Goal: Information Seeking & Learning: Learn about a topic

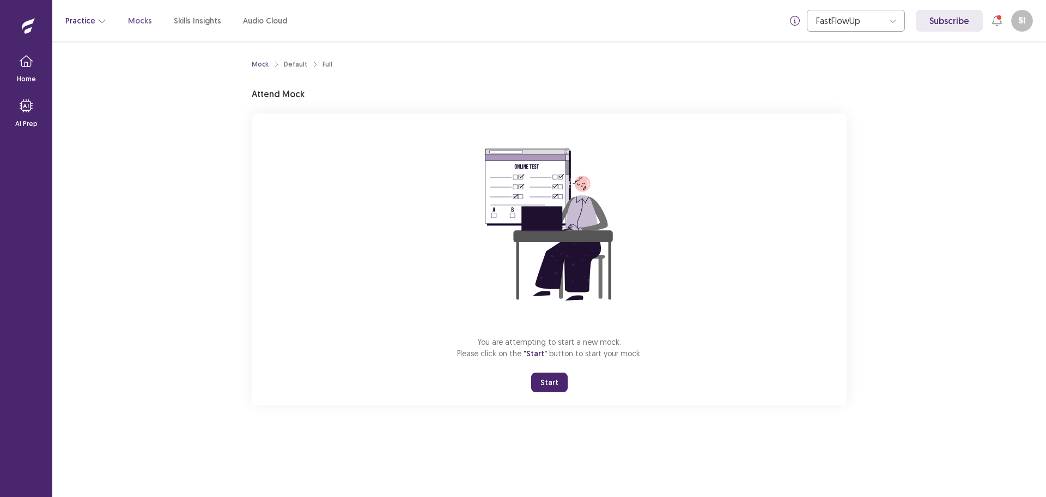
click at [98, 22] on icon "button" at bounding box center [102, 20] width 9 height 9
click at [486, 329] on div "You are attempting to start a new mock. Please click on the "Start" button to s…" at bounding box center [549, 259] width 595 height 292
click at [556, 382] on button "Start" at bounding box center [549, 382] width 37 height 20
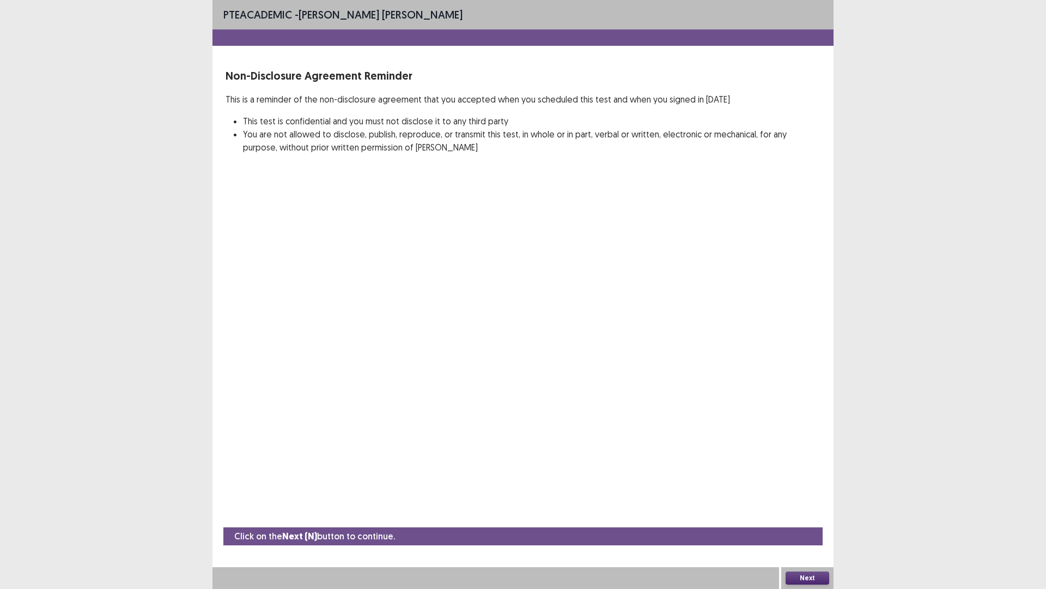
click at [812, 496] on button "Next" at bounding box center [808, 577] width 44 height 13
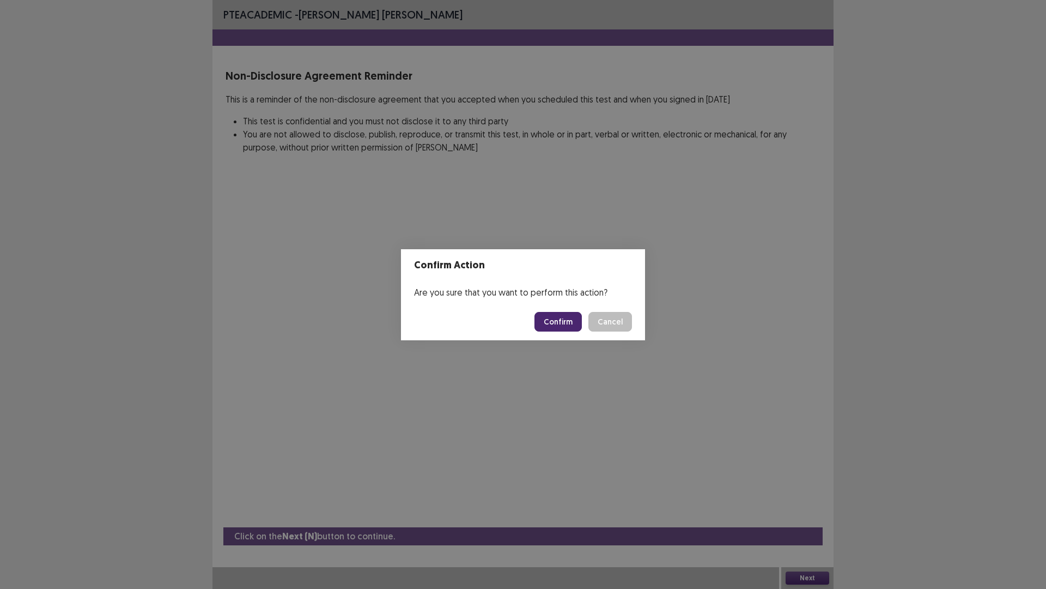
click at [560, 319] on button "Confirm" at bounding box center [558, 322] width 47 height 20
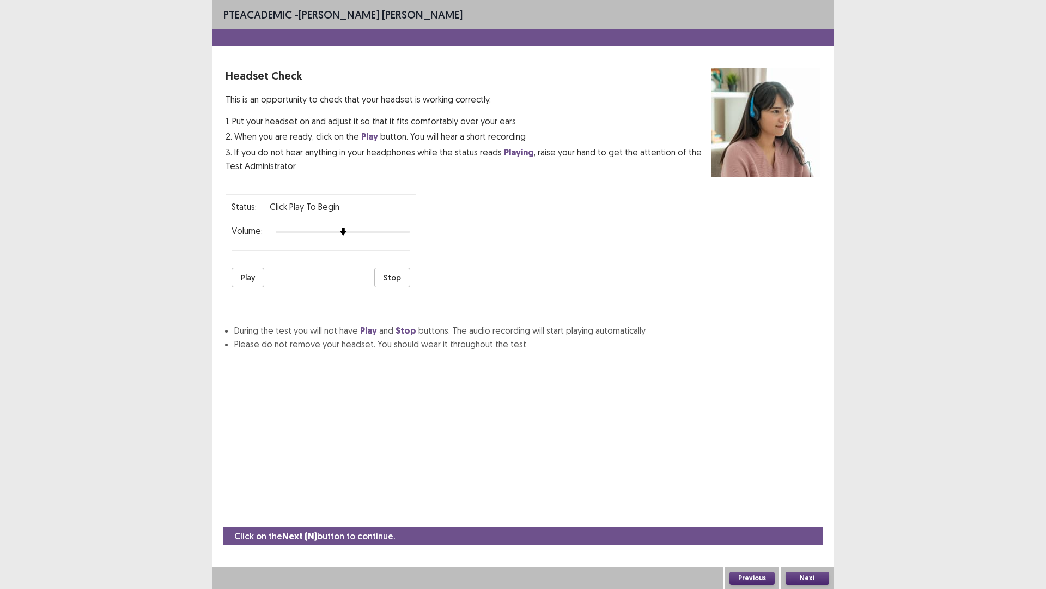
click at [243, 275] on button "Play" at bounding box center [248, 278] width 33 height 20
click at [434, 232] on div "Status: Click Play to Begin Volume: Play Stop" at bounding box center [523, 239] width 595 height 108
click at [232, 282] on button "Play" at bounding box center [248, 278] width 33 height 20
click at [376, 236] on div "Volume:" at bounding box center [321, 231] width 179 height 11
drag, startPoint x: 288, startPoint y: 331, endPoint x: 464, endPoint y: 329, distance: 175.5
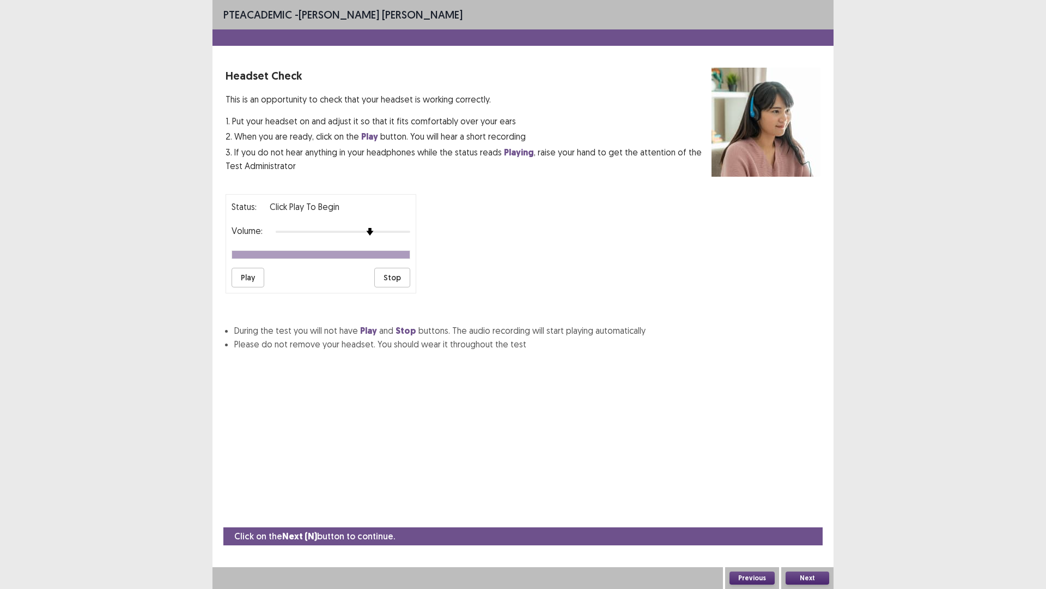
click at [464, 329] on li "During the test you will not have Play and Stop buttons. The audio recording wi…" at bounding box center [527, 331] width 586 height 14
click at [803, 496] on button "Next" at bounding box center [808, 577] width 44 height 13
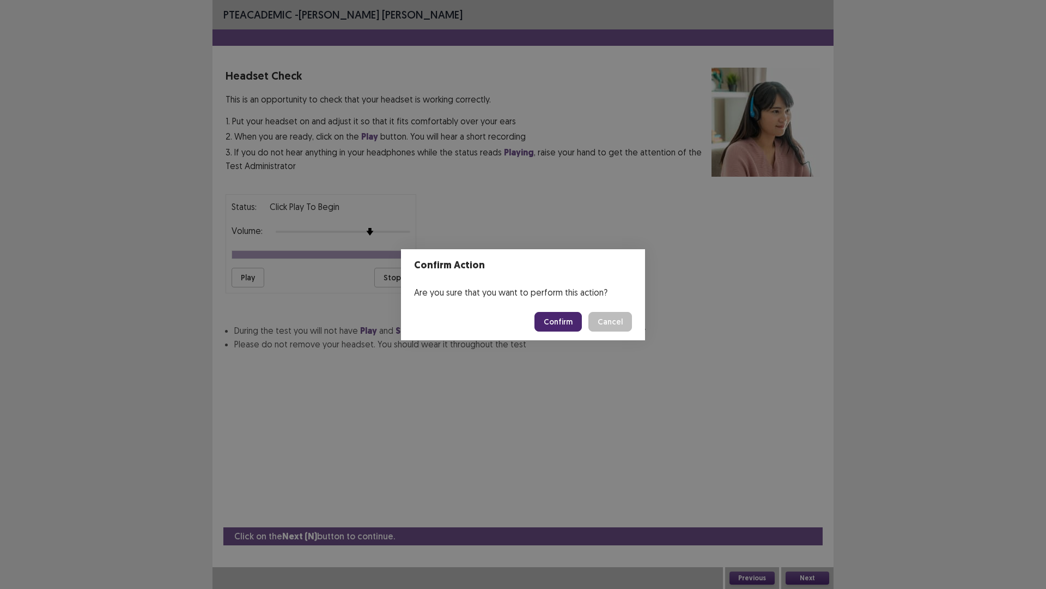
click at [574, 312] on button "Confirm" at bounding box center [558, 322] width 47 height 20
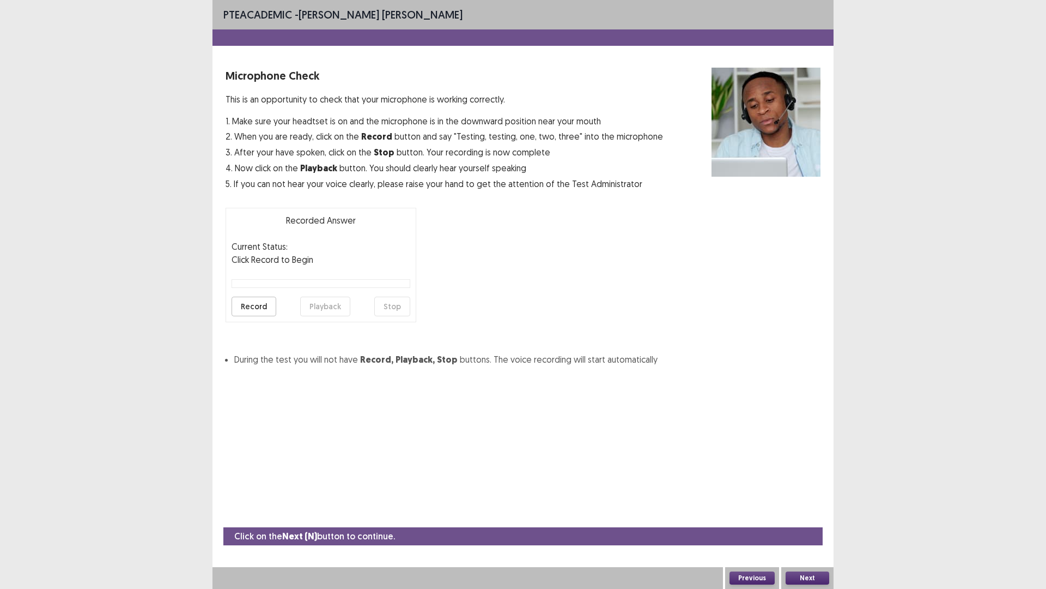
click at [255, 305] on button "Record" at bounding box center [254, 306] width 45 height 20
click at [393, 305] on button "Stop" at bounding box center [392, 306] width 36 height 20
click at [325, 305] on button "Playback" at bounding box center [325, 306] width 50 height 20
click at [800, 496] on button "Next" at bounding box center [808, 577] width 44 height 13
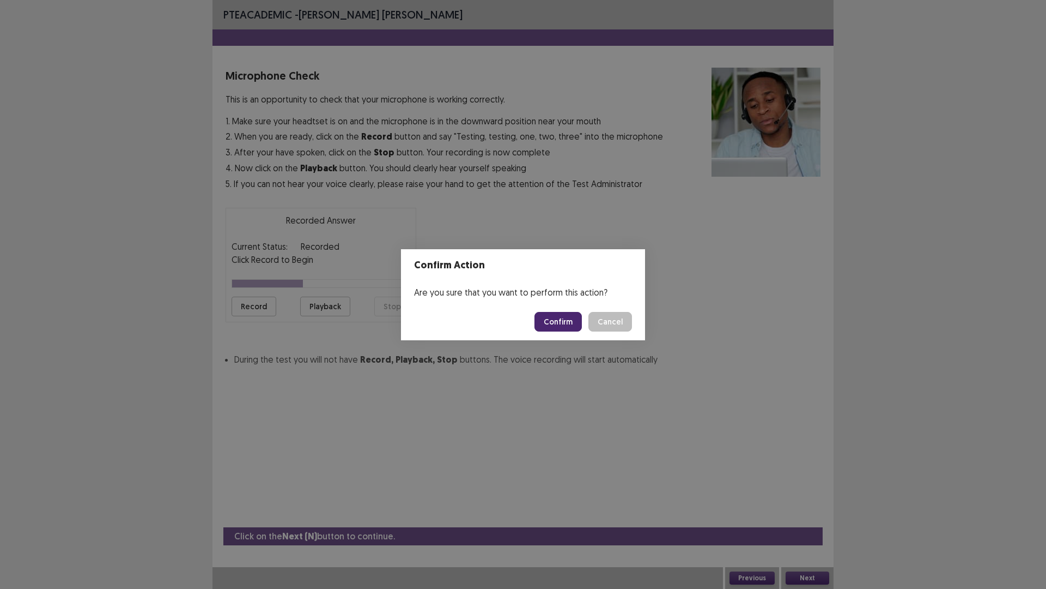
click at [566, 320] on button "Confirm" at bounding box center [558, 322] width 47 height 20
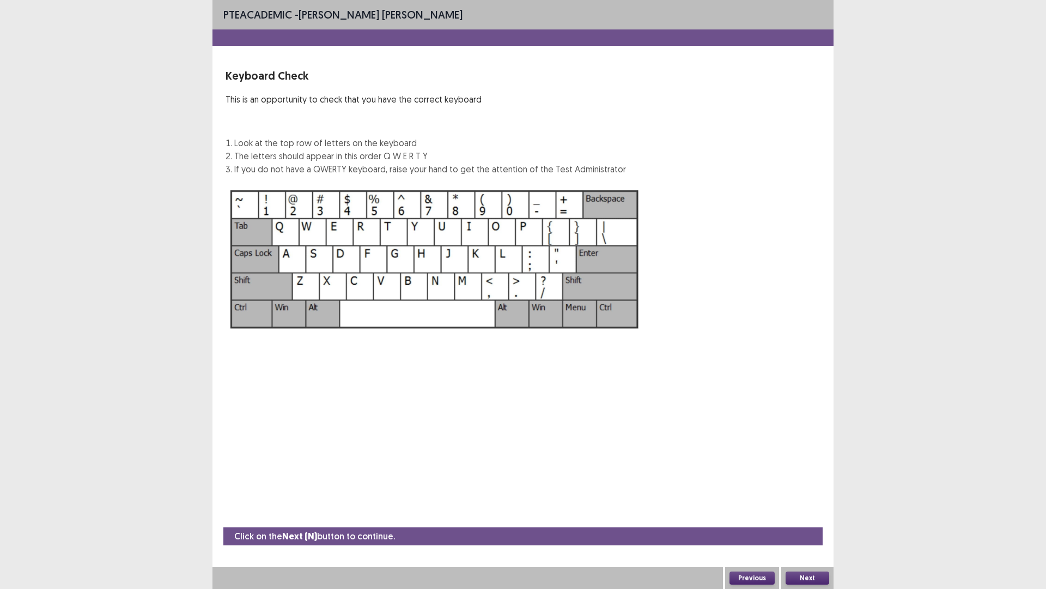
click at [806, 496] on button "Next" at bounding box center [808, 577] width 44 height 13
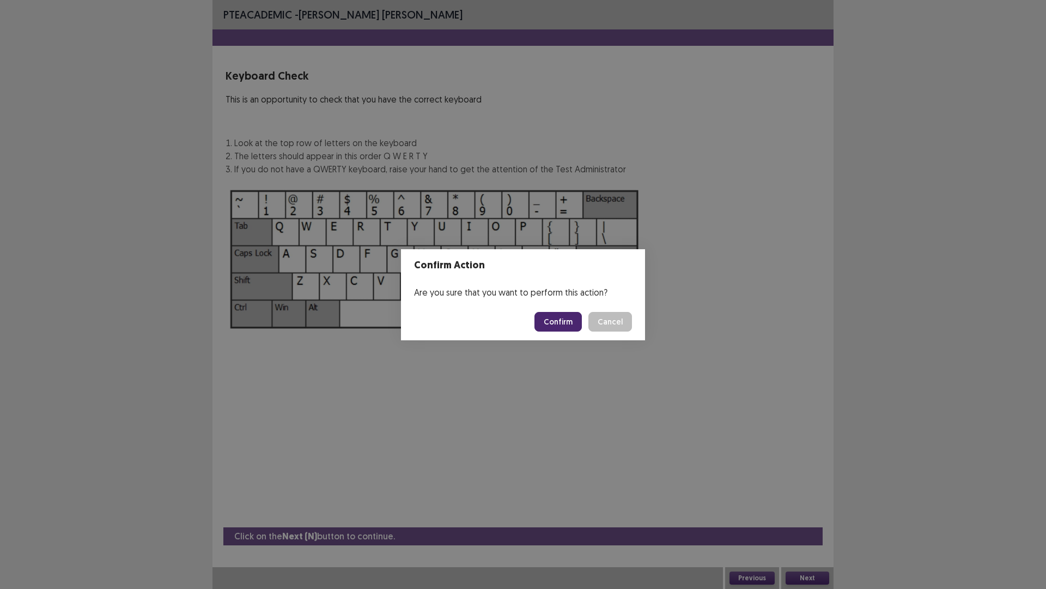
click at [574, 320] on button "Confirm" at bounding box center [558, 322] width 47 height 20
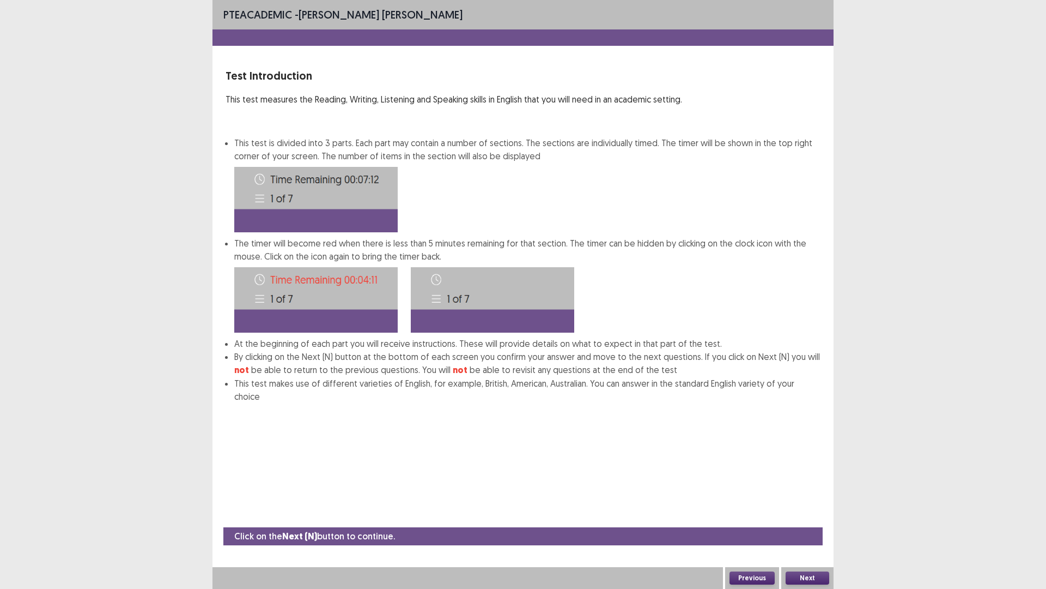
drag, startPoint x: 286, startPoint y: 99, endPoint x: 493, endPoint y: 108, distance: 206.8
click at [493, 108] on div "Test Introduction This test measures the Reading, Writing, Listening and Speaki…" at bounding box center [523, 235] width 595 height 335
drag, startPoint x: 279, startPoint y: 143, endPoint x: 427, endPoint y: 143, distance: 148.2
click at [427, 143] on li "This test is divided into 3 parts. Each part may contain a number of sections. …" at bounding box center [527, 184] width 586 height 96
drag, startPoint x: 360, startPoint y: 244, endPoint x: 591, endPoint y: 238, distance: 230.6
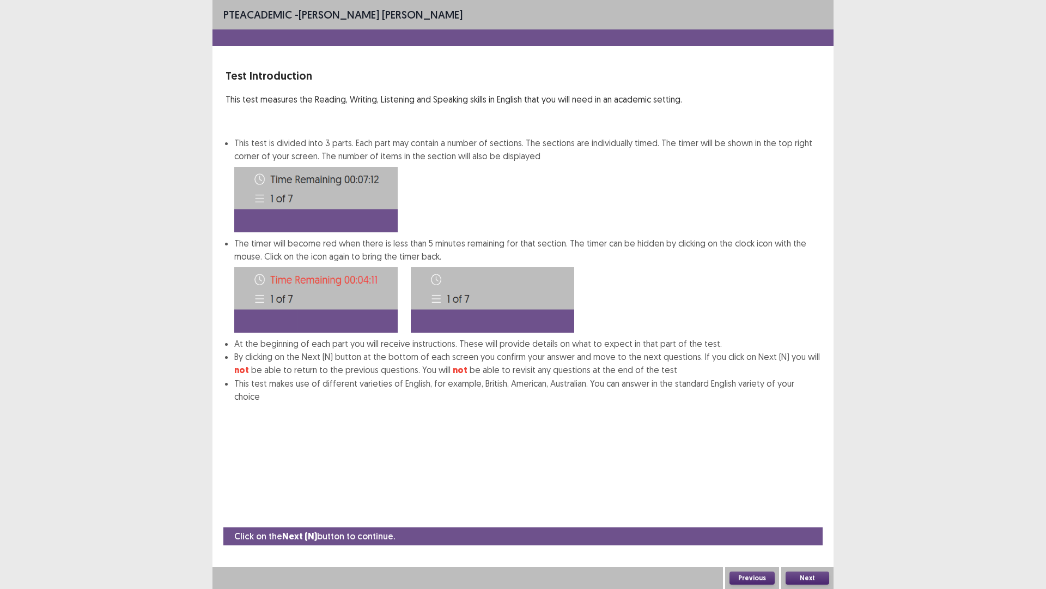
click at [591, 238] on li "The timer will become red when there is less than 5 minutes remaining for that …" at bounding box center [527, 287] width 586 height 100
click at [803, 496] on button "Next" at bounding box center [808, 577] width 44 height 13
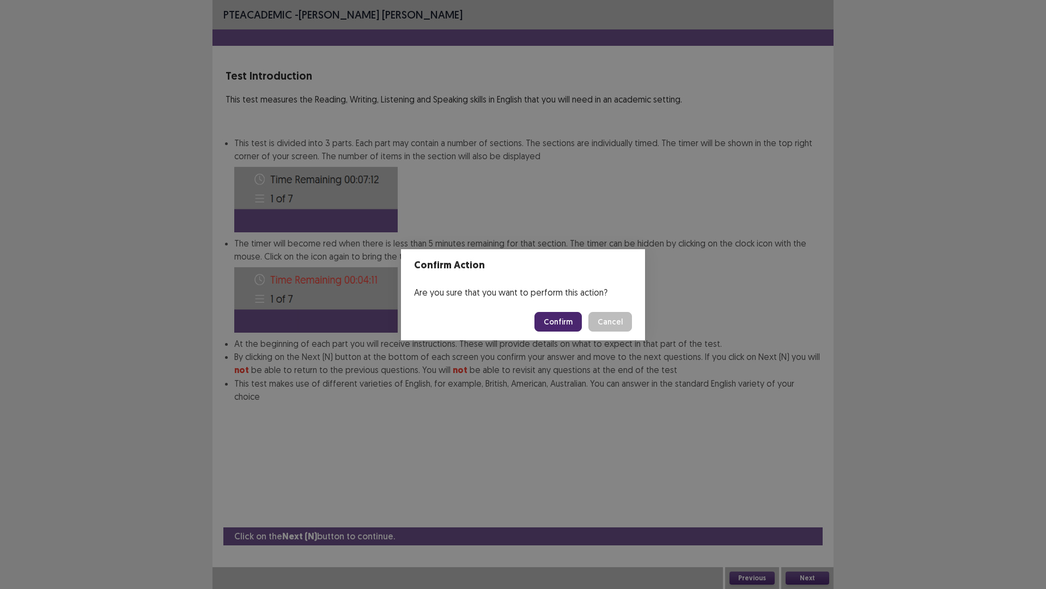
click at [580, 323] on button "Confirm" at bounding box center [558, 322] width 47 height 20
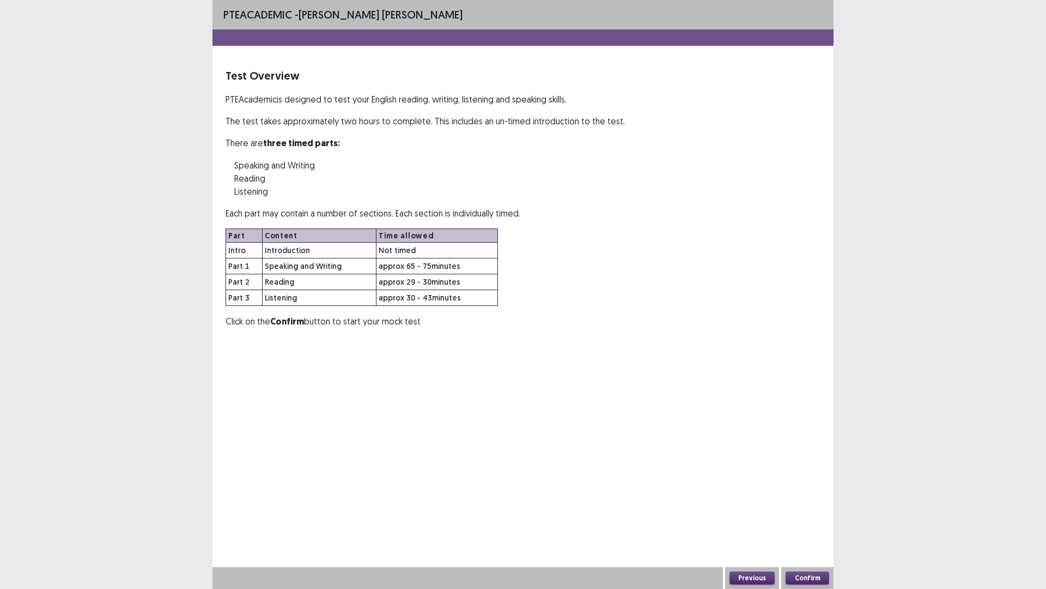
click at [797, 496] on button "Confirm" at bounding box center [808, 577] width 44 height 13
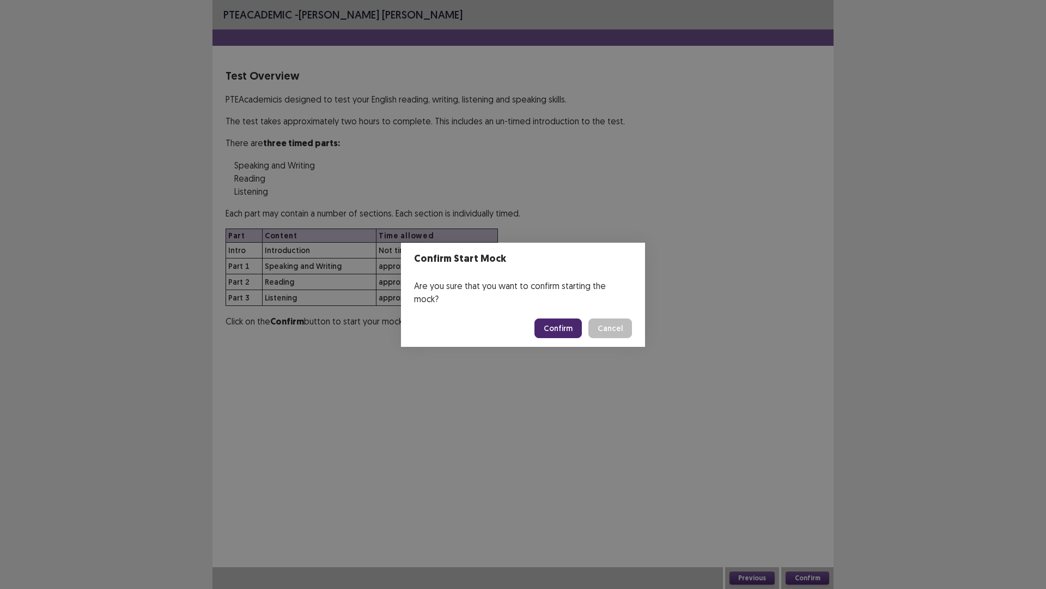
click at [576, 324] on button "Confirm" at bounding box center [558, 328] width 47 height 20
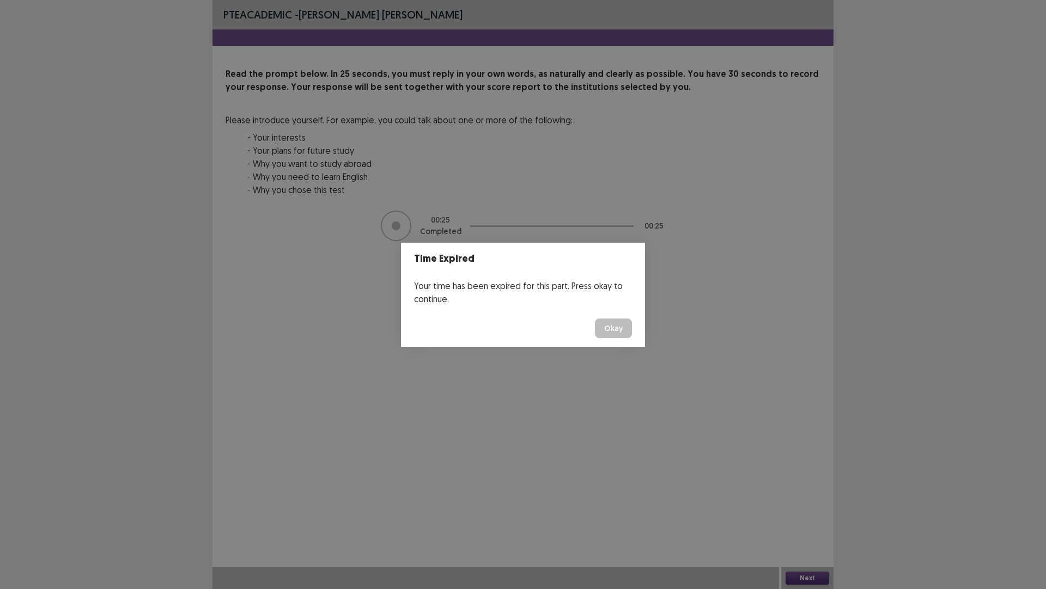
click at [615, 323] on button "Okay" at bounding box center [613, 328] width 37 height 20
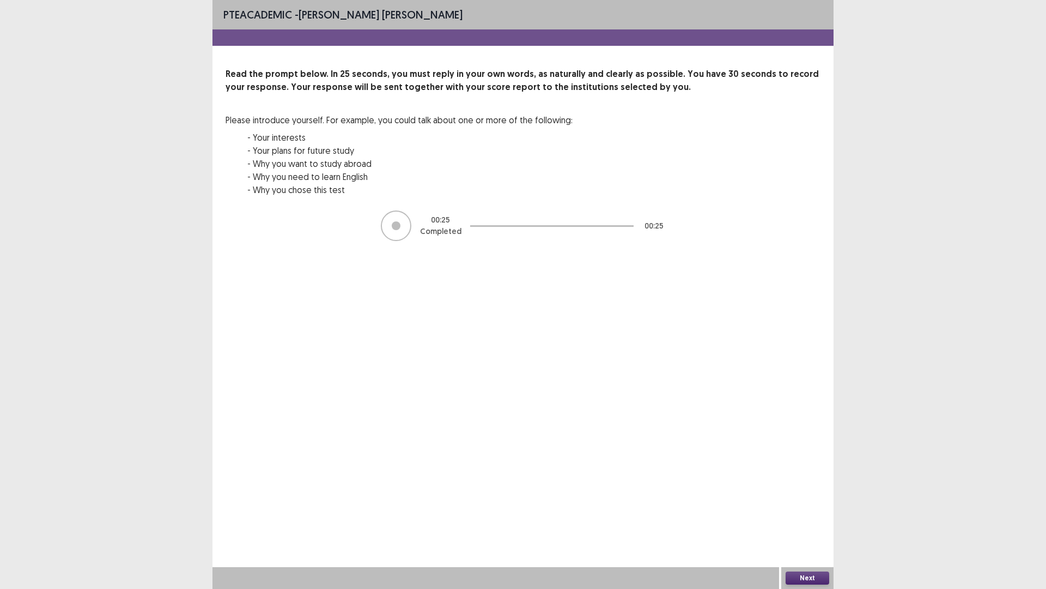
click at [822, 496] on button "Next" at bounding box center [808, 577] width 44 height 13
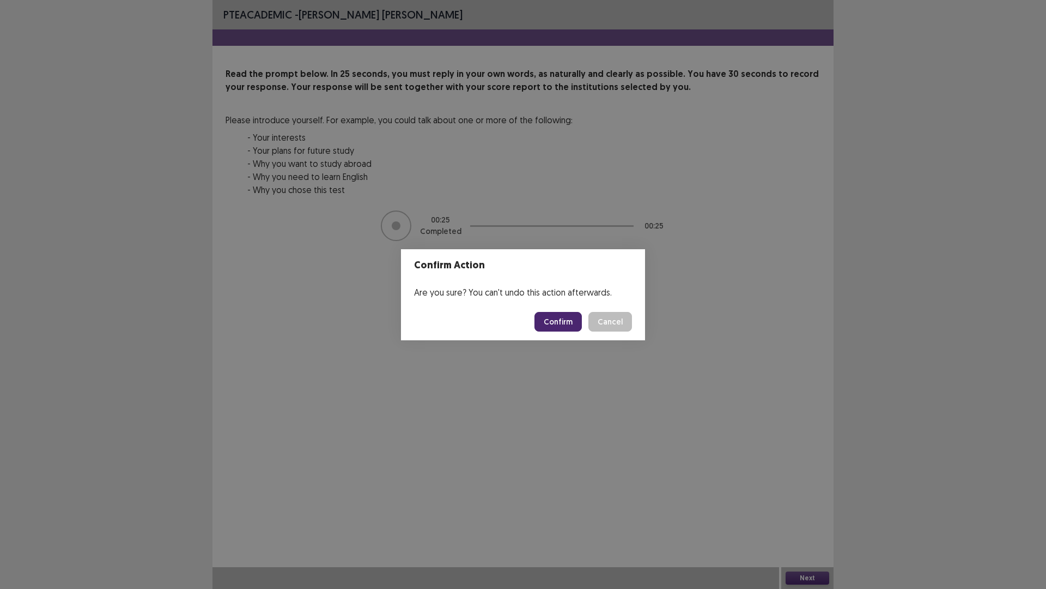
click at [560, 322] on button "Confirm" at bounding box center [558, 322] width 47 height 20
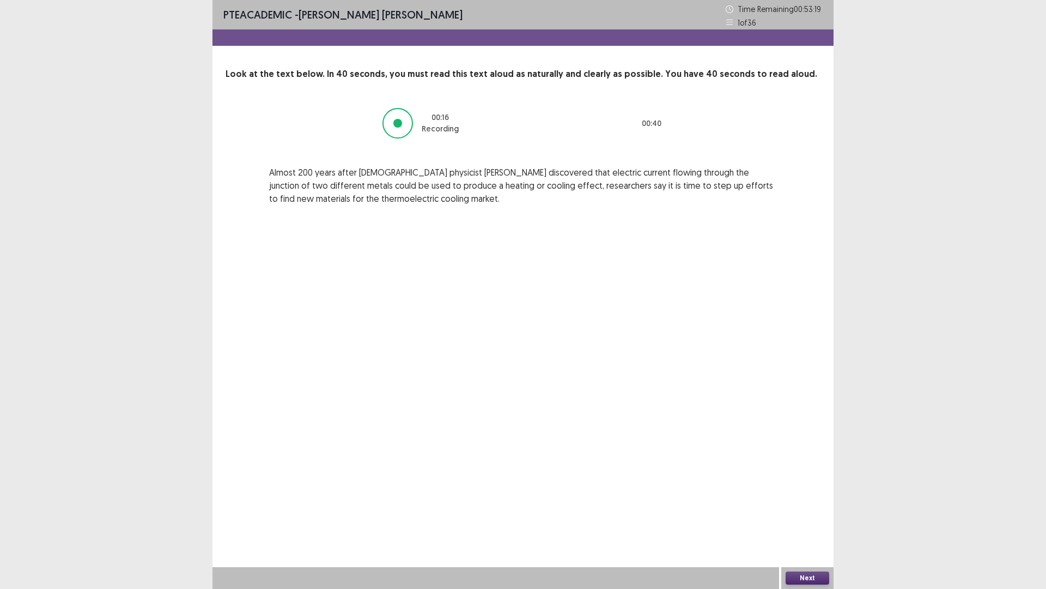
click at [810, 496] on button "Next" at bounding box center [808, 577] width 44 height 13
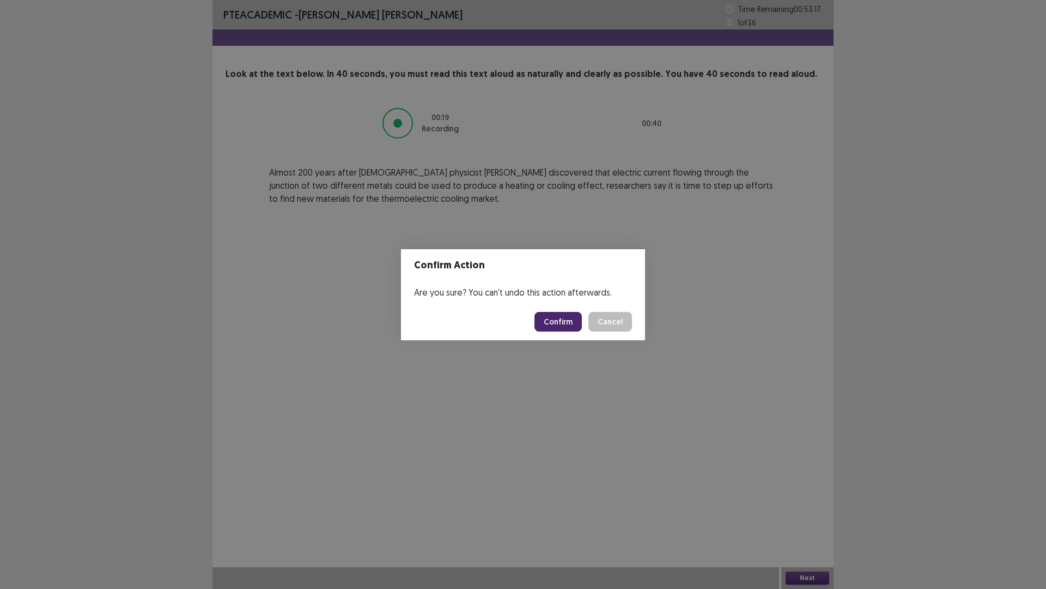
click at [569, 326] on button "Confirm" at bounding box center [558, 322] width 47 height 20
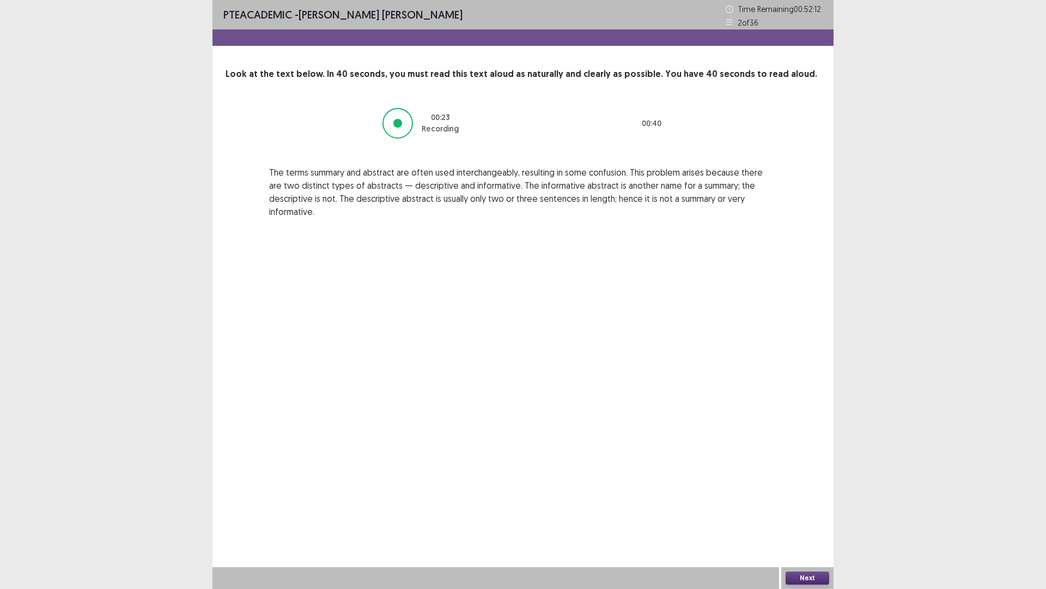
click at [803, 496] on button "Next" at bounding box center [808, 577] width 44 height 13
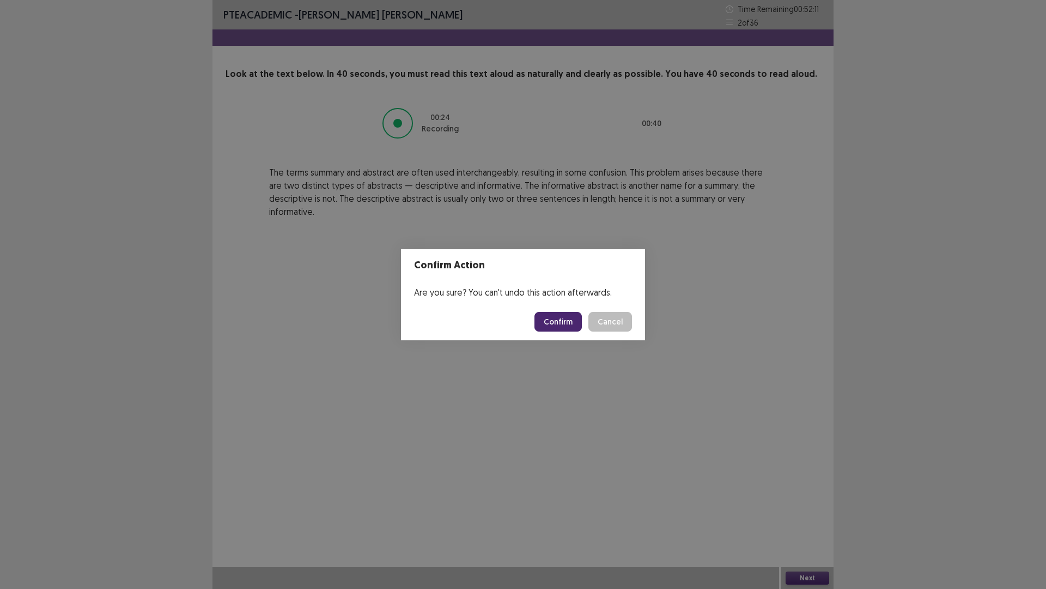
click at [569, 310] on footer "Confirm Cancel" at bounding box center [523, 321] width 244 height 37
click at [568, 314] on button "Confirm" at bounding box center [558, 322] width 47 height 20
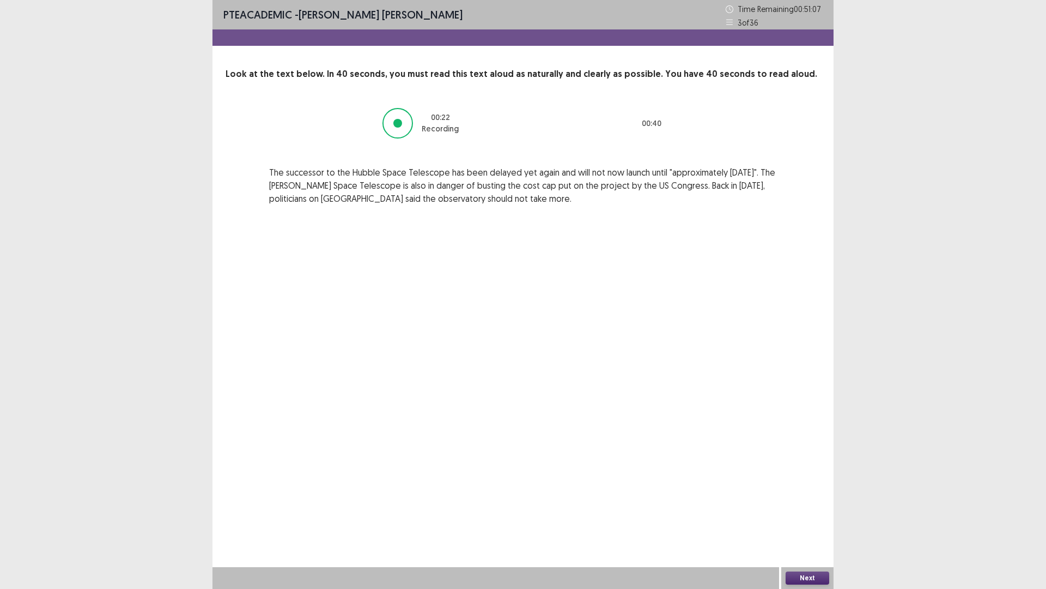
click at [812, 496] on button "Next" at bounding box center [808, 577] width 44 height 13
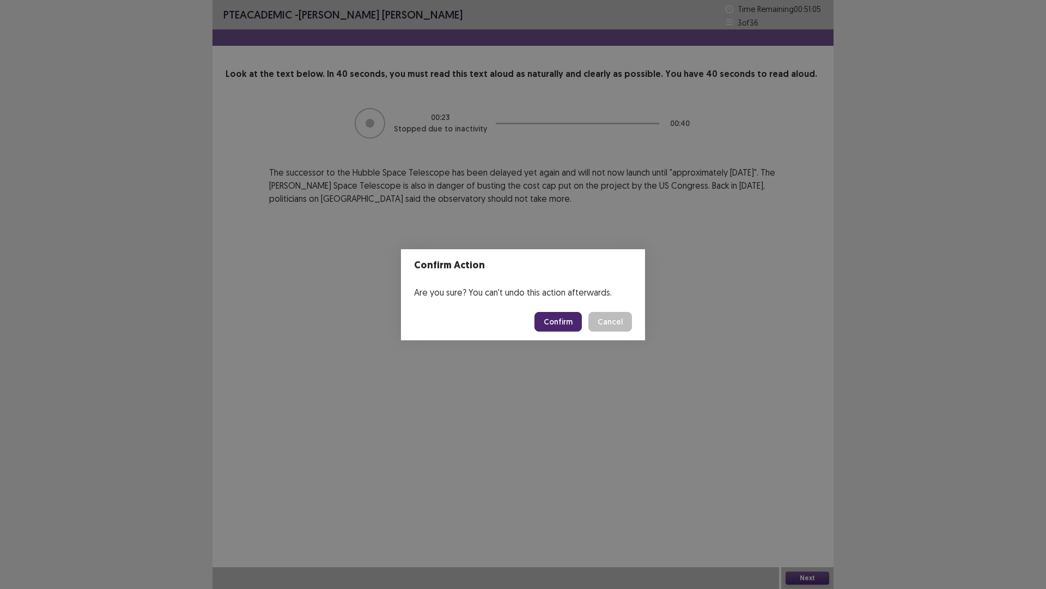
click at [558, 329] on button "Confirm" at bounding box center [558, 322] width 47 height 20
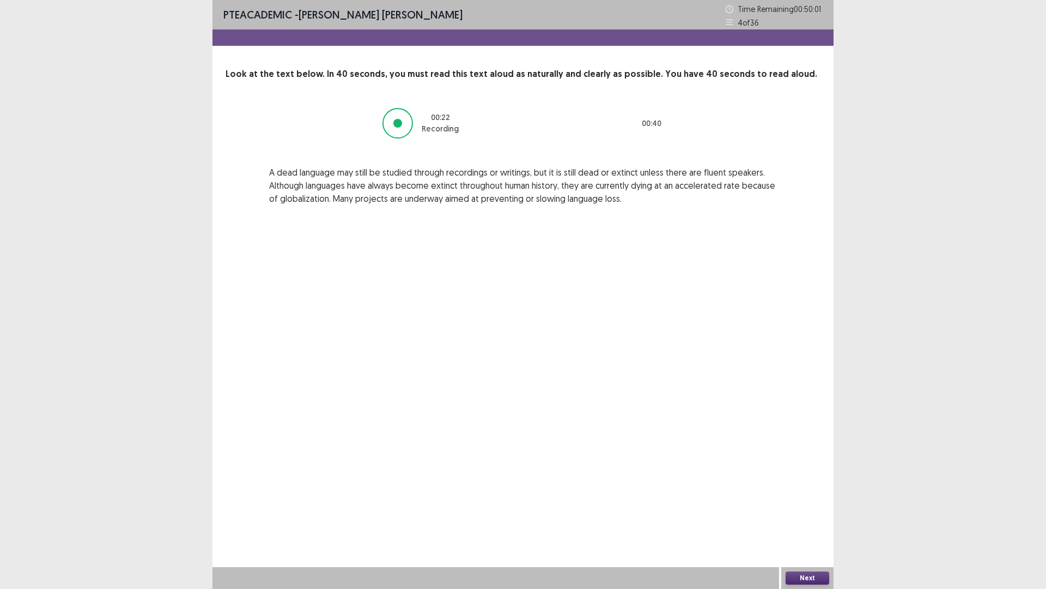
click at [398, 119] on div at bounding box center [398, 123] width 9 height 9
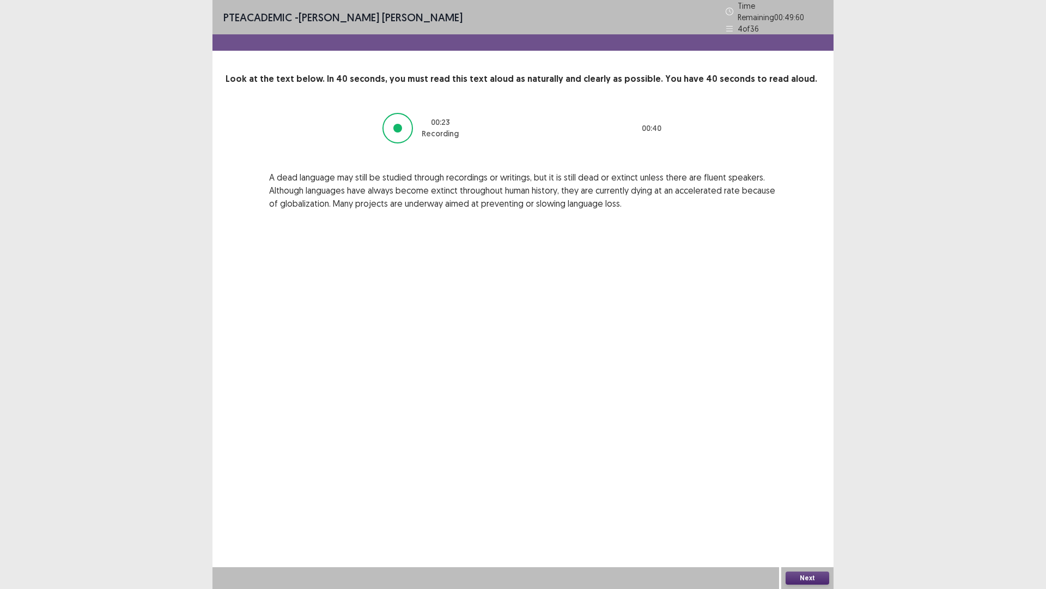
click at [798, 496] on button "Next" at bounding box center [808, 577] width 44 height 13
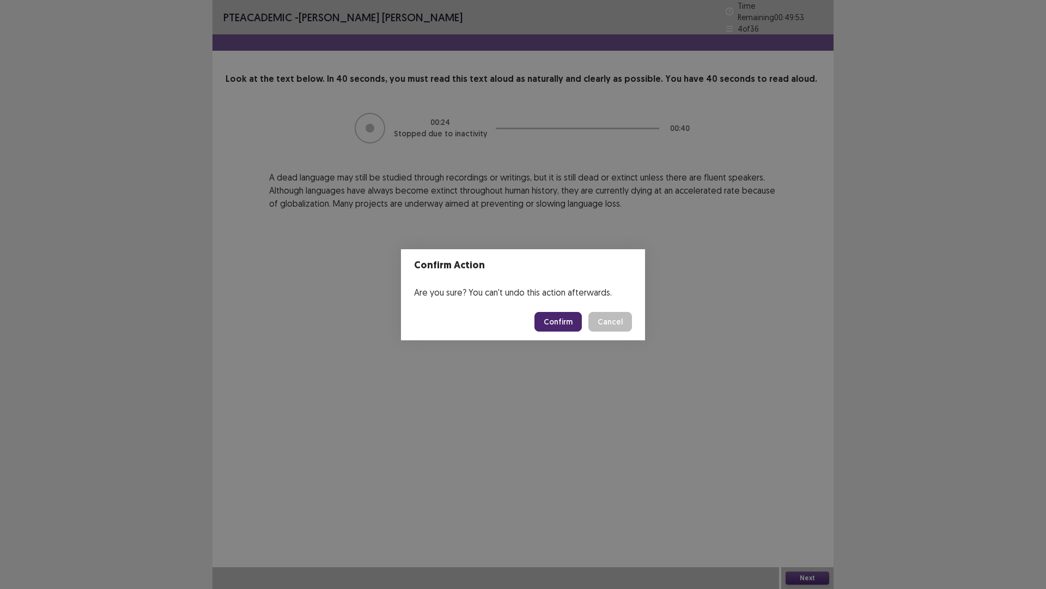
click at [560, 317] on button "Confirm" at bounding box center [558, 322] width 47 height 20
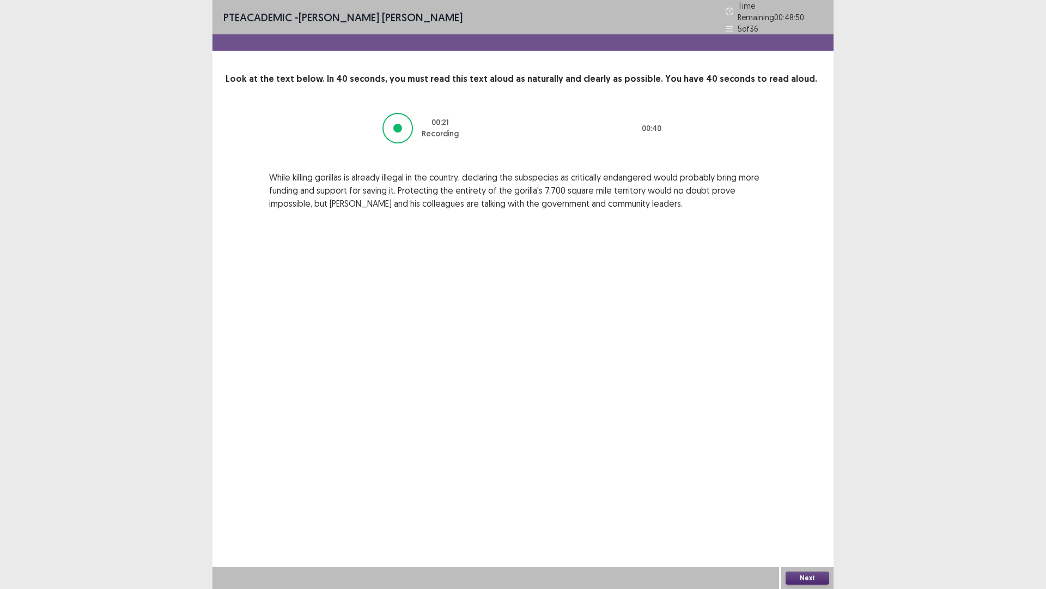
click at [810, 496] on div "Next" at bounding box center [808, 578] width 52 height 22
click at [811, 496] on button "Next" at bounding box center [808, 577] width 44 height 13
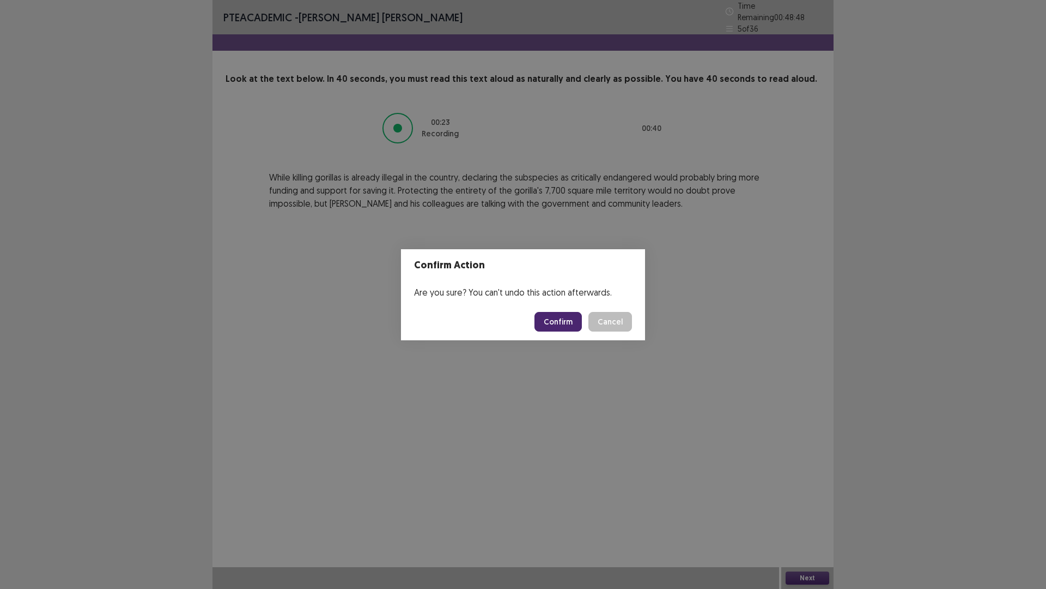
click at [559, 325] on button "Confirm" at bounding box center [558, 322] width 47 height 20
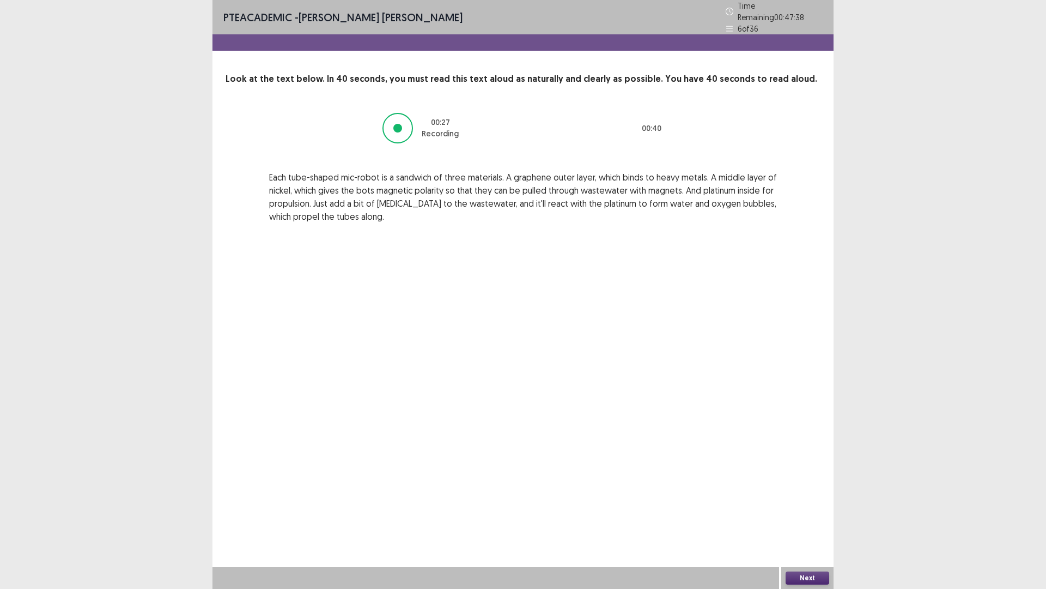
click at [804, 496] on button "Next" at bounding box center [808, 577] width 44 height 13
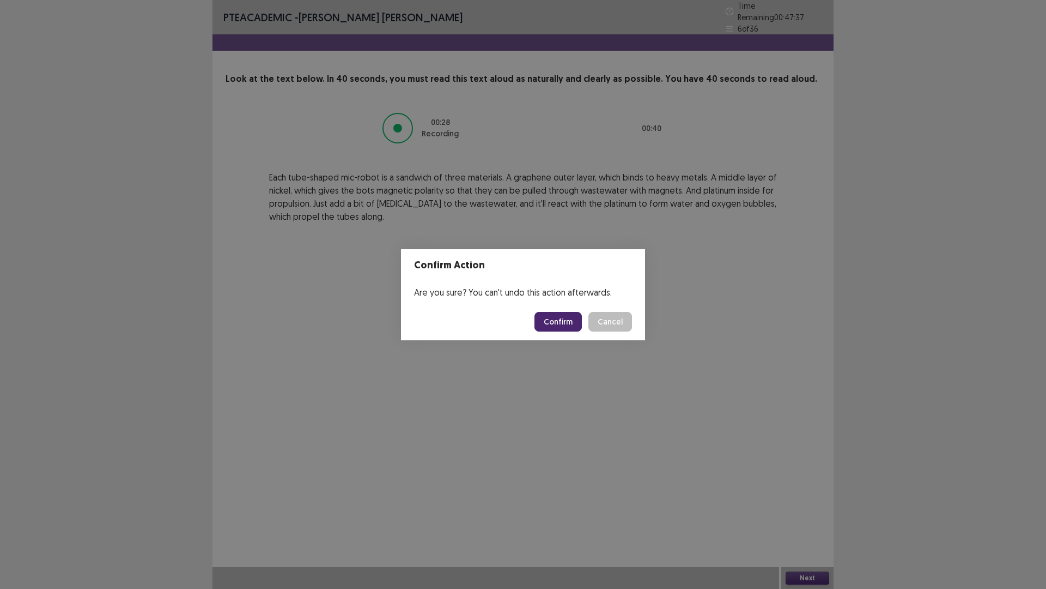
click at [560, 322] on button "Confirm" at bounding box center [558, 322] width 47 height 20
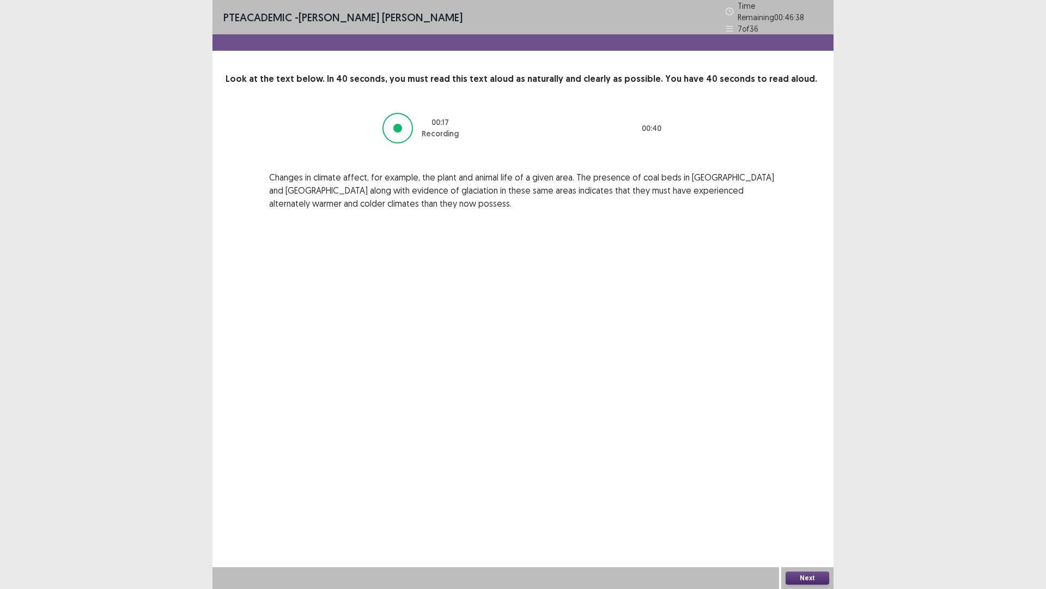
click at [825, 496] on button "Next" at bounding box center [808, 577] width 44 height 13
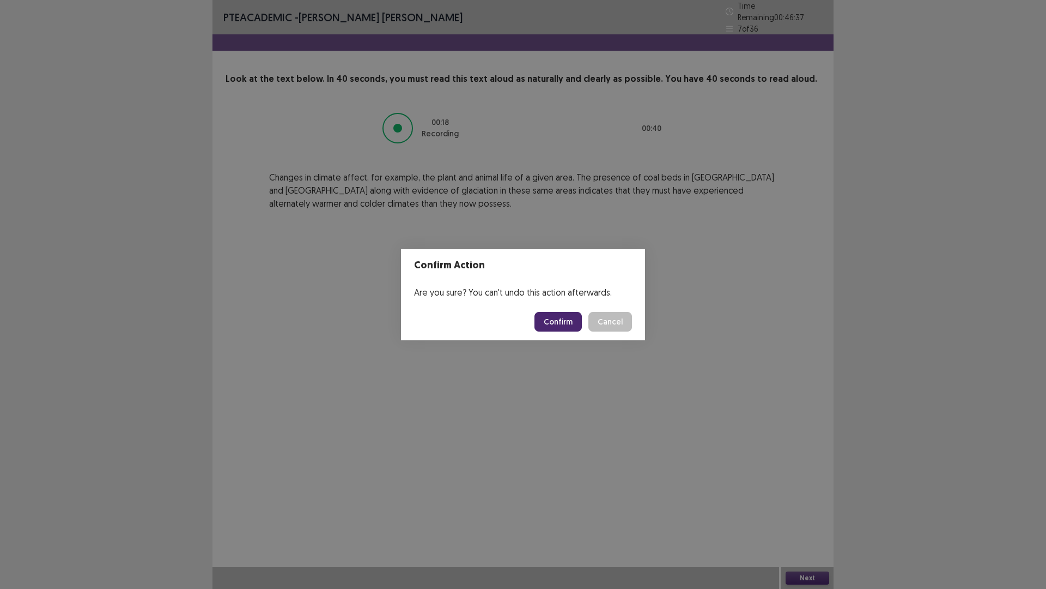
click at [569, 326] on button "Confirm" at bounding box center [558, 322] width 47 height 20
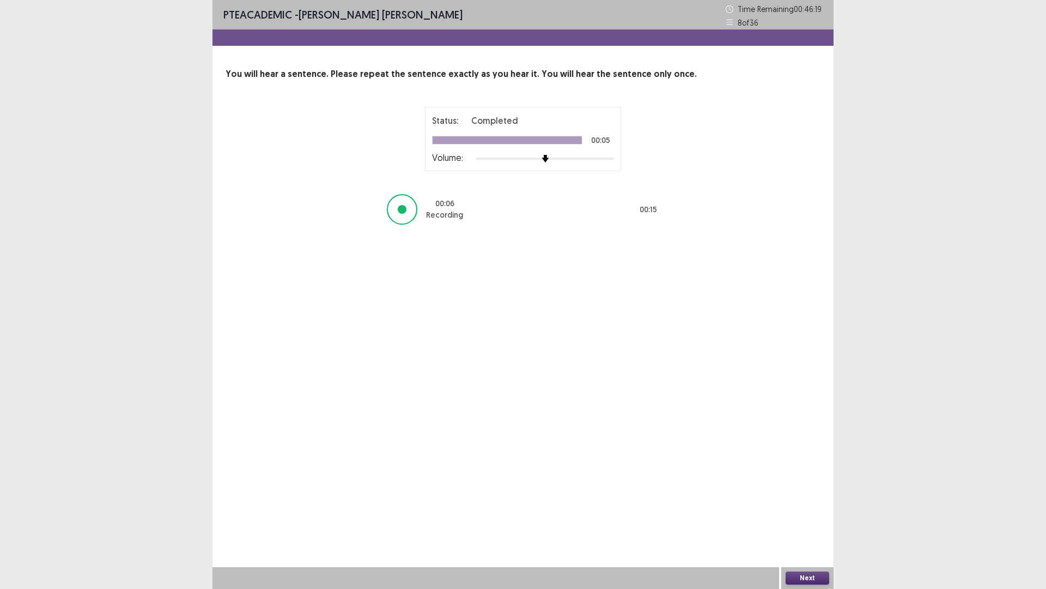
click at [808, 496] on button "Next" at bounding box center [808, 577] width 44 height 13
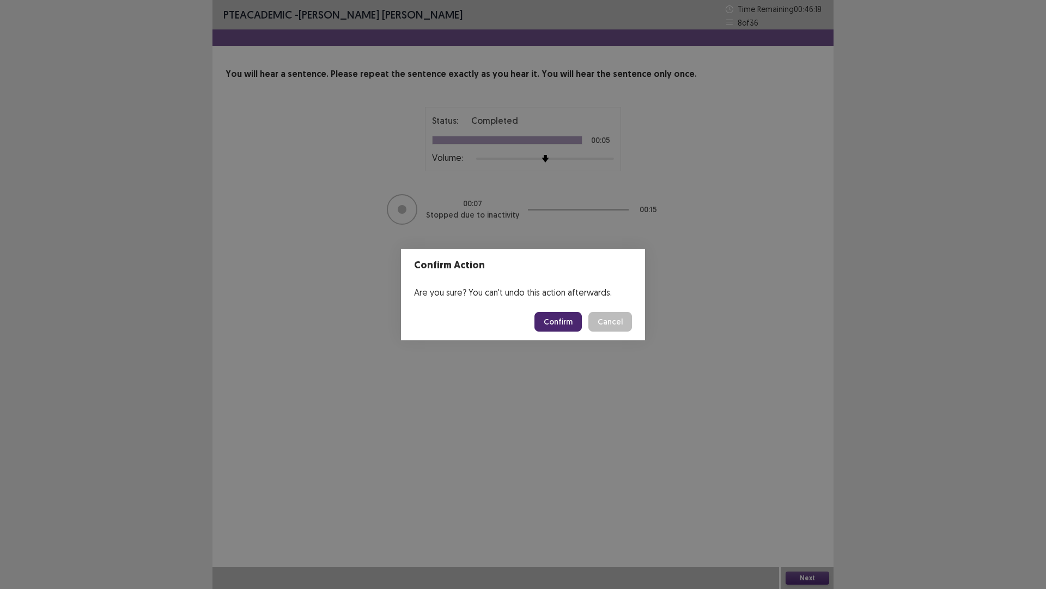
click at [570, 325] on button "Confirm" at bounding box center [558, 322] width 47 height 20
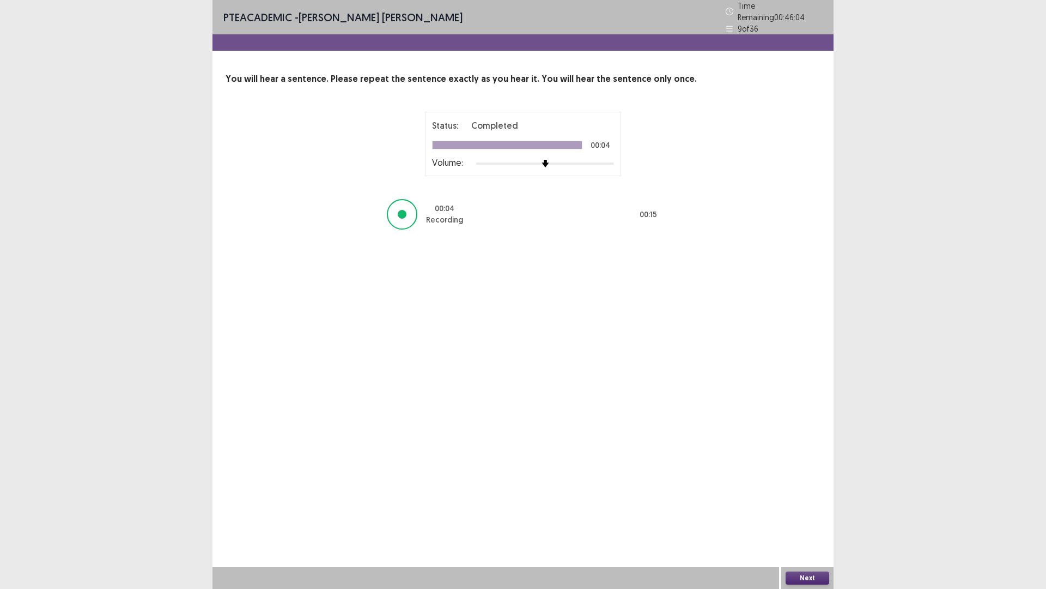
click at [798, 496] on button "Next" at bounding box center [808, 577] width 44 height 13
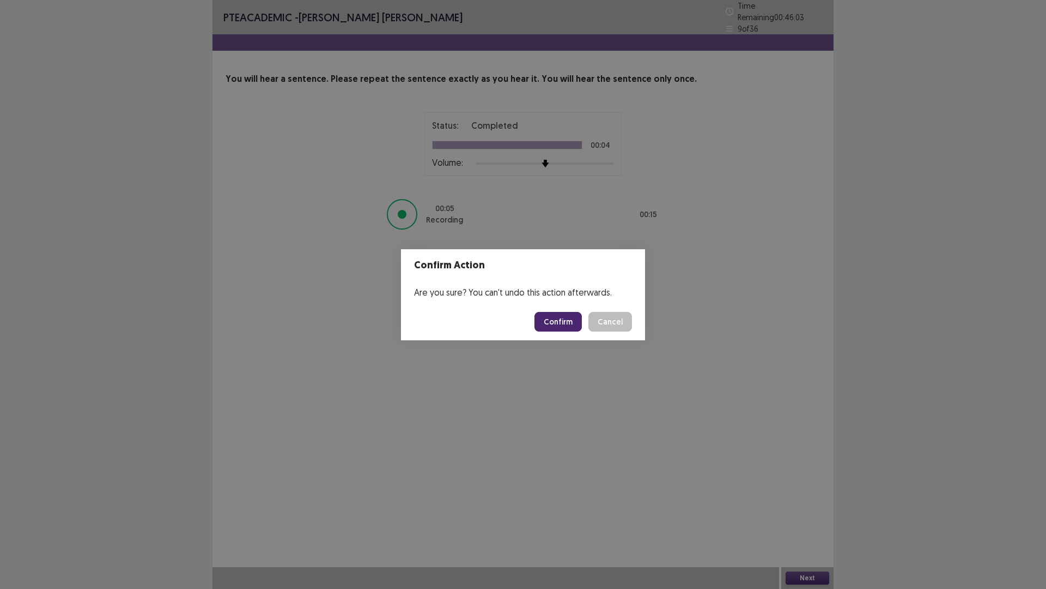
click at [571, 326] on button "Confirm" at bounding box center [558, 322] width 47 height 20
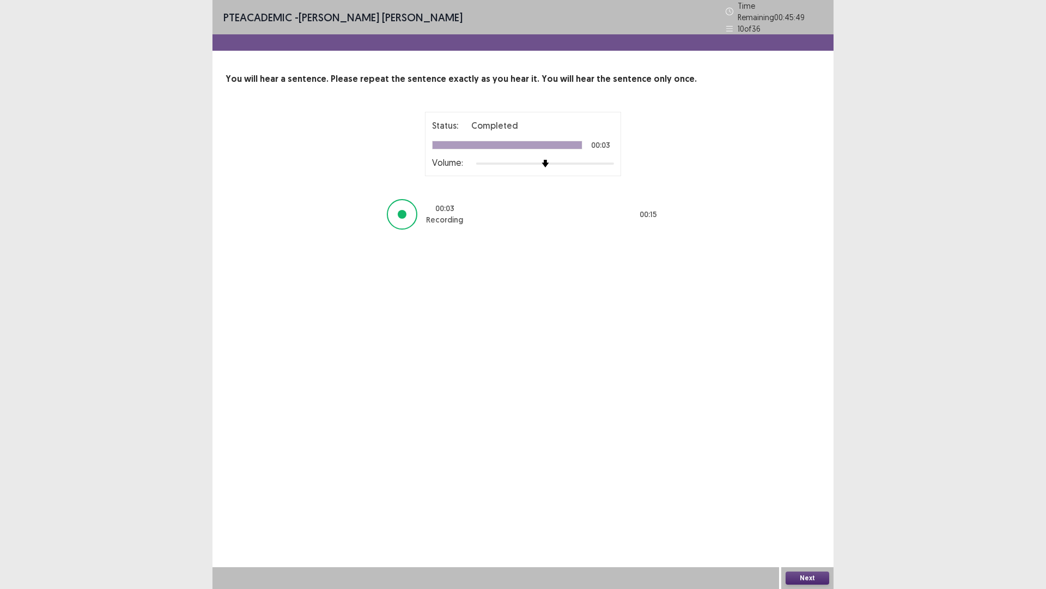
click at [819, 496] on button "Next" at bounding box center [808, 577] width 44 height 13
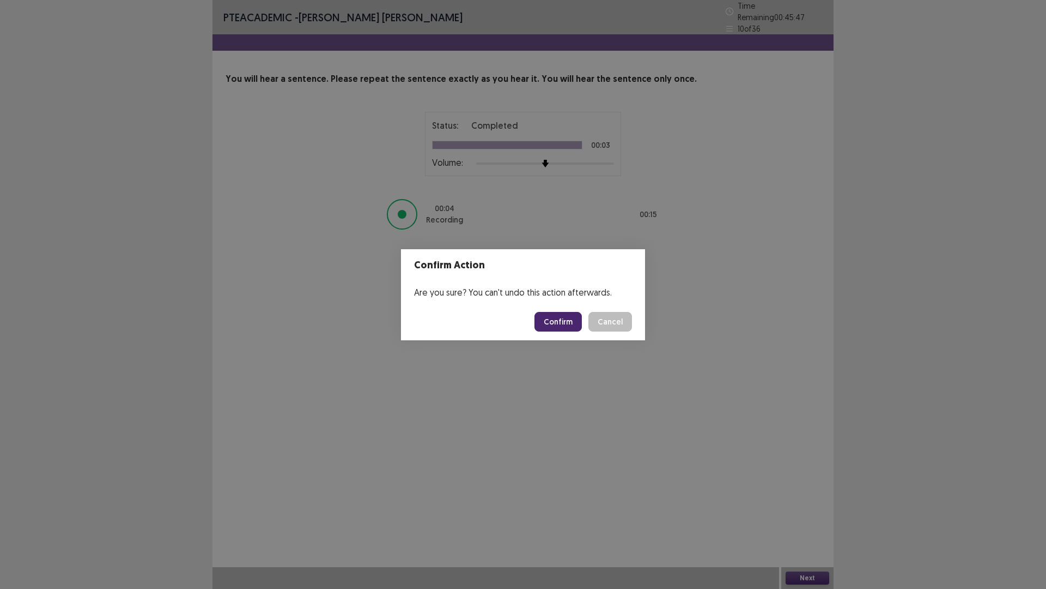
click at [540, 324] on button "Confirm" at bounding box center [558, 322] width 47 height 20
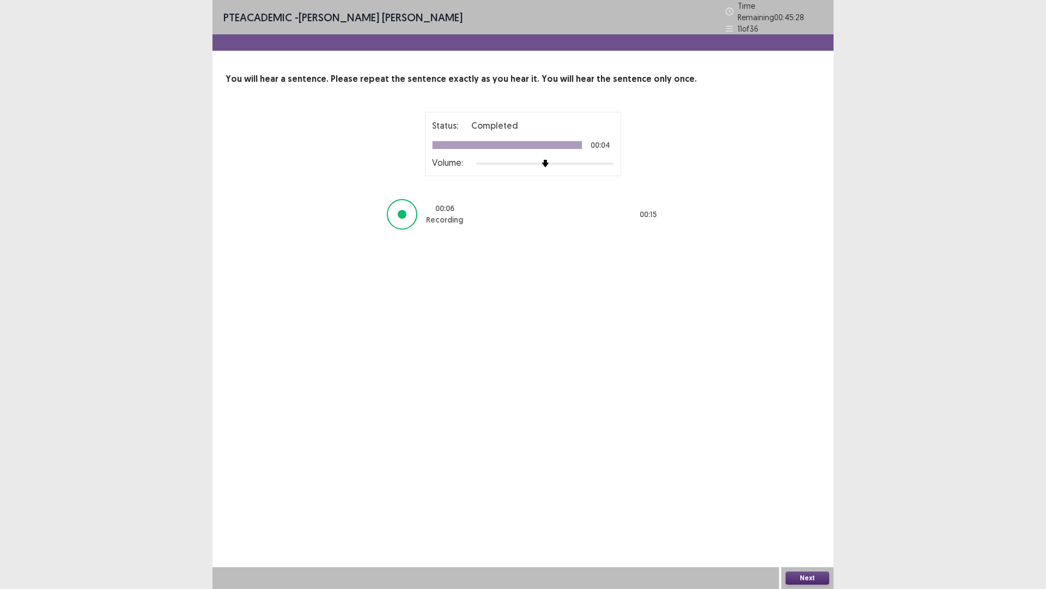
click at [814, 496] on button "Next" at bounding box center [808, 577] width 44 height 13
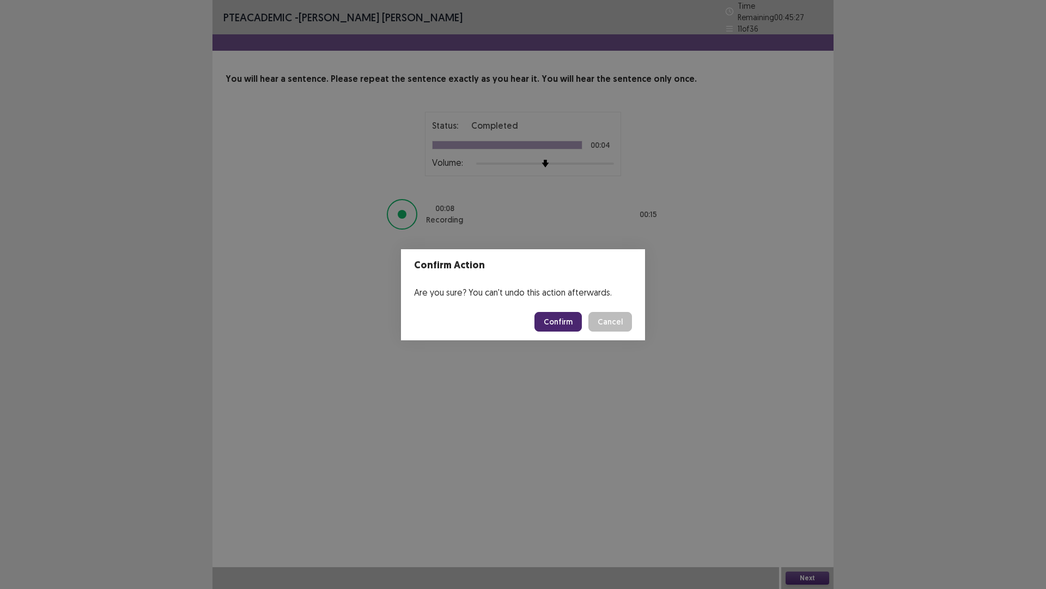
click at [568, 321] on button "Confirm" at bounding box center [558, 322] width 47 height 20
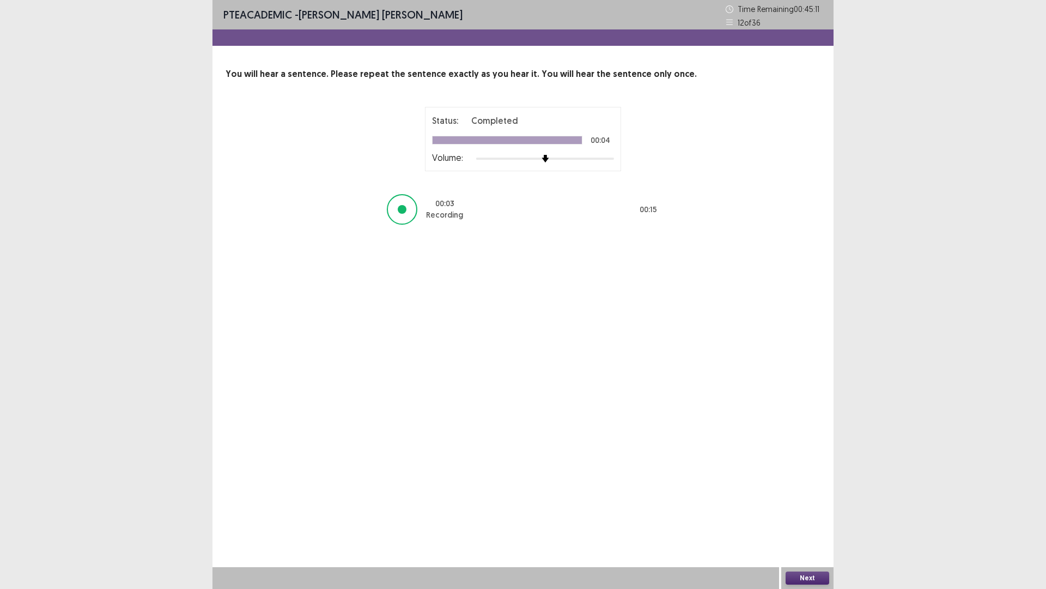
click at [821, 496] on button "Next" at bounding box center [808, 577] width 44 height 13
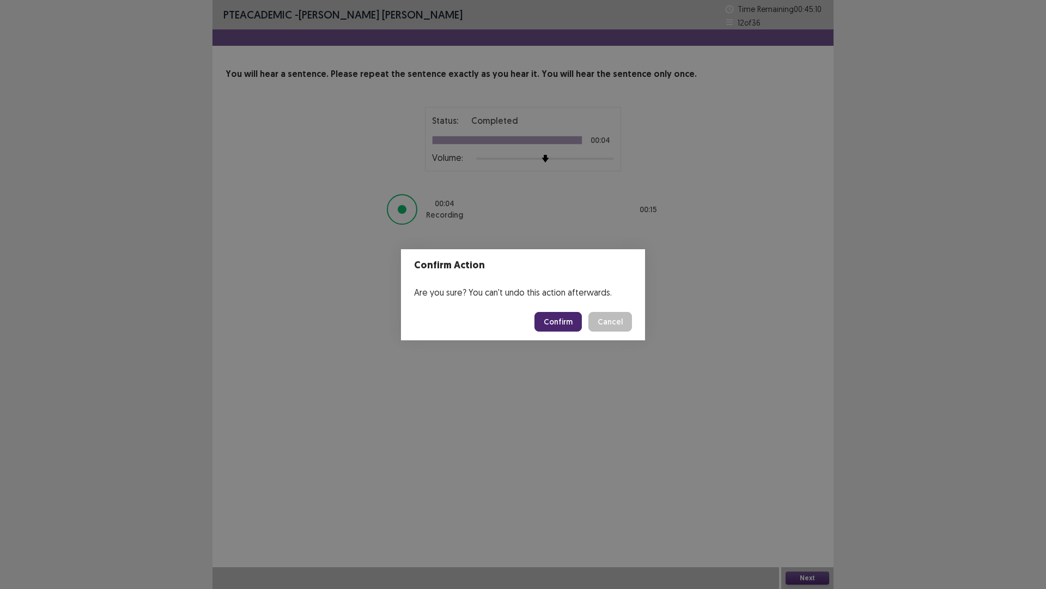
click at [566, 328] on button "Confirm" at bounding box center [558, 322] width 47 height 20
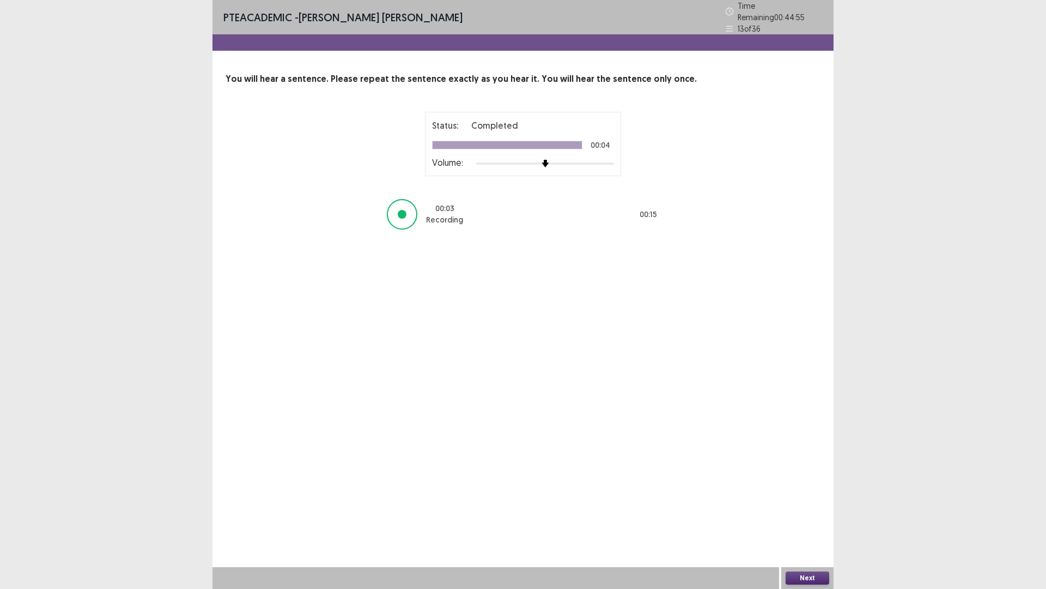
click at [797, 496] on button "Next" at bounding box center [808, 577] width 44 height 13
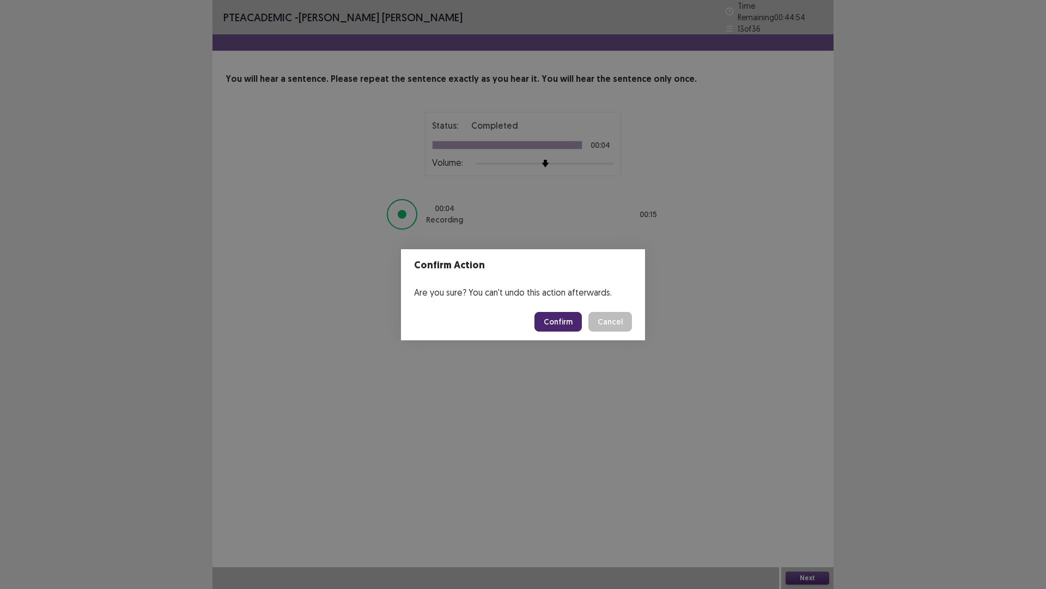
click at [564, 314] on button "Confirm" at bounding box center [558, 322] width 47 height 20
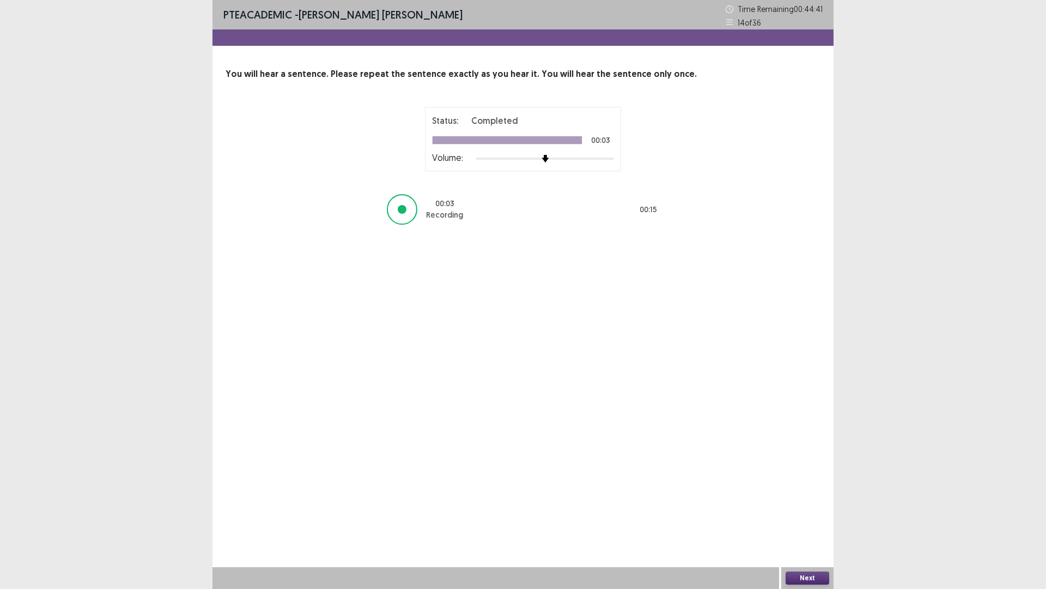
click at [804, 496] on button "Next" at bounding box center [808, 577] width 44 height 13
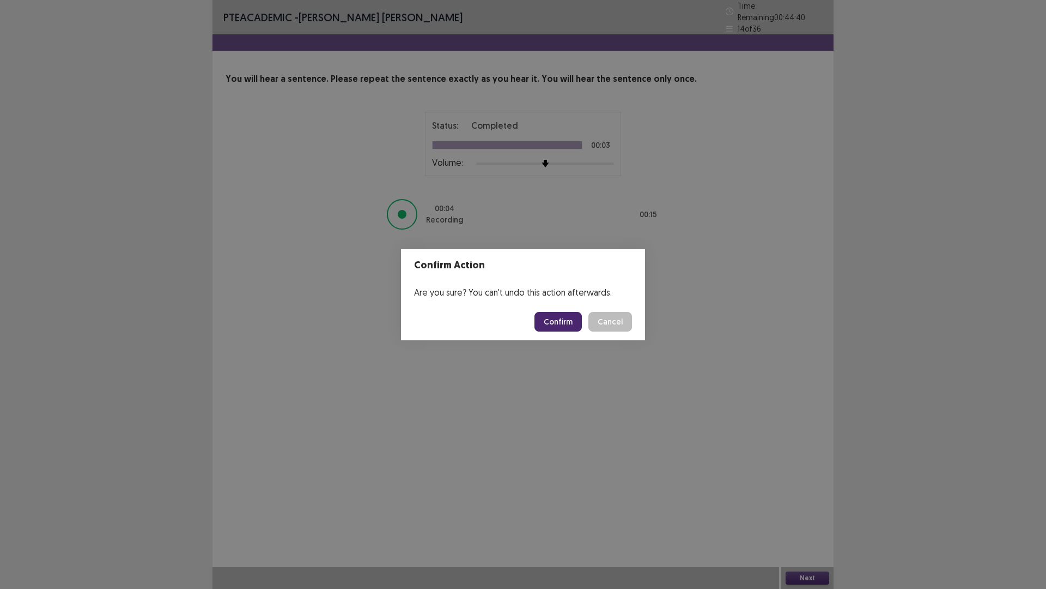
click at [564, 313] on button "Confirm" at bounding box center [558, 322] width 47 height 20
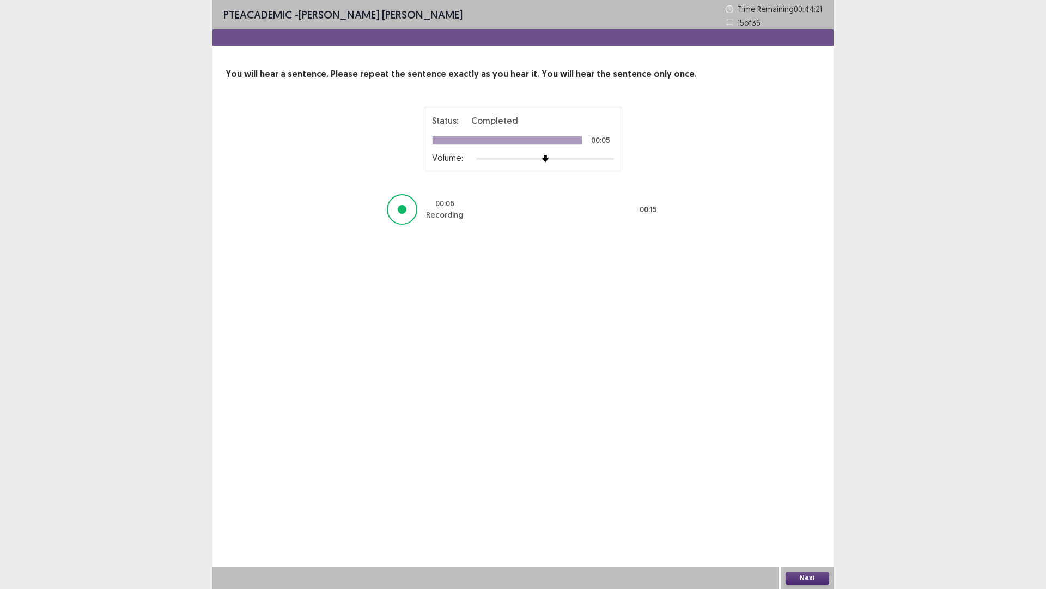
click at [802, 496] on button "Next" at bounding box center [808, 577] width 44 height 13
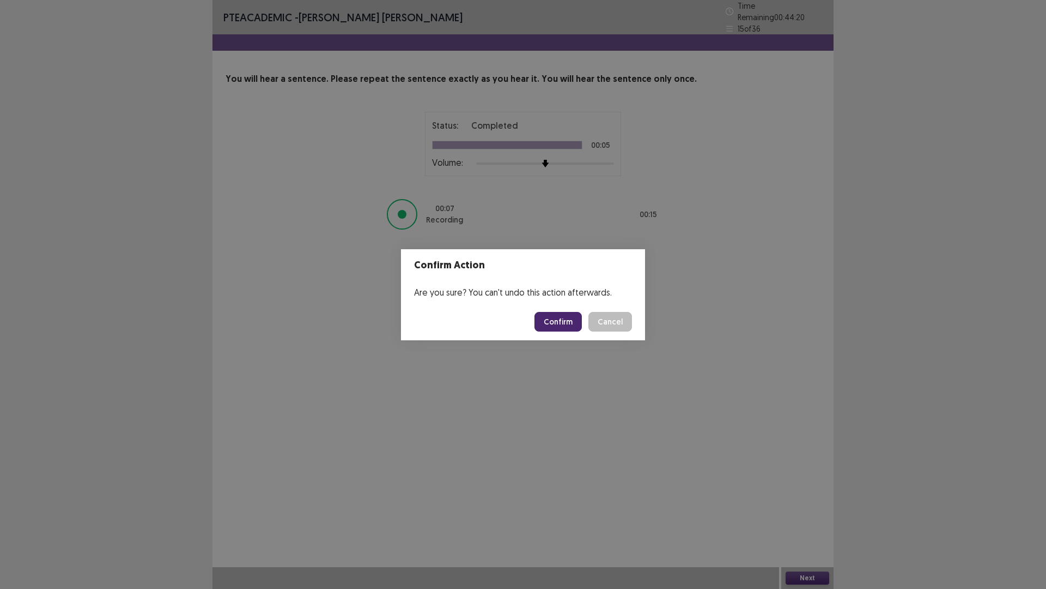
click at [569, 316] on button "Confirm" at bounding box center [558, 322] width 47 height 20
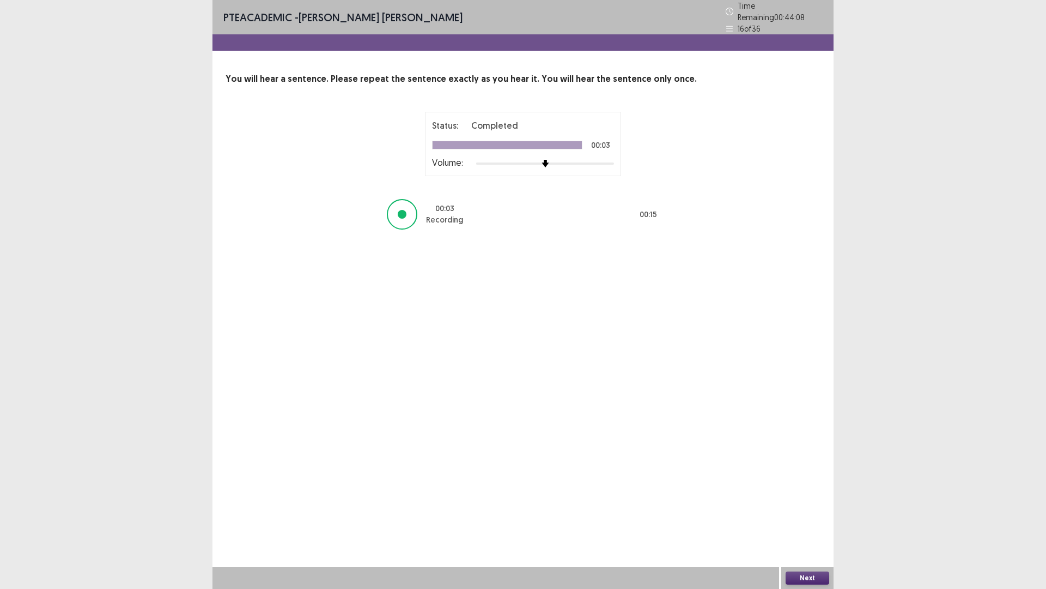
click at [799, 496] on button "Next" at bounding box center [808, 577] width 44 height 13
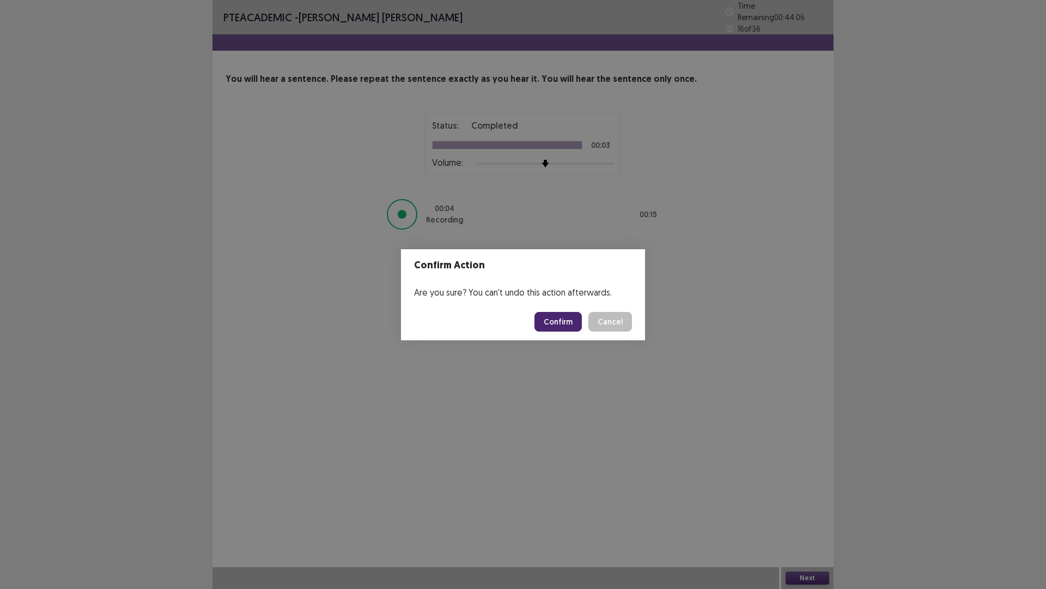
click at [565, 323] on button "Confirm" at bounding box center [558, 322] width 47 height 20
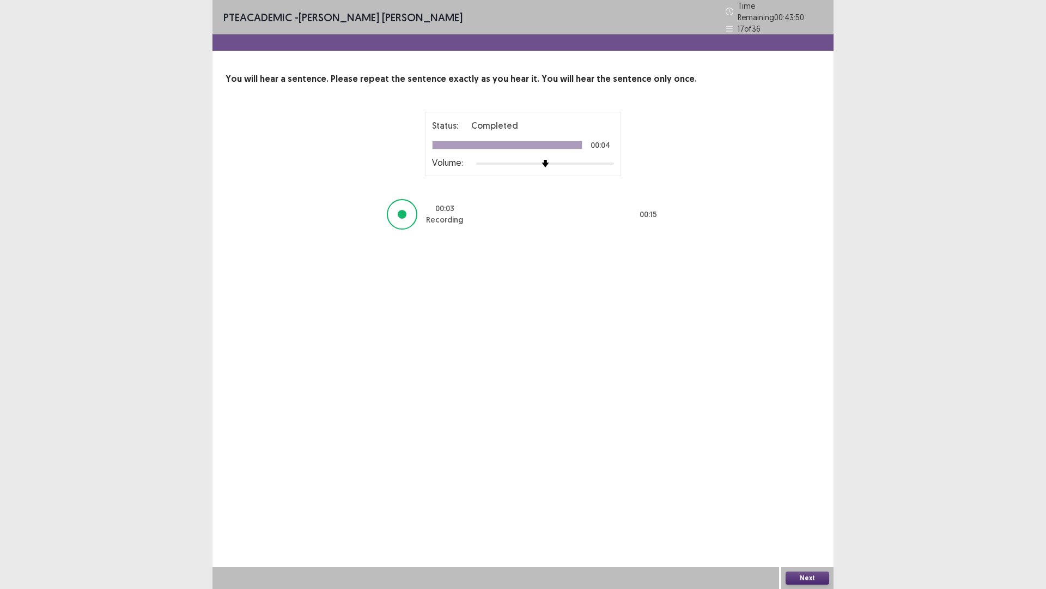
click at [803, 496] on button "Next" at bounding box center [808, 577] width 44 height 13
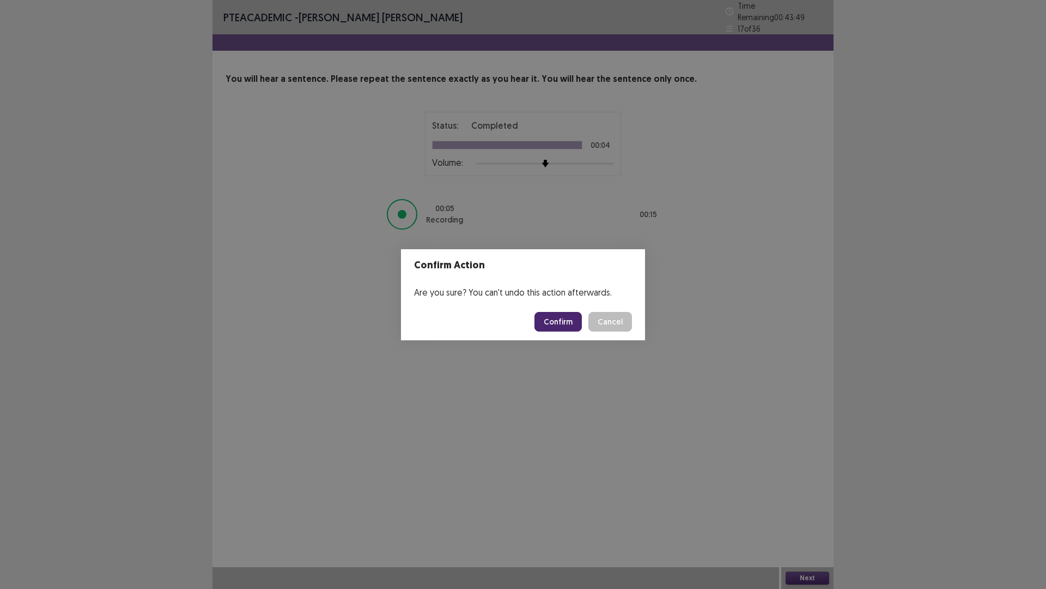
click at [564, 327] on button "Confirm" at bounding box center [558, 322] width 47 height 20
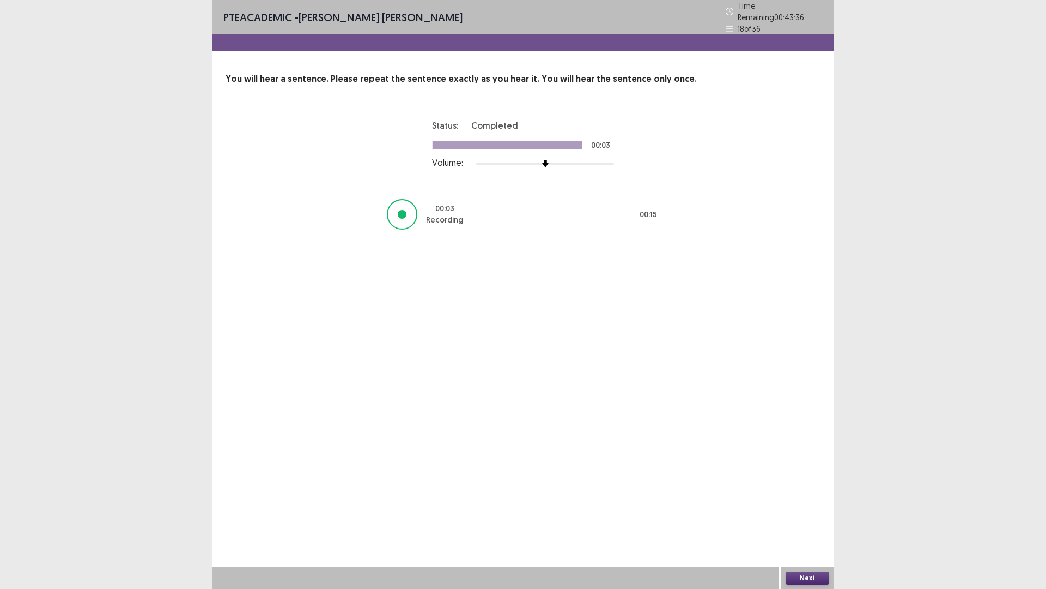
click at [804, 496] on button "Next" at bounding box center [808, 577] width 44 height 13
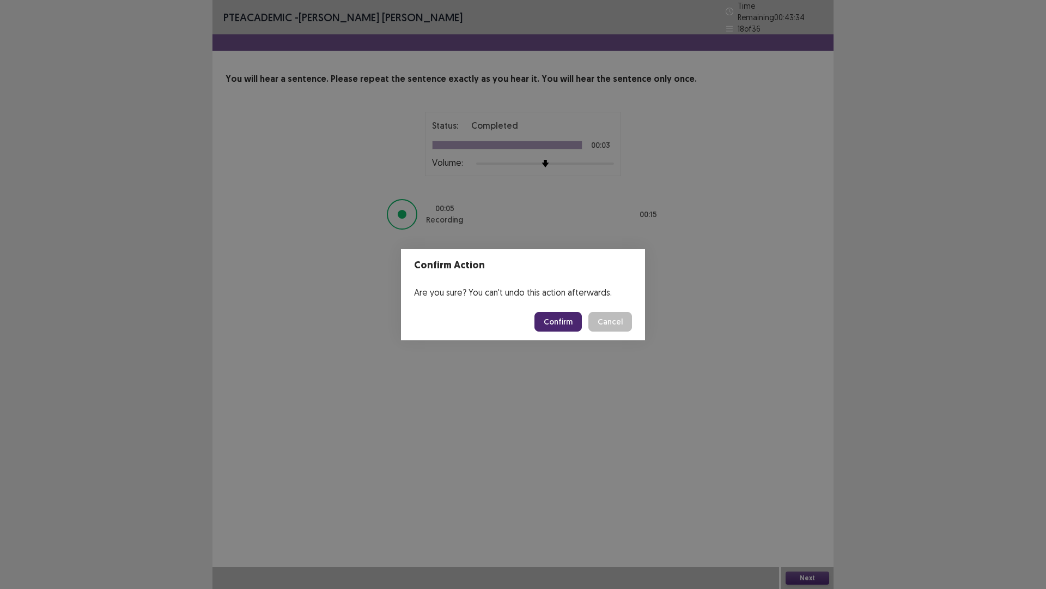
click at [561, 324] on button "Confirm" at bounding box center [558, 322] width 47 height 20
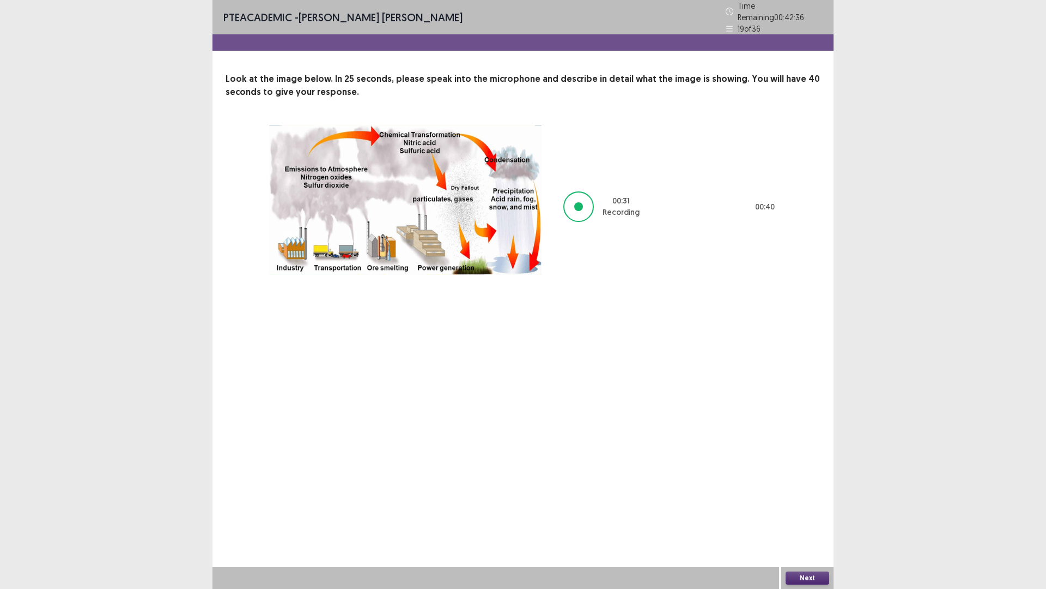
click at [806, 496] on button "Next" at bounding box center [808, 577] width 44 height 13
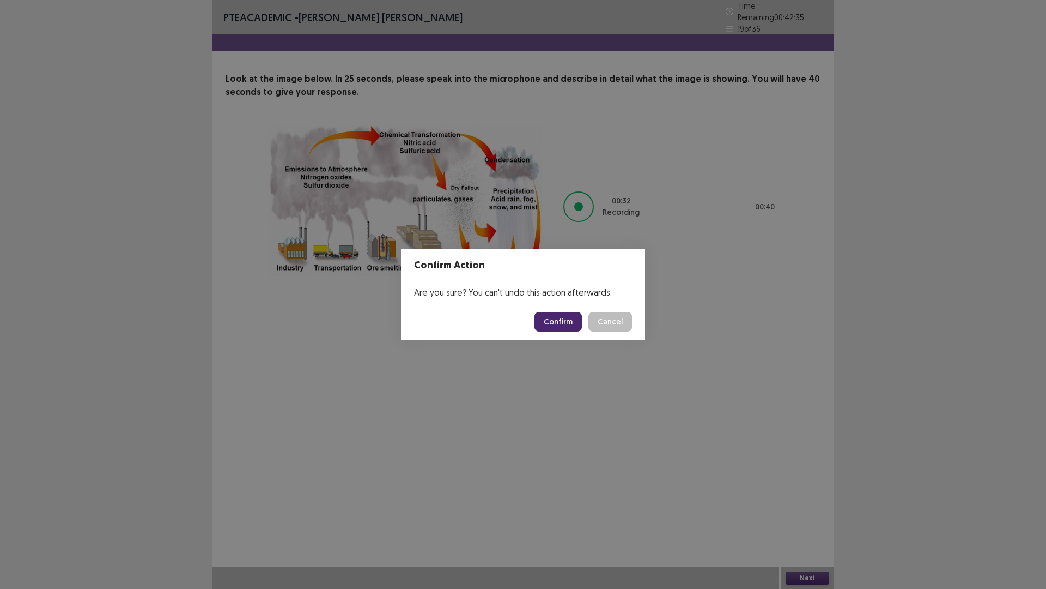
click at [571, 317] on button "Confirm" at bounding box center [558, 322] width 47 height 20
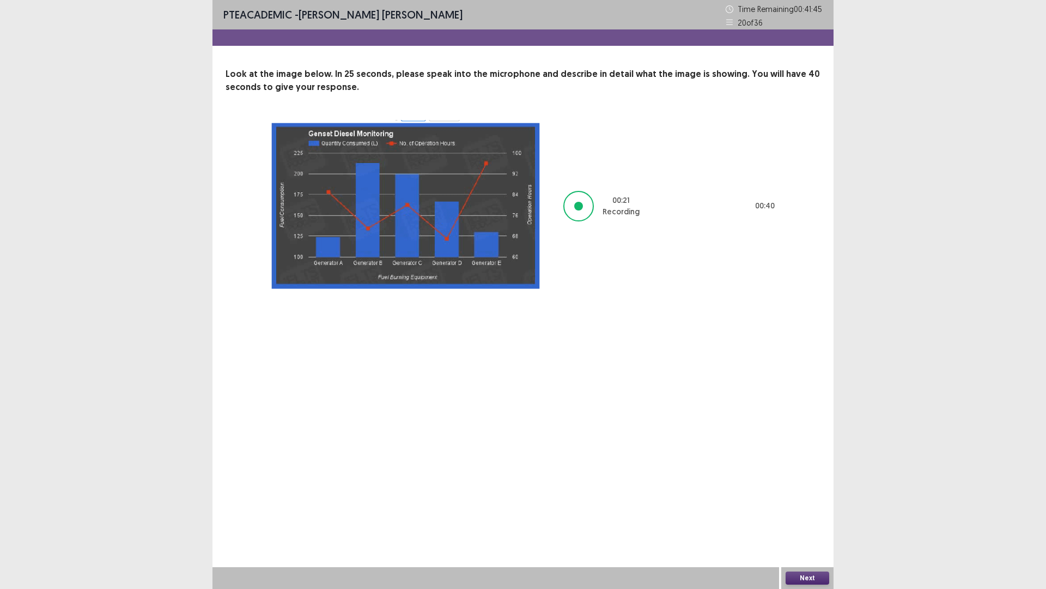
click at [805, 496] on button "Next" at bounding box center [808, 577] width 44 height 13
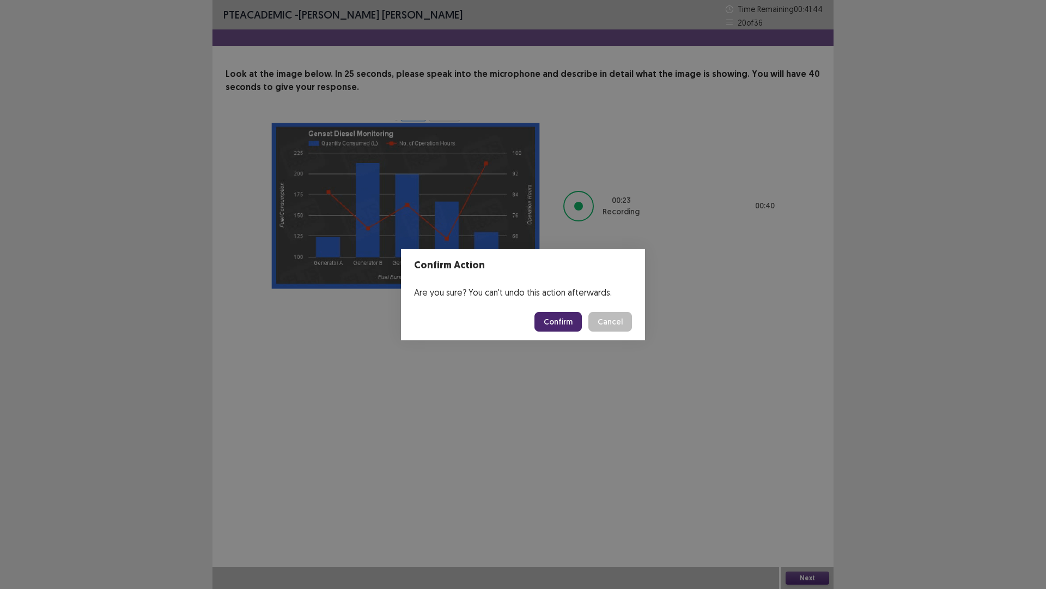
click at [566, 325] on button "Confirm" at bounding box center [558, 322] width 47 height 20
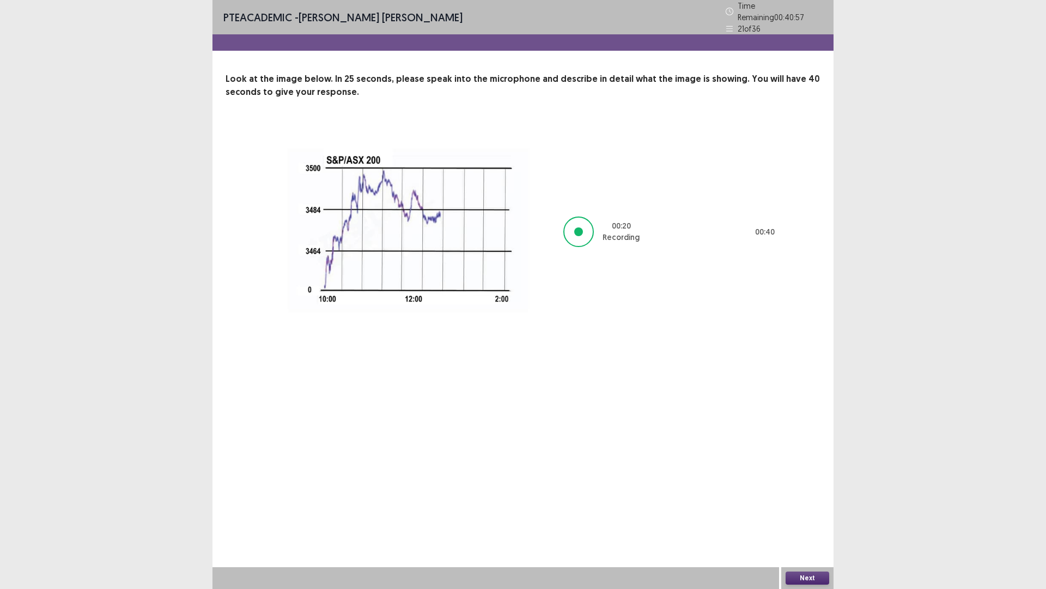
click at [800, 496] on button "Next" at bounding box center [808, 577] width 44 height 13
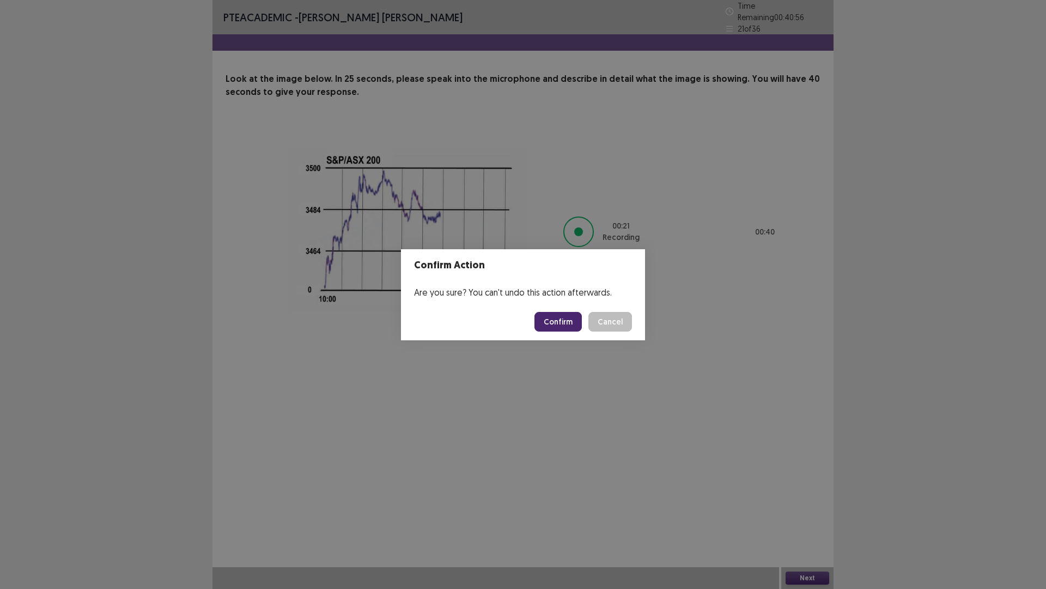
click at [555, 328] on button "Confirm" at bounding box center [558, 322] width 47 height 20
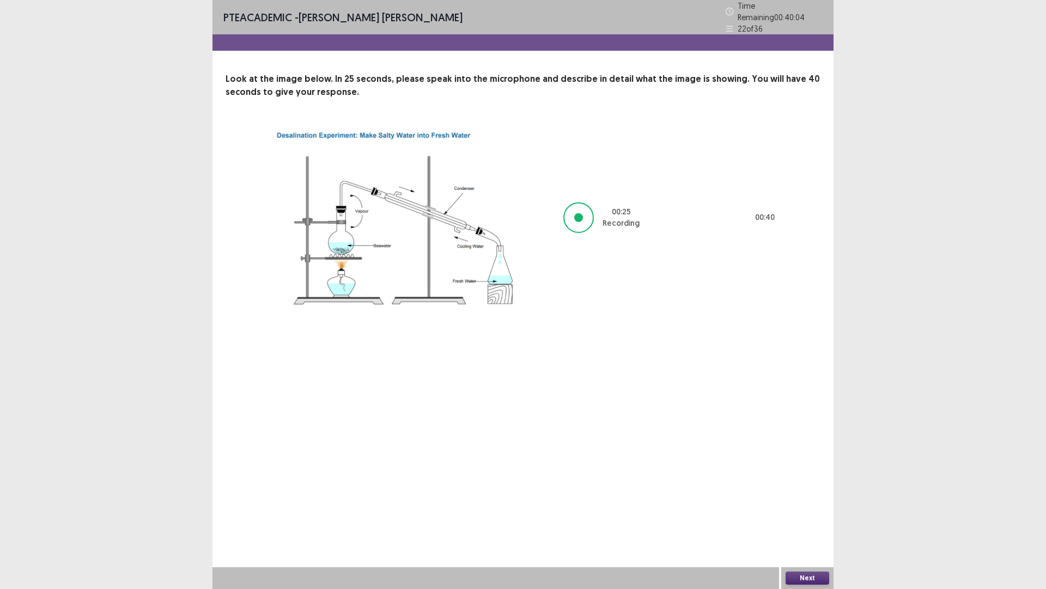
click at [814, 496] on button "Next" at bounding box center [808, 577] width 44 height 13
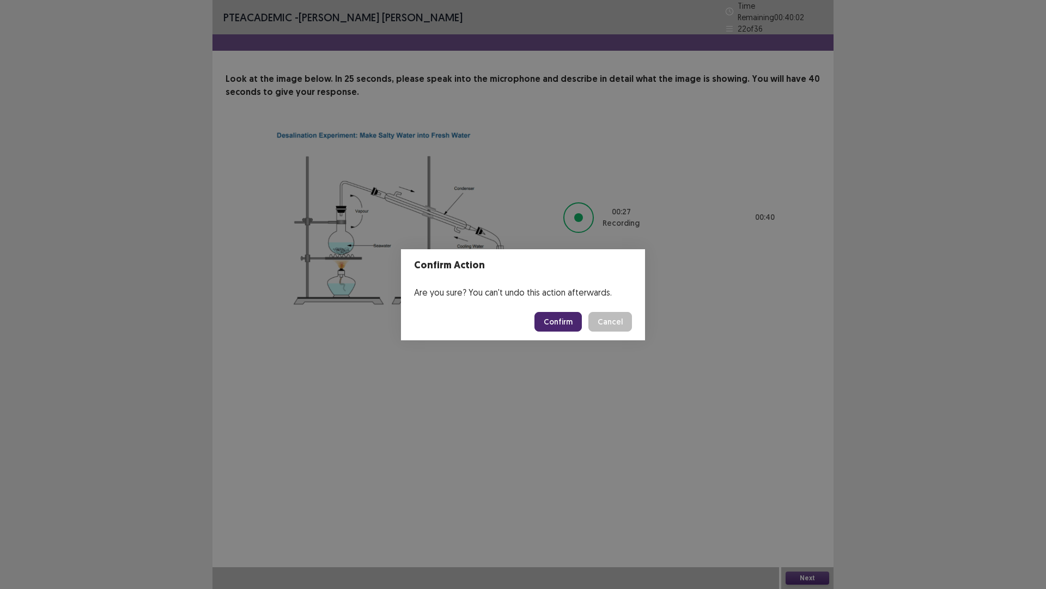
click at [566, 324] on button "Confirm" at bounding box center [558, 322] width 47 height 20
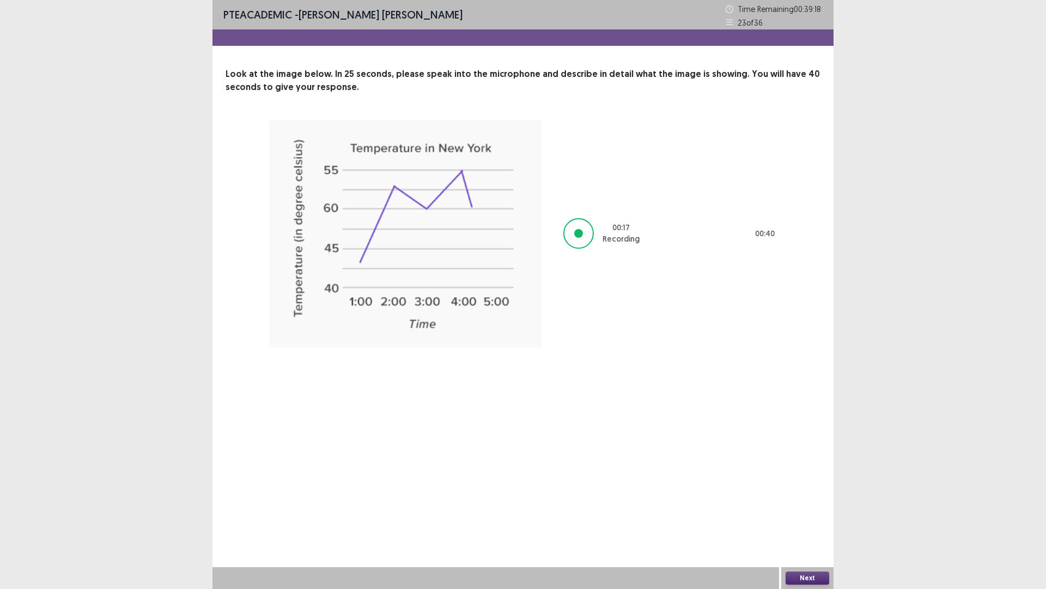
click at [801, 496] on button "Next" at bounding box center [808, 577] width 44 height 13
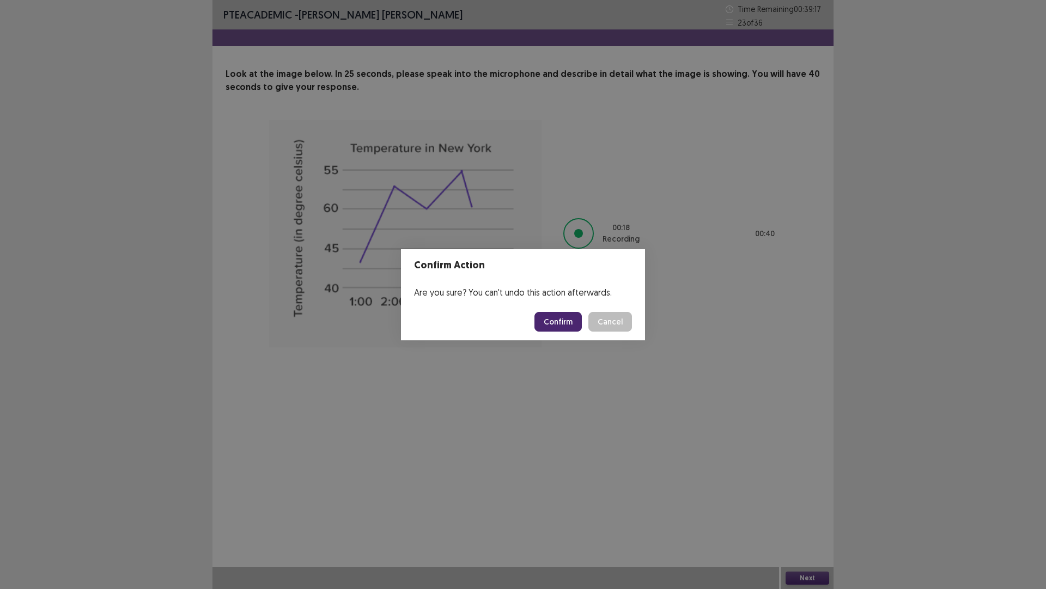
click at [565, 325] on button "Confirm" at bounding box center [558, 322] width 47 height 20
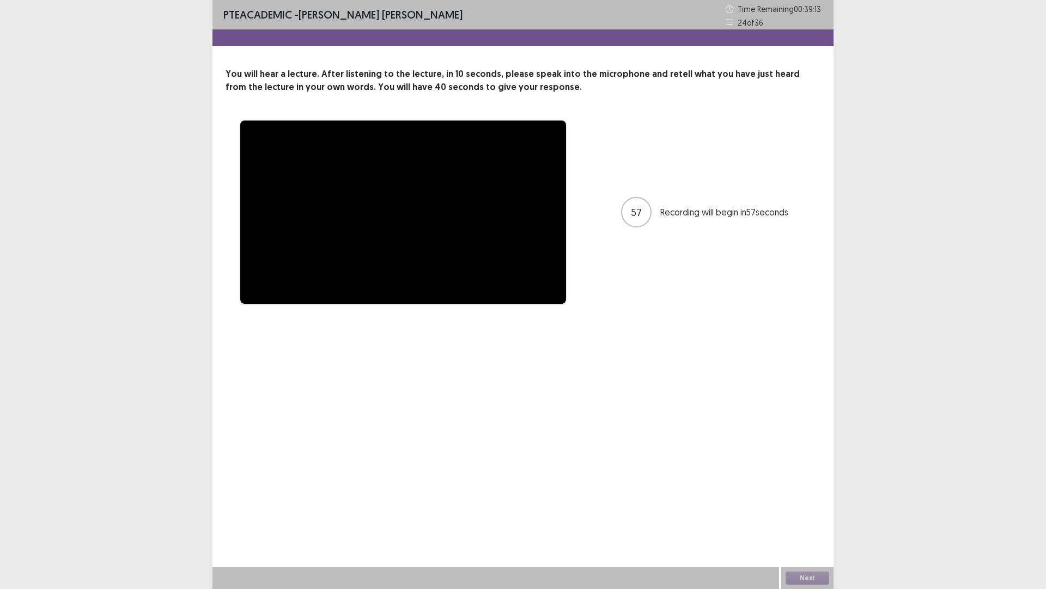
drag, startPoint x: 345, startPoint y: 71, endPoint x: 568, endPoint y: 92, distance: 224.4
click at [523, 84] on p "You will hear a lecture. After listening to the lecture, in 10 seconds, please …" at bounding box center [523, 81] width 595 height 26
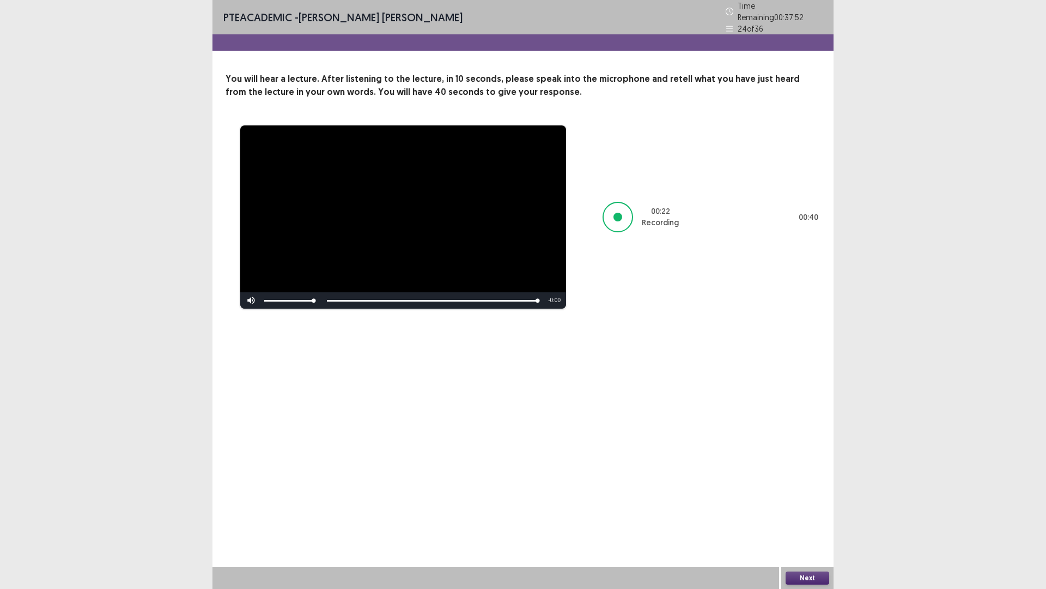
click at [798, 496] on button "Next" at bounding box center [808, 577] width 44 height 13
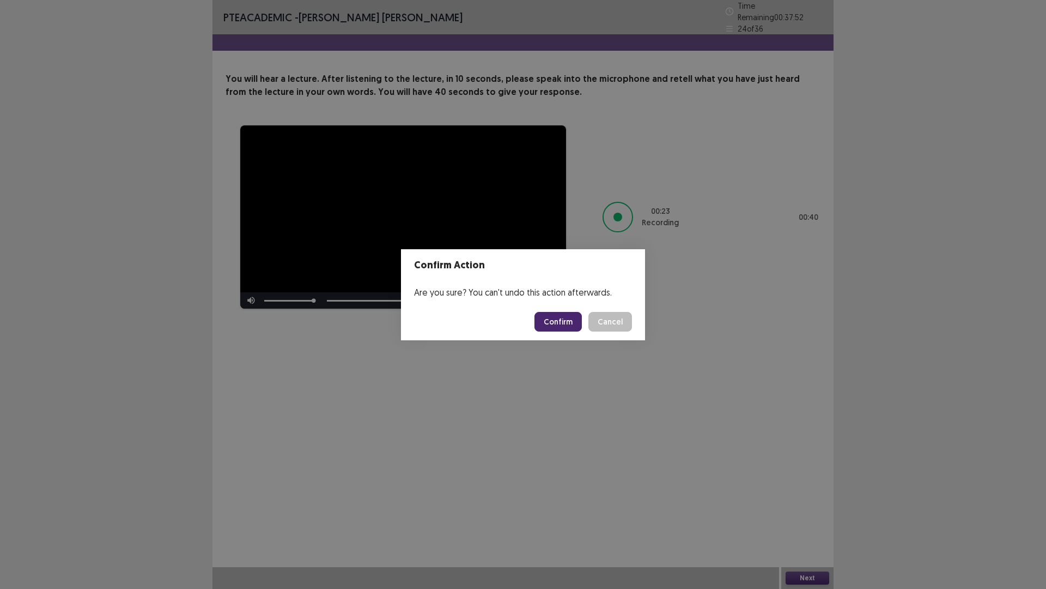
click at [562, 323] on button "Confirm" at bounding box center [558, 322] width 47 height 20
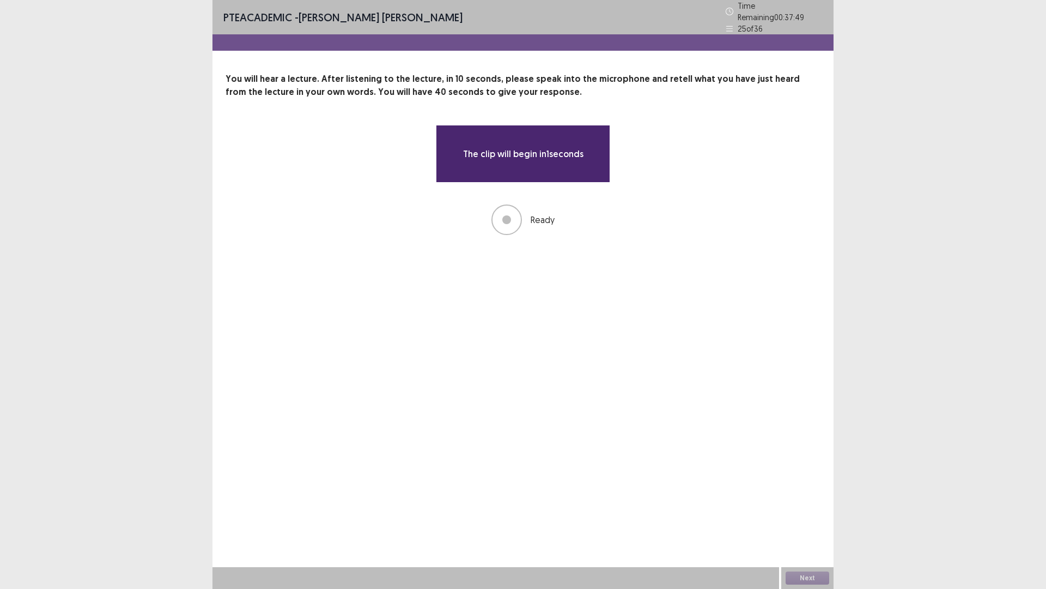
drag, startPoint x: 269, startPoint y: 69, endPoint x: 396, endPoint y: 76, distance: 127.2
click at [396, 76] on p "You will hear a lecture. After listening to the lecture, in 10 seconds, please …" at bounding box center [523, 85] width 595 height 26
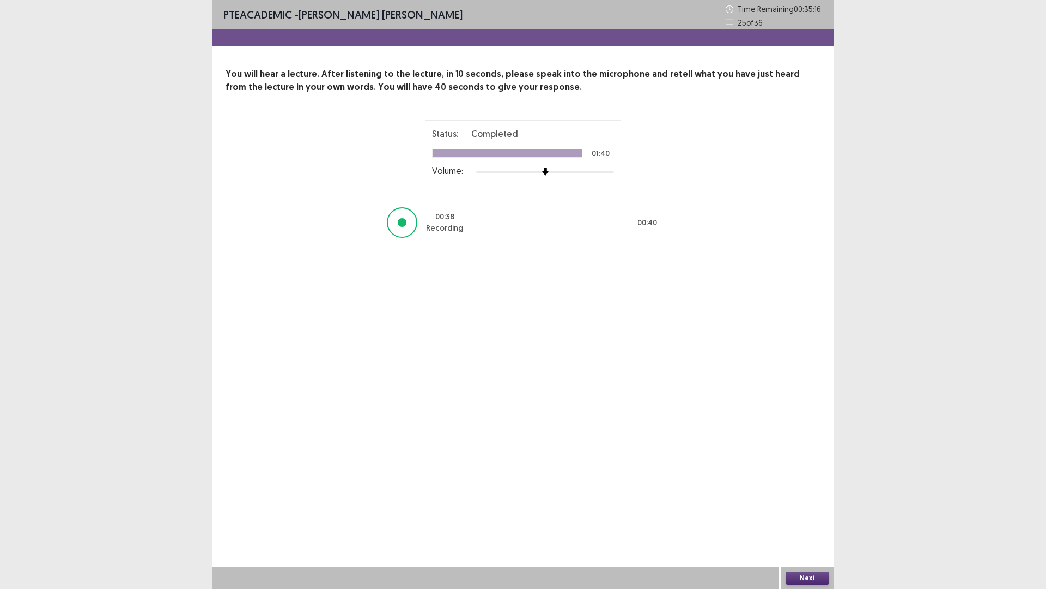
click at [809, 496] on button "Next" at bounding box center [808, 577] width 44 height 13
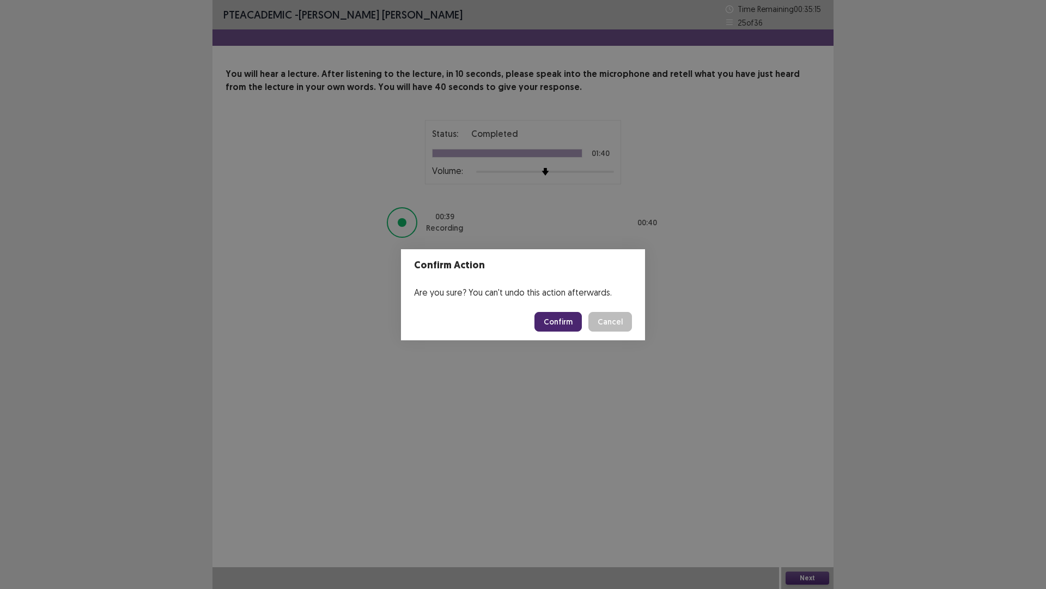
click at [536, 319] on footer "Confirm Cancel" at bounding box center [523, 321] width 244 height 37
click at [581, 322] on button "Confirm" at bounding box center [558, 322] width 47 height 20
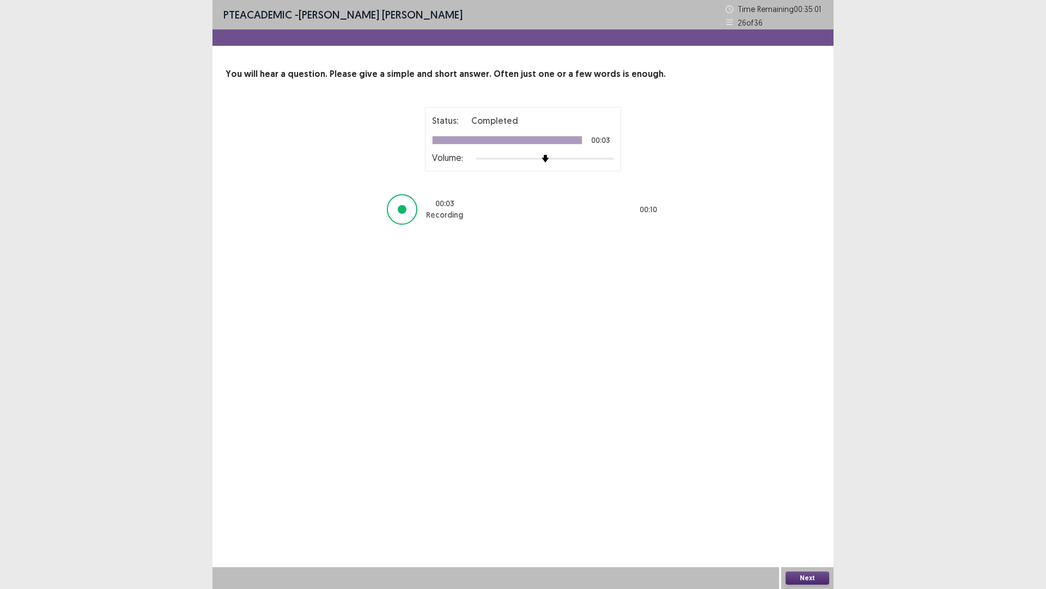
click at [807, 496] on button "Next" at bounding box center [808, 577] width 44 height 13
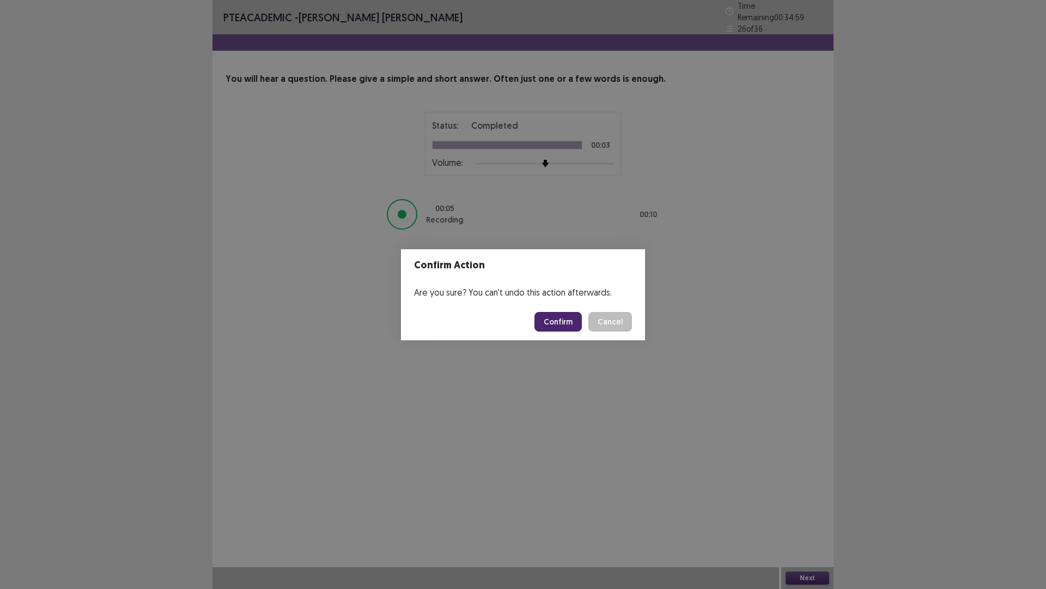
click at [579, 325] on button "Confirm" at bounding box center [558, 322] width 47 height 20
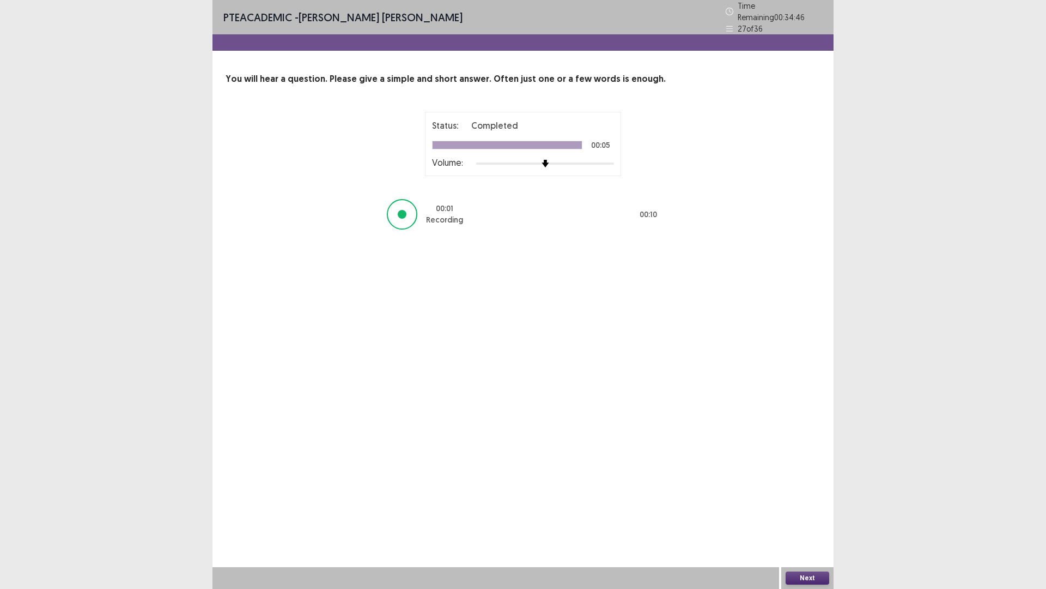
click at [820, 496] on button "Next" at bounding box center [808, 577] width 44 height 13
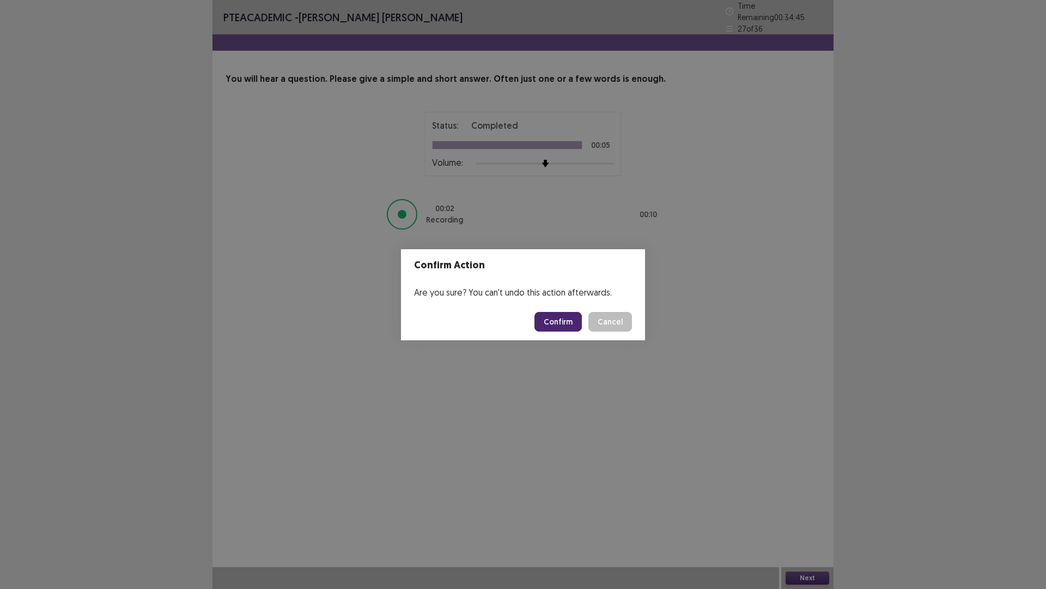
click at [571, 321] on button "Confirm" at bounding box center [558, 322] width 47 height 20
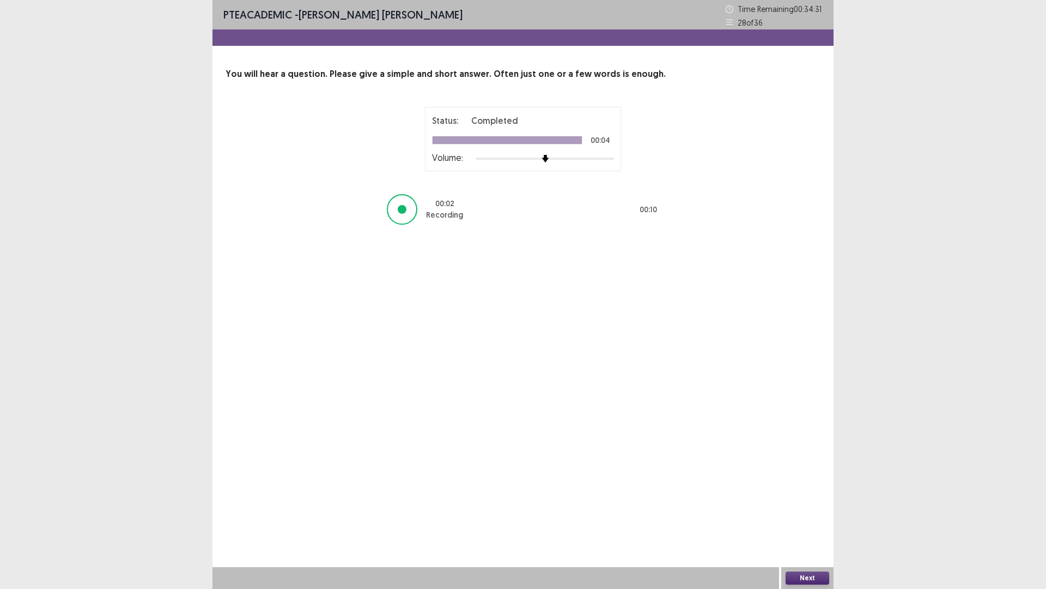
click at [809, 496] on button "Next" at bounding box center [808, 577] width 44 height 13
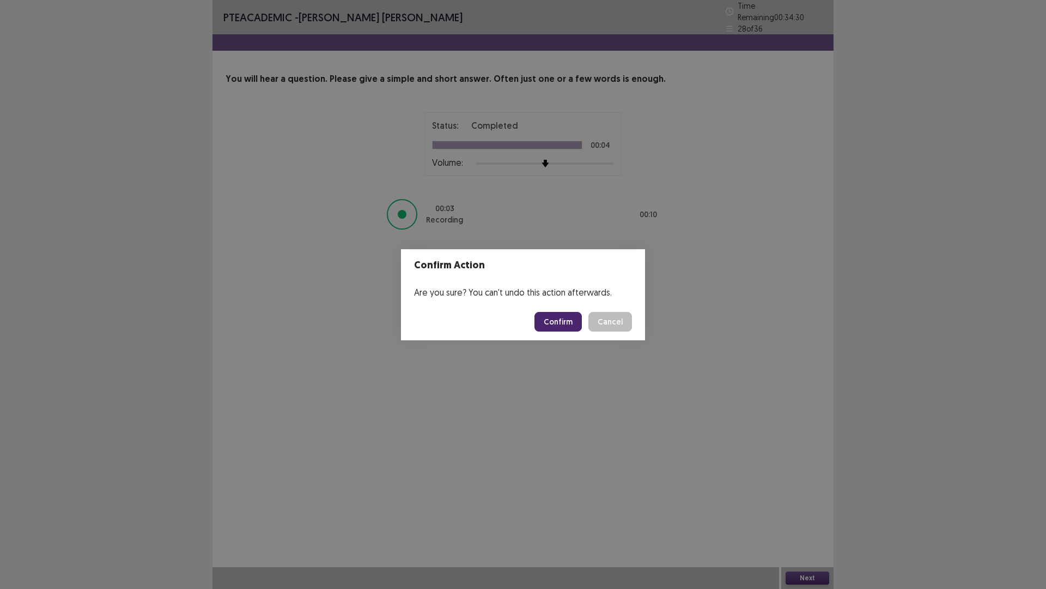
click at [556, 318] on button "Confirm" at bounding box center [558, 322] width 47 height 20
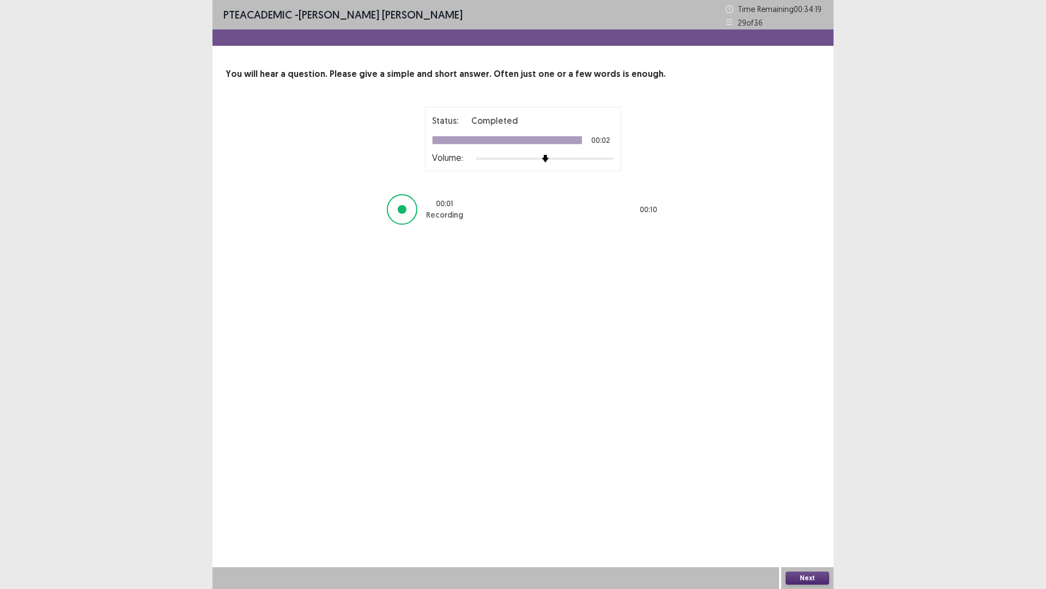
click at [814, 496] on button "Next" at bounding box center [808, 577] width 44 height 13
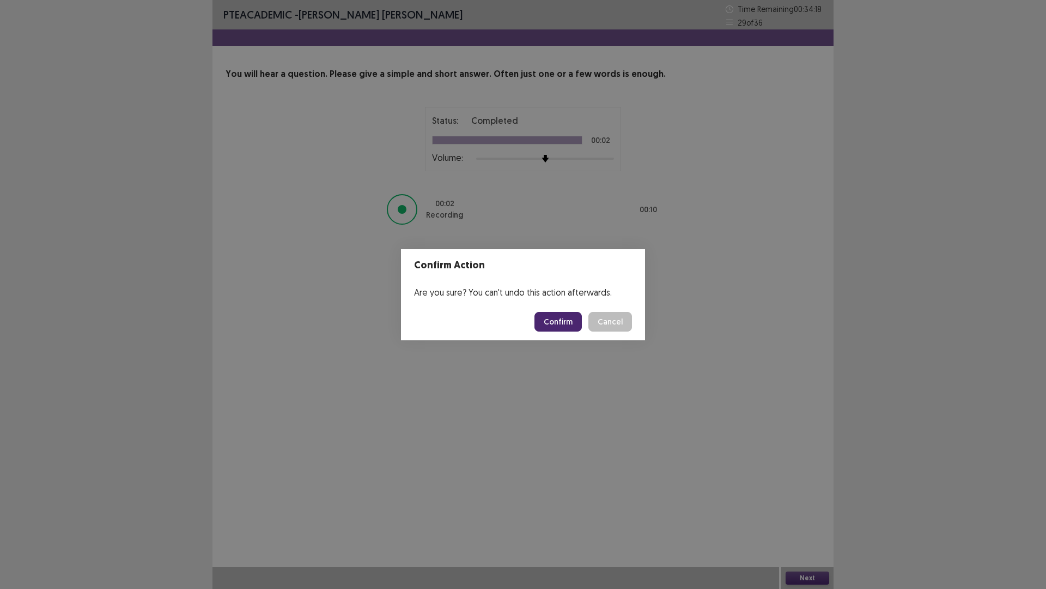
click at [561, 323] on button "Confirm" at bounding box center [558, 322] width 47 height 20
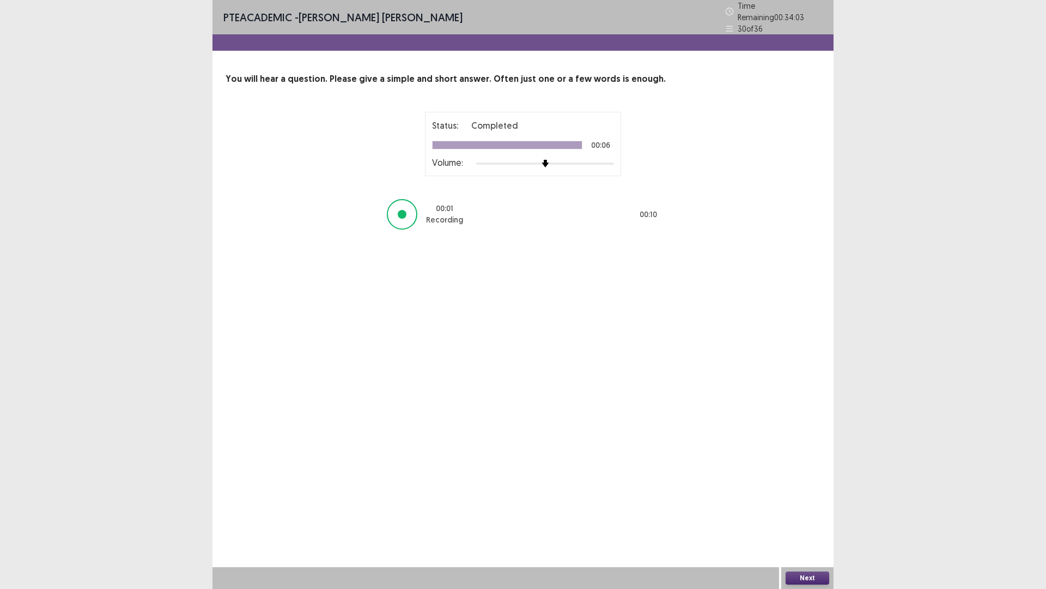
click at [815, 496] on button "Next" at bounding box center [808, 577] width 44 height 13
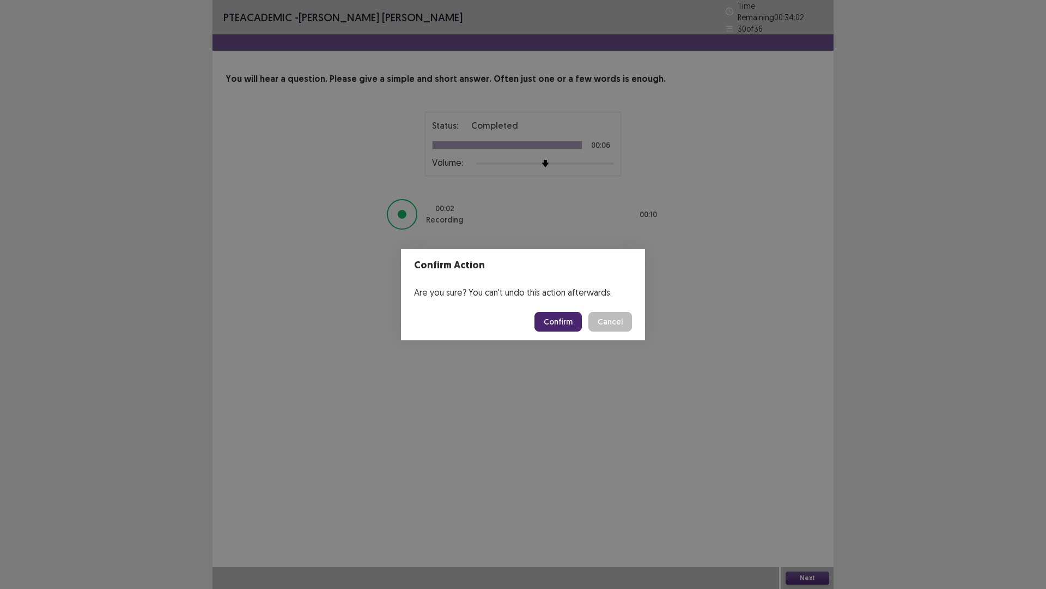
click at [571, 327] on button "Confirm" at bounding box center [558, 322] width 47 height 20
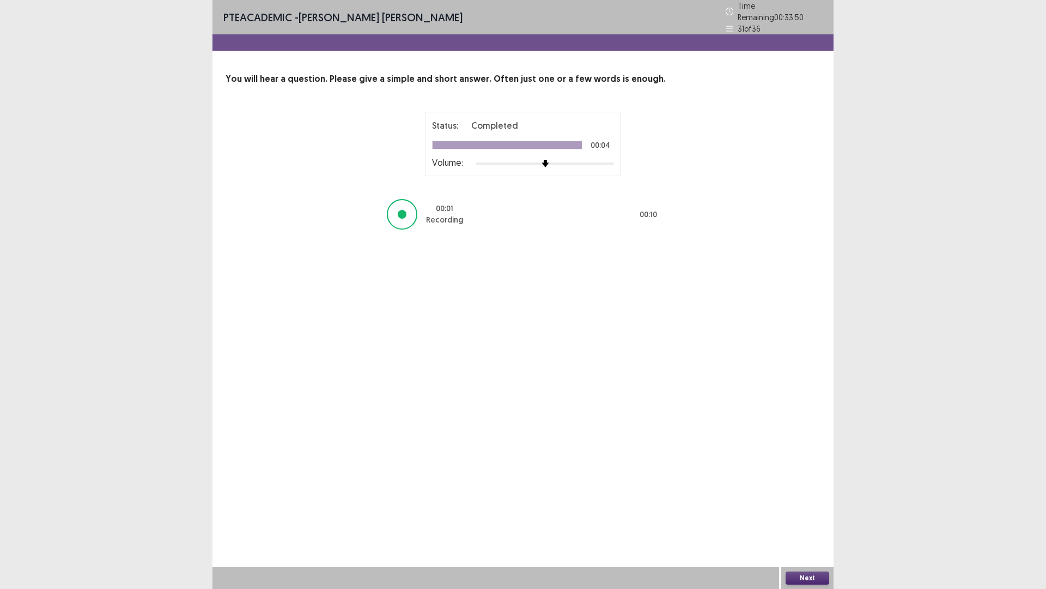
click at [803, 496] on button "Next" at bounding box center [808, 577] width 44 height 13
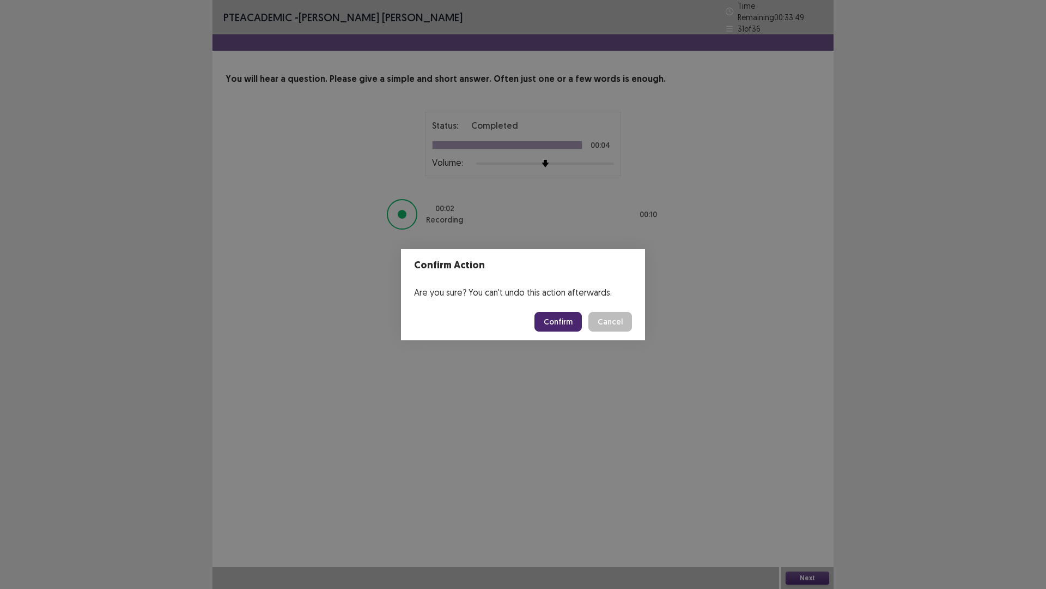
click at [563, 319] on button "Confirm" at bounding box center [558, 322] width 47 height 20
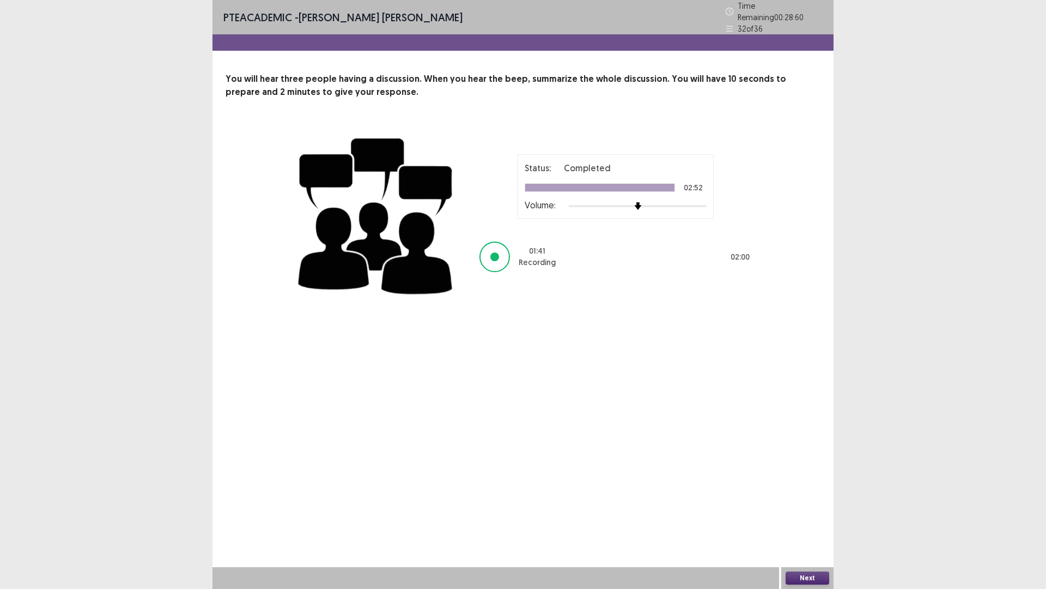
click at [801, 496] on button "Next" at bounding box center [808, 577] width 44 height 13
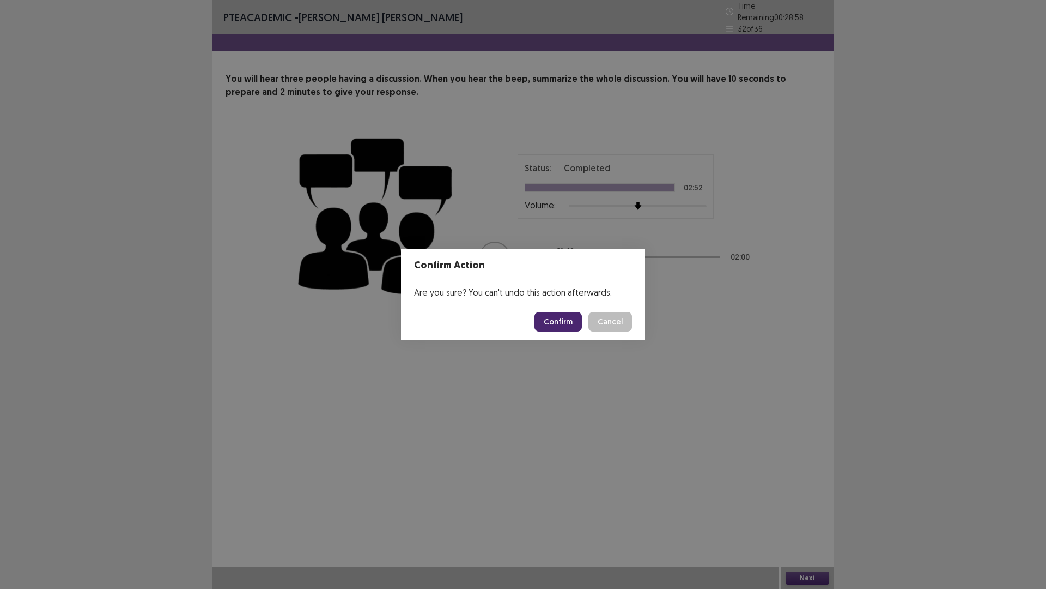
click at [564, 307] on footer "Confirm Cancel" at bounding box center [523, 321] width 244 height 37
click at [562, 322] on button "Confirm" at bounding box center [558, 322] width 47 height 20
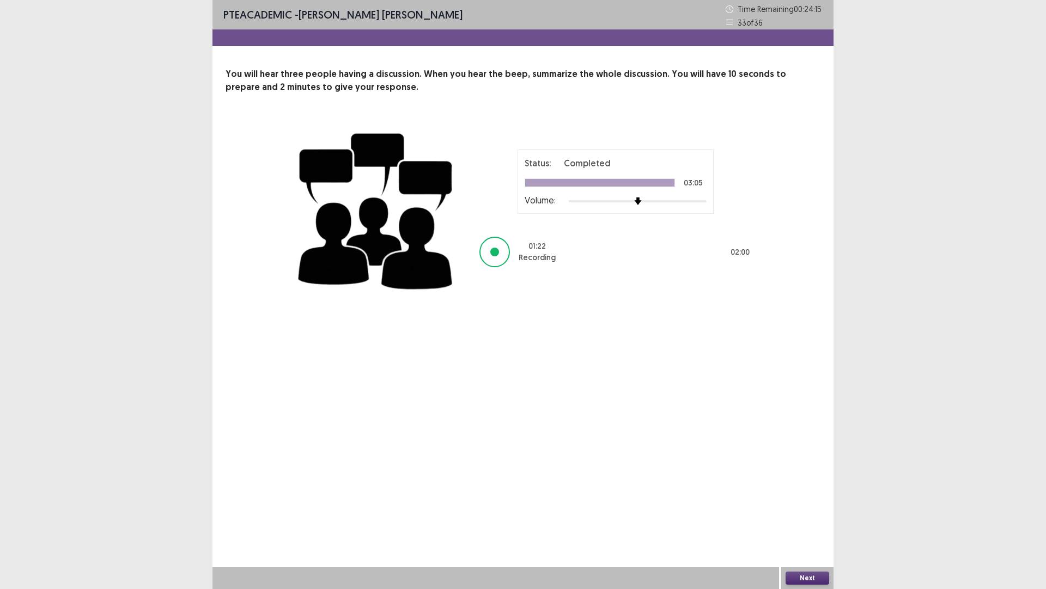
click at [803, 496] on button "Next" at bounding box center [808, 577] width 44 height 13
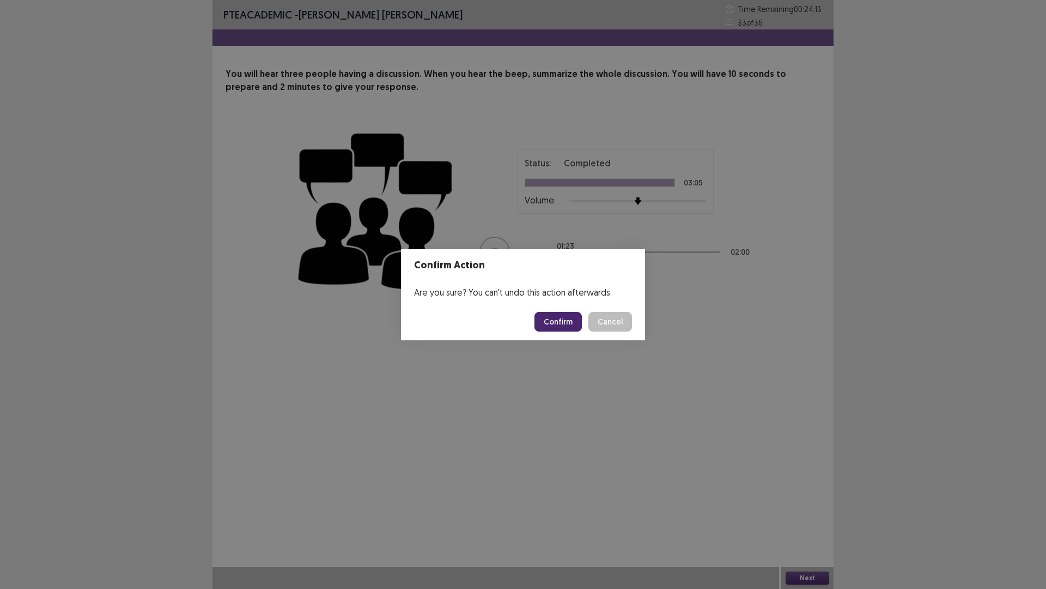
click at [552, 317] on button "Confirm" at bounding box center [558, 322] width 47 height 20
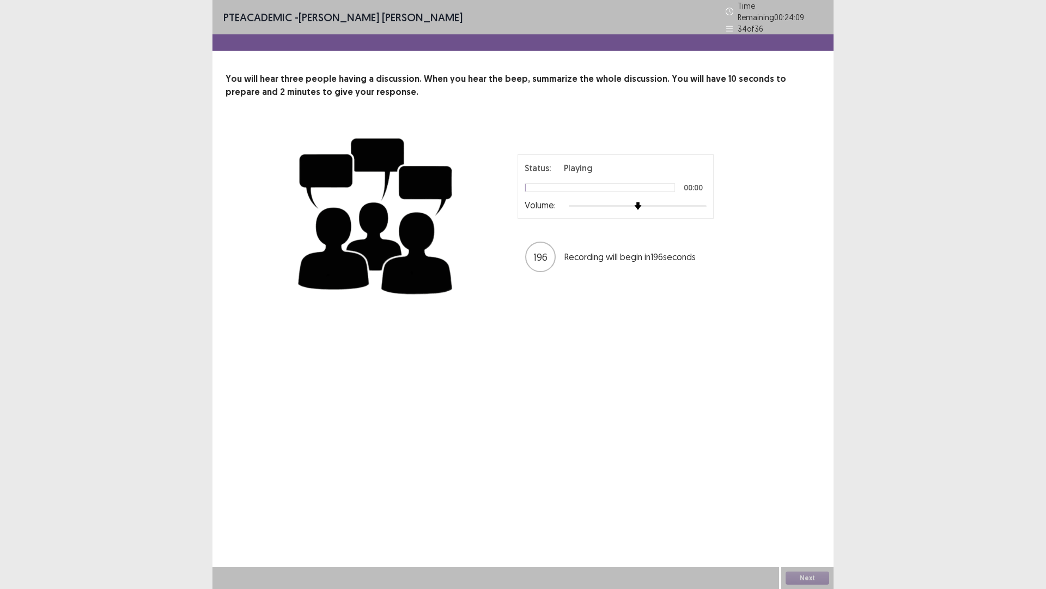
click at [681, 202] on div at bounding box center [638, 206] width 138 height 9
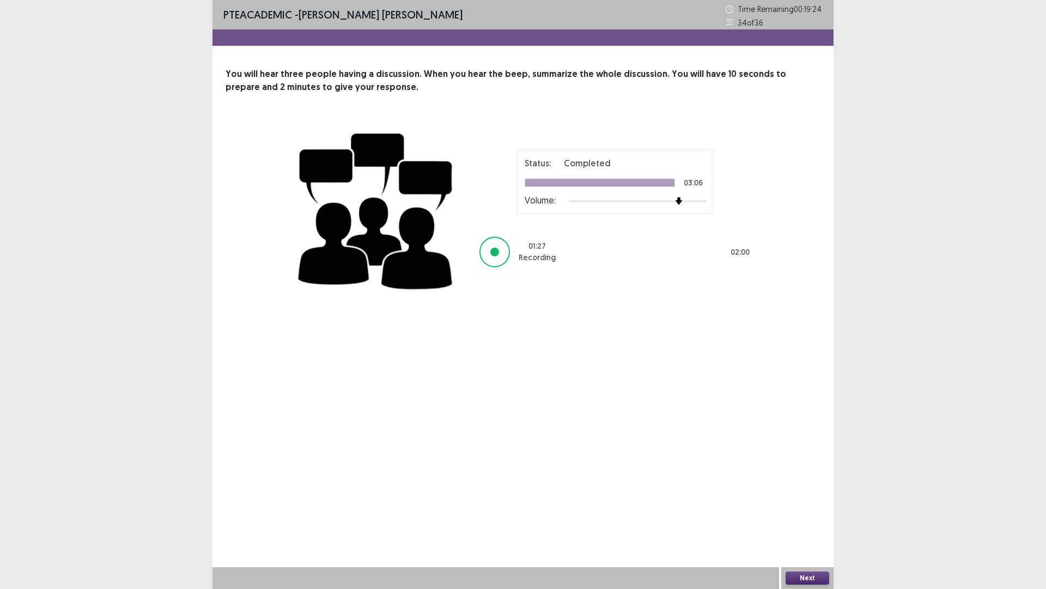
click at [795, 496] on button "Next" at bounding box center [808, 577] width 44 height 13
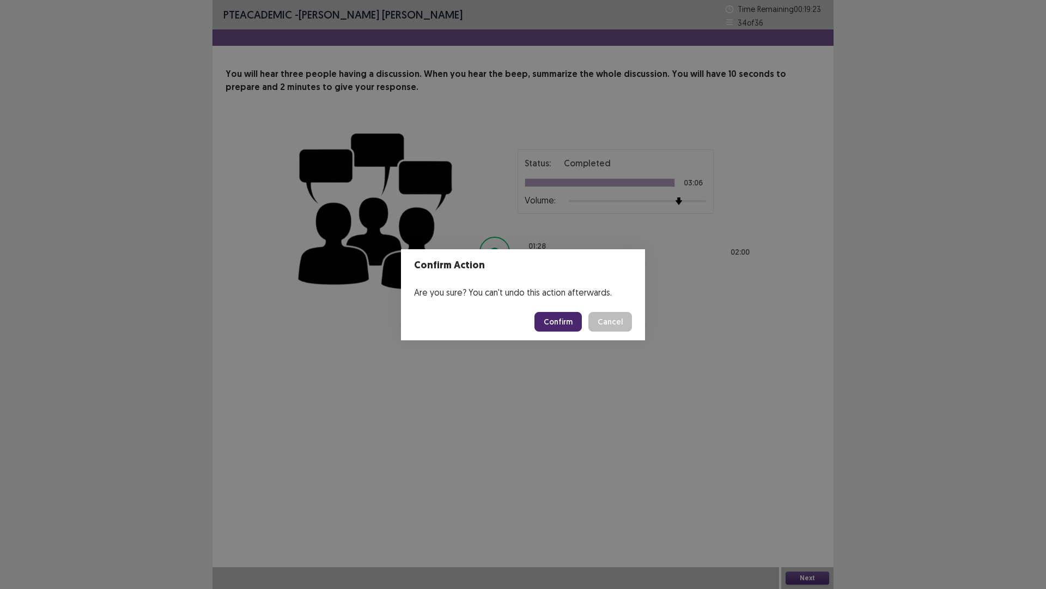
click at [564, 330] on button "Confirm" at bounding box center [558, 322] width 47 height 20
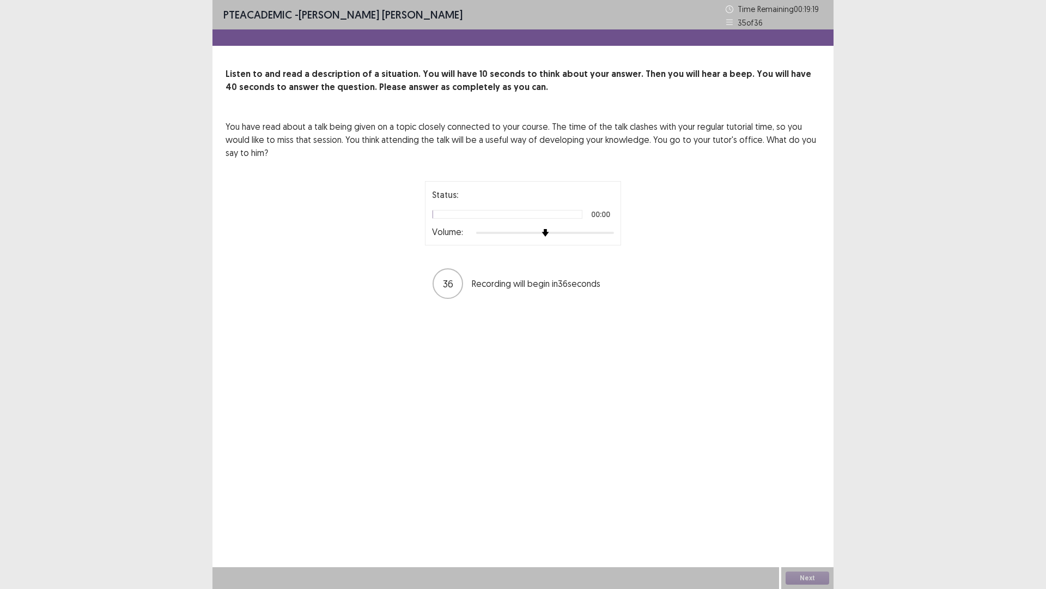
drag, startPoint x: 324, startPoint y: 72, endPoint x: 464, endPoint y: 80, distance: 140.8
click at [464, 80] on p "Listen to and read a description of a situation. You will have 10 seconds to th…" at bounding box center [523, 81] width 595 height 26
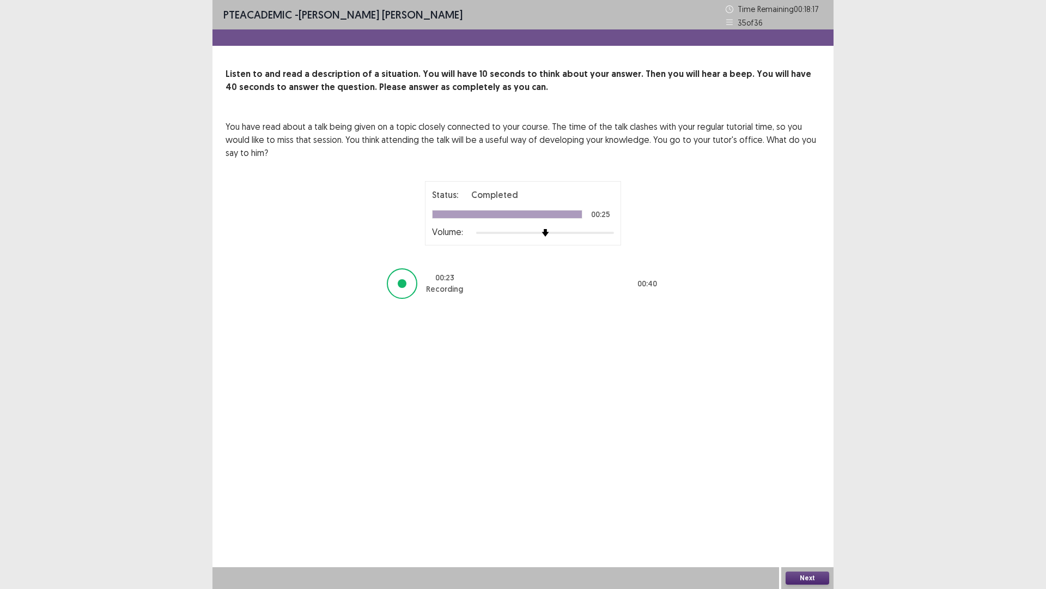
click at [815, 496] on button "Next" at bounding box center [808, 577] width 44 height 13
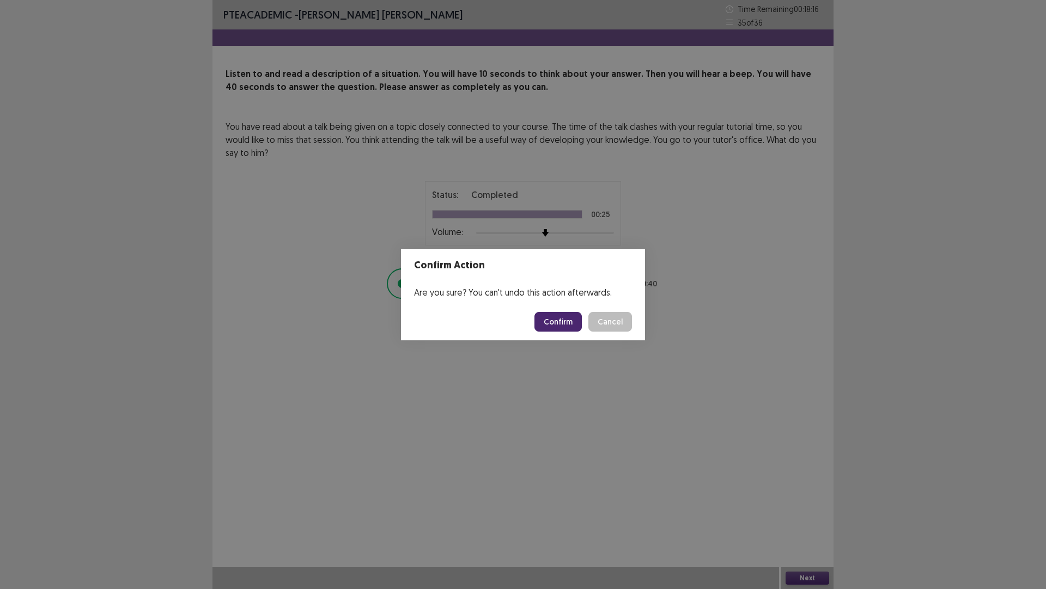
click at [573, 323] on button "Confirm" at bounding box center [558, 322] width 47 height 20
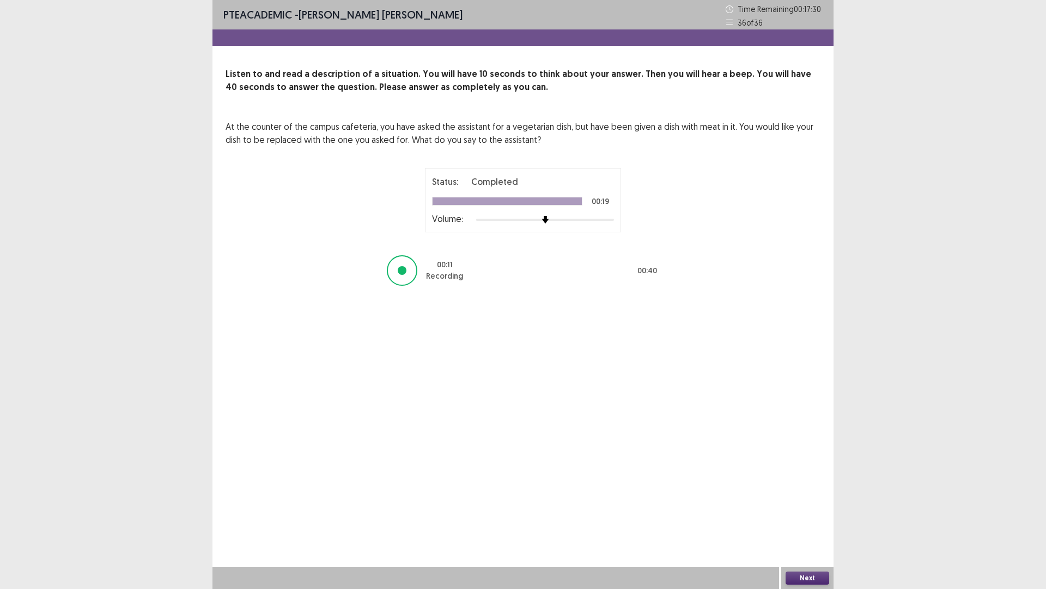
click at [812, 496] on button "Next" at bounding box center [808, 577] width 44 height 13
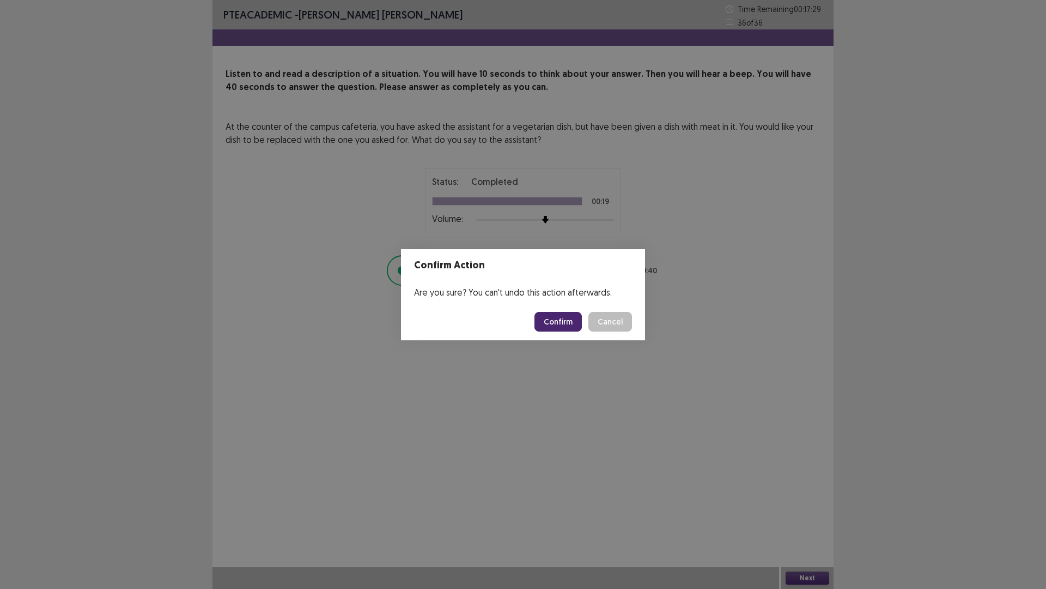
click at [572, 322] on button "Confirm" at bounding box center [558, 322] width 47 height 20
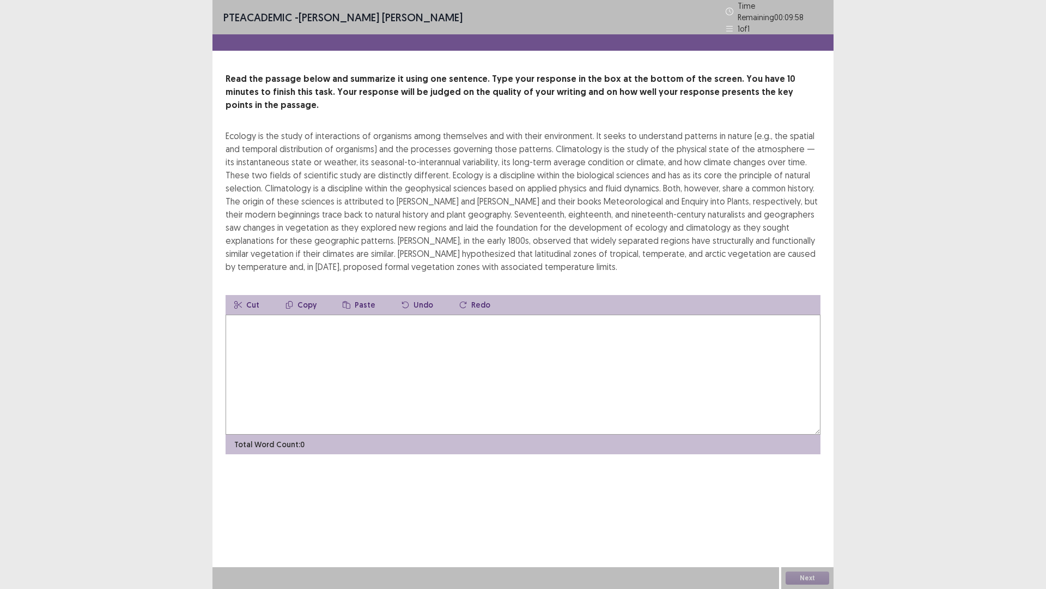
click at [479, 337] on textarea at bounding box center [523, 374] width 595 height 120
click at [575, 361] on textarea at bounding box center [523, 374] width 595 height 120
drag, startPoint x: 596, startPoint y: 250, endPoint x: 309, endPoint y: 174, distance: 296.5
click at [309, 174] on div "Ecology is the study of interactions of organisms among themselves and with the…" at bounding box center [523, 201] width 595 height 144
click at [233, 129] on div "Ecology is the study of interactions of organisms among themselves and with the…" at bounding box center [523, 201] width 595 height 144
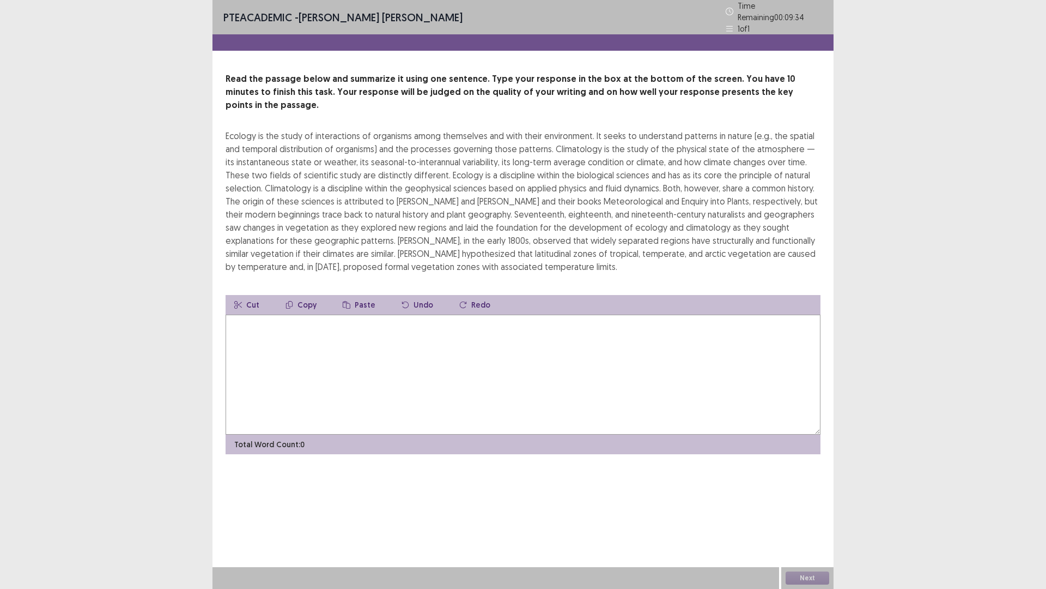
click at [226, 129] on div "Ecology is the study of interactions of organisms among themselves and with the…" at bounding box center [523, 201] width 595 height 144
click at [371, 361] on textarea at bounding box center [523, 374] width 595 height 120
type textarea "*"
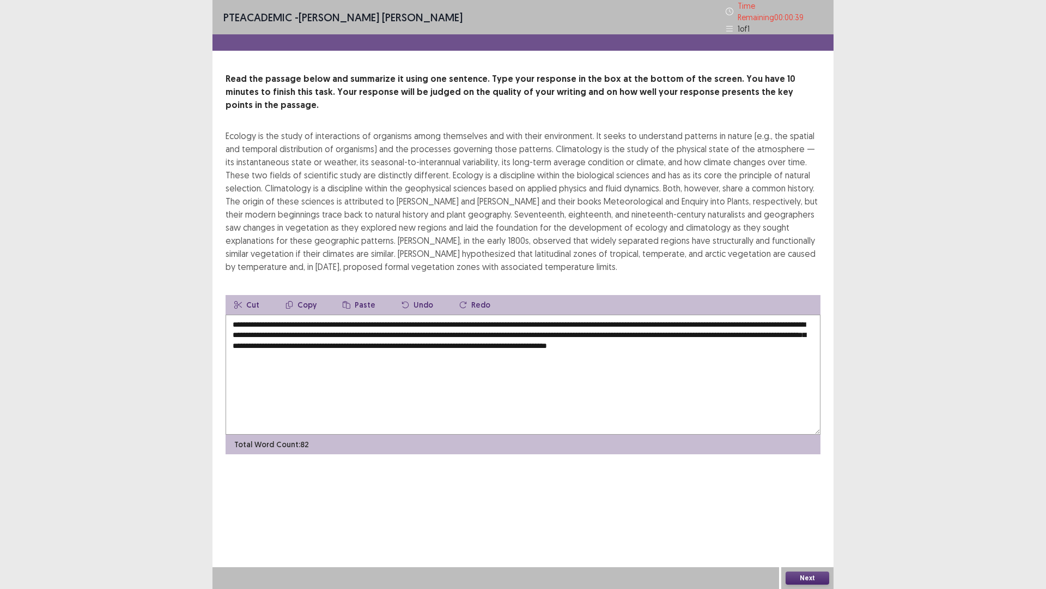
click at [567, 320] on textarea "**********" at bounding box center [523, 374] width 595 height 120
click at [752, 318] on textarea "**********" at bounding box center [523, 374] width 595 height 120
click at [416, 365] on textarea "**********" at bounding box center [523, 374] width 595 height 120
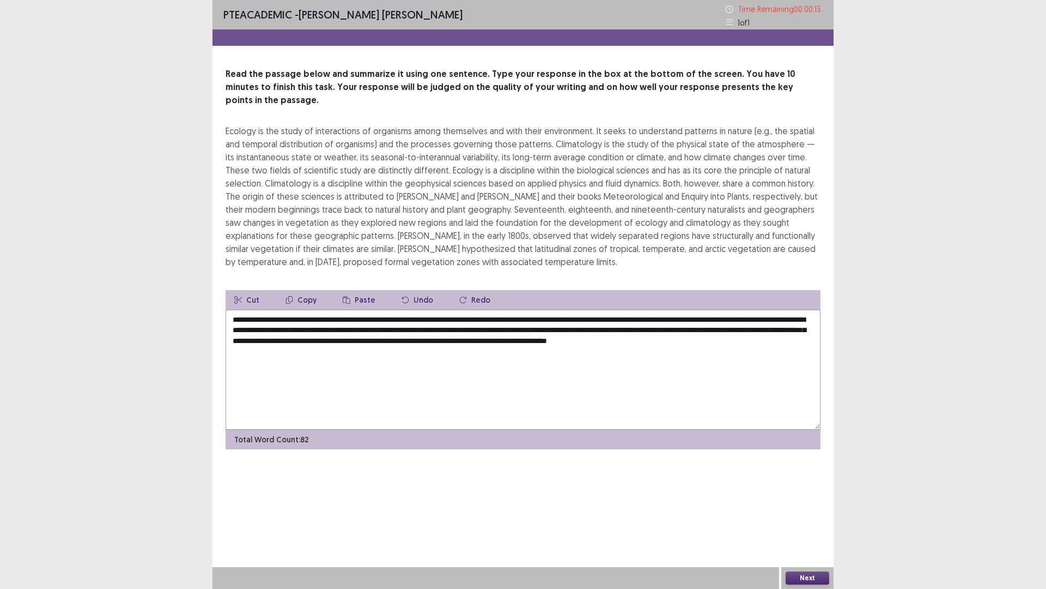
type textarea "**********"
click at [802, 496] on button "Next" at bounding box center [808, 577] width 44 height 13
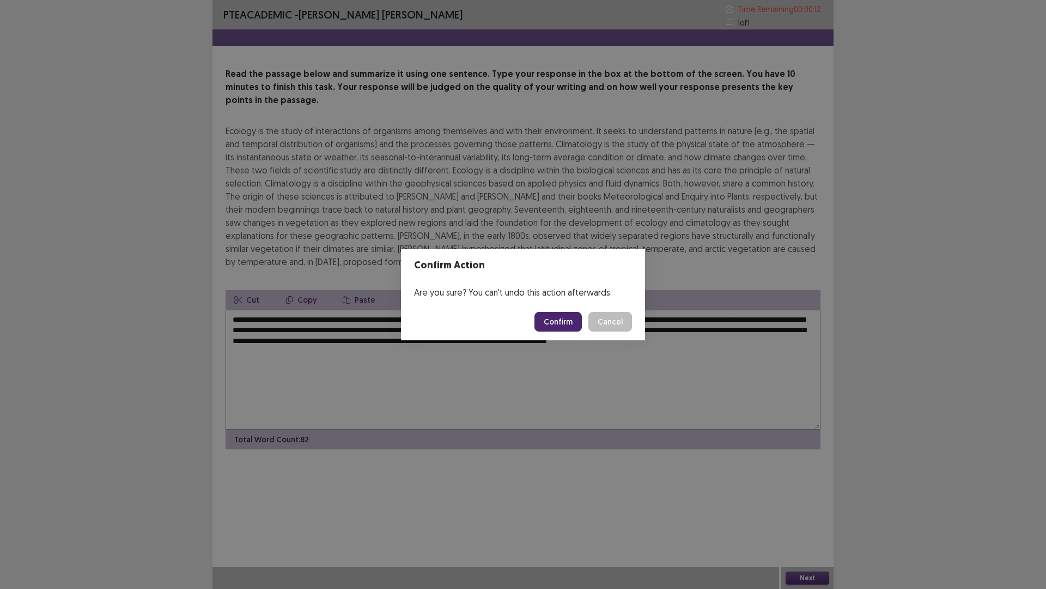
click at [534, 330] on footer "Confirm Cancel" at bounding box center [523, 321] width 244 height 37
click at [554, 323] on button "Confirm" at bounding box center [558, 322] width 47 height 20
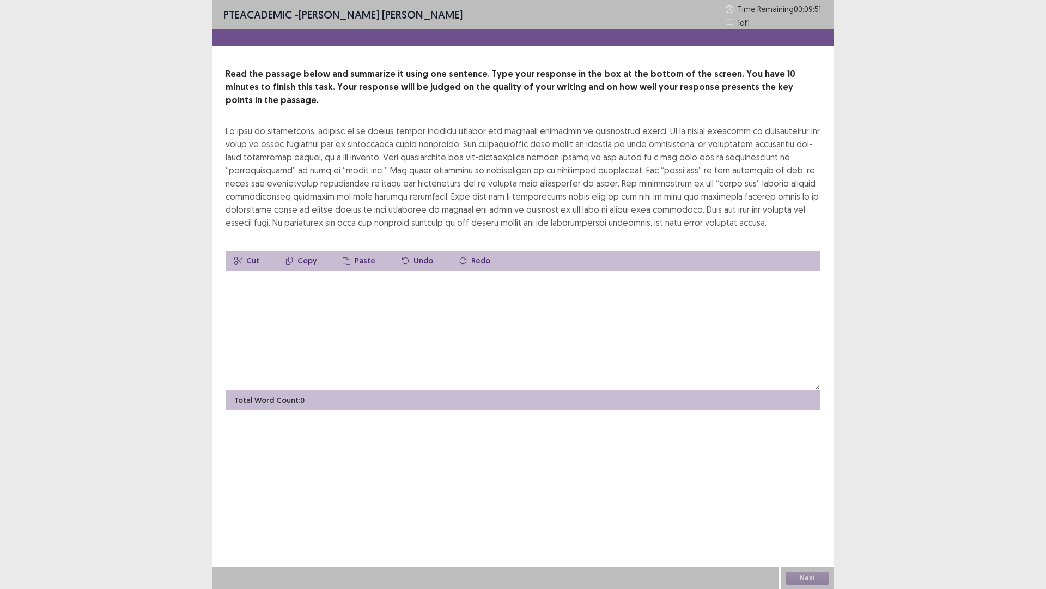
click at [586, 291] on textarea at bounding box center [523, 330] width 595 height 120
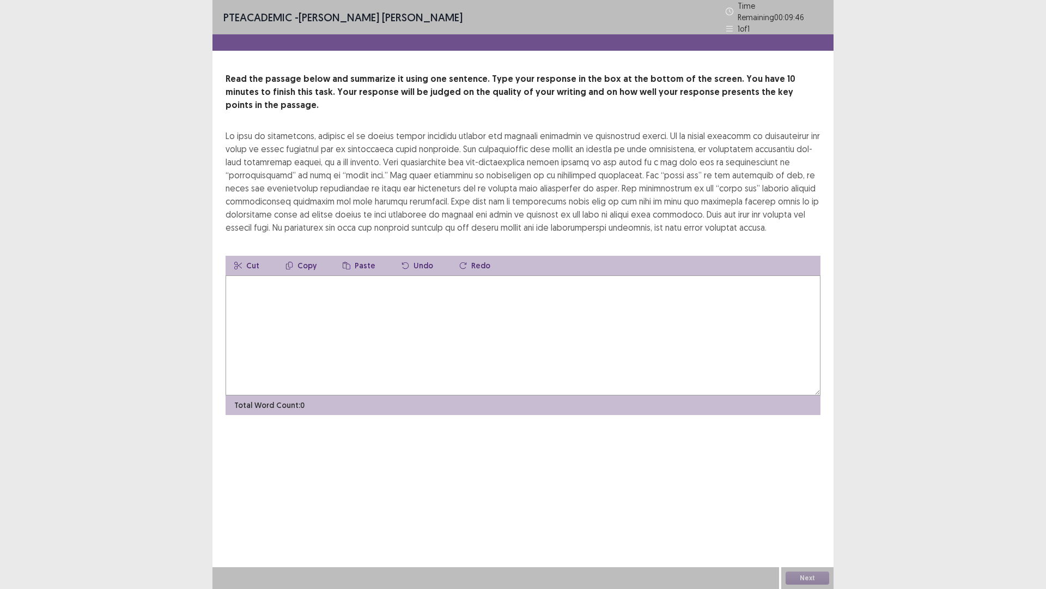
click at [489, 282] on textarea at bounding box center [523, 335] width 595 height 120
click at [437, 296] on textarea at bounding box center [523, 335] width 595 height 120
type textarea "*"
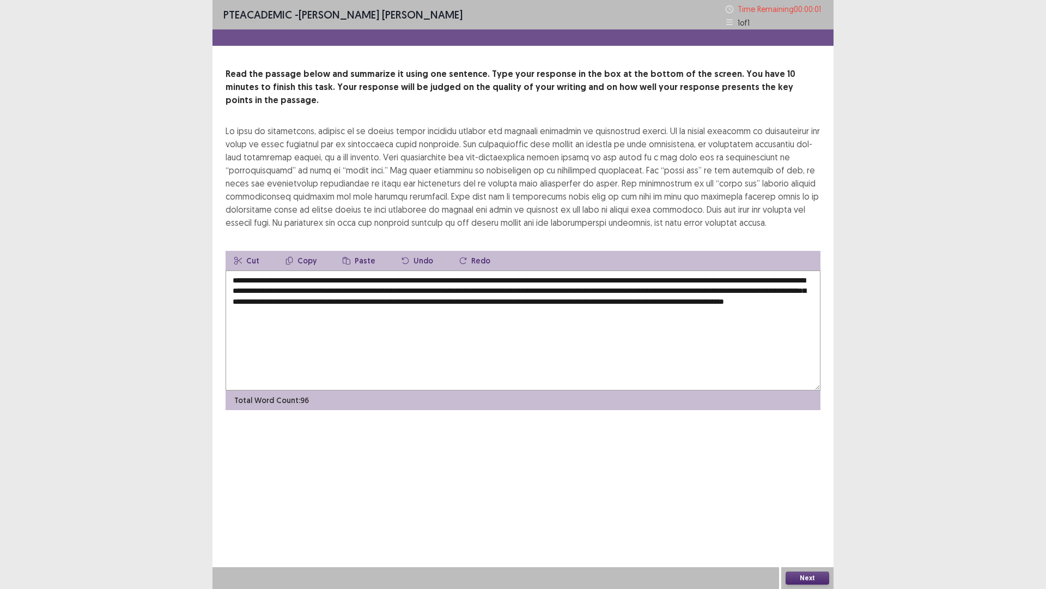
type textarea "**********"
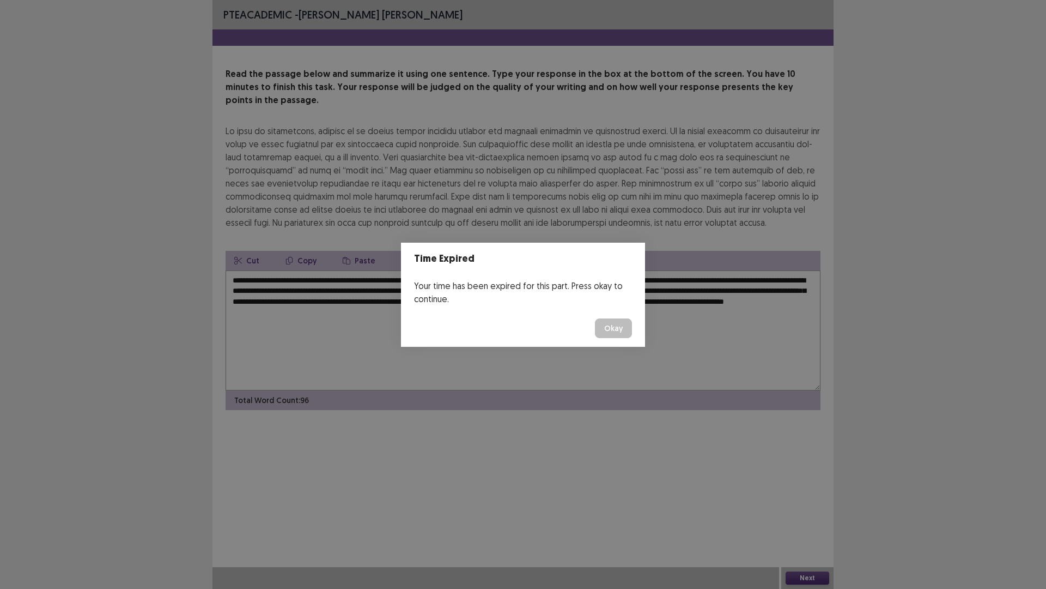
click at [596, 336] on button "Okay" at bounding box center [613, 328] width 37 height 20
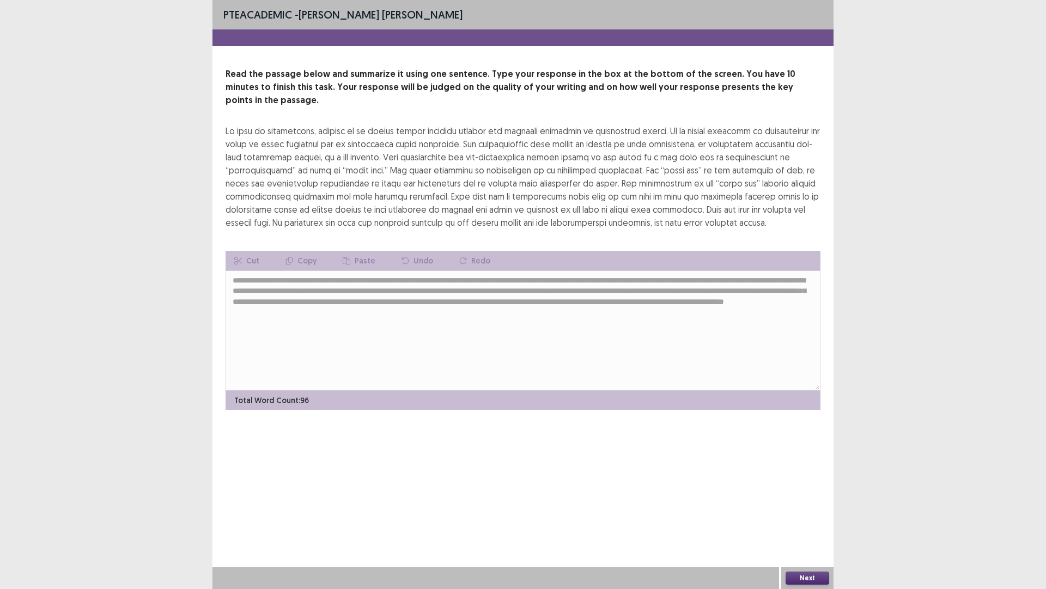
click at [807, 496] on button "Next" at bounding box center [808, 577] width 44 height 13
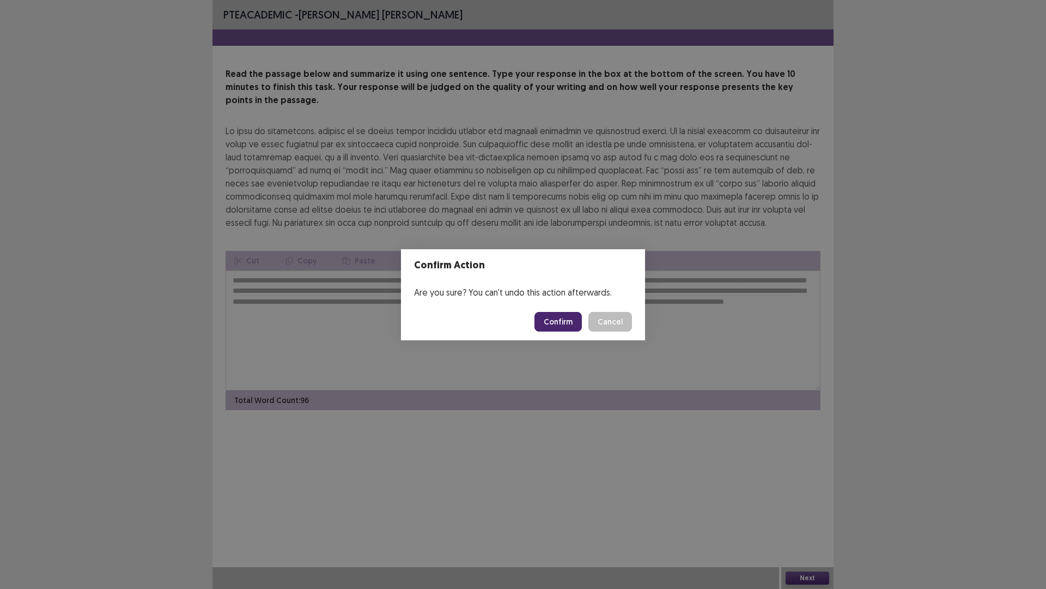
click at [565, 324] on button "Confirm" at bounding box center [558, 322] width 47 height 20
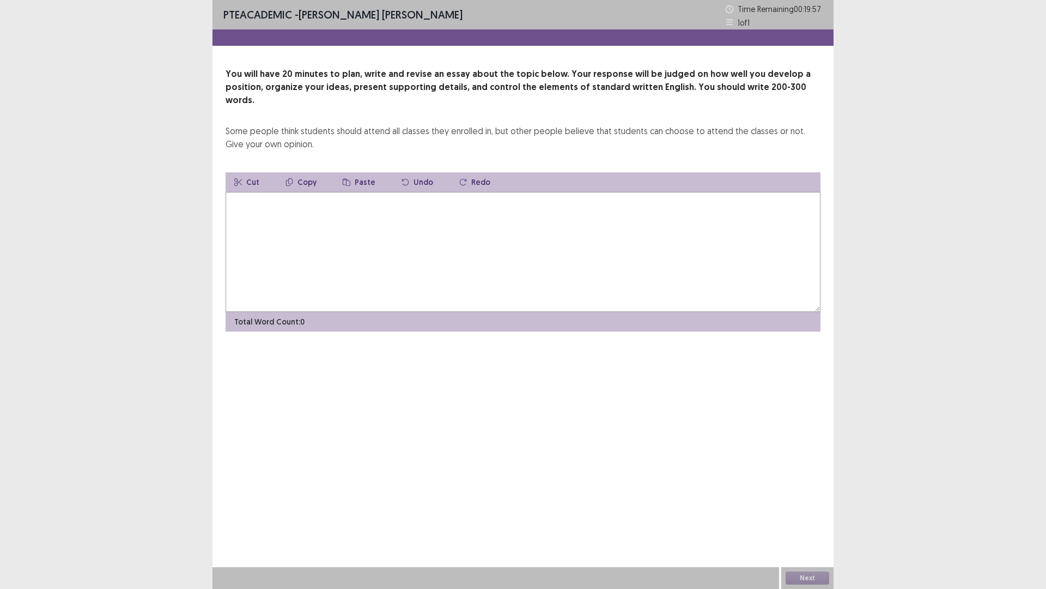
click at [401, 273] on textarea at bounding box center [523, 252] width 595 height 120
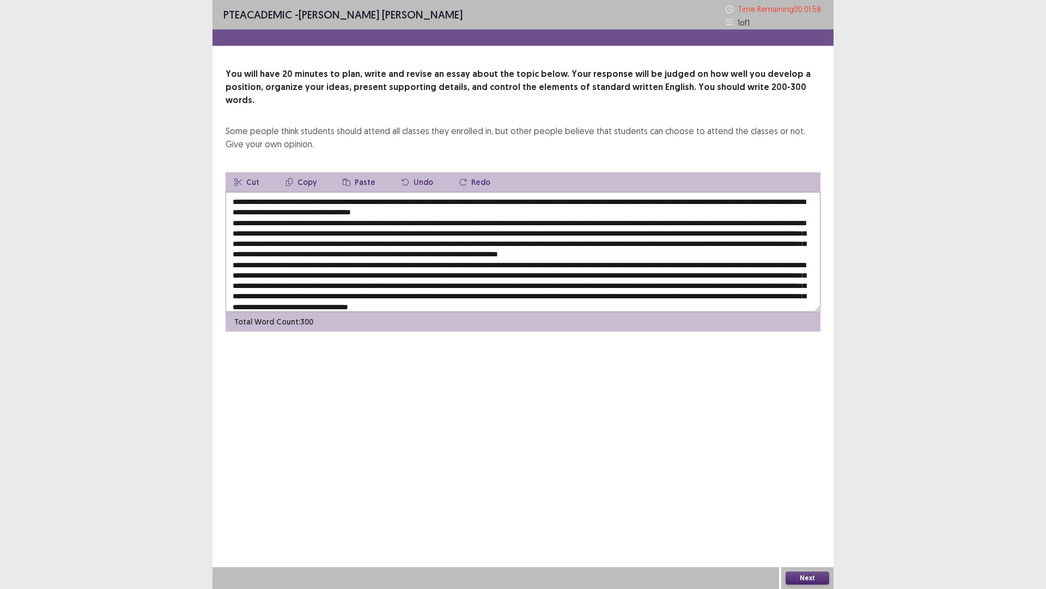
click at [810, 496] on button "Next" at bounding box center [808, 577] width 44 height 13
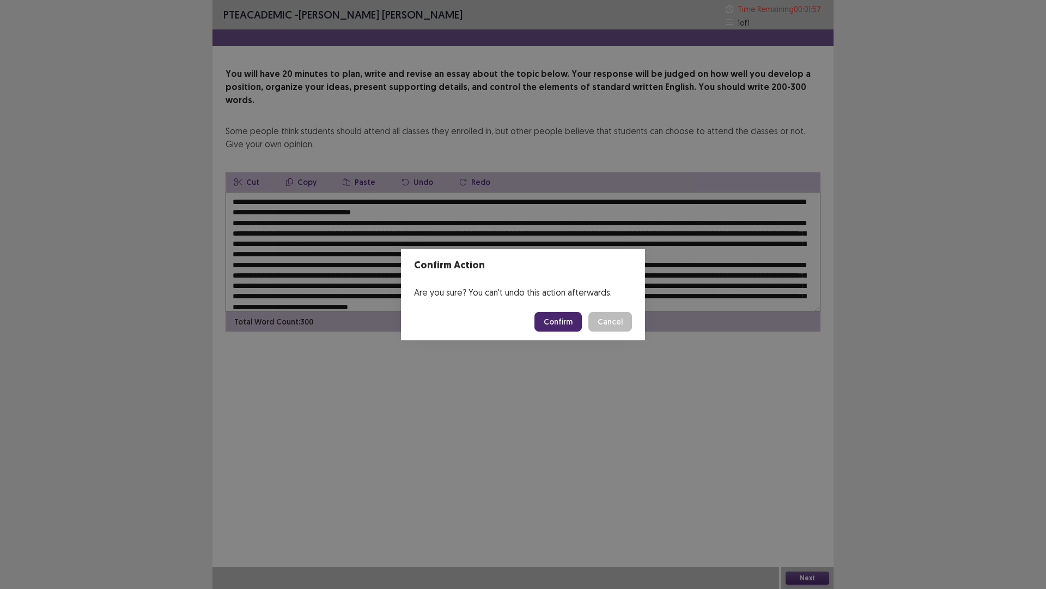
click at [621, 323] on button "Cancel" at bounding box center [611, 322] width 44 height 20
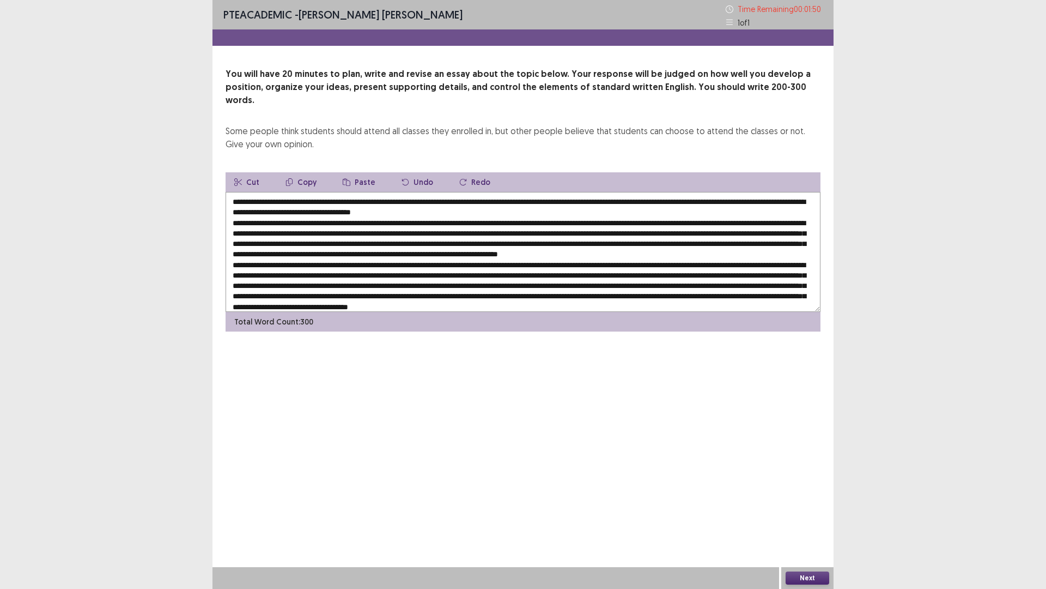
click at [572, 192] on textarea at bounding box center [523, 252] width 595 height 120
click at [235, 192] on textarea at bounding box center [523, 252] width 595 height 120
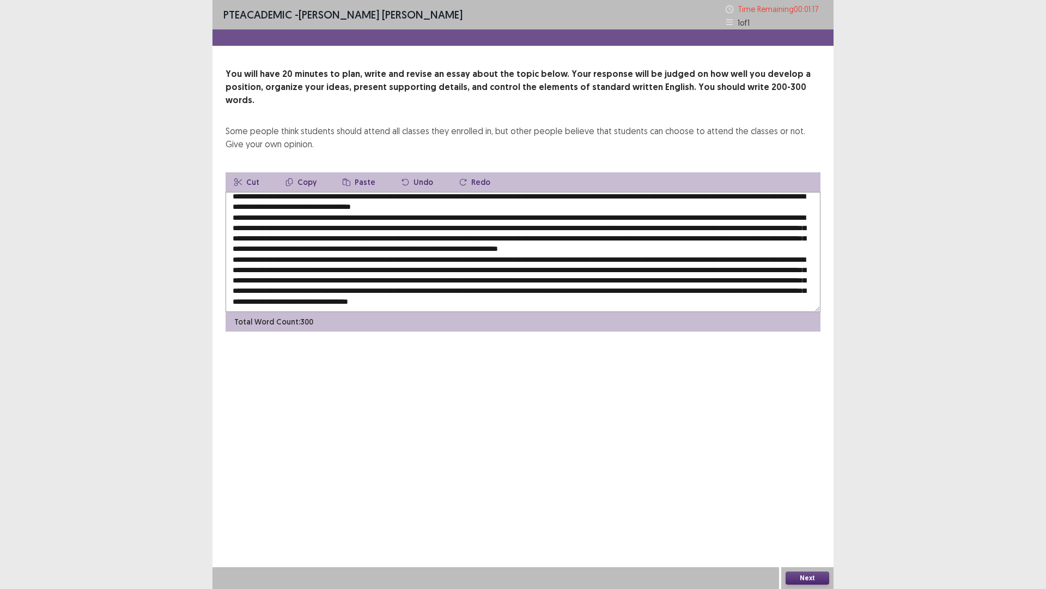
scroll to position [26, 0]
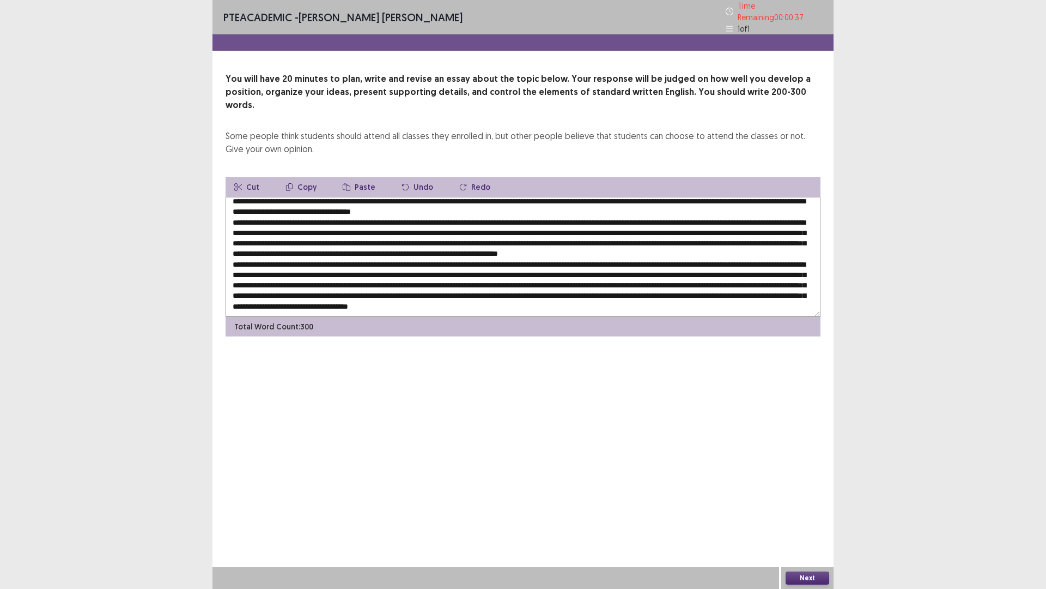
click at [420, 217] on textarea at bounding box center [523, 257] width 595 height 120
click at [741, 219] on textarea at bounding box center [523, 257] width 595 height 120
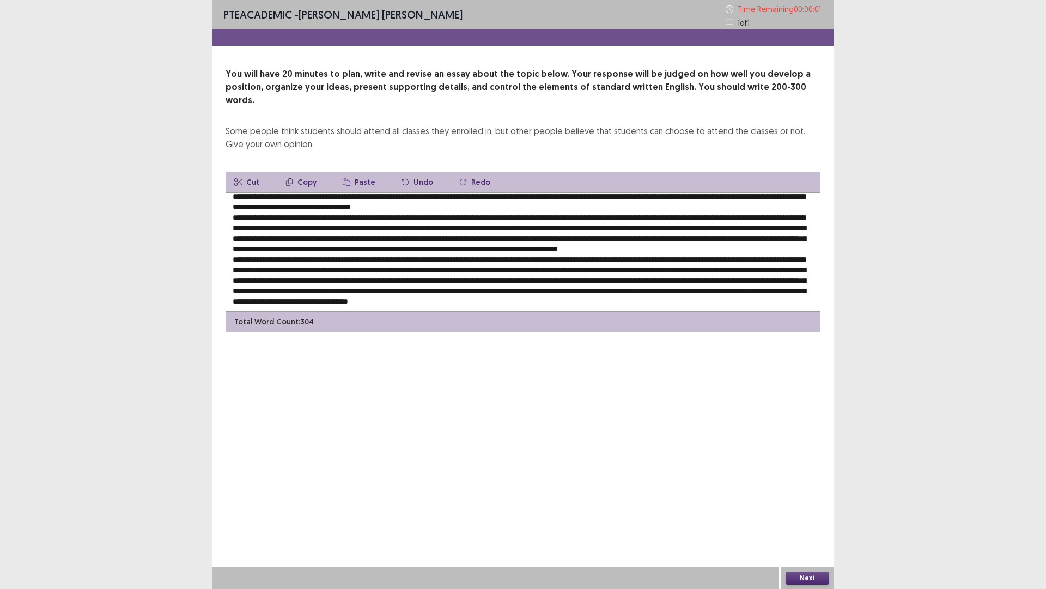
click at [277, 238] on textarea at bounding box center [523, 252] width 595 height 120
type textarea "**********"
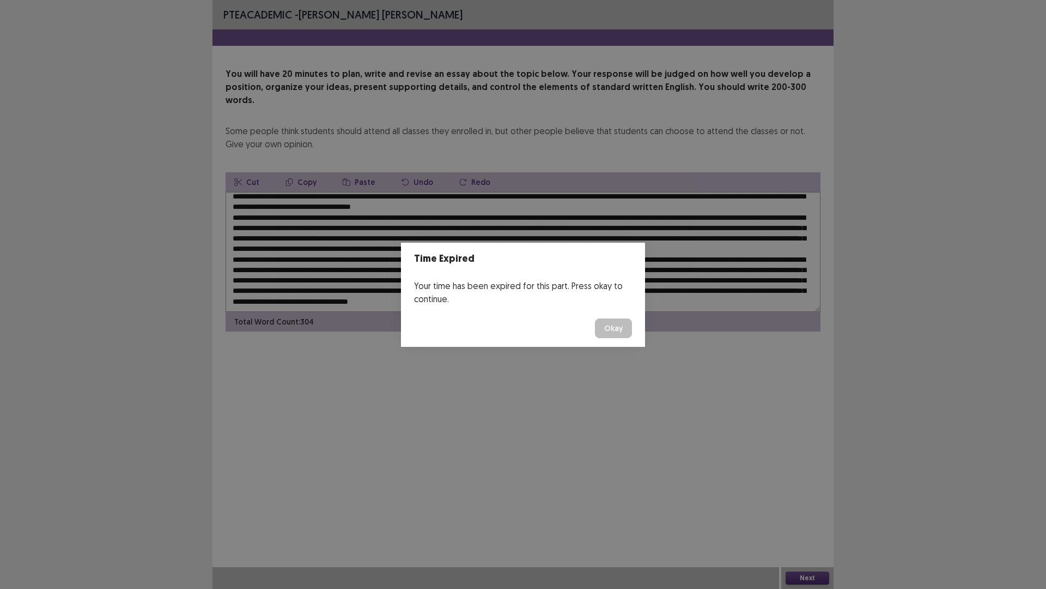
click at [621, 324] on button "Okay" at bounding box center [613, 328] width 37 height 20
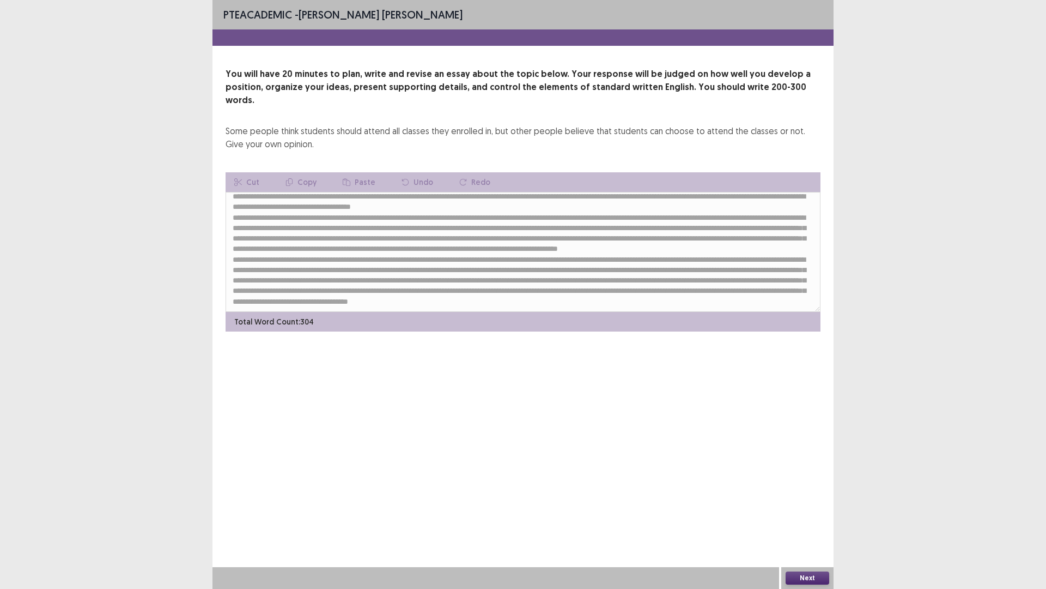
click at [809, 496] on button "Next" at bounding box center [808, 577] width 44 height 13
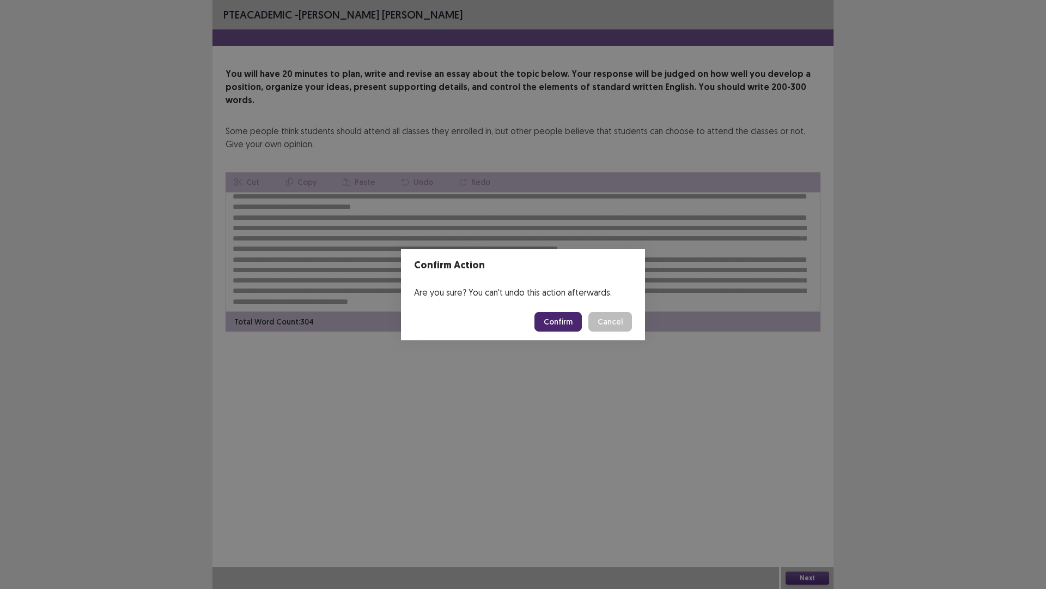
click at [553, 323] on button "Confirm" at bounding box center [558, 322] width 47 height 20
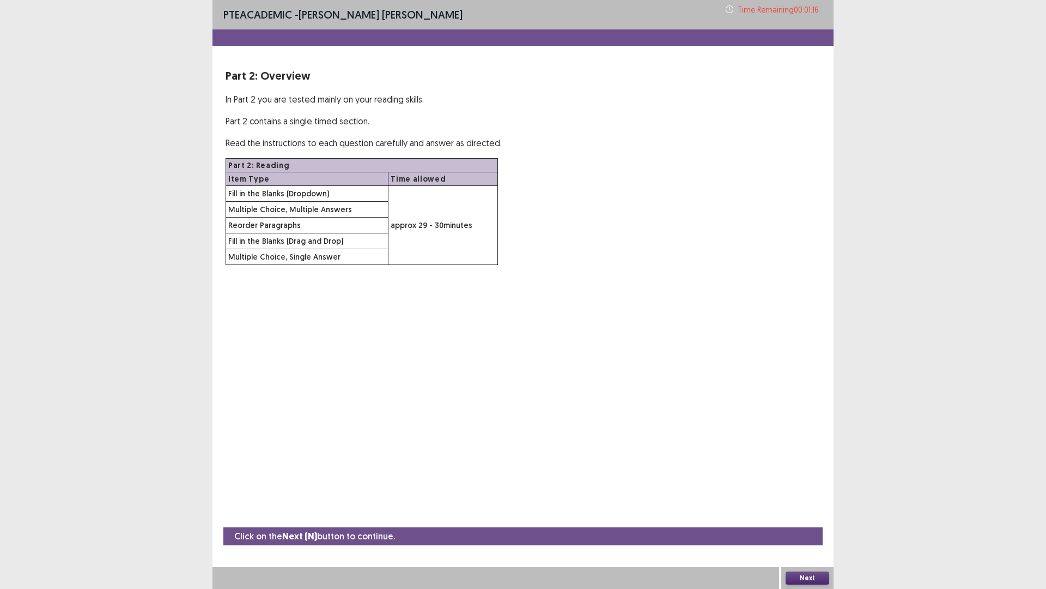
click at [270, 170] on th "Part 2: Reading" at bounding box center [362, 166] width 272 height 14
click at [278, 207] on td "Multiple Choice, Multiple Answers" at bounding box center [307, 210] width 162 height 16
click at [804, 496] on button "Next" at bounding box center [808, 577] width 44 height 13
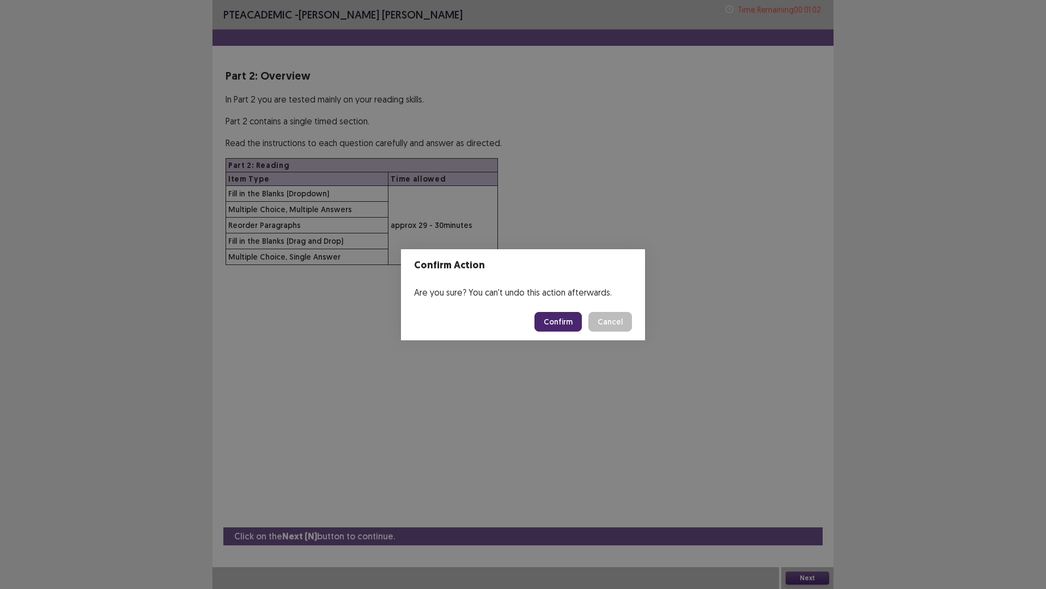
click at [619, 317] on button "Cancel" at bounding box center [611, 322] width 44 height 20
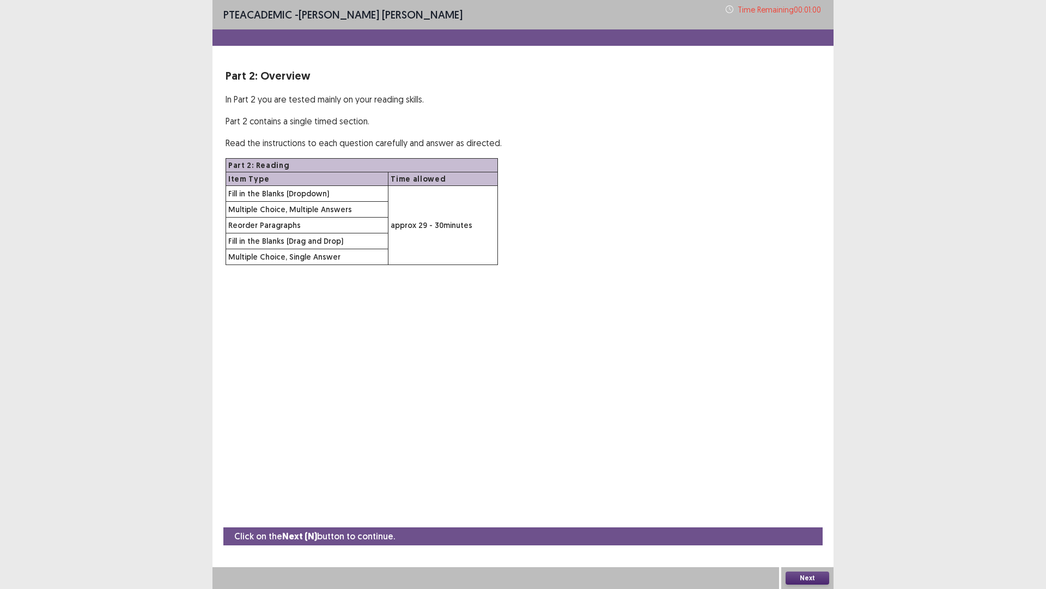
click at [404, 221] on td "approx 29 - 30 minutes" at bounding box center [444, 225] width 110 height 79
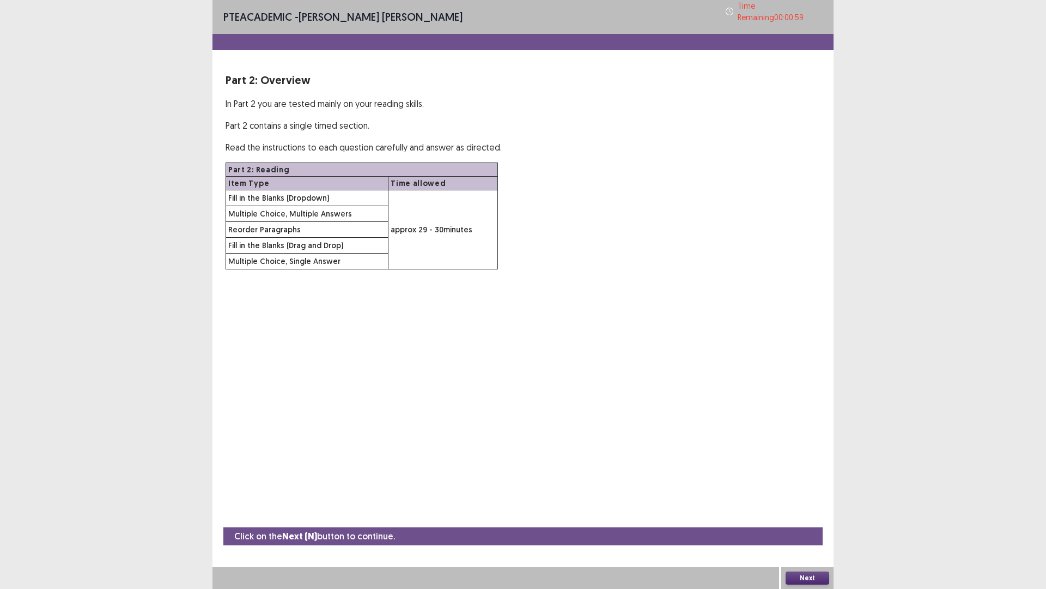
click at [405, 228] on td "approx 29 - 30 minutes" at bounding box center [444, 229] width 110 height 79
click at [800, 496] on button "Next" at bounding box center [808, 577] width 44 height 13
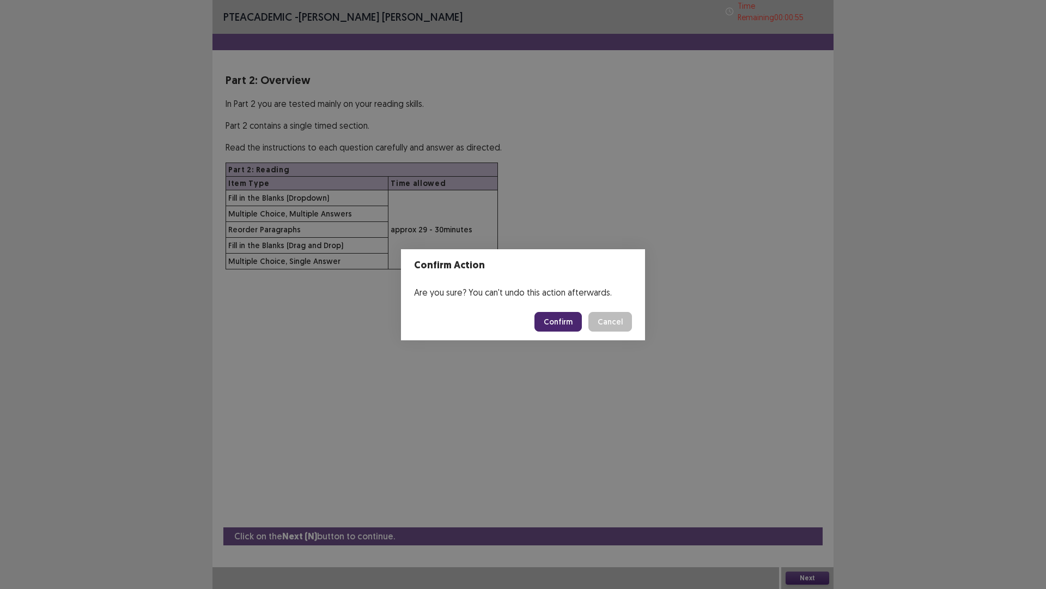
click at [561, 323] on button "Confirm" at bounding box center [558, 322] width 47 height 20
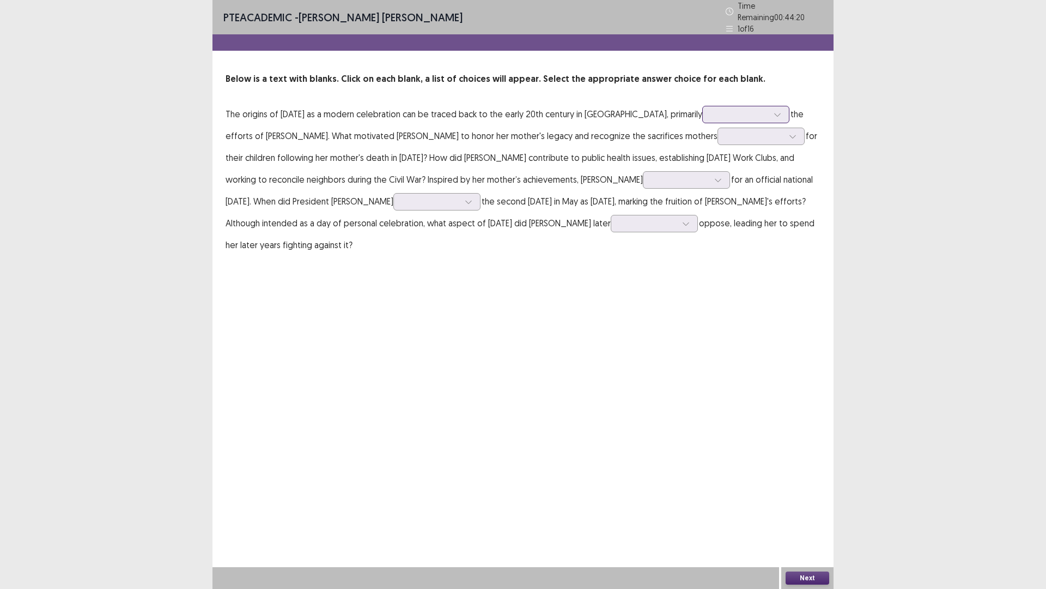
click at [778, 106] on div at bounding box center [778, 114] width 16 height 16
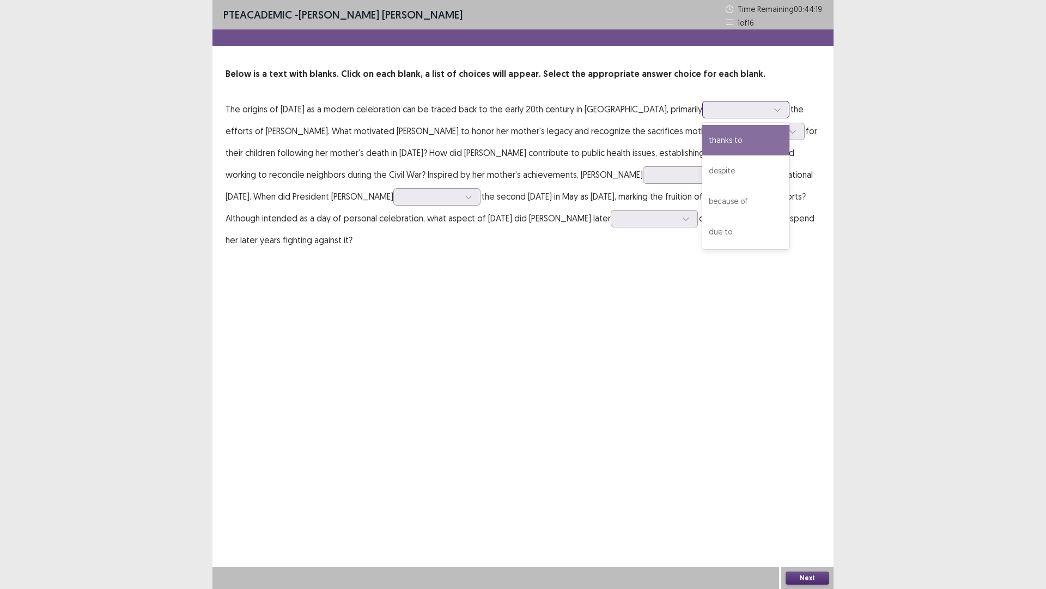
click at [779, 106] on div at bounding box center [778, 109] width 16 height 16
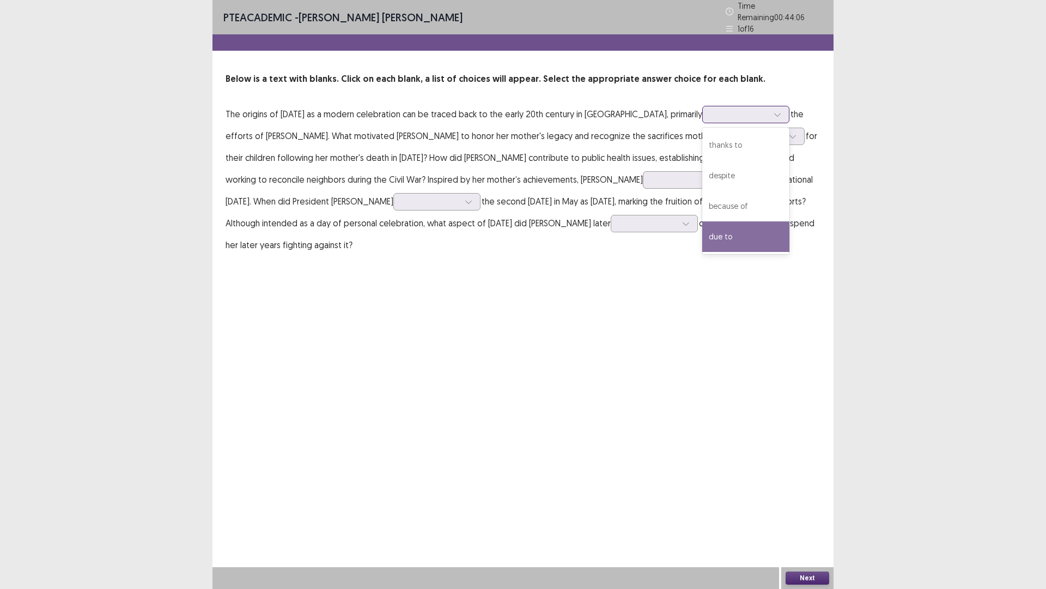
click at [758, 232] on div "due to" at bounding box center [746, 236] width 87 height 31
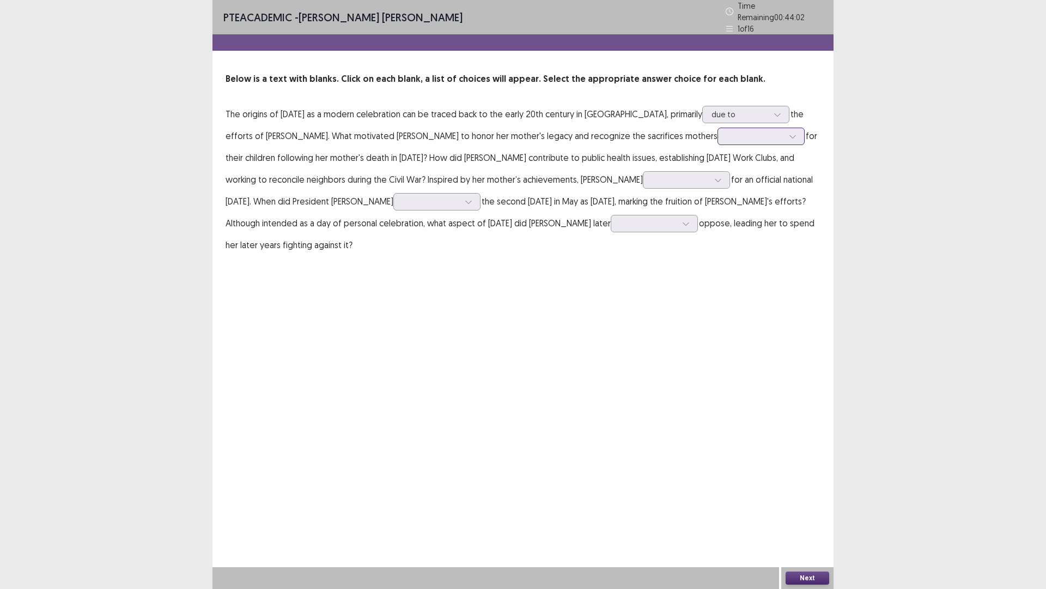
click at [785, 131] on div at bounding box center [793, 136] width 16 height 16
click at [718, 156] on div "made" at bounding box center [761, 167] width 87 height 31
click at [652, 176] on div at bounding box center [680, 179] width 57 height 10
click at [643, 243] on div "questioned" at bounding box center [686, 241] width 87 height 31
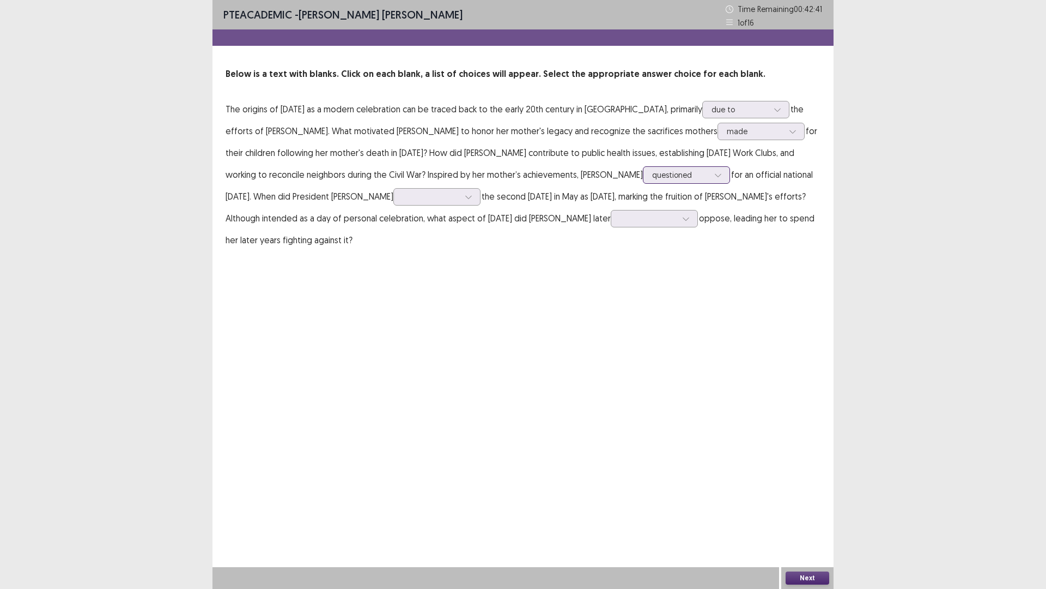
click at [715, 178] on icon at bounding box center [719, 175] width 8 height 8
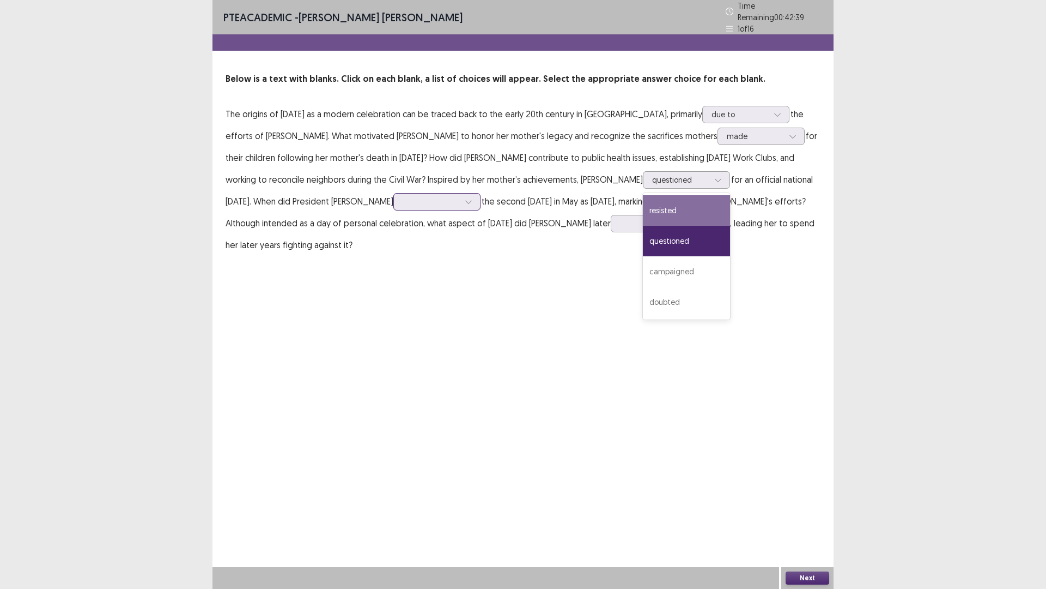
click at [439, 195] on div at bounding box center [431, 201] width 59 height 13
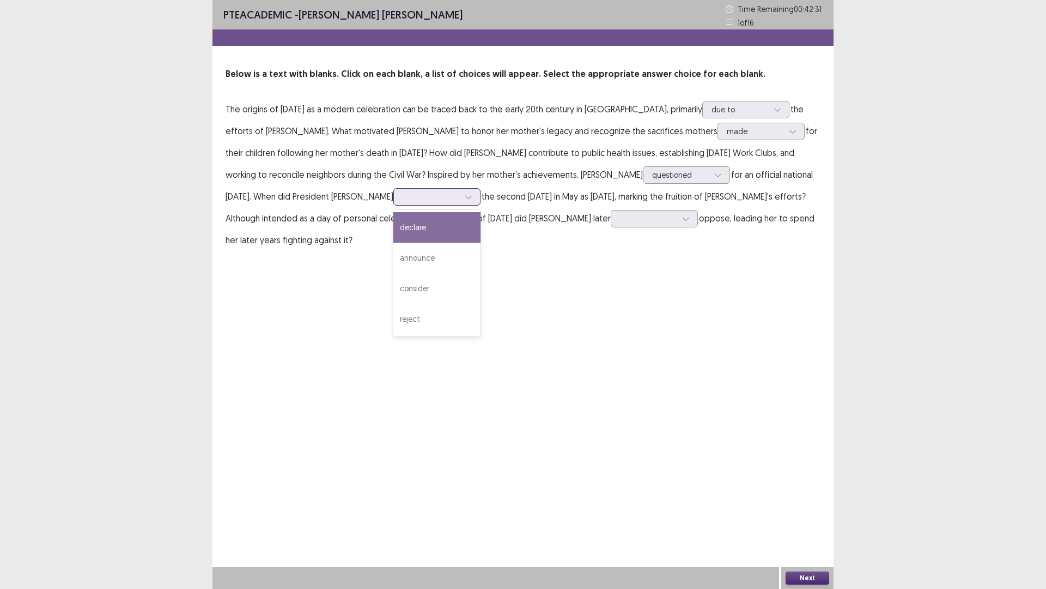
click at [433, 223] on div "declare" at bounding box center [437, 227] width 87 height 31
click at [624, 218] on div at bounding box center [648, 218] width 57 height 10
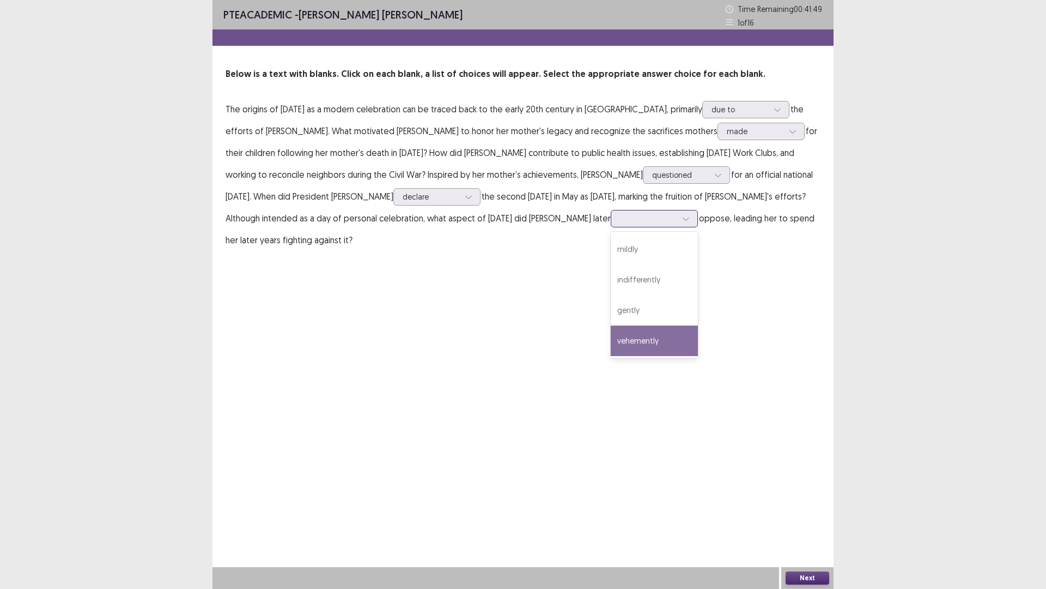
click at [639, 337] on div "vehemently" at bounding box center [654, 340] width 87 height 31
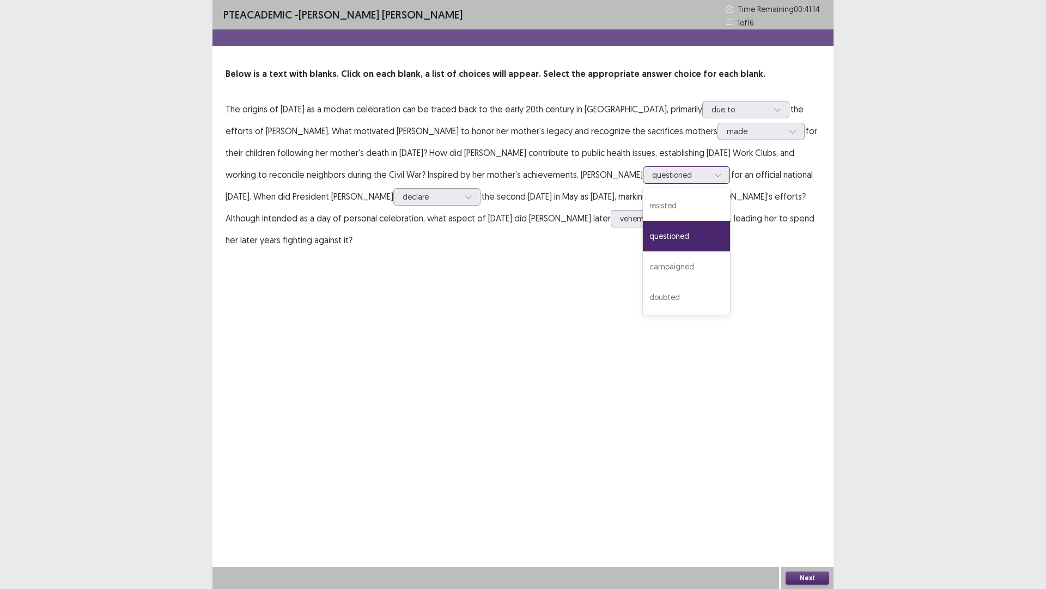
click at [715, 171] on icon at bounding box center [719, 175] width 8 height 8
click at [821, 496] on button "Next" at bounding box center [808, 577] width 44 height 13
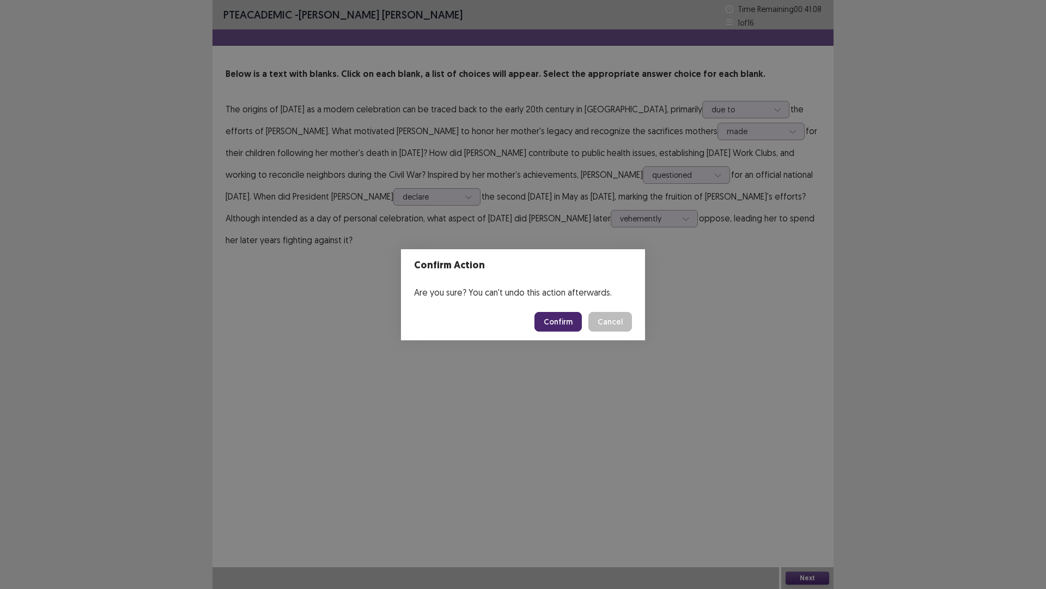
click at [566, 319] on button "Confirm" at bounding box center [558, 322] width 47 height 20
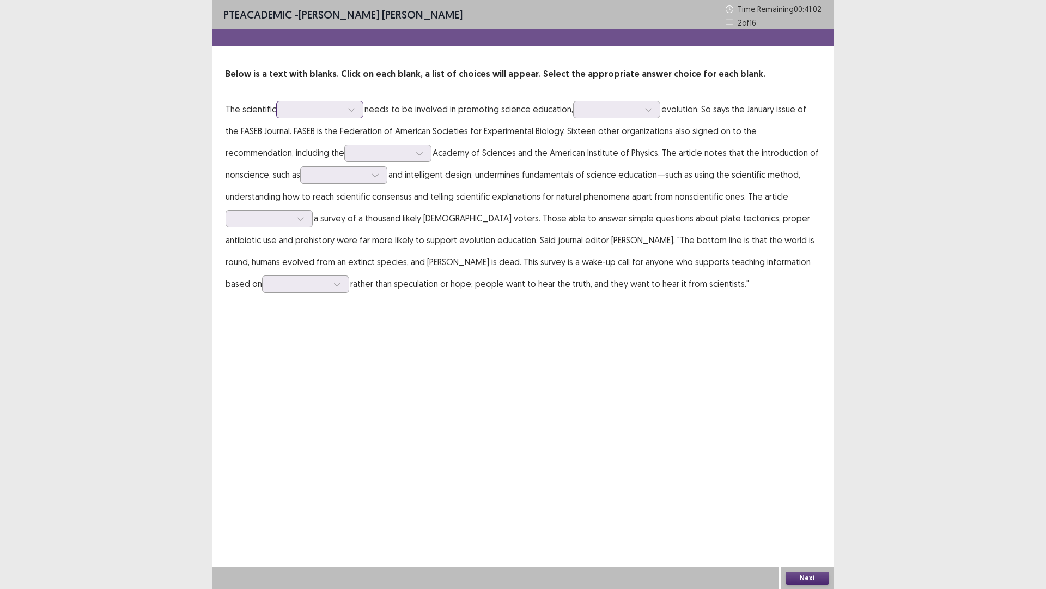
click at [338, 108] on div at bounding box center [314, 109] width 57 height 10
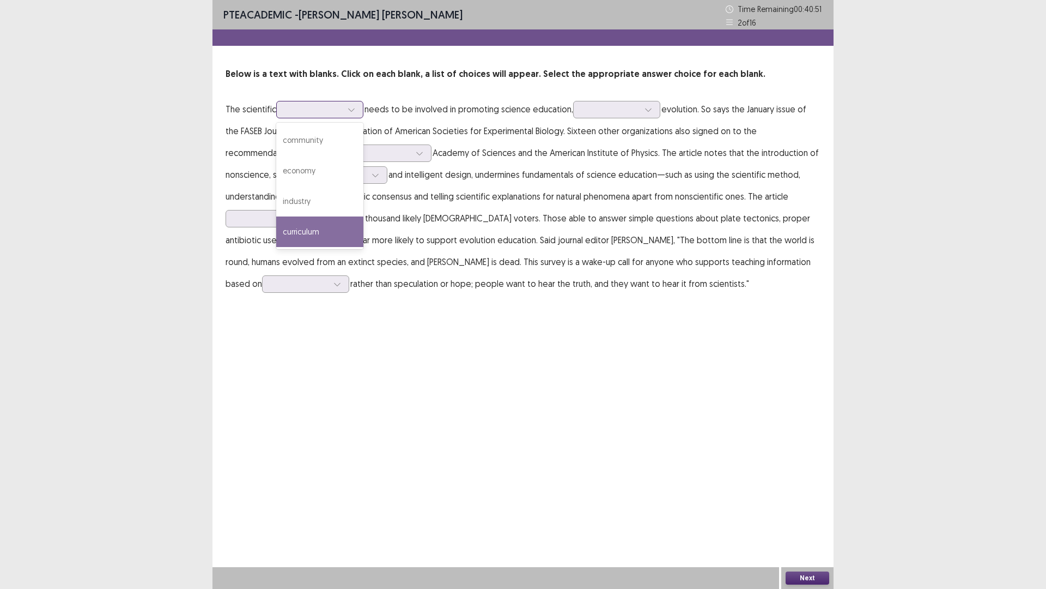
click at [336, 236] on div "curriculum" at bounding box center [319, 231] width 87 height 31
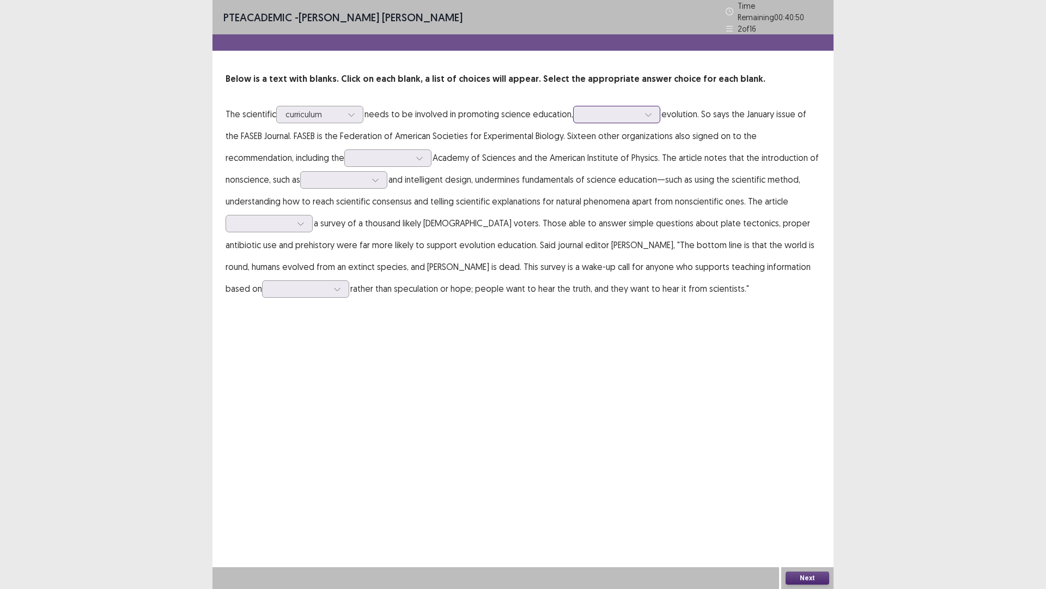
click at [634, 110] on div at bounding box center [611, 114] width 57 height 10
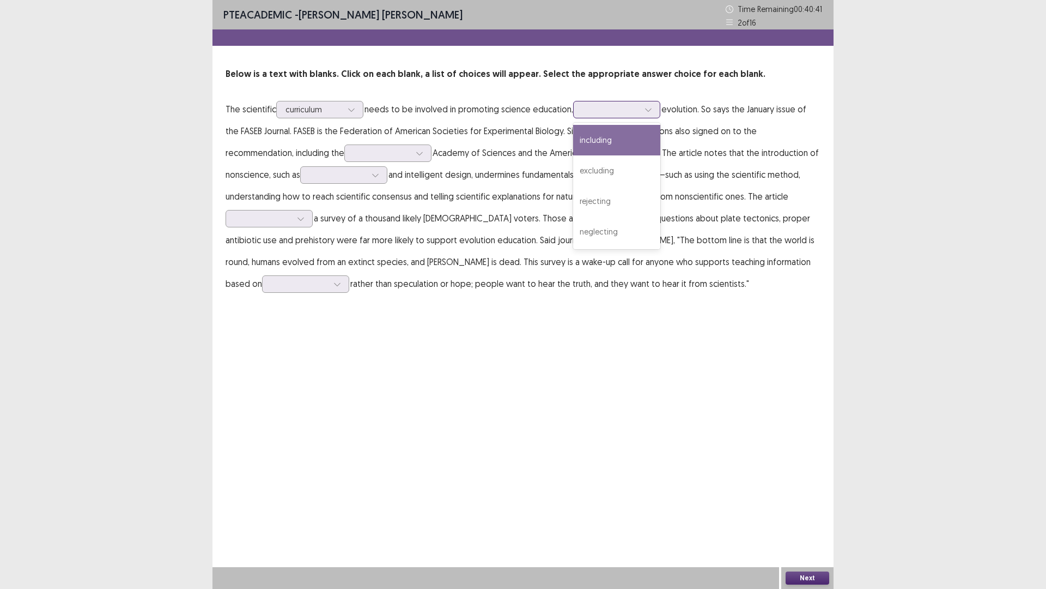
click at [633, 112] on div at bounding box center [611, 109] width 57 height 10
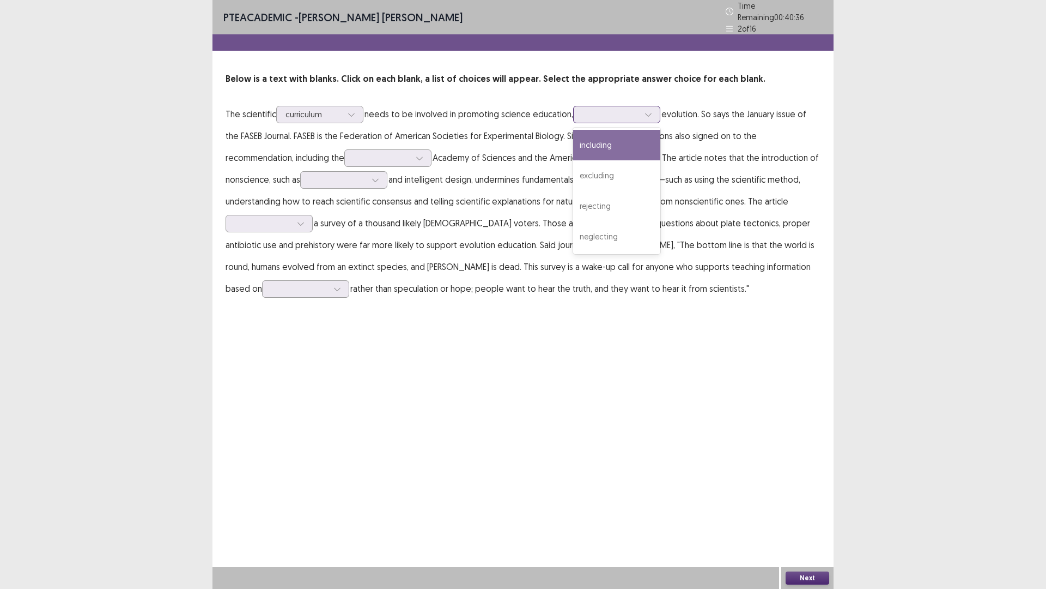
click at [633, 112] on div at bounding box center [611, 114] width 57 height 10
click at [630, 136] on div "including" at bounding box center [616, 145] width 87 height 31
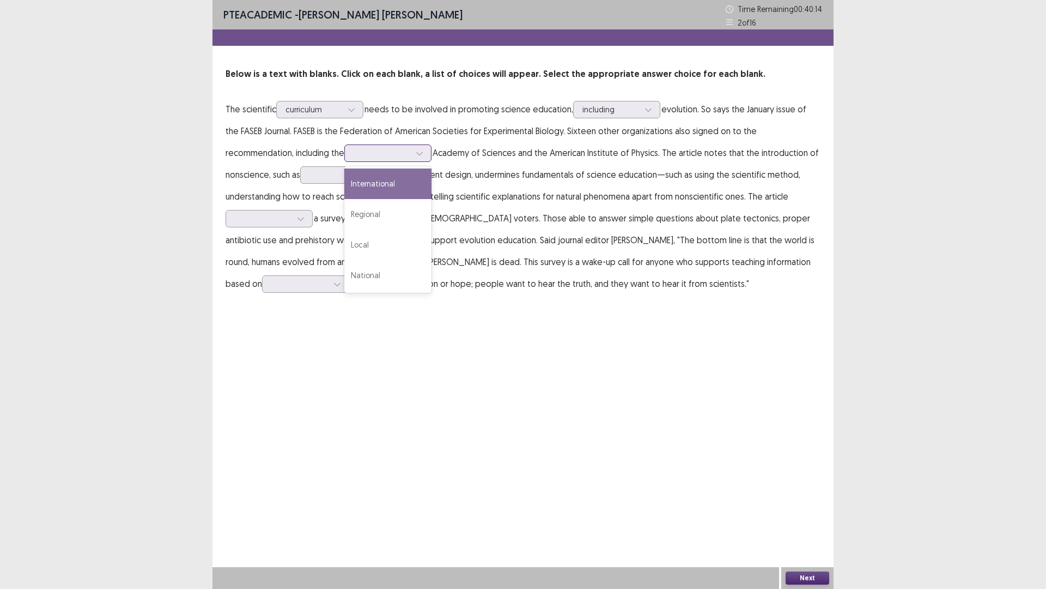
click at [424, 148] on div at bounding box center [419, 153] width 16 height 16
click at [399, 265] on div "National" at bounding box center [387, 275] width 87 height 31
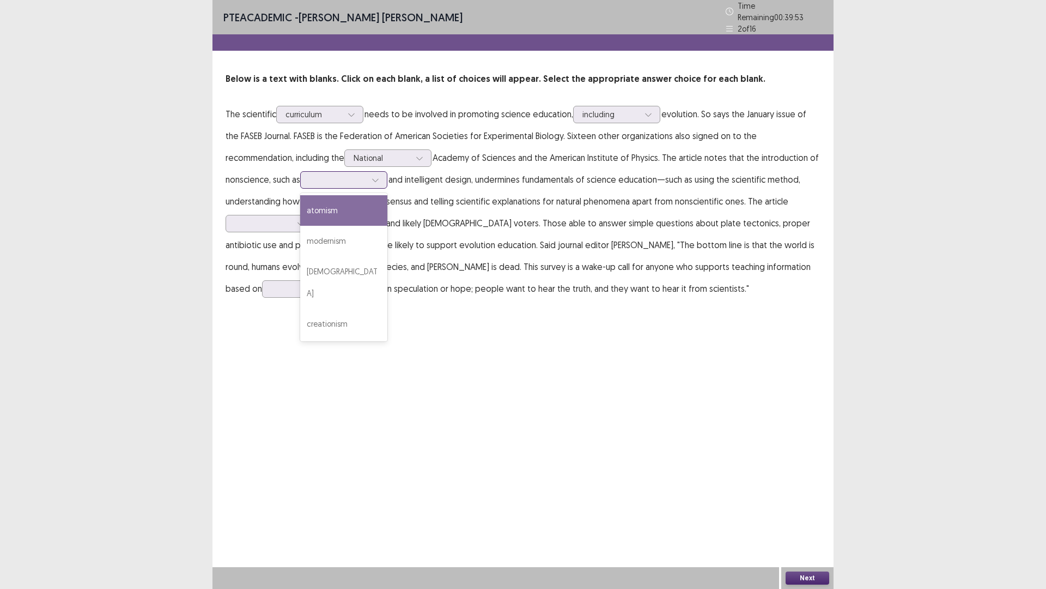
click at [365, 177] on div at bounding box center [338, 179] width 57 height 10
click at [365, 227] on div "modernism" at bounding box center [343, 241] width 87 height 31
click at [296, 218] on div at bounding box center [301, 223] width 16 height 16
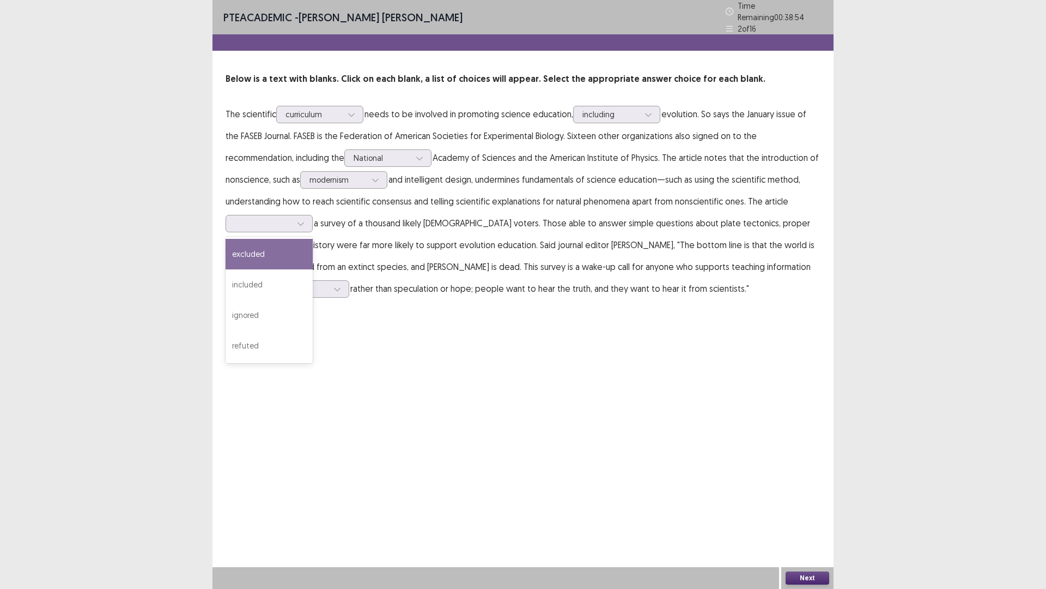
click at [373, 235] on p "The scientific curriculum needs to be involved in promoting science education, …" at bounding box center [523, 201] width 595 height 196
click at [291, 221] on div at bounding box center [263, 223] width 57 height 10
click at [271, 341] on div "refuted" at bounding box center [269, 345] width 87 height 31
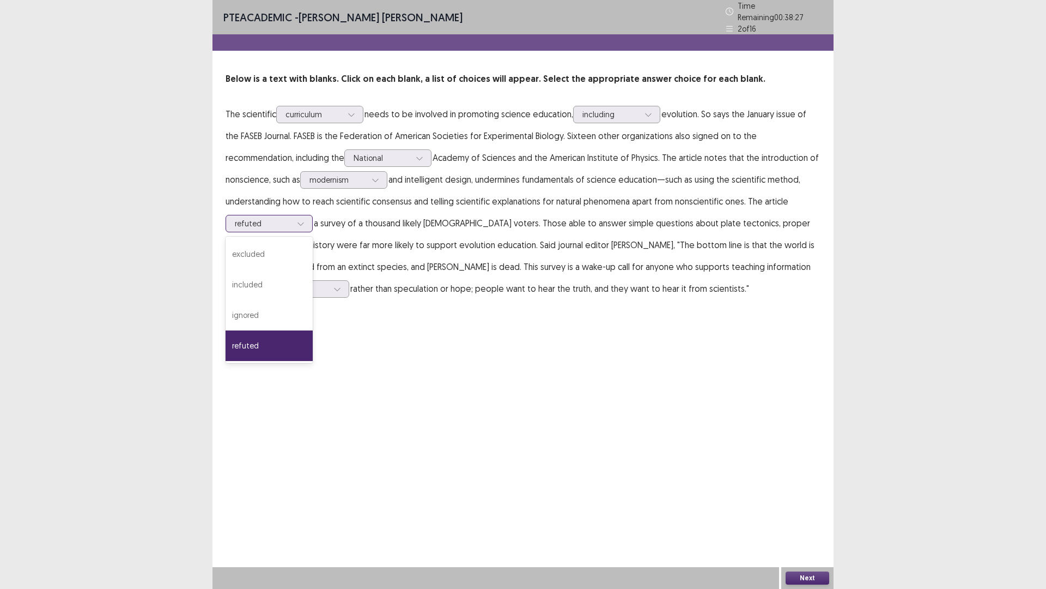
click at [285, 218] on div at bounding box center [263, 223] width 57 height 10
click at [280, 281] on div "included" at bounding box center [269, 284] width 87 height 31
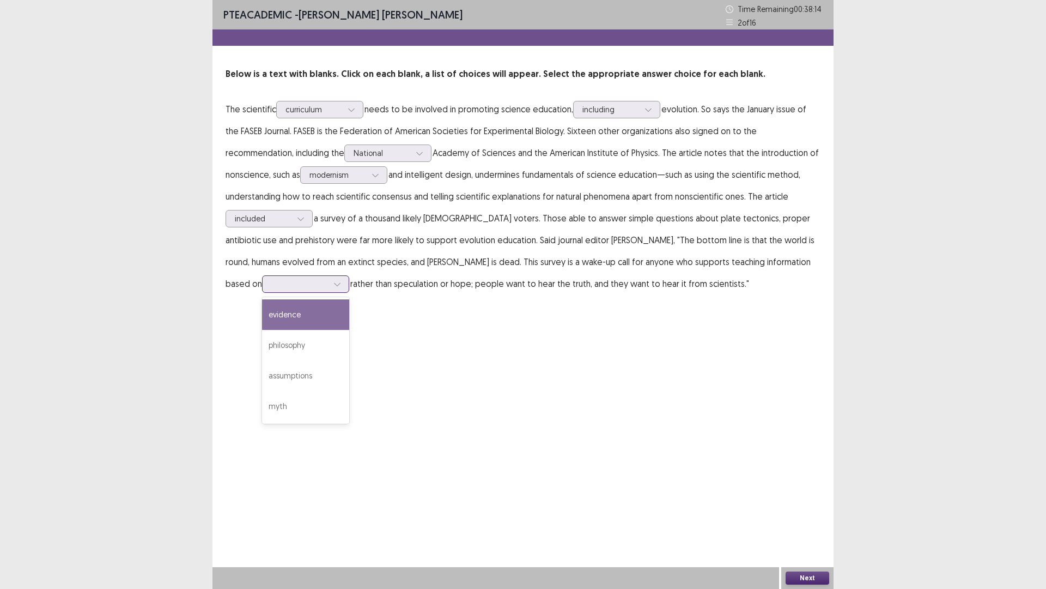
click at [328, 279] on div at bounding box center [299, 284] width 57 height 10
click at [349, 299] on div "evidence" at bounding box center [305, 314] width 87 height 31
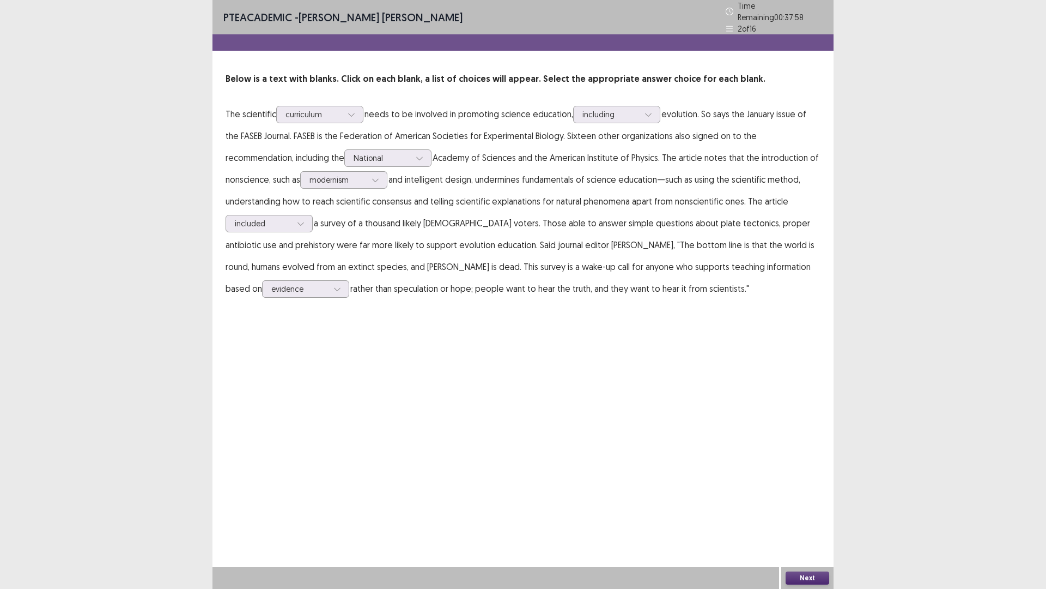
click at [825, 496] on button "Next" at bounding box center [808, 577] width 44 height 13
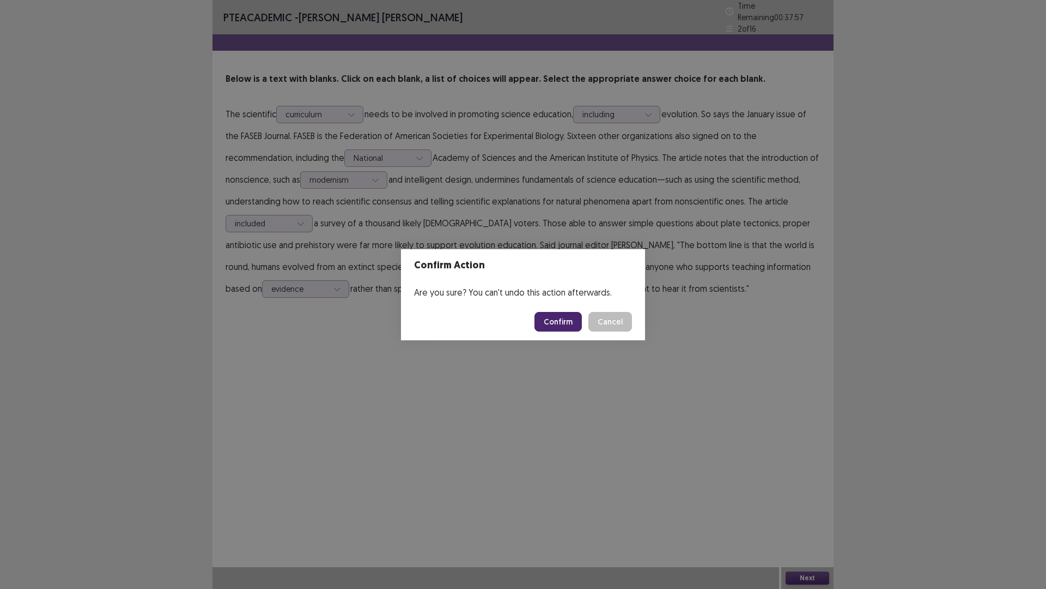
click at [535, 322] on footer "Confirm Cancel" at bounding box center [523, 321] width 244 height 37
click at [546, 318] on button "Confirm" at bounding box center [558, 322] width 47 height 20
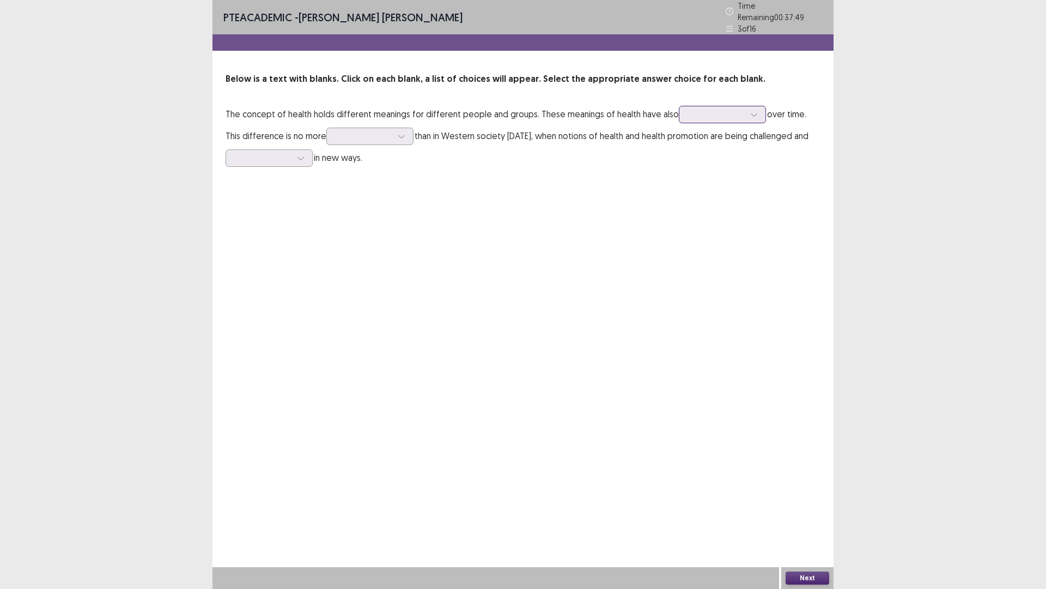
click at [751, 112] on icon at bounding box center [755, 115] width 8 height 8
click at [753, 233] on div "stagnated" at bounding box center [722, 236] width 87 height 31
click at [394, 130] on div at bounding box center [402, 136] width 16 height 16
click at [361, 225] on div "hidden" at bounding box center [369, 228] width 87 height 31
click at [286, 149] on div at bounding box center [269, 157] width 87 height 17
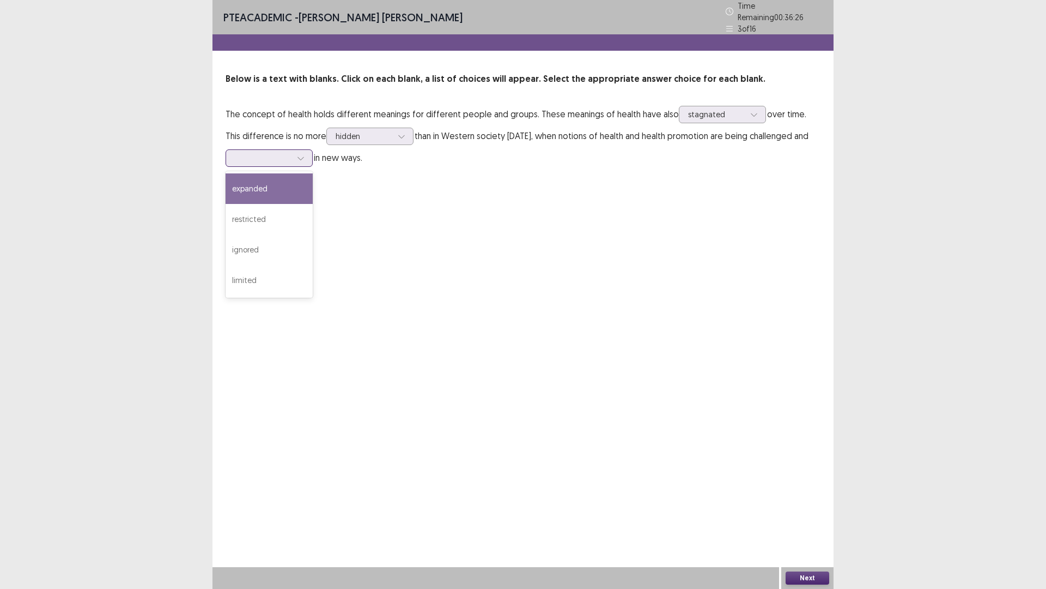
click at [288, 191] on div "expanded" at bounding box center [269, 188] width 87 height 31
click at [304, 154] on icon at bounding box center [301, 158] width 8 height 8
click at [293, 238] on div "ignored" at bounding box center [269, 249] width 87 height 31
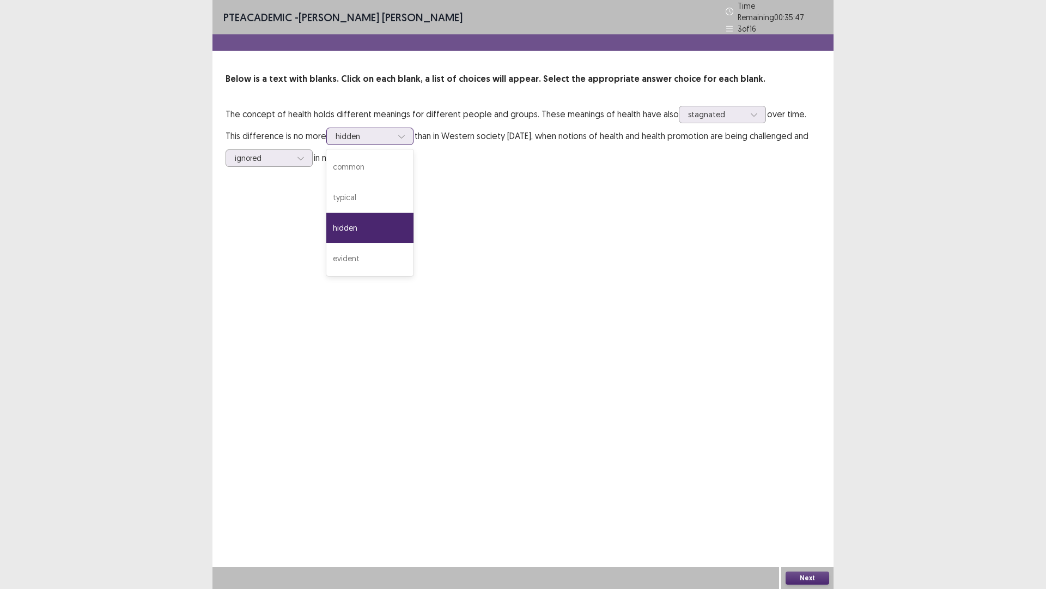
click at [373, 131] on div at bounding box center [364, 136] width 57 height 10
click at [368, 158] on div "common" at bounding box center [369, 167] width 87 height 31
click at [723, 109] on div at bounding box center [716, 114] width 57 height 10
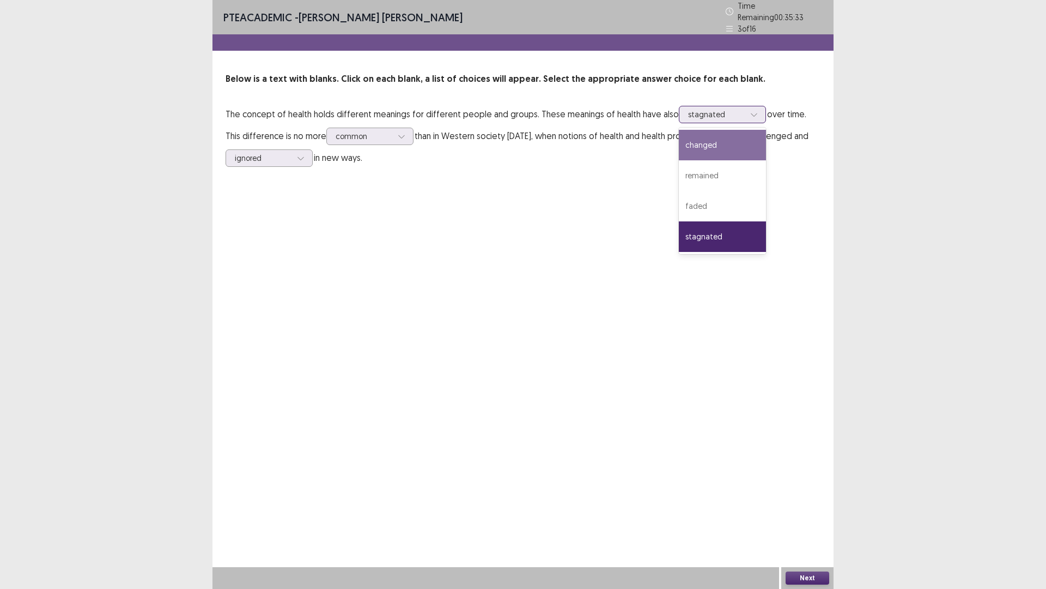
click at [733, 134] on div "changed" at bounding box center [722, 145] width 87 height 31
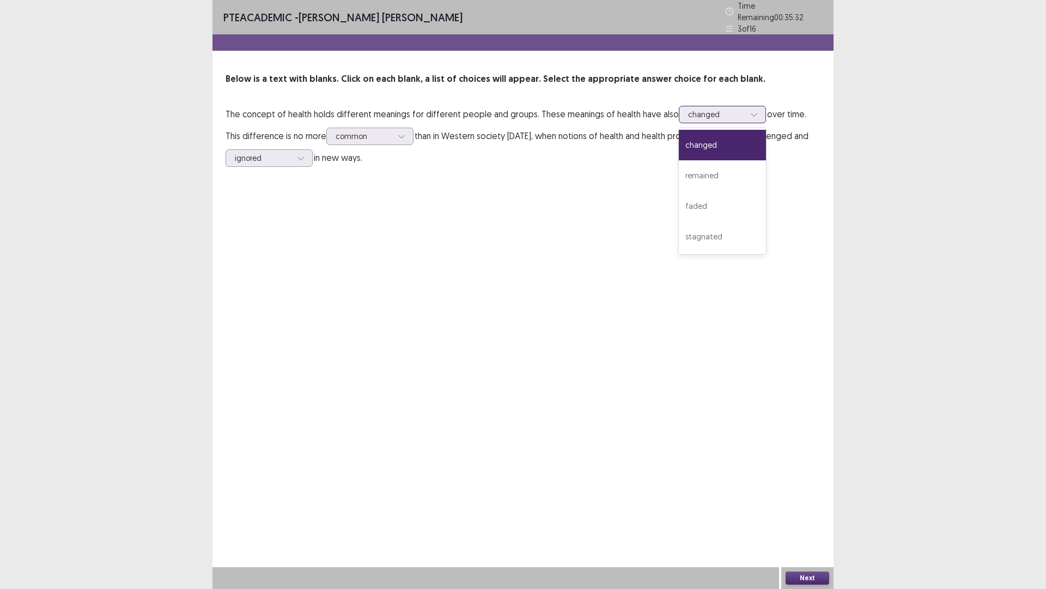
click at [710, 111] on div at bounding box center [716, 114] width 57 height 10
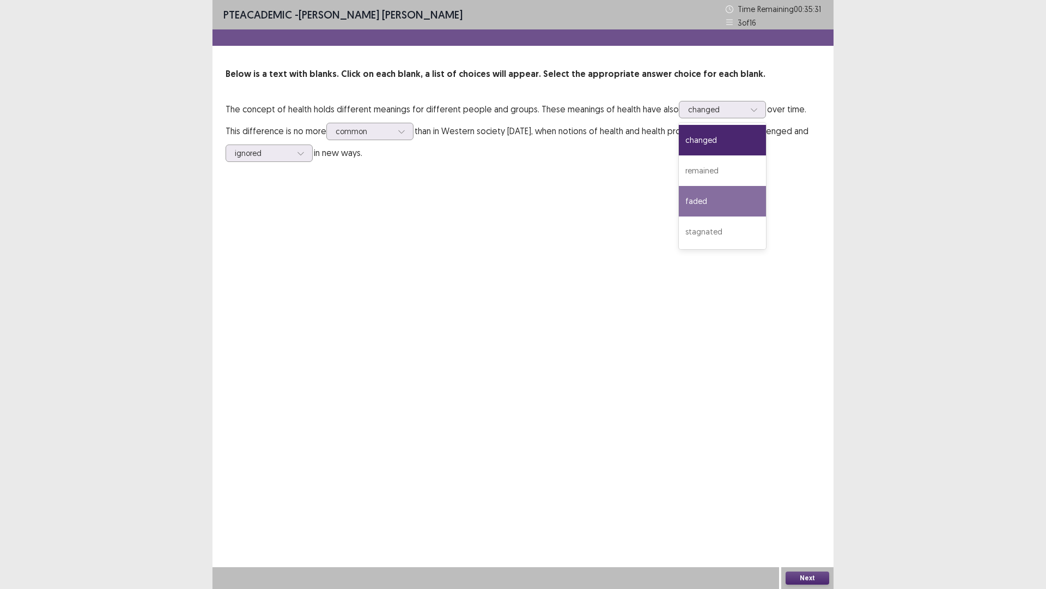
click at [824, 313] on div "PTE academic - [PERSON_NAME] [PERSON_NAME] Time Remaining 00 : 35 : 31 3 of 16 …" at bounding box center [523, 294] width 621 height 589
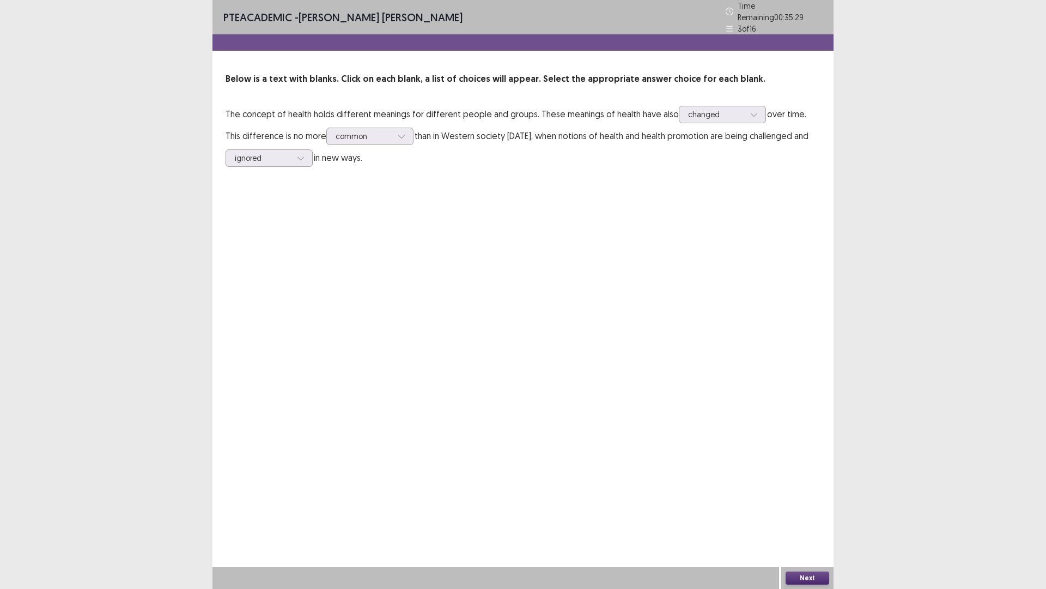
click at [801, 496] on button "Next" at bounding box center [808, 577] width 44 height 13
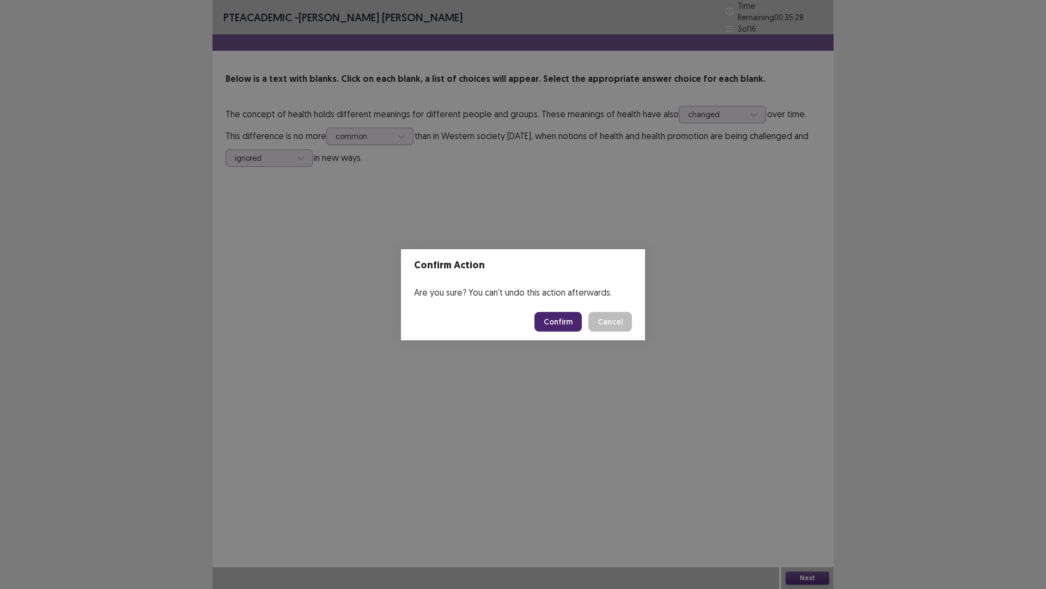
click at [566, 321] on button "Confirm" at bounding box center [558, 322] width 47 height 20
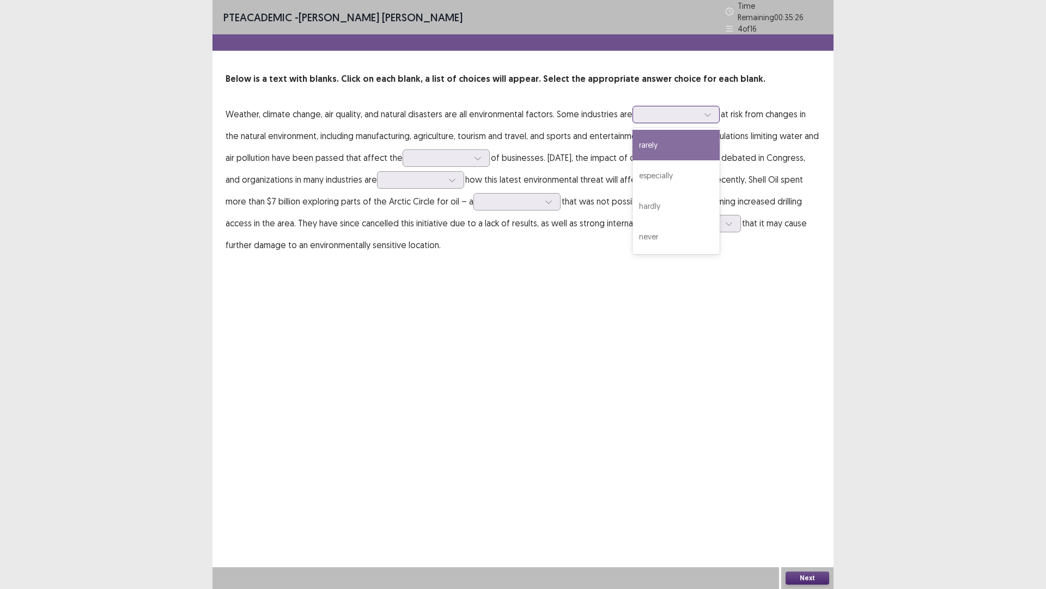
click at [702, 107] on div at bounding box center [708, 114] width 16 height 16
click at [680, 179] on div "especially" at bounding box center [676, 175] width 87 height 31
click at [464, 155] on div at bounding box center [440, 158] width 57 height 10
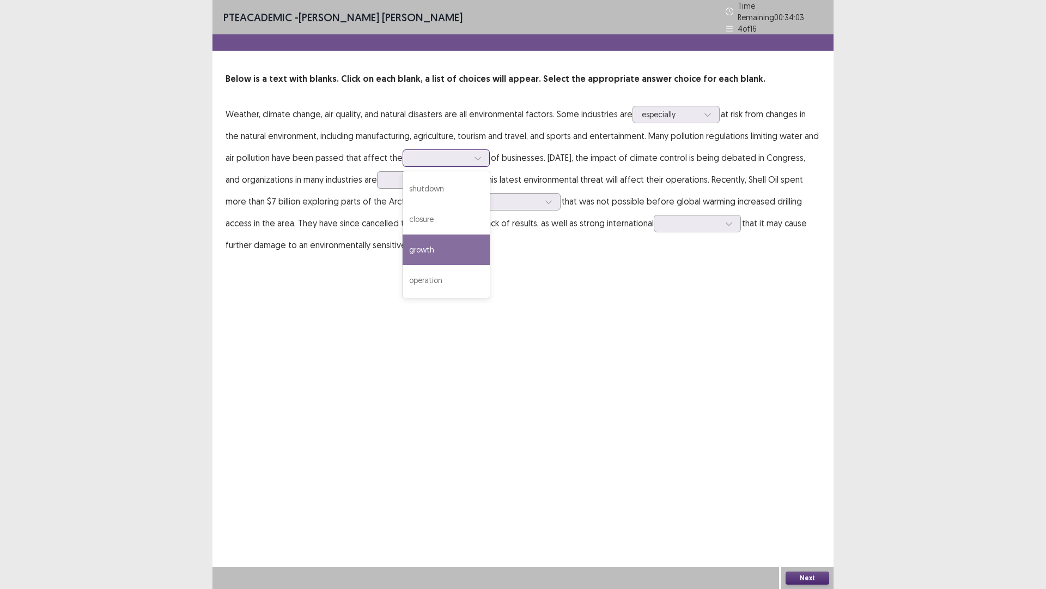
click at [429, 253] on div "growth" at bounding box center [446, 249] width 87 height 31
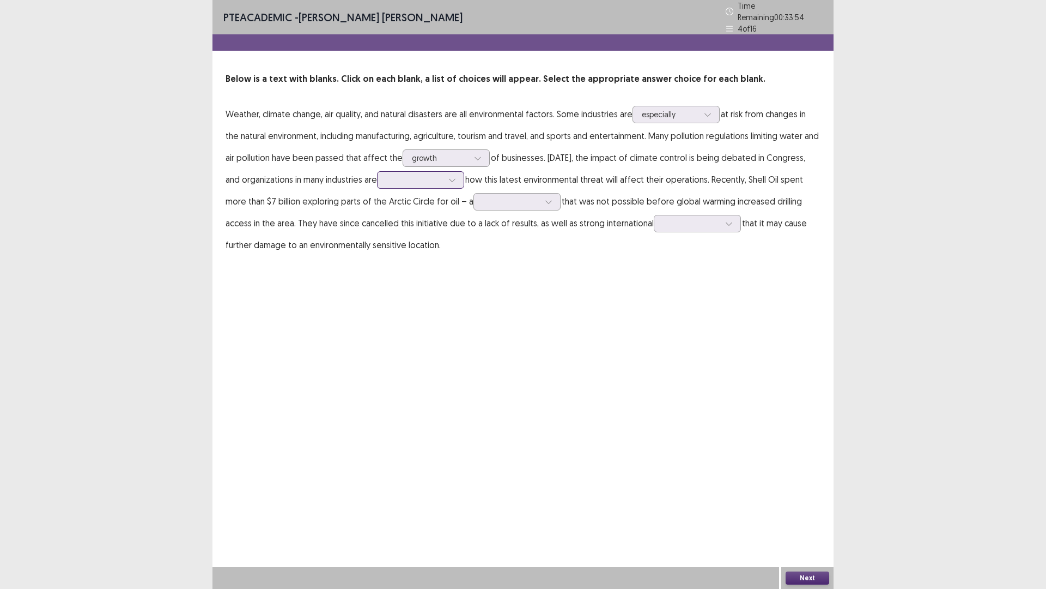
click at [428, 177] on div at bounding box center [414, 179] width 57 height 10
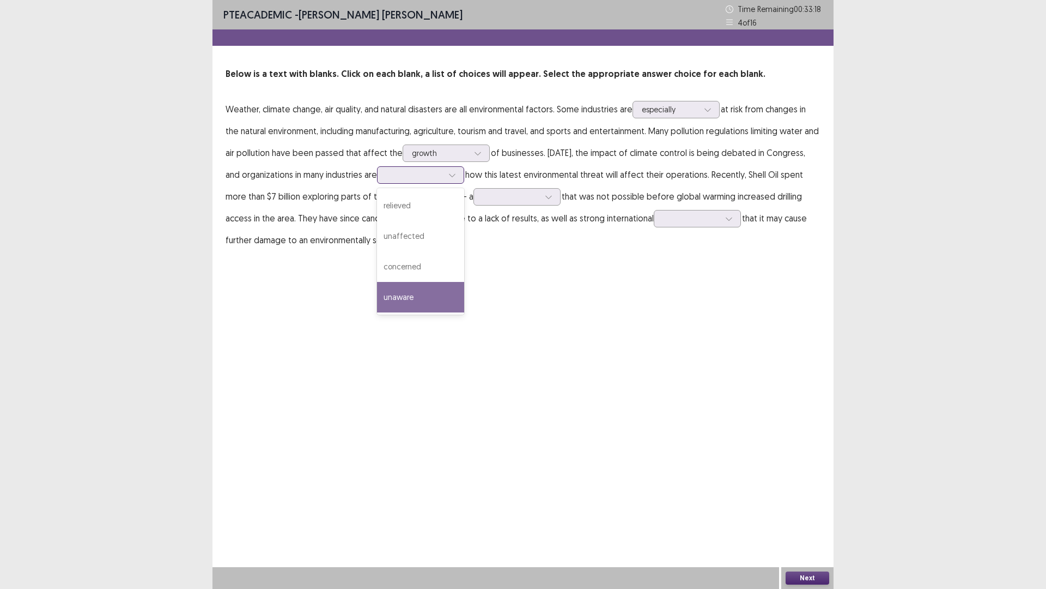
click at [440, 293] on div "unaware" at bounding box center [420, 297] width 87 height 31
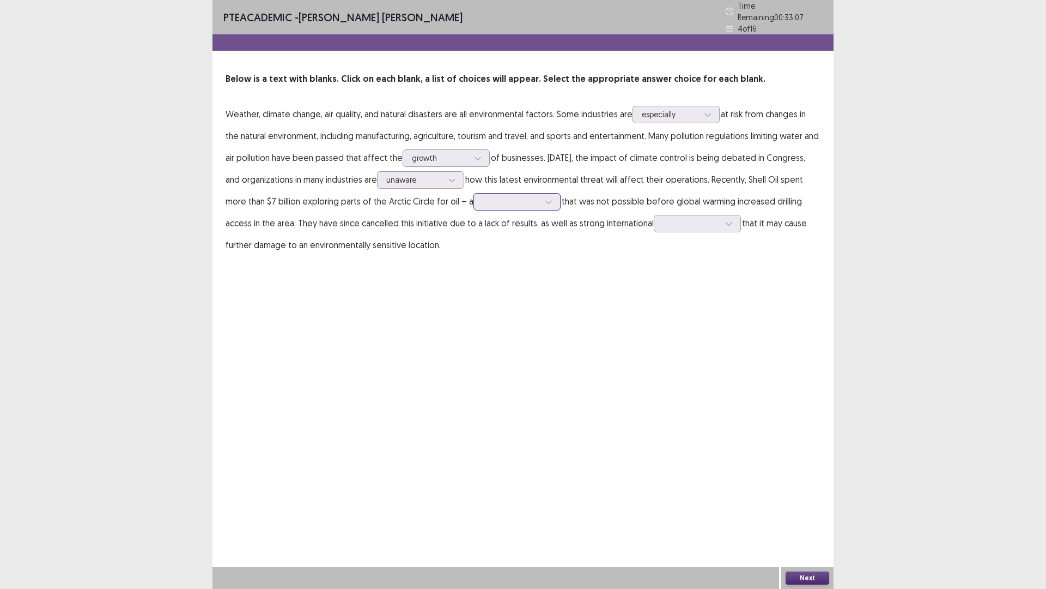
click at [528, 196] on div at bounding box center [511, 201] width 57 height 10
click at [528, 295] on div "venture" at bounding box center [517, 293] width 87 height 31
click at [692, 222] on div at bounding box center [691, 223] width 57 height 10
click at [686, 334] on div "protests" at bounding box center [697, 345] width 87 height 31
click at [721, 221] on div at bounding box center [729, 223] width 16 height 16
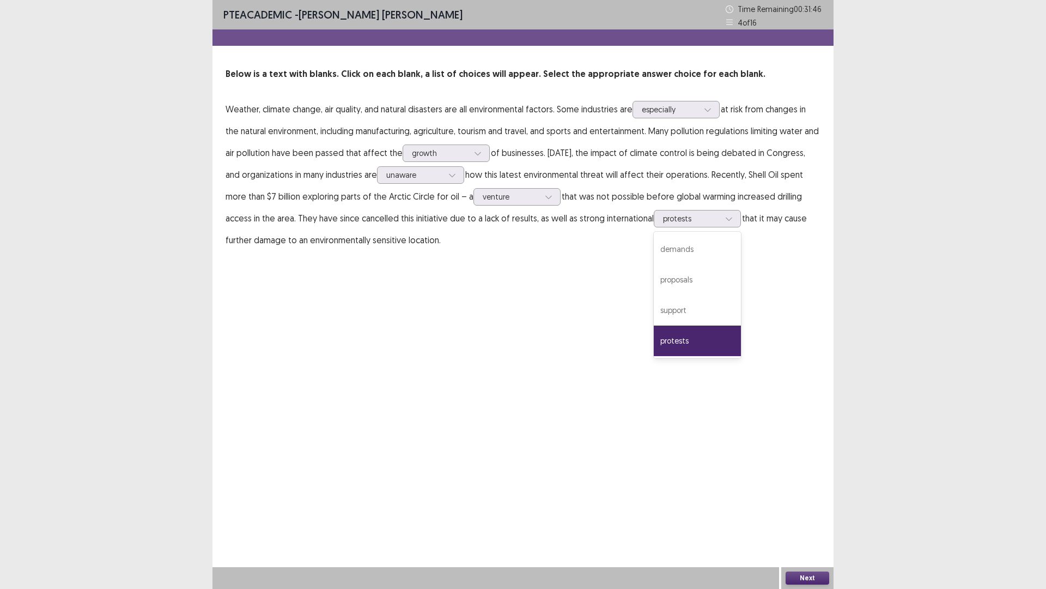
click at [770, 427] on div "PTE academic - [PERSON_NAME] [PERSON_NAME] Time Remaining 00 : 31 : 46 4 of 16 …" at bounding box center [523, 294] width 621 height 589
click at [818, 496] on button "Next" at bounding box center [808, 577] width 44 height 13
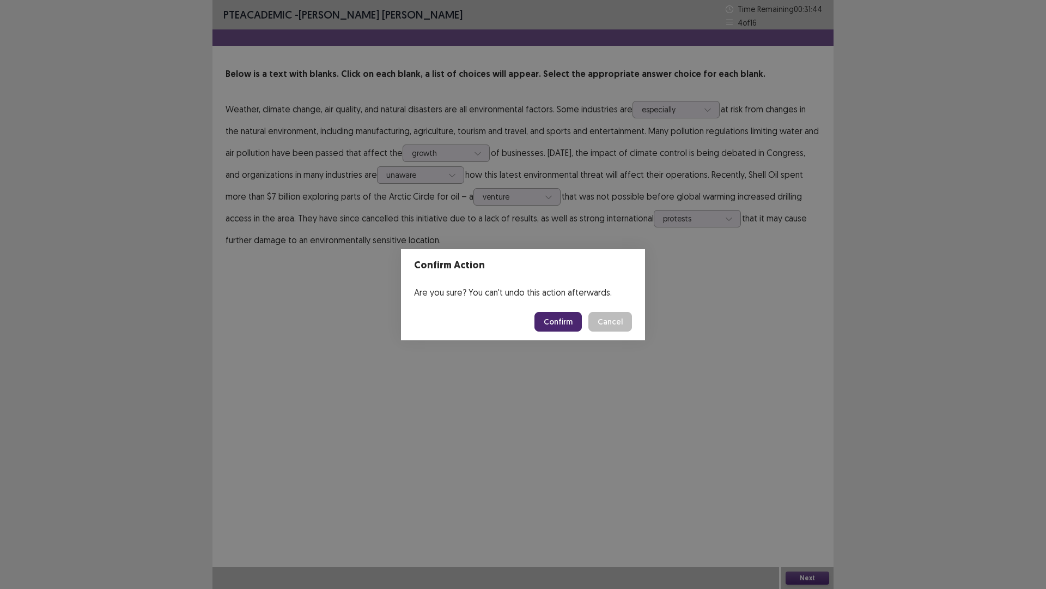
click at [561, 318] on button "Confirm" at bounding box center [558, 322] width 47 height 20
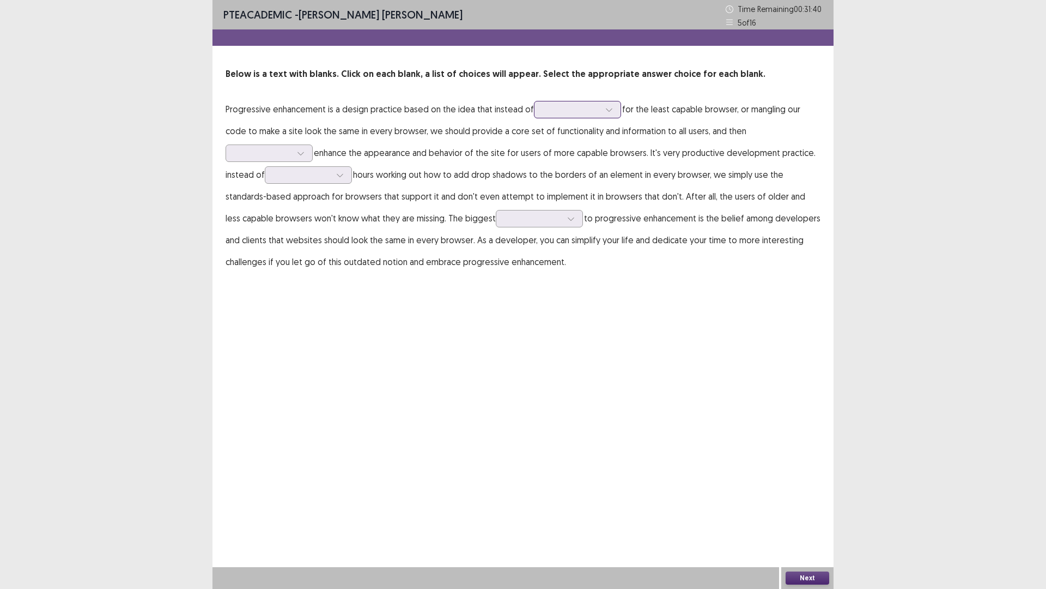
click at [606, 106] on icon at bounding box center [610, 110] width 8 height 8
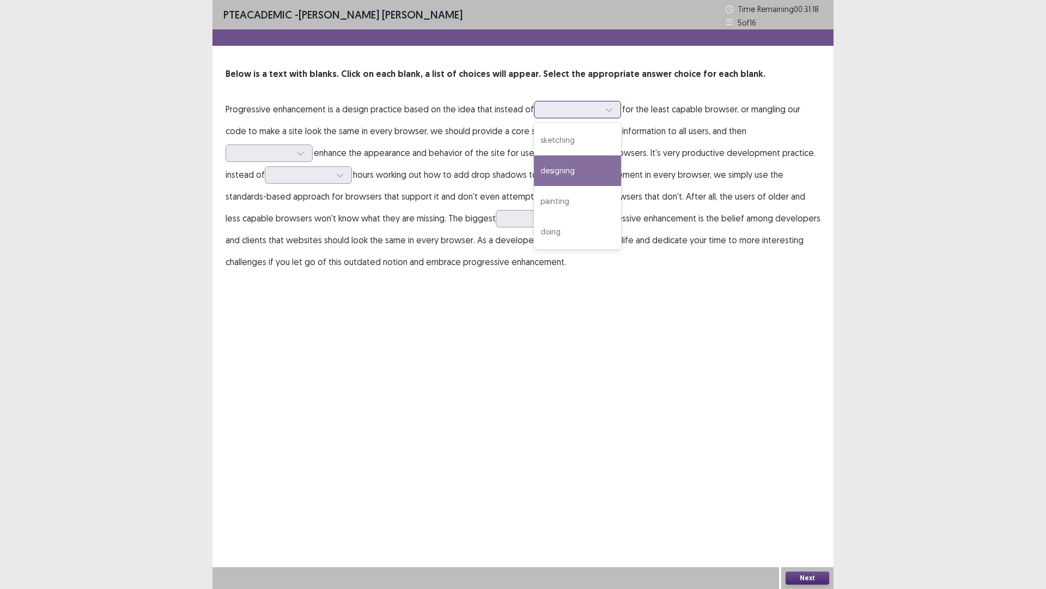
click at [567, 177] on div "designing" at bounding box center [577, 170] width 87 height 31
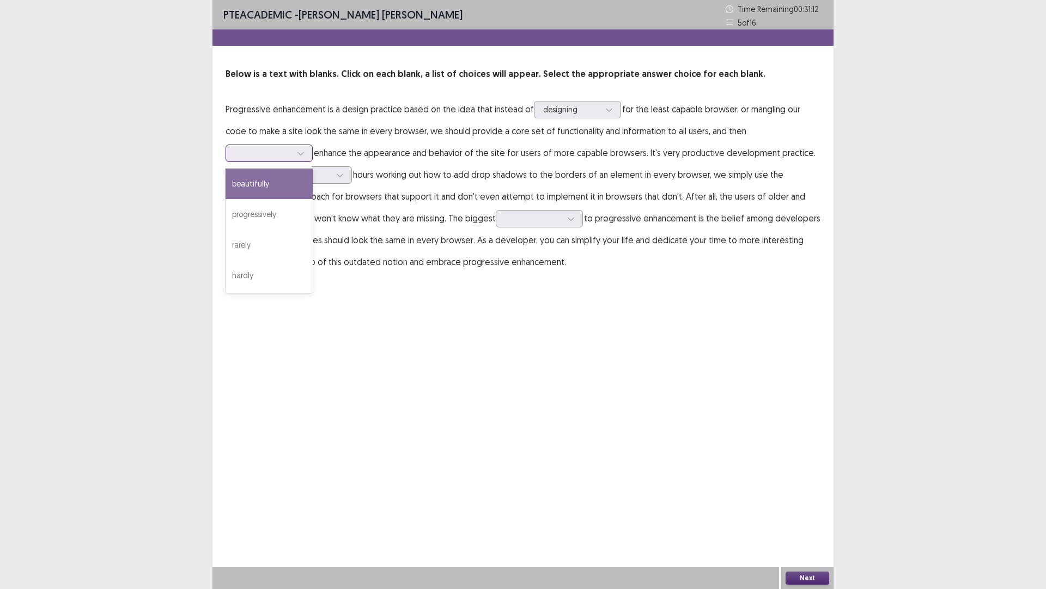
click at [292, 148] on div at bounding box center [263, 153] width 57 height 10
click at [313, 199] on div "progressively" at bounding box center [269, 214] width 87 height 31
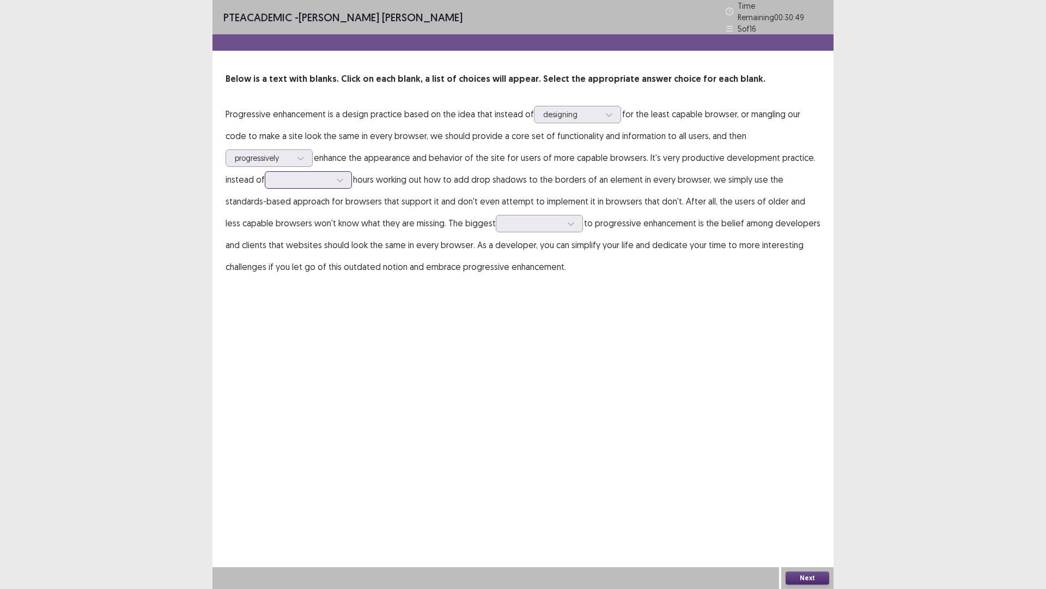
click at [292, 176] on div at bounding box center [302, 179] width 59 height 13
click at [286, 287] on div "spending" at bounding box center [308, 302] width 87 height 31
click at [505, 219] on div at bounding box center [533, 223] width 57 height 10
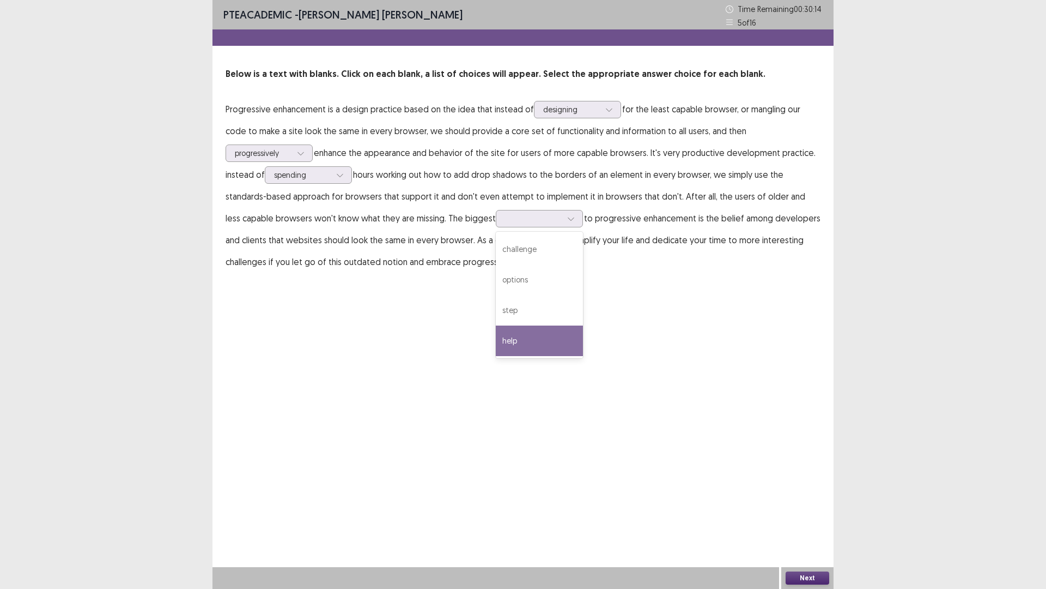
click at [512, 319] on div "PTE academic - [PERSON_NAME] [PERSON_NAME] Time Remaining 00 : 30 : 14 5 of 16 …" at bounding box center [523, 294] width 621 height 589
click at [563, 217] on div at bounding box center [571, 218] width 16 height 16
drag, startPoint x: 470, startPoint y: 245, endPoint x: 477, endPoint y: 249, distance: 7.6
click at [496, 248] on div "challenge" at bounding box center [539, 249] width 87 height 31
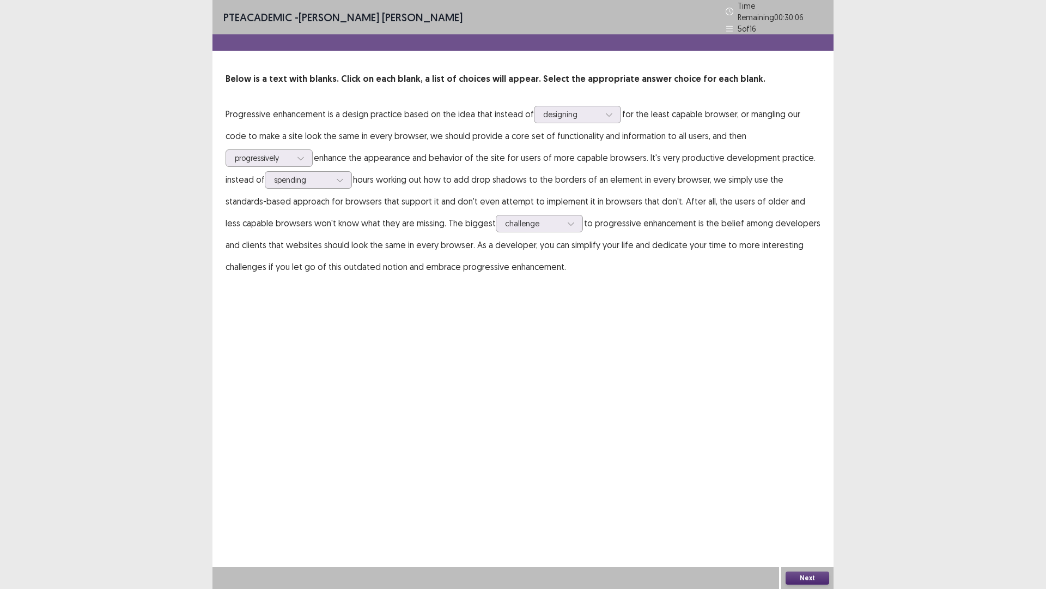
click at [800, 496] on button "Next" at bounding box center [808, 577] width 44 height 13
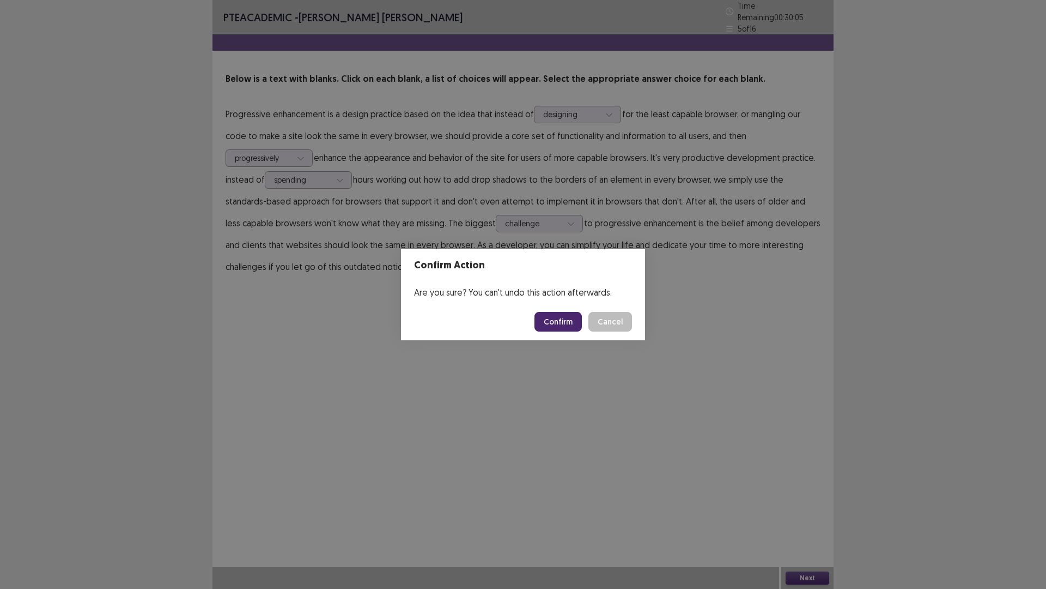
click at [563, 318] on button "Confirm" at bounding box center [558, 322] width 47 height 20
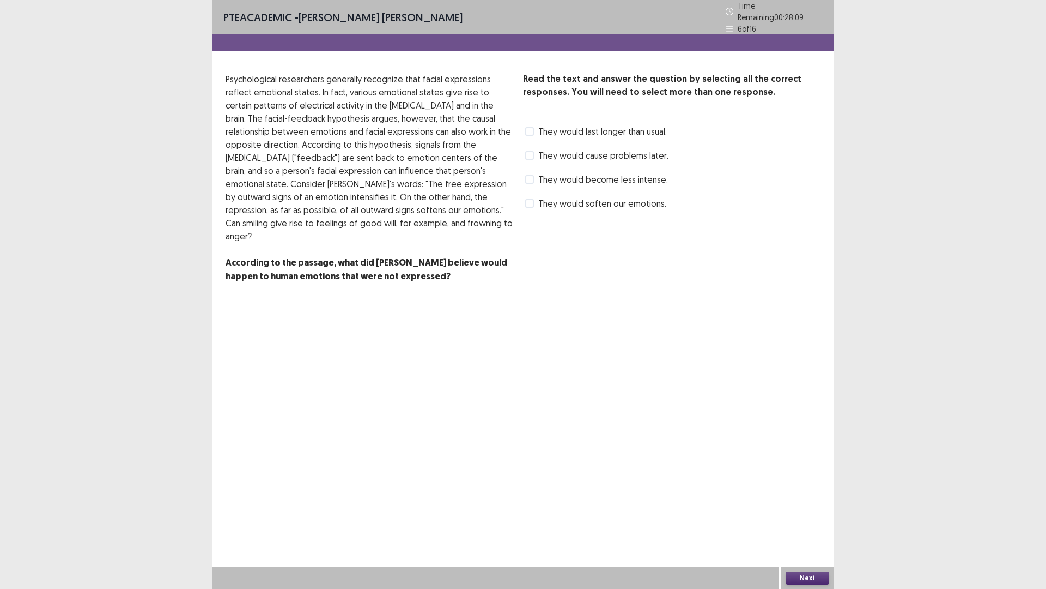
click at [566, 180] on span "They would become less intense." at bounding box center [603, 179] width 130 height 13
click at [589, 202] on span "They would soften our emotions." at bounding box center [602, 203] width 128 height 13
click at [816, 496] on button "Next" at bounding box center [808, 577] width 44 height 13
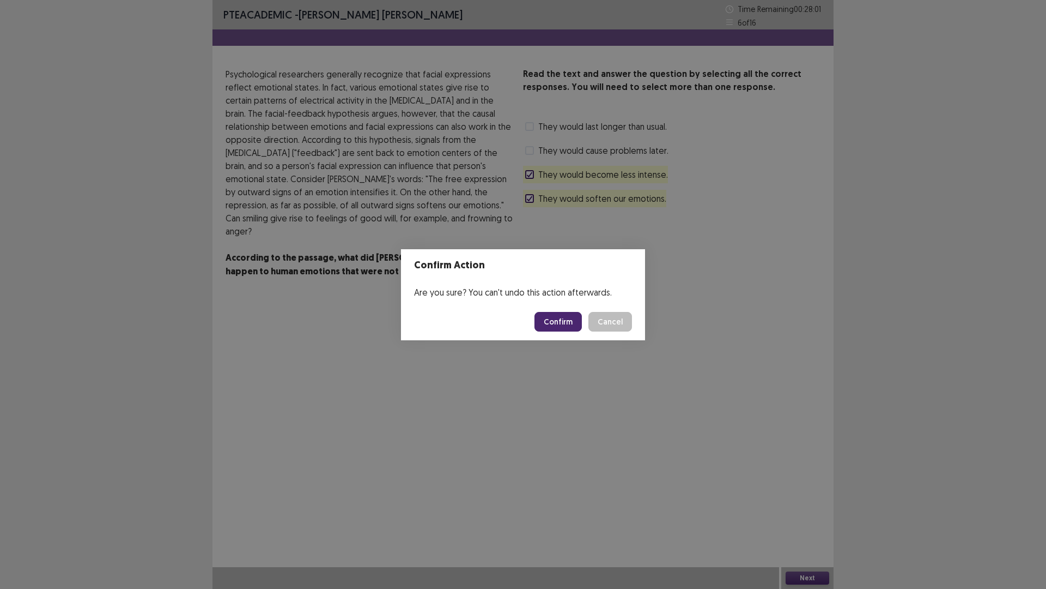
click at [580, 320] on button "Confirm" at bounding box center [558, 322] width 47 height 20
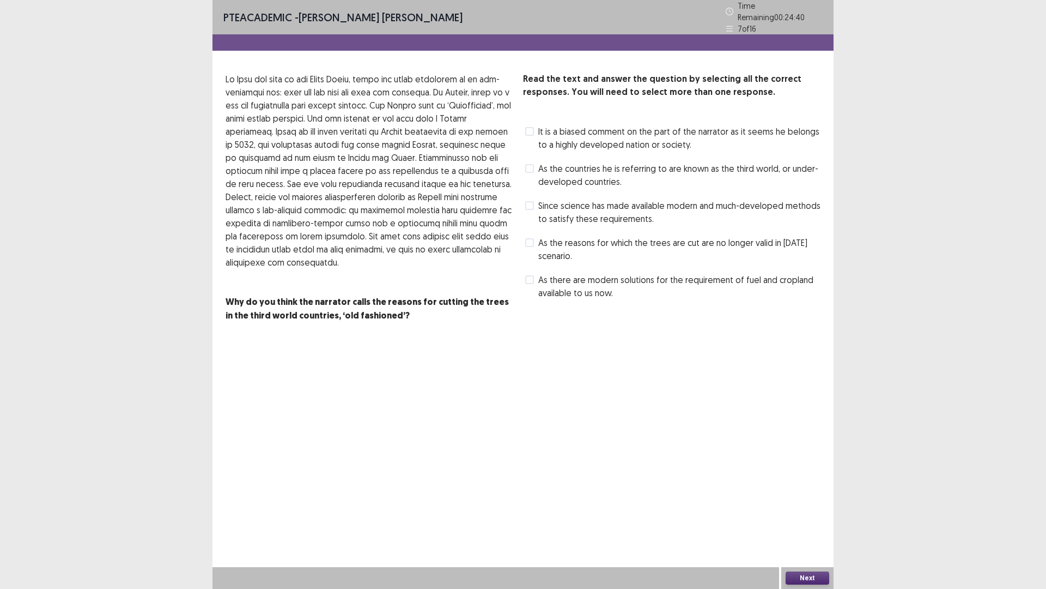
click at [596, 207] on span "Since science has made available modern and much-developed methods to satisfy t…" at bounding box center [679, 212] width 282 height 26
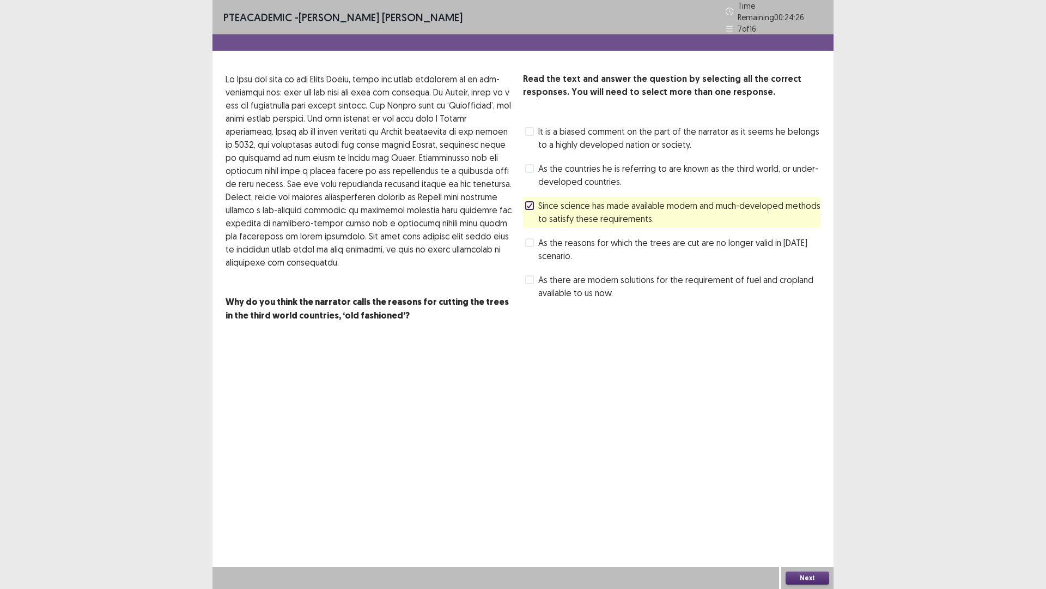
click at [689, 247] on span "As the reasons for which the trees are cut are no longer valid in [DATE] scenar…" at bounding box center [679, 249] width 282 height 26
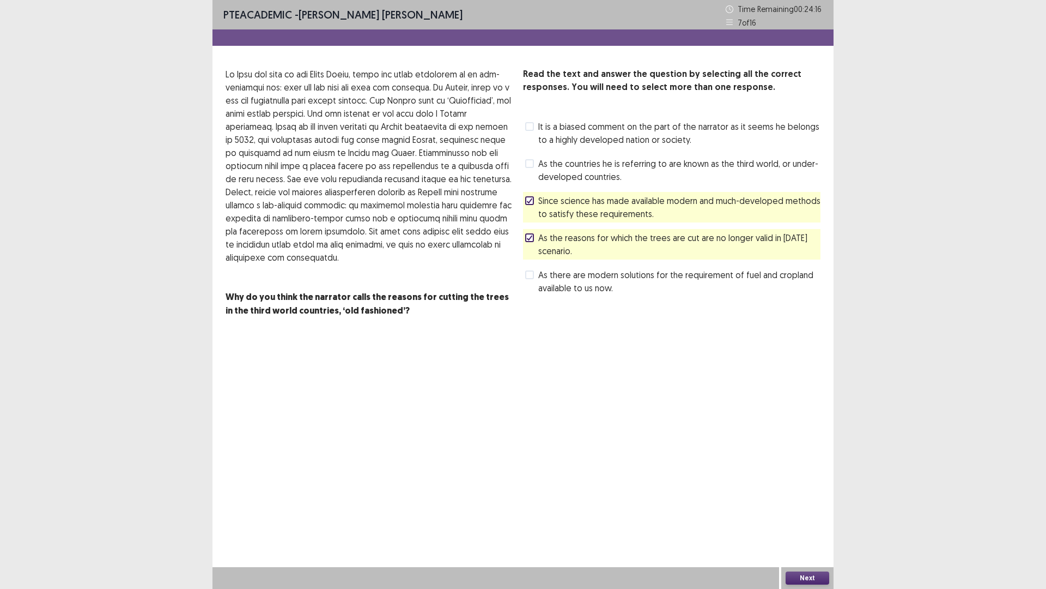
click at [657, 283] on span "As there are modern solutions for the requirement of fuel and cropland availabl…" at bounding box center [679, 281] width 282 height 26
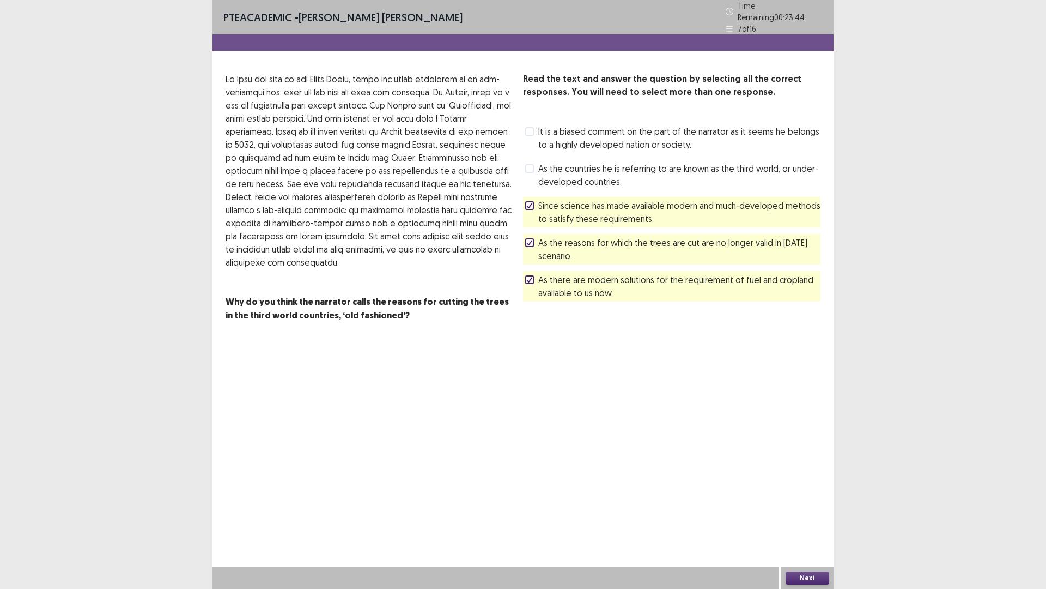
click at [805, 496] on button "Next" at bounding box center [808, 577] width 44 height 13
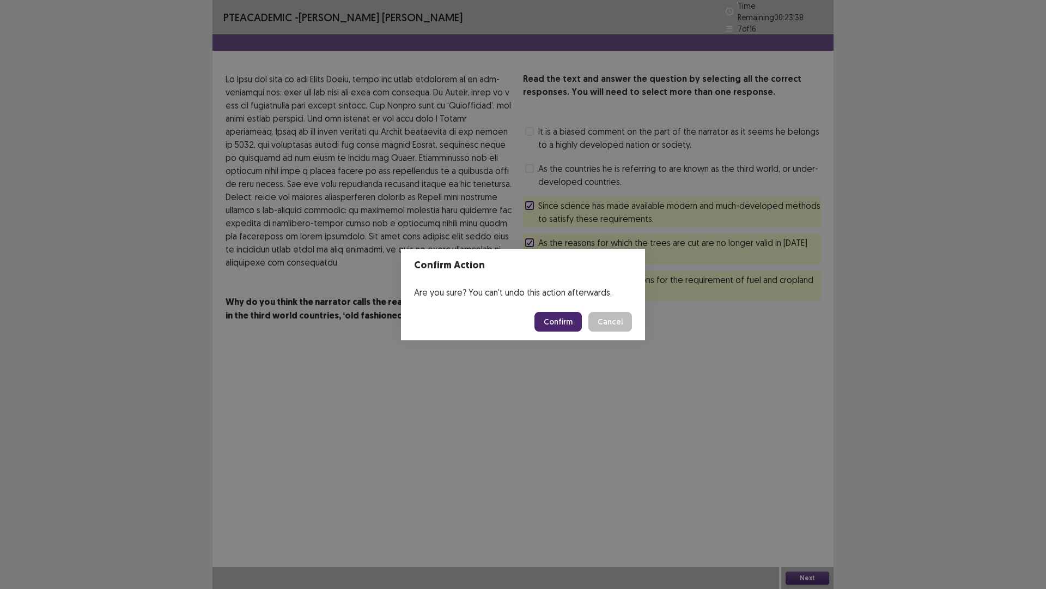
click at [600, 322] on button "Cancel" at bounding box center [611, 322] width 44 height 20
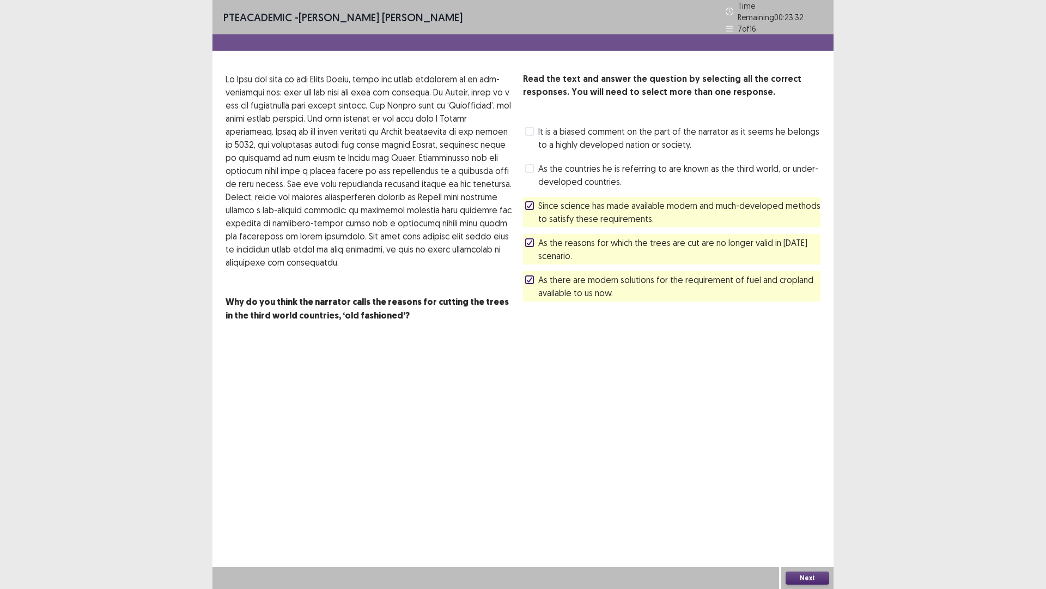
click at [645, 239] on span "As the reasons for which the trees are cut are no longer valid in [DATE] scenar…" at bounding box center [679, 249] width 282 height 26
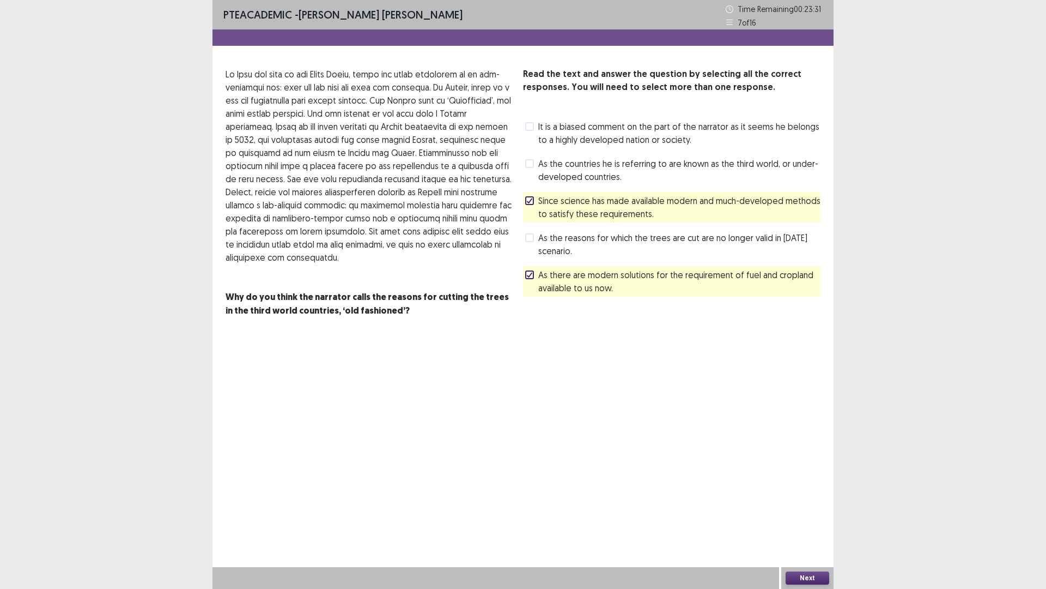
click at [645, 239] on span "As the reasons for which the trees are cut are no longer valid in [DATE] scenar…" at bounding box center [679, 244] width 282 height 26
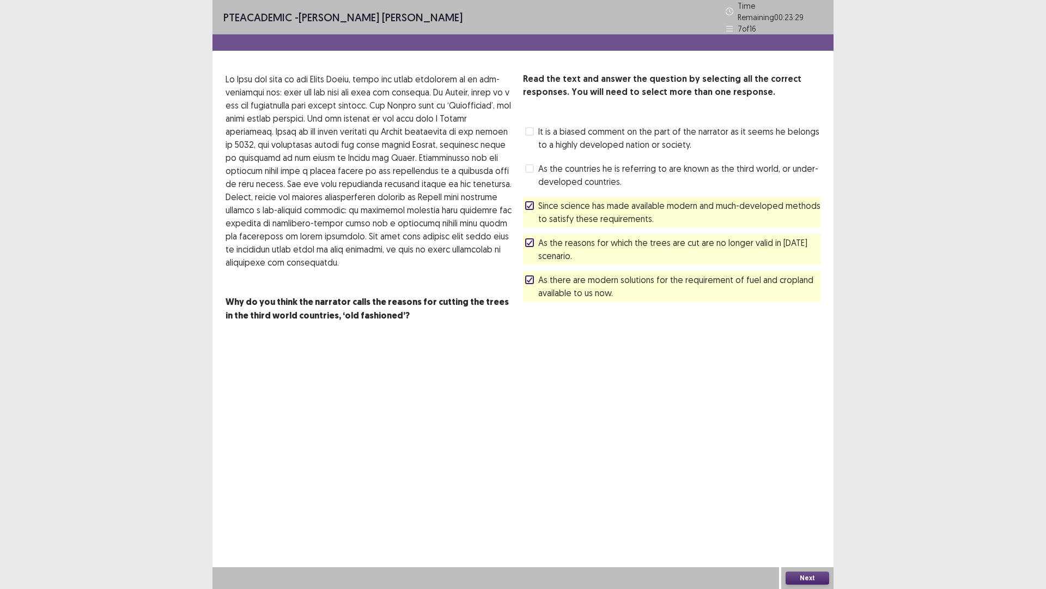
click at [813, 496] on button "Next" at bounding box center [808, 577] width 44 height 13
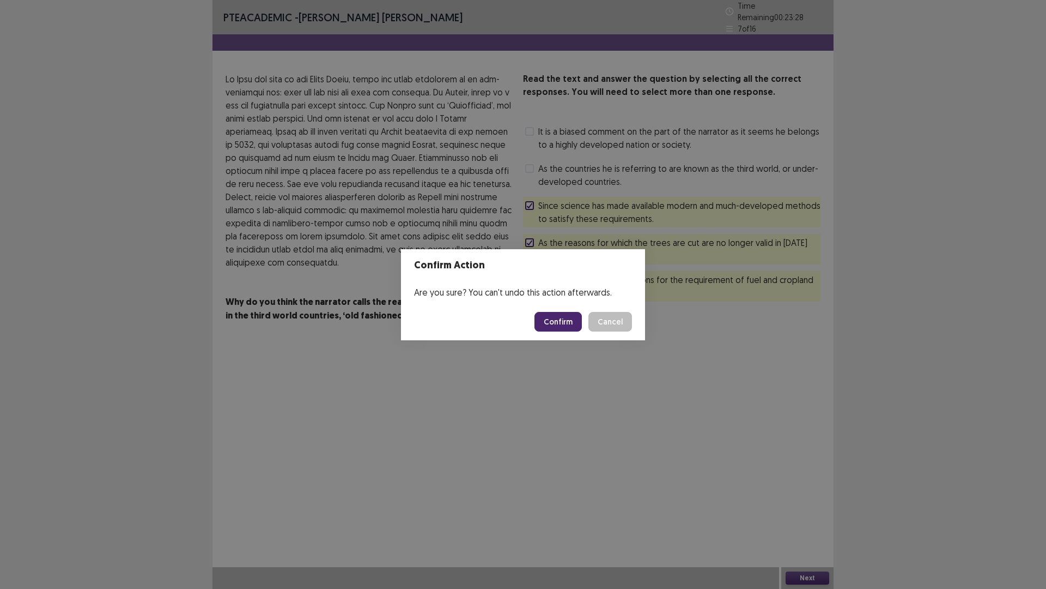
click at [573, 319] on button "Confirm" at bounding box center [558, 322] width 47 height 20
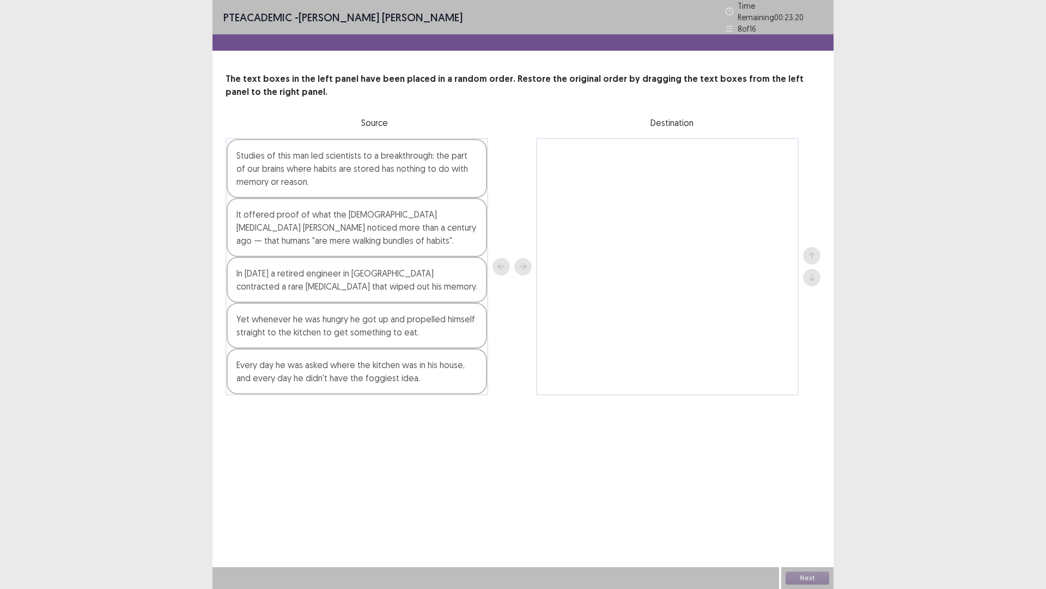
drag, startPoint x: 319, startPoint y: 73, endPoint x: 417, endPoint y: 76, distance: 98.1
click at [417, 76] on p "The text boxes in the left panel have been placed in a random order. Restore th…" at bounding box center [523, 85] width 595 height 26
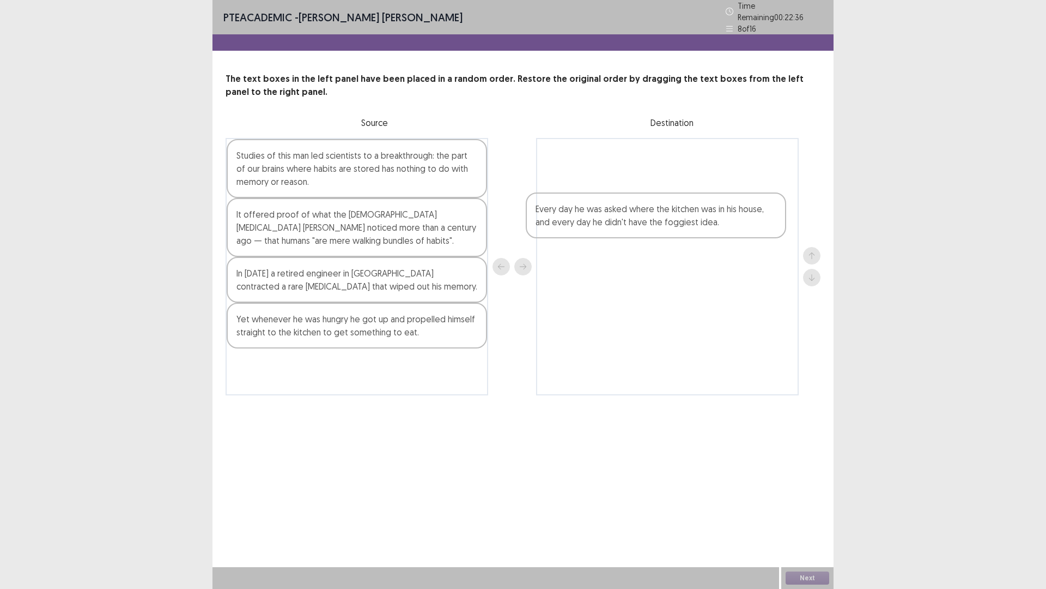
drag, startPoint x: 337, startPoint y: 357, endPoint x: 644, endPoint y: 204, distance: 342.9
click at [644, 204] on div "Studies of this man led scientists to a breakthrough: the part of our brains wh…" at bounding box center [523, 266] width 595 height 257
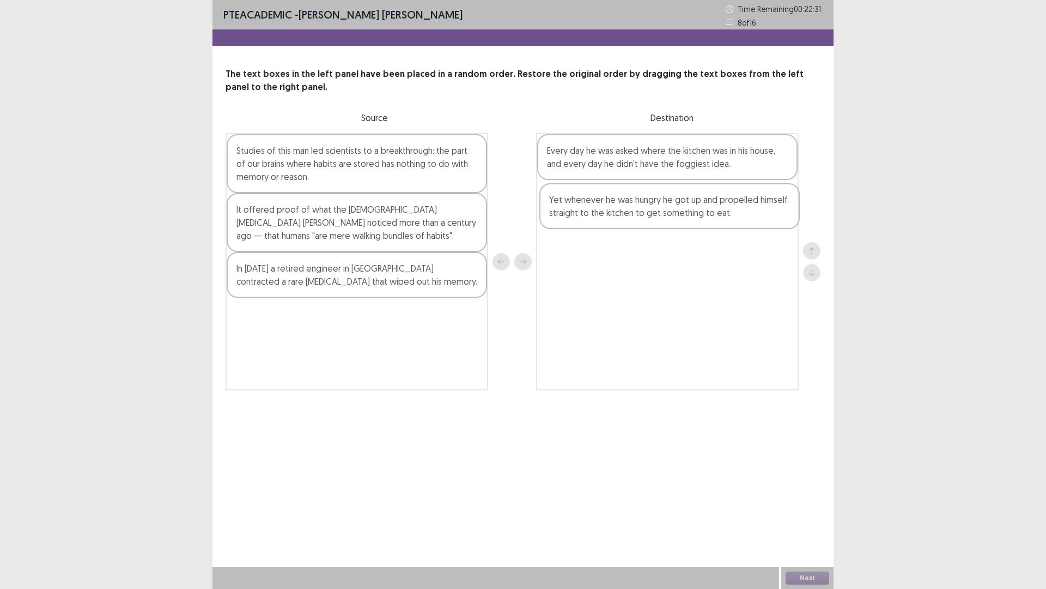
drag, startPoint x: 355, startPoint y: 325, endPoint x: 671, endPoint y: 211, distance: 336.2
click at [671, 211] on div "Studies of this man led scientists to a breakthrough: the part of our brains wh…" at bounding box center [523, 261] width 595 height 257
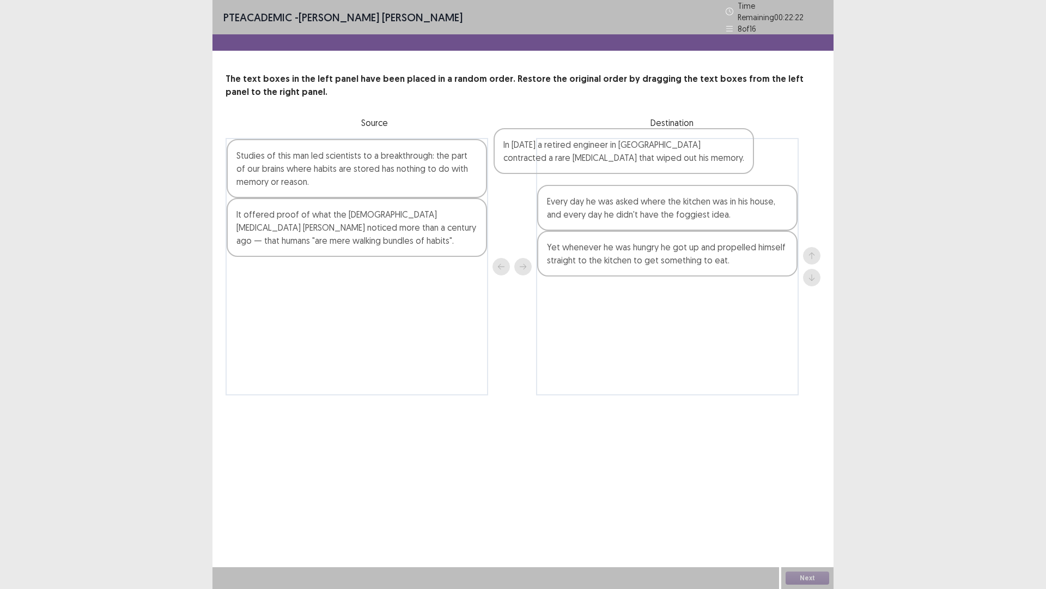
drag, startPoint x: 345, startPoint y: 288, endPoint x: 623, endPoint y: 161, distance: 305.6
click at [623, 161] on div "Studies of this man led scientists to a breakthrough: the part of our brains wh…" at bounding box center [523, 266] width 595 height 257
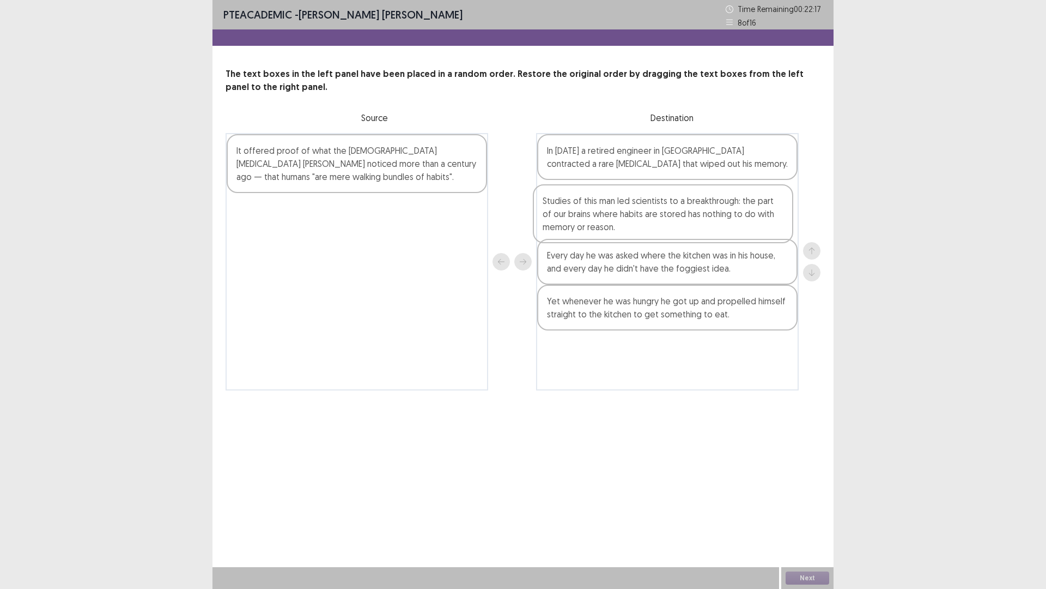
drag, startPoint x: 336, startPoint y: 170, endPoint x: 646, endPoint y: 220, distance: 314.2
click at [646, 220] on div "Studies of this man led scientists to a breakthrough: the part of our brains wh…" at bounding box center [523, 261] width 595 height 257
click at [324, 180] on div "It offered proof of what the [DEMOGRAPHIC_DATA] [MEDICAL_DATA] [PERSON_NAME] no…" at bounding box center [357, 163] width 261 height 59
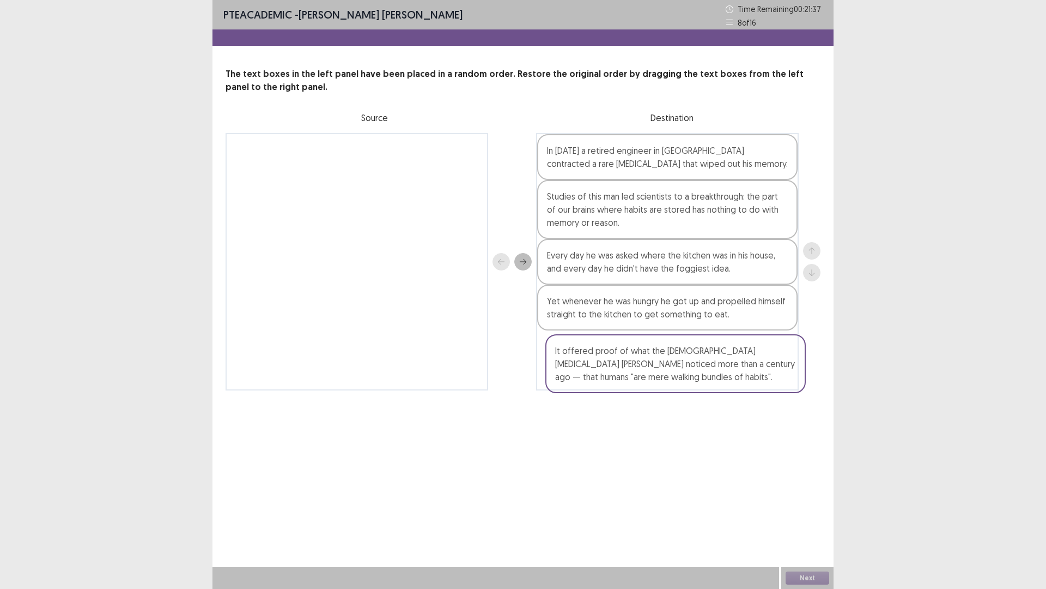
drag, startPoint x: 372, startPoint y: 172, endPoint x: 694, endPoint y: 379, distance: 383.4
click at [694, 379] on div "It offered proof of what the [DEMOGRAPHIC_DATA] [MEDICAL_DATA] [PERSON_NAME] no…" at bounding box center [523, 261] width 595 height 257
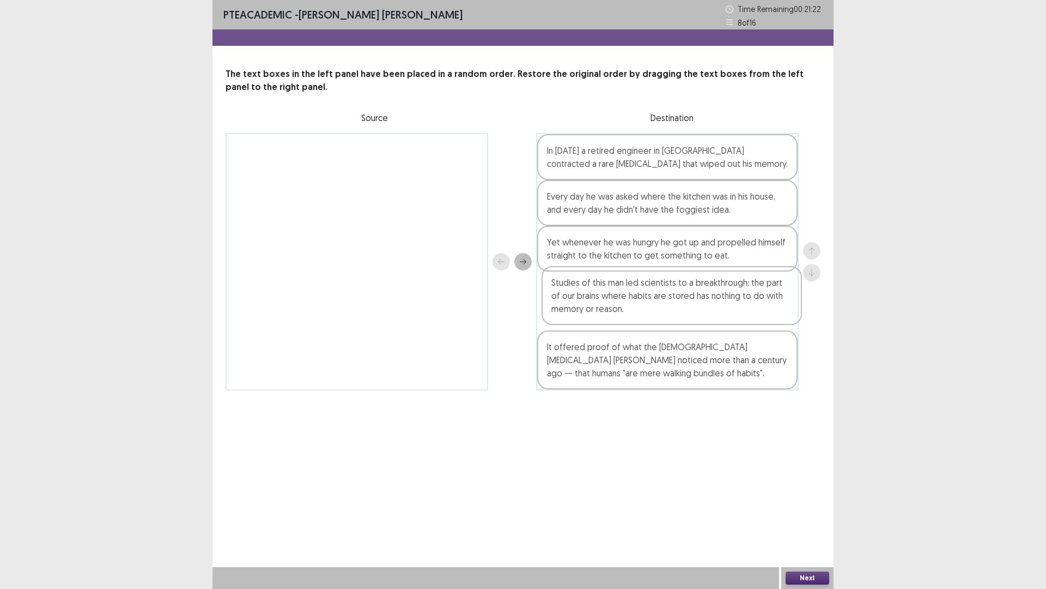
drag, startPoint x: 662, startPoint y: 232, endPoint x: 668, endPoint y: 322, distance: 90.6
click at [668, 322] on div "In [DATE] a retired engineer in [GEOGRAPHIC_DATA] contracted a rare [MEDICAL_DA…" at bounding box center [667, 261] width 263 height 257
click at [817, 496] on button "Next" at bounding box center [808, 577] width 44 height 13
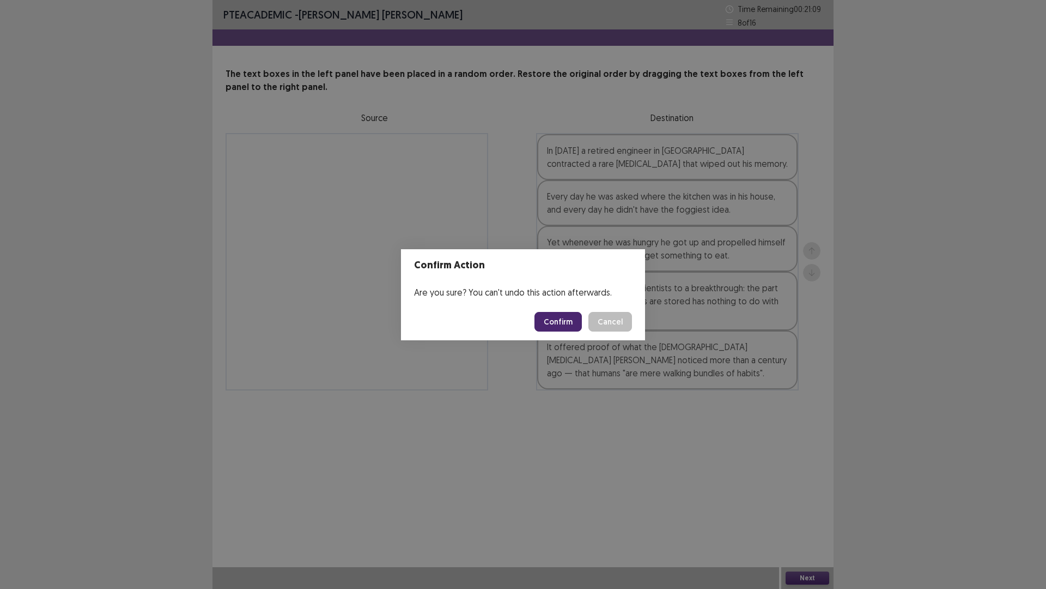
click at [561, 322] on button "Confirm" at bounding box center [558, 322] width 47 height 20
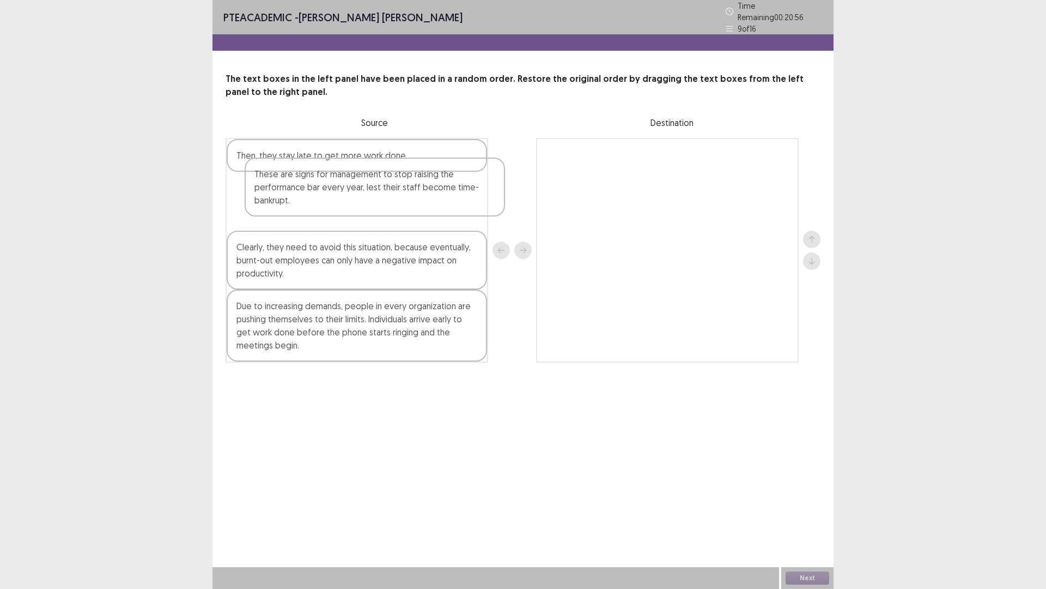
drag, startPoint x: 357, startPoint y: 200, endPoint x: 388, endPoint y: 191, distance: 31.9
click at [388, 191] on div "Then, they stay late to get more work done. These are signs for management to s…" at bounding box center [357, 250] width 263 height 225
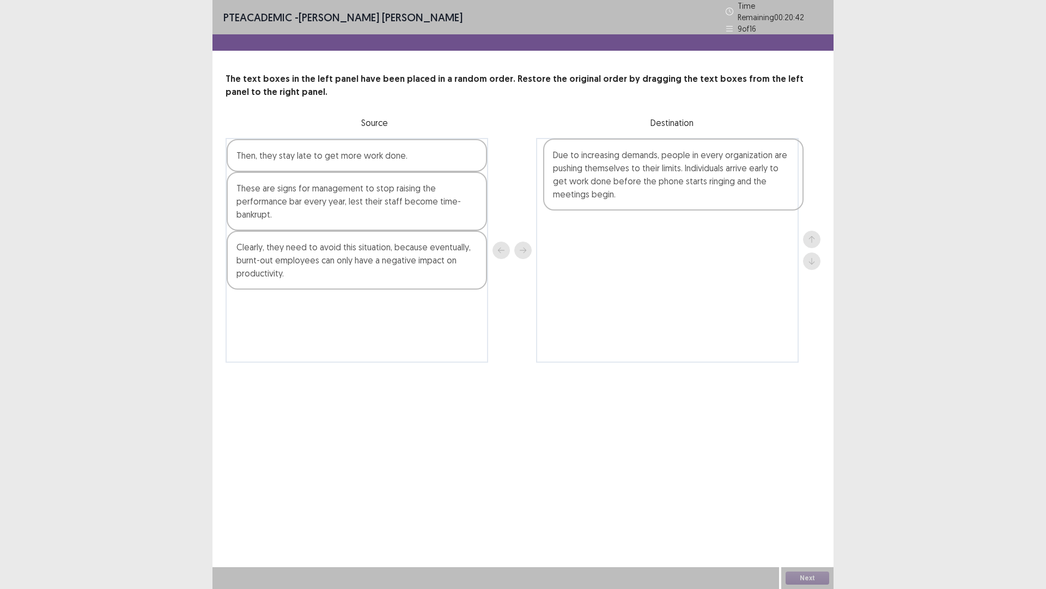
drag, startPoint x: 330, startPoint y: 332, endPoint x: 650, endPoint y: 186, distance: 351.2
click at [650, 186] on div "Then, they stay late to get more work done. These are signs for management to s…" at bounding box center [523, 250] width 595 height 225
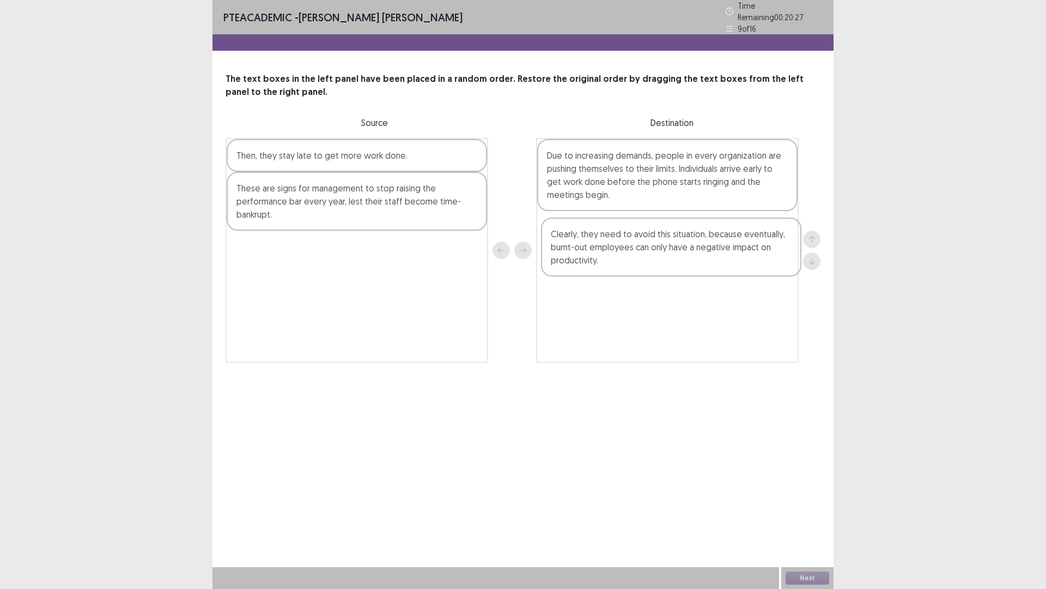
drag, startPoint x: 395, startPoint y: 257, endPoint x: 718, endPoint y: 251, distance: 323.2
click at [718, 251] on div "Then, they stay late to get more work done. These are signs for management to s…" at bounding box center [523, 250] width 595 height 225
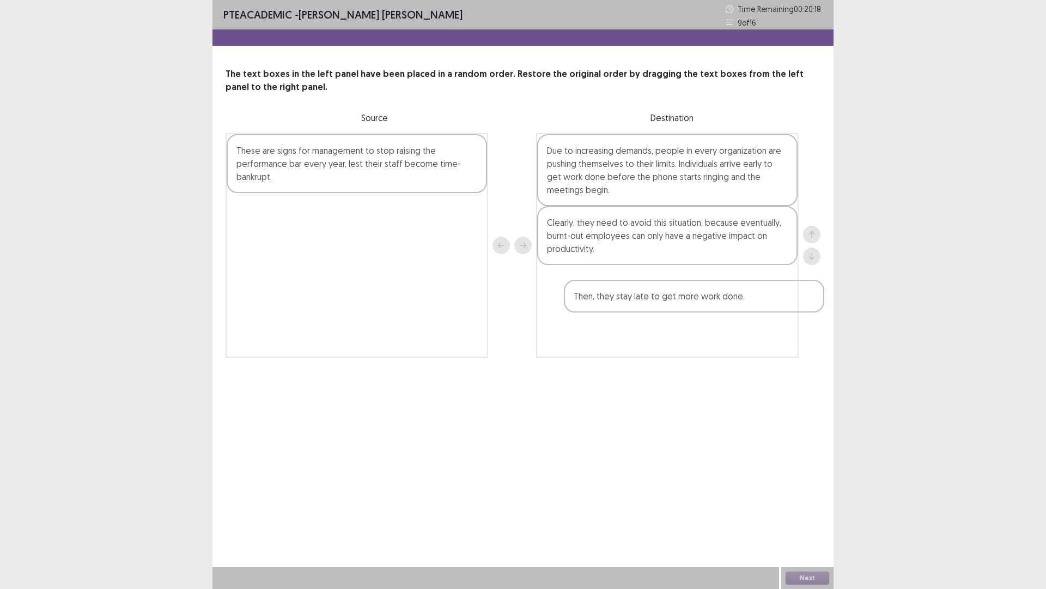
drag, startPoint x: 355, startPoint y: 159, endPoint x: 693, endPoint y: 307, distance: 369.0
click at [693, 307] on div "Then, they stay late to get more work done. These are signs for management to s…" at bounding box center [523, 245] width 595 height 225
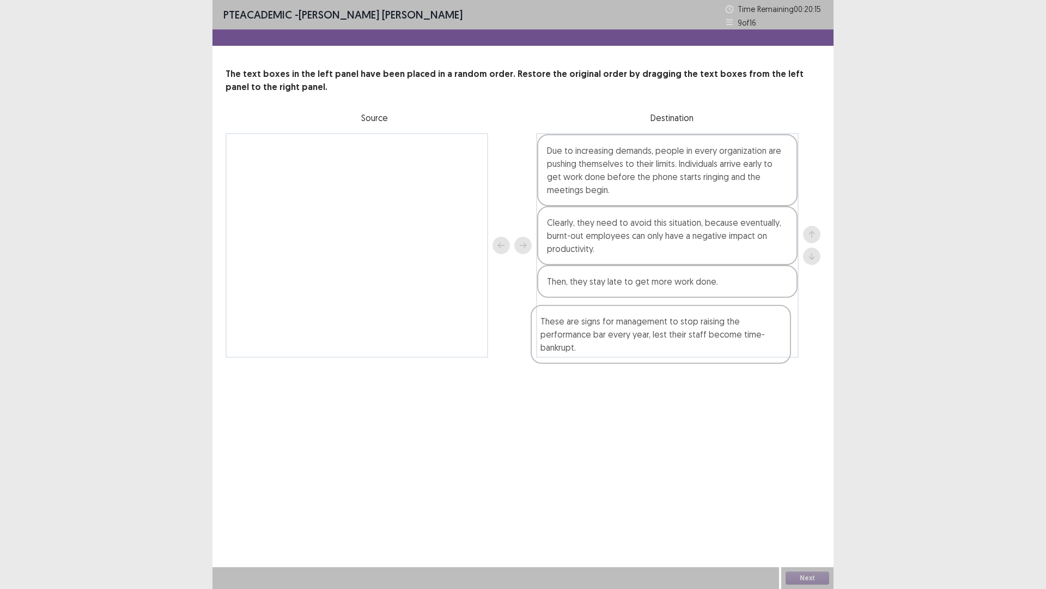
drag, startPoint x: 409, startPoint y: 174, endPoint x: 713, endPoint y: 347, distance: 350.5
click at [713, 347] on div "These are signs for management to stop raising the performance bar every year, …" at bounding box center [523, 245] width 595 height 225
click at [816, 496] on button "Next" at bounding box center [808, 577] width 44 height 13
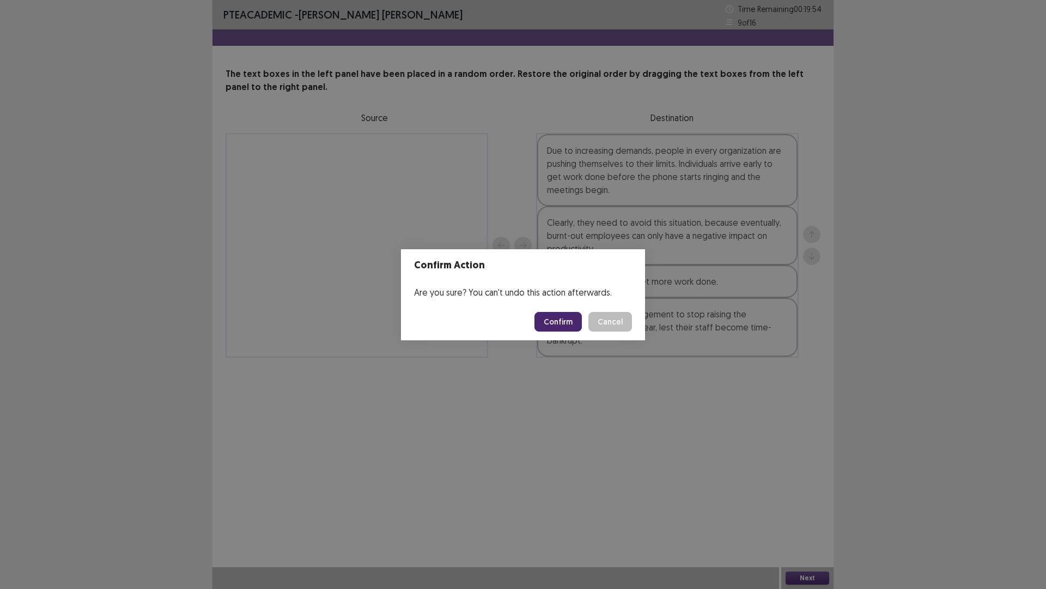
click at [553, 317] on button "Confirm" at bounding box center [558, 322] width 47 height 20
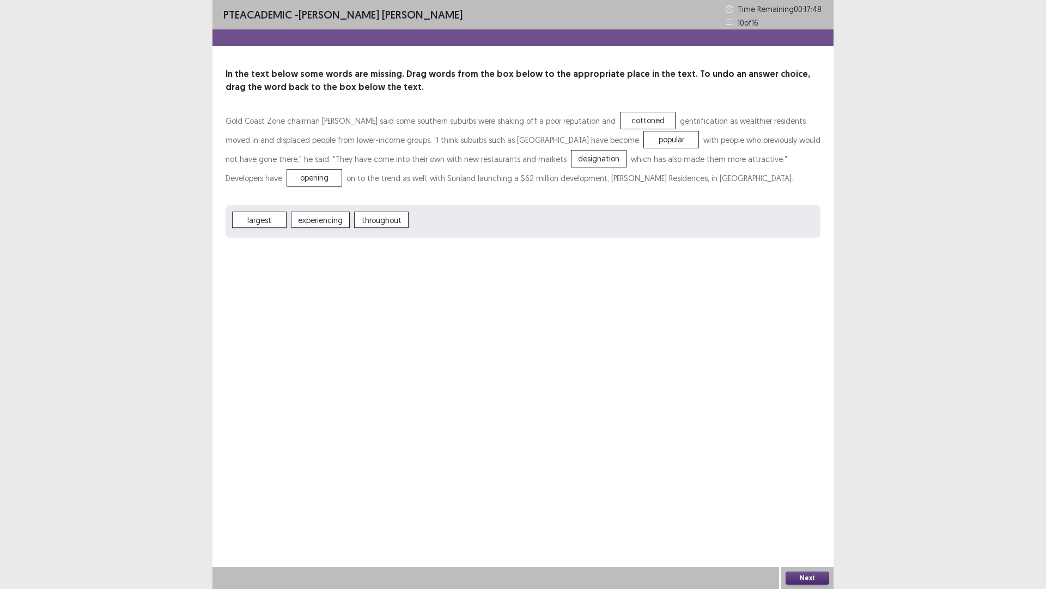
click at [812, 496] on div "Next" at bounding box center [808, 578] width 52 height 22
click at [813, 496] on button "Next" at bounding box center [808, 577] width 44 height 13
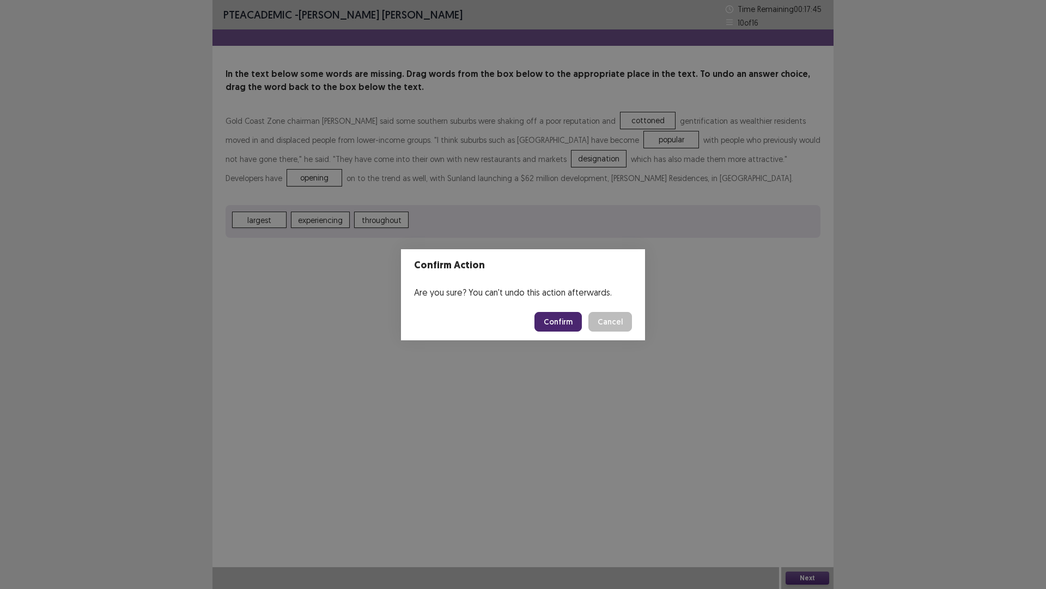
click at [548, 324] on button "Confirm" at bounding box center [558, 322] width 47 height 20
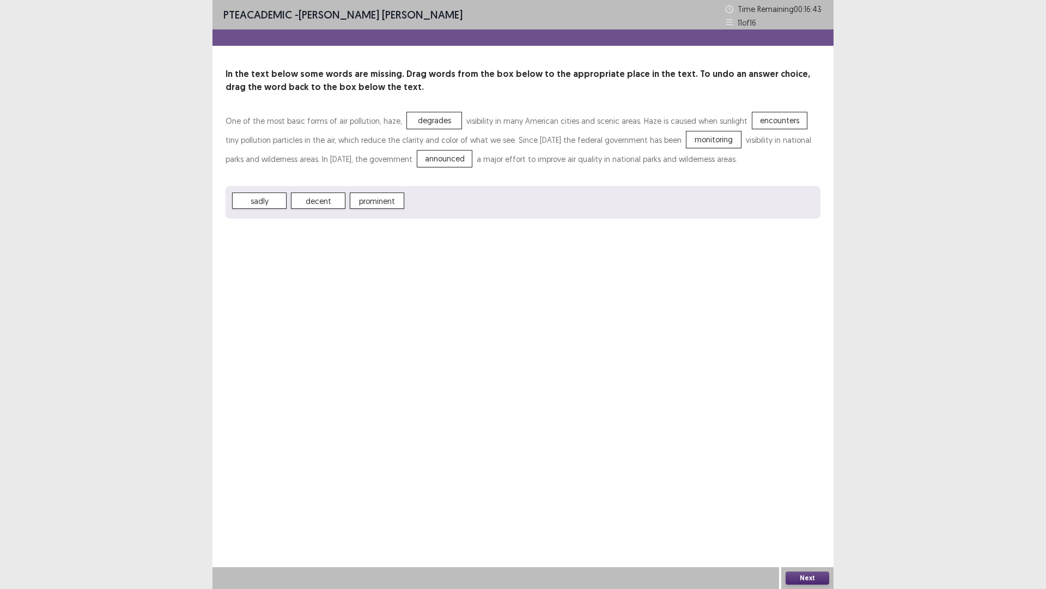
click at [801, 496] on button "Next" at bounding box center [808, 577] width 44 height 13
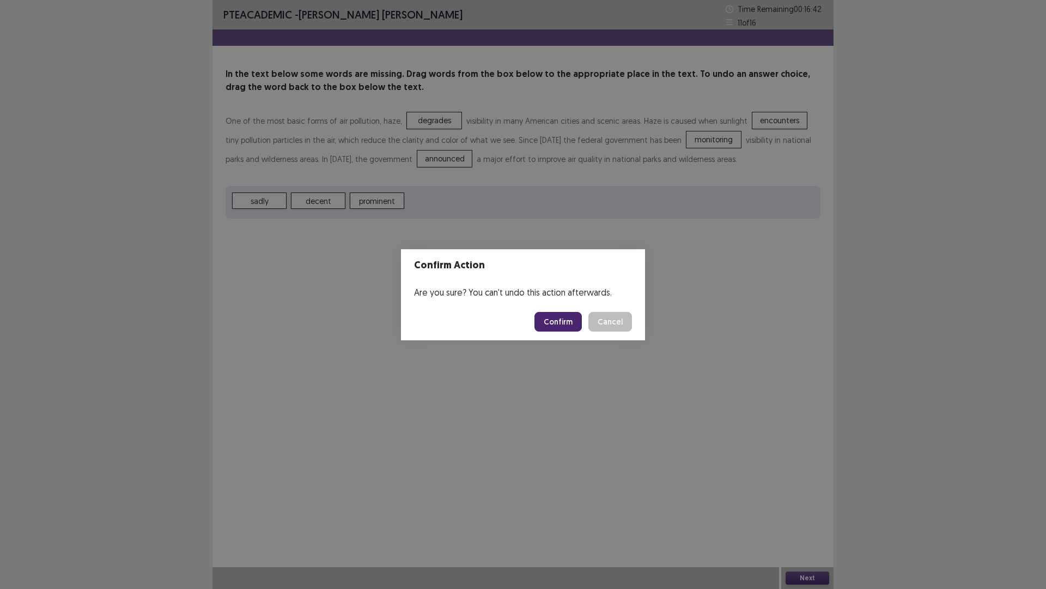
click at [527, 323] on footer "Confirm Cancel" at bounding box center [523, 321] width 244 height 37
click at [551, 317] on button "Confirm" at bounding box center [558, 322] width 47 height 20
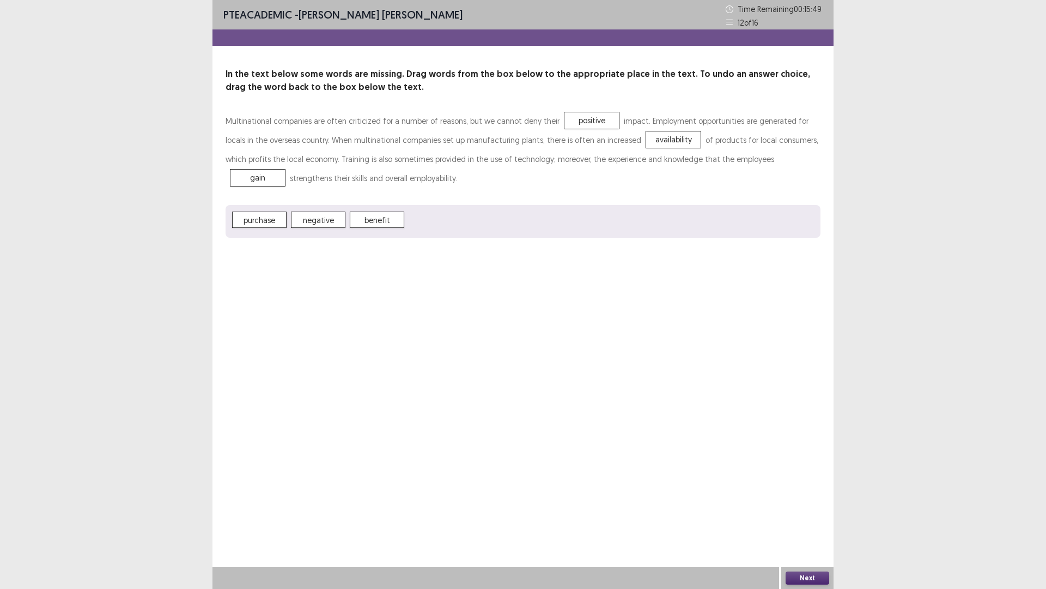
click at [801, 496] on button "Next" at bounding box center [808, 577] width 44 height 13
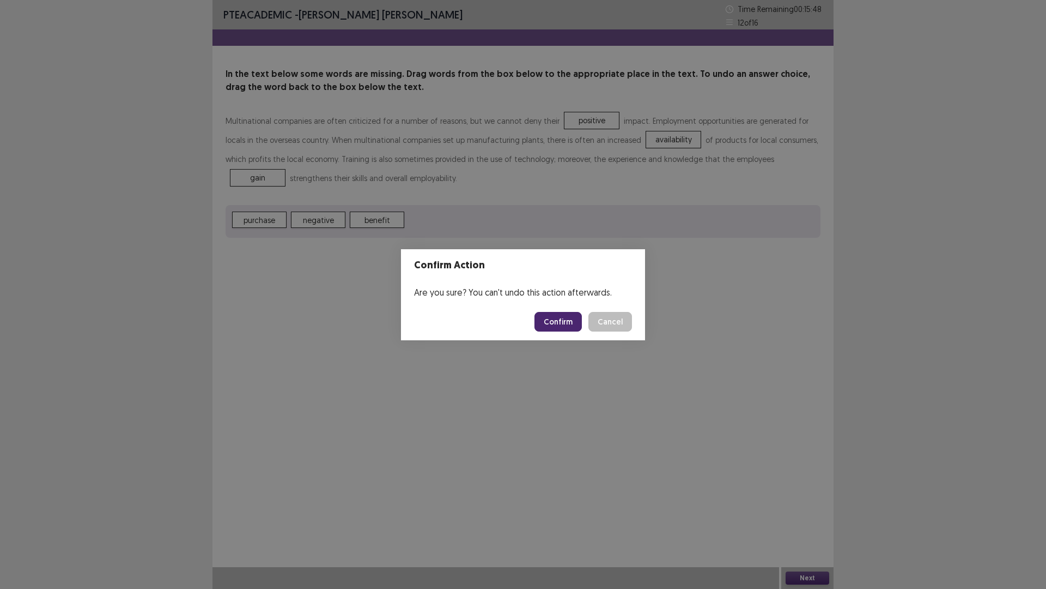
click at [566, 312] on button "Confirm" at bounding box center [558, 322] width 47 height 20
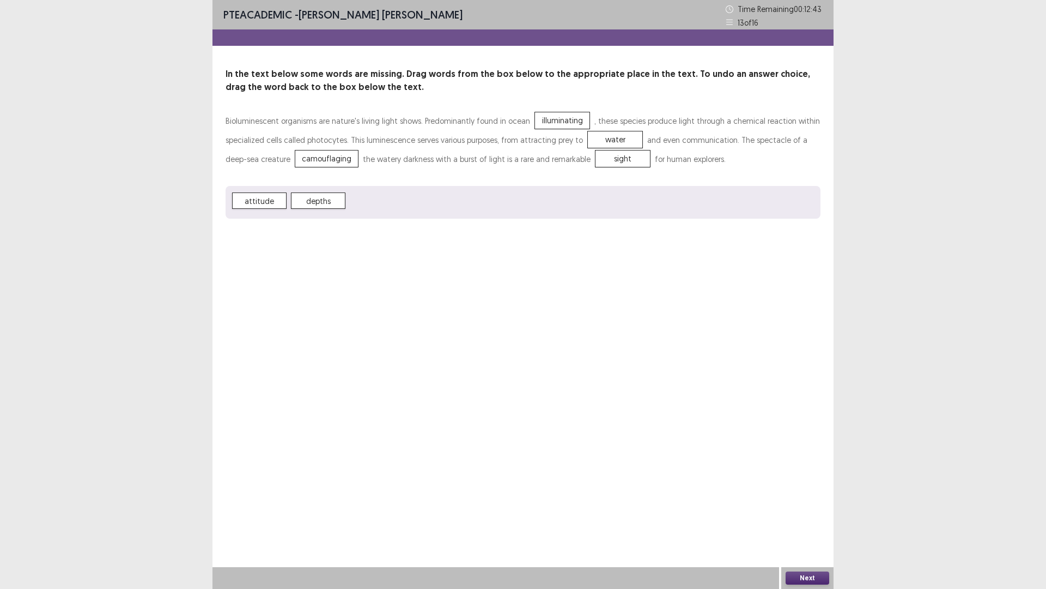
click at [804, 496] on button "Next" at bounding box center [808, 577] width 44 height 13
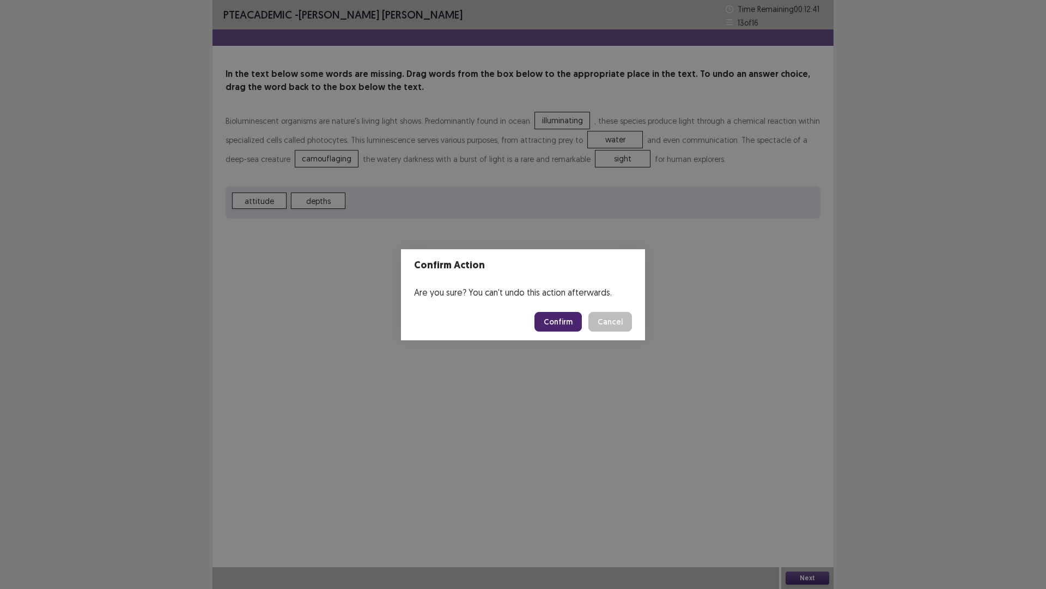
click at [558, 316] on button "Confirm" at bounding box center [558, 322] width 47 height 20
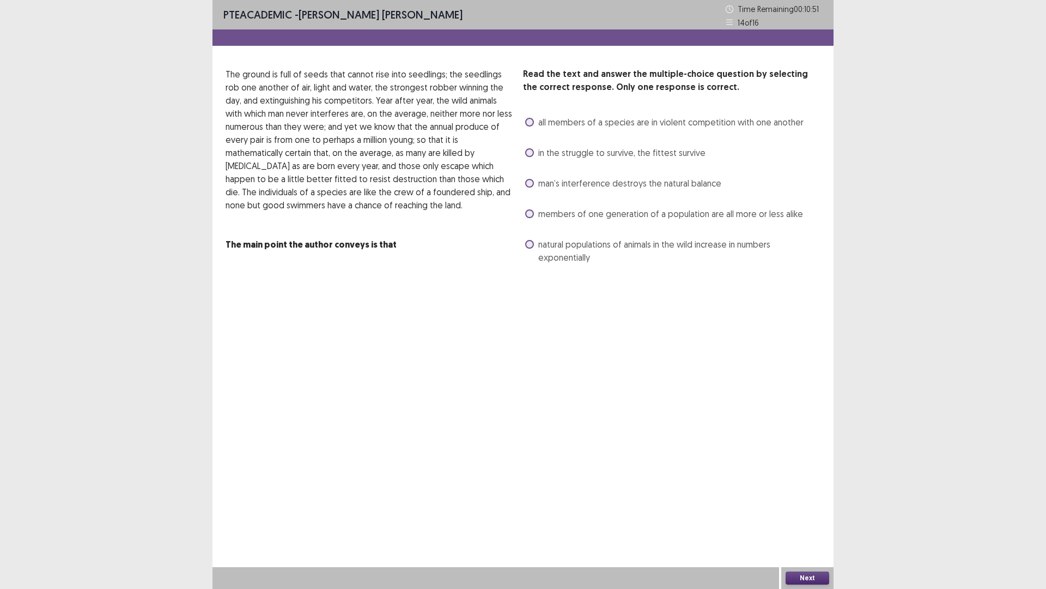
click at [621, 125] on span "all members of a species are in violent competition with one another" at bounding box center [670, 122] width 265 height 13
click at [601, 156] on span "in the struggle to survive, the fittest survive" at bounding box center [621, 152] width 167 height 13
click at [661, 127] on span "all members of a species are in violent competition with one another" at bounding box center [670, 122] width 265 height 13
click at [798, 496] on button "Next" at bounding box center [808, 577] width 44 height 13
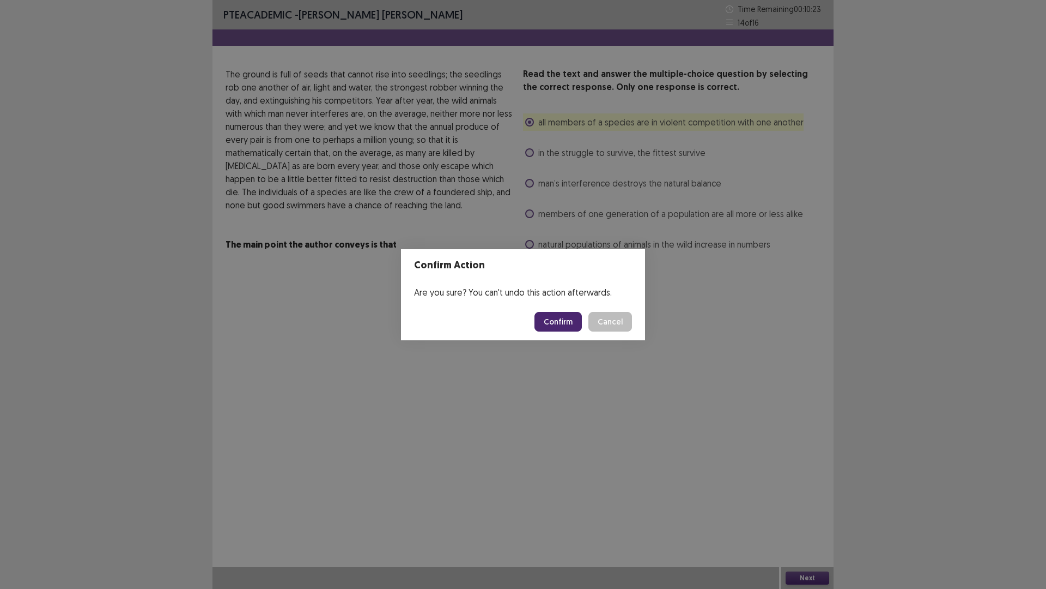
click at [574, 317] on button "Confirm" at bounding box center [558, 322] width 47 height 20
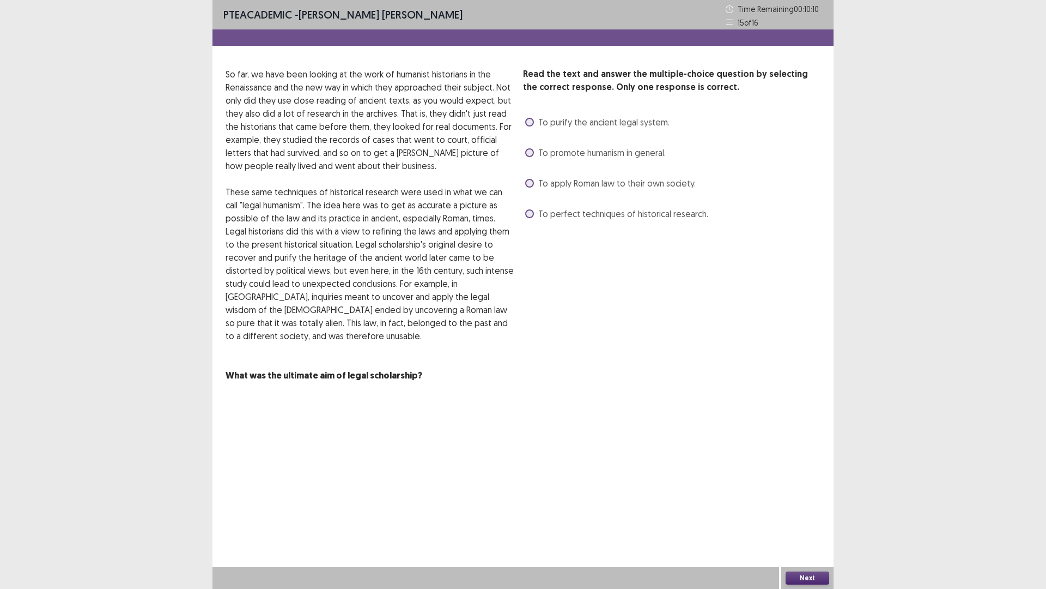
drag, startPoint x: 310, startPoint y: 79, endPoint x: 424, endPoint y: 77, distance: 113.9
click at [424, 77] on p "So far, we have been looking at the work of humanist historians in the Renaissa…" at bounding box center [370, 120] width 289 height 105
drag, startPoint x: 299, startPoint y: 89, endPoint x: 405, endPoint y: 90, distance: 106.3
click at [405, 90] on p "So far, we have been looking at the work of humanist historians in the Renaissa…" at bounding box center [370, 120] width 289 height 105
drag, startPoint x: 259, startPoint y: 106, endPoint x: 380, endPoint y: 104, distance: 121.6
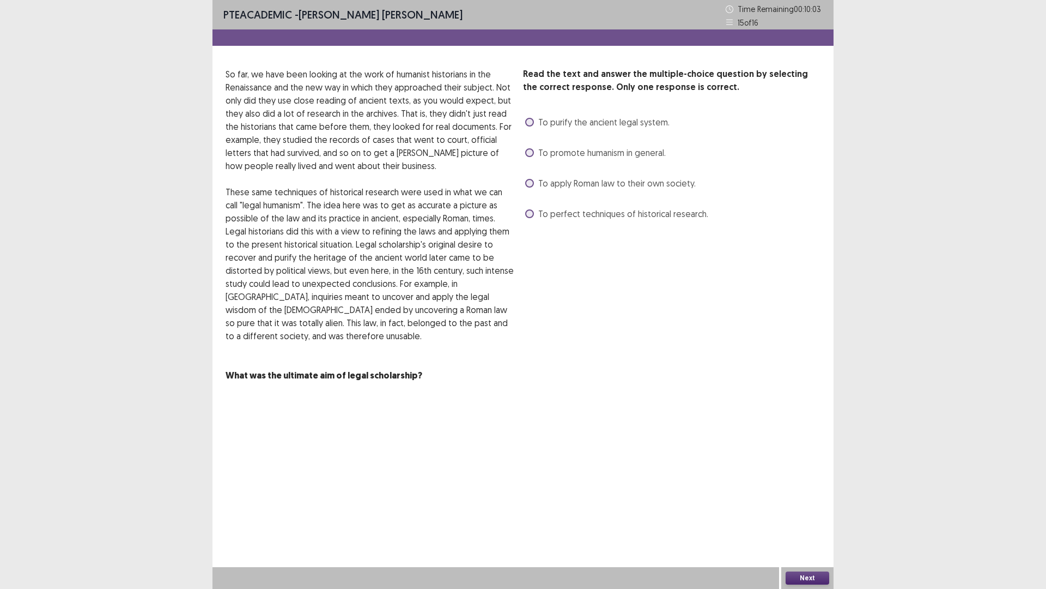
click at [380, 104] on p "So far, we have been looking at the work of humanist historians in the Renaissa…" at bounding box center [370, 120] width 289 height 105
click at [596, 219] on span "To perfect techniques of historical research." at bounding box center [623, 213] width 170 height 13
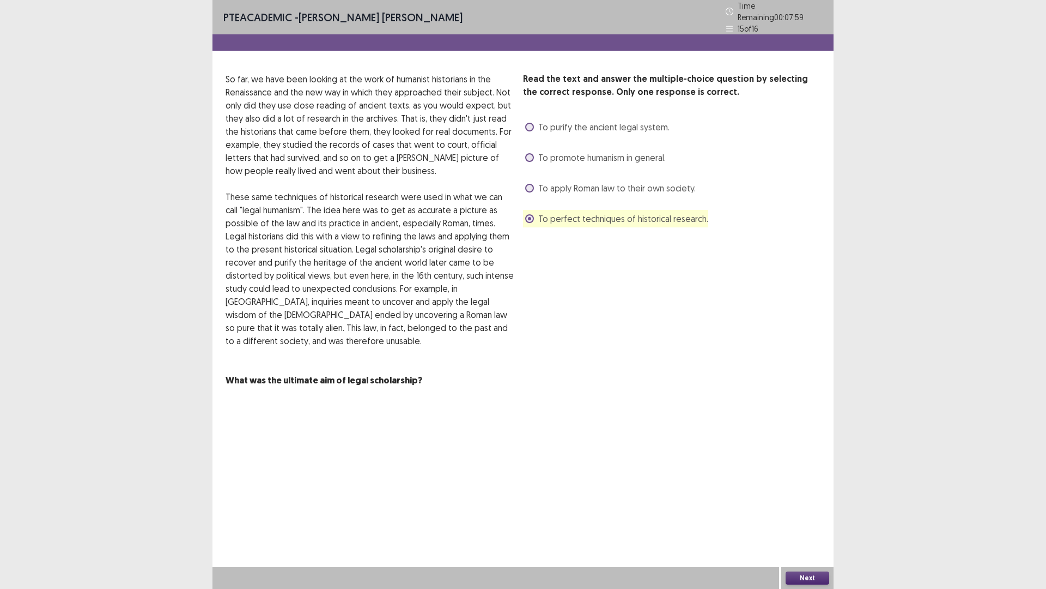
click at [592, 123] on span "To purify the ancient legal system." at bounding box center [603, 126] width 131 height 13
click at [795, 577] on button "Next" at bounding box center [808, 577] width 44 height 13
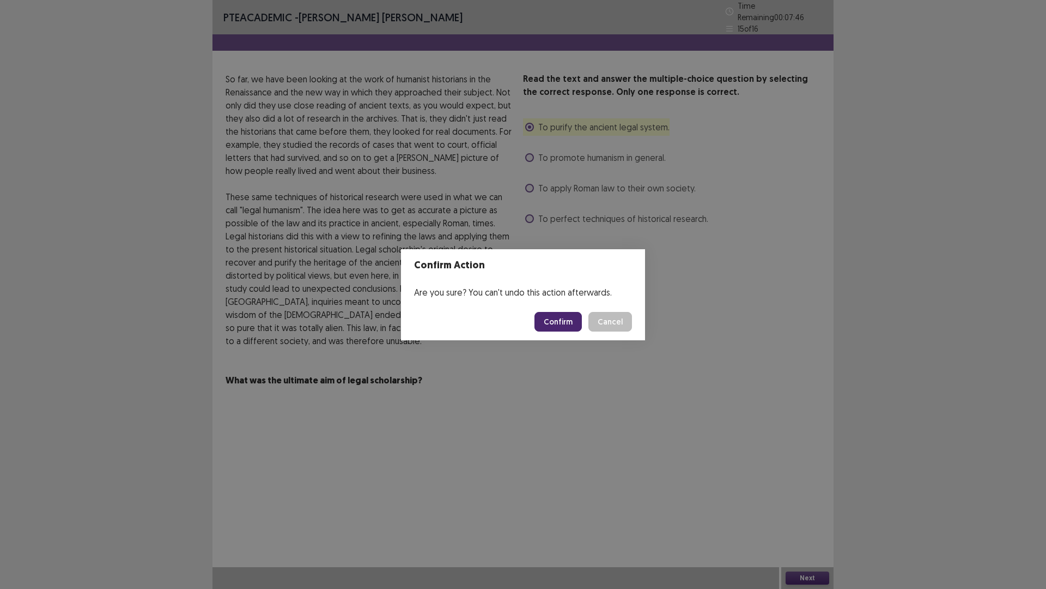
click at [561, 323] on button "Confirm" at bounding box center [558, 322] width 47 height 20
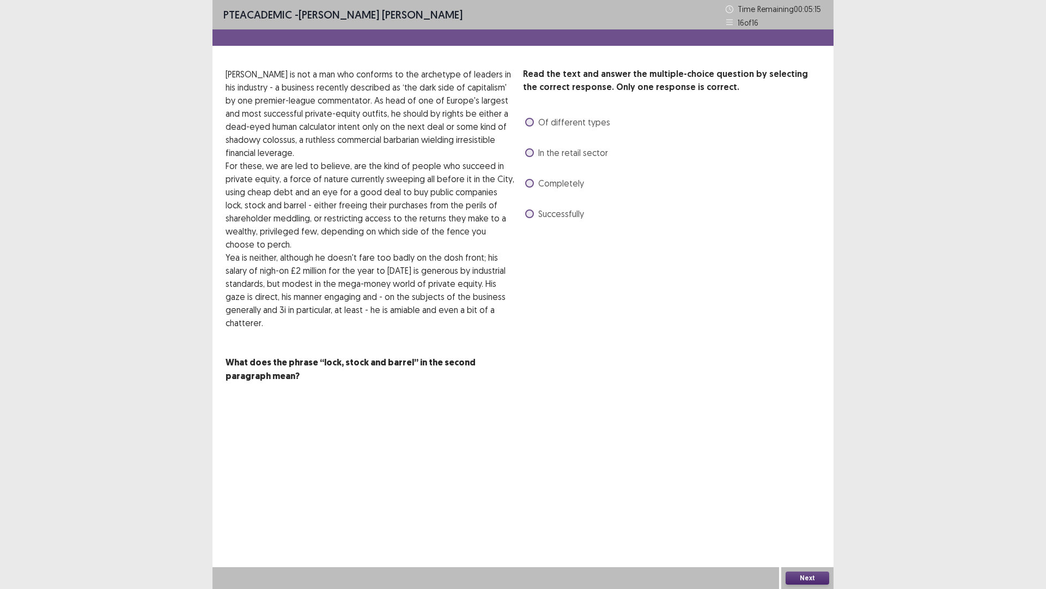
click at [595, 153] on span "In the retail sector" at bounding box center [573, 152] width 70 height 13
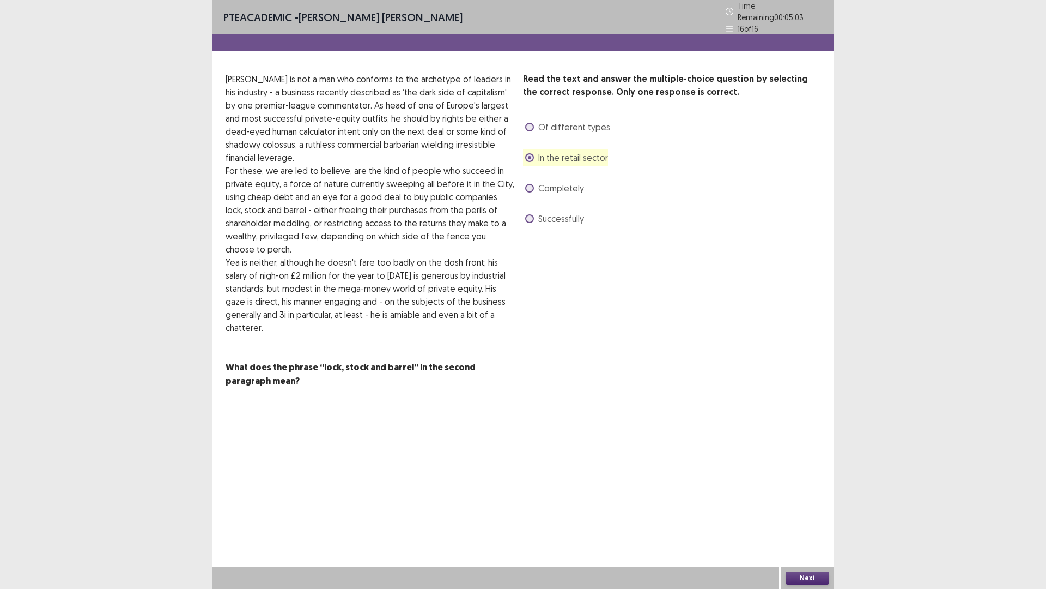
click at [573, 187] on span "Completely" at bounding box center [561, 187] width 46 height 13
click at [815, 579] on button "Next" at bounding box center [808, 577] width 44 height 13
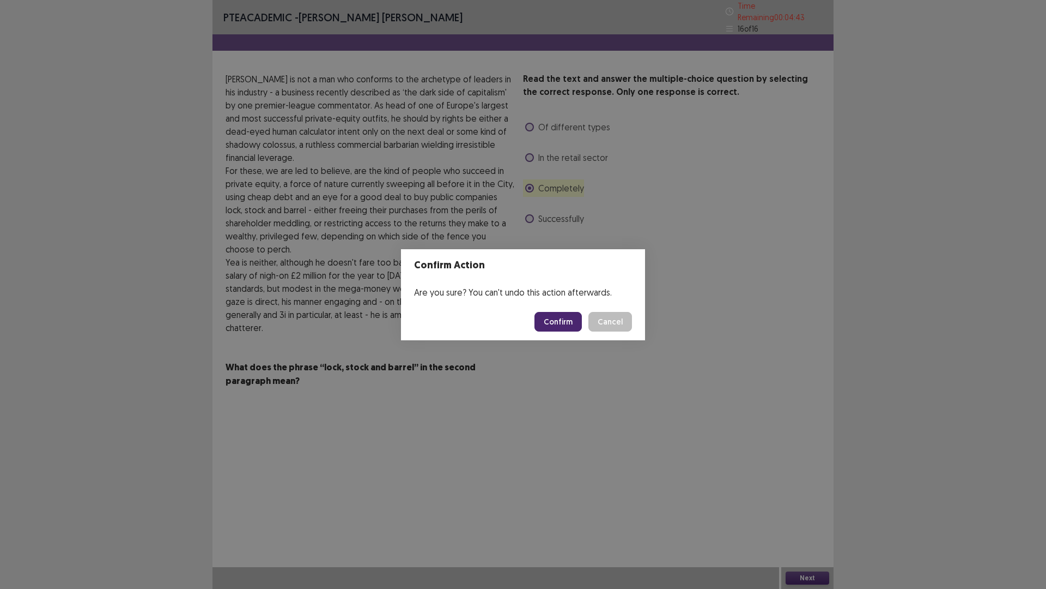
click at [567, 324] on button "Confirm" at bounding box center [558, 322] width 47 height 20
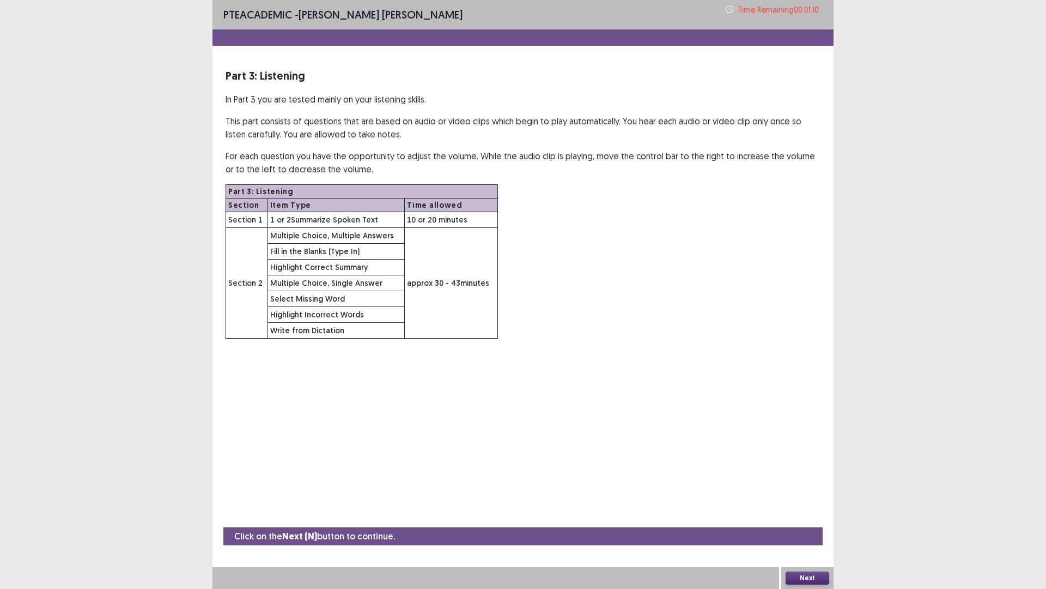
click at [803, 576] on button "Next" at bounding box center [808, 577] width 44 height 13
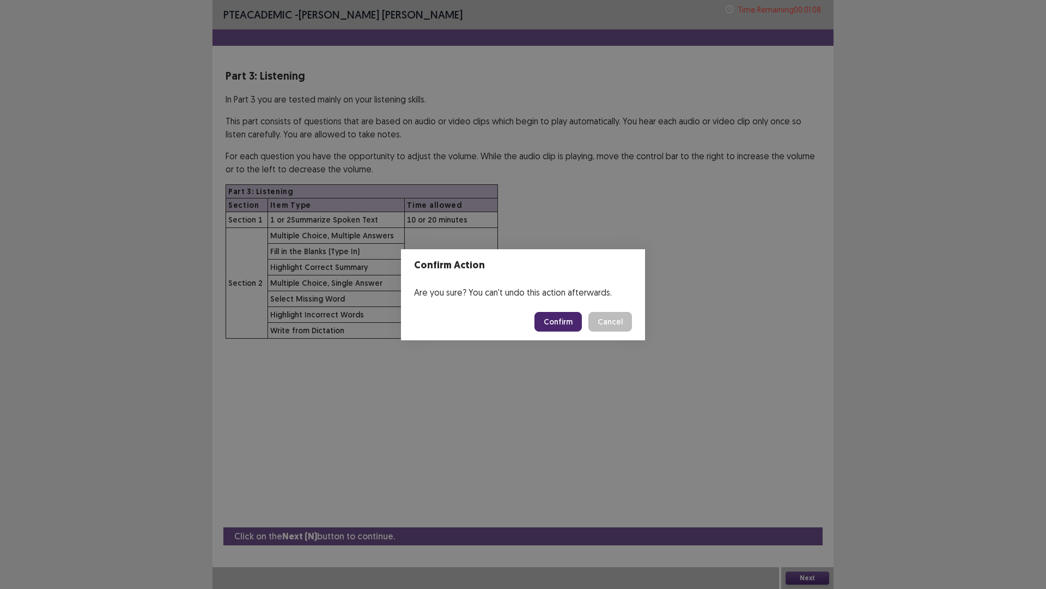
click at [573, 319] on button "Confirm" at bounding box center [558, 322] width 47 height 20
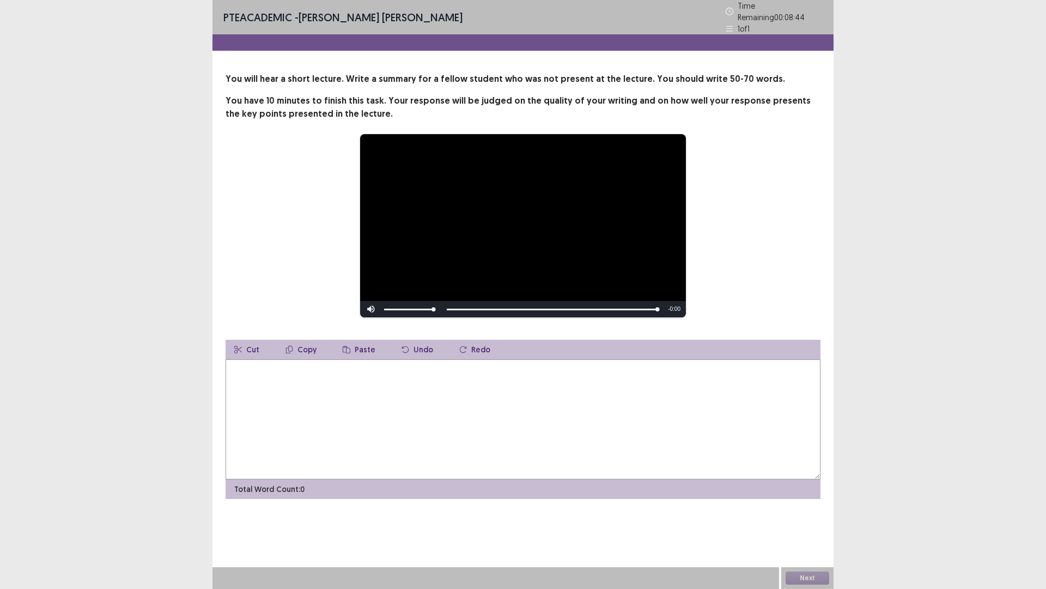
click at [474, 365] on textarea at bounding box center [523, 419] width 595 height 120
type textarea "*"
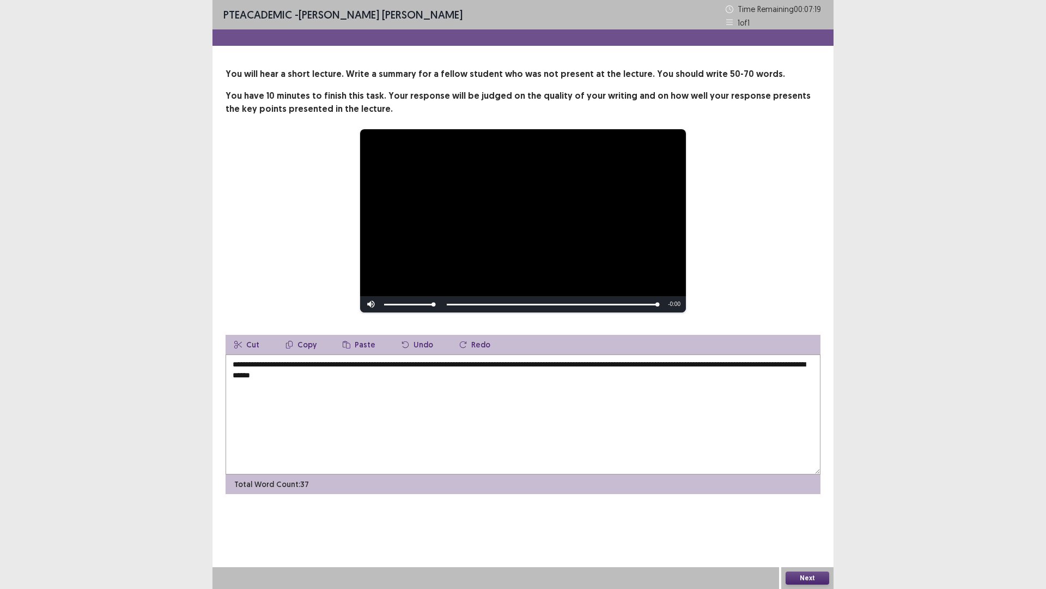
click at [791, 366] on textarea "**********" at bounding box center [523, 414] width 595 height 120
click at [366, 384] on textarea "**********" at bounding box center [523, 414] width 595 height 120
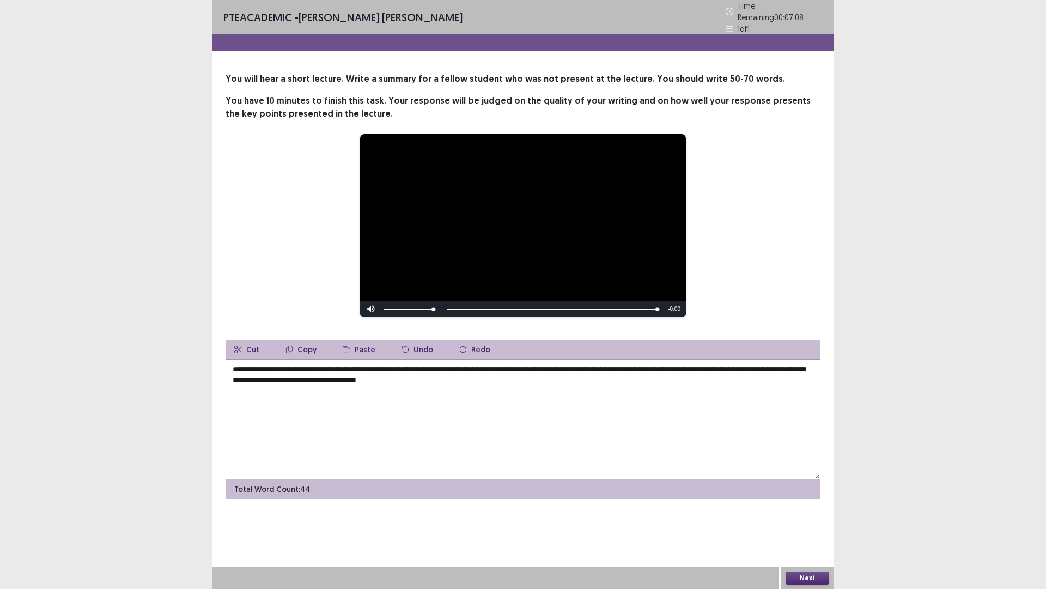
drag, startPoint x: 274, startPoint y: 377, endPoint x: 827, endPoint y: 371, distance: 553.2
click at [827, 371] on div "**********" at bounding box center [523, 285] width 621 height 426
click at [275, 374] on textarea "**********" at bounding box center [523, 419] width 595 height 120
drag, startPoint x: 275, startPoint y: 374, endPoint x: 222, endPoint y: 374, distance: 52.9
click at [222, 374] on div "**********" at bounding box center [523, 285] width 621 height 426
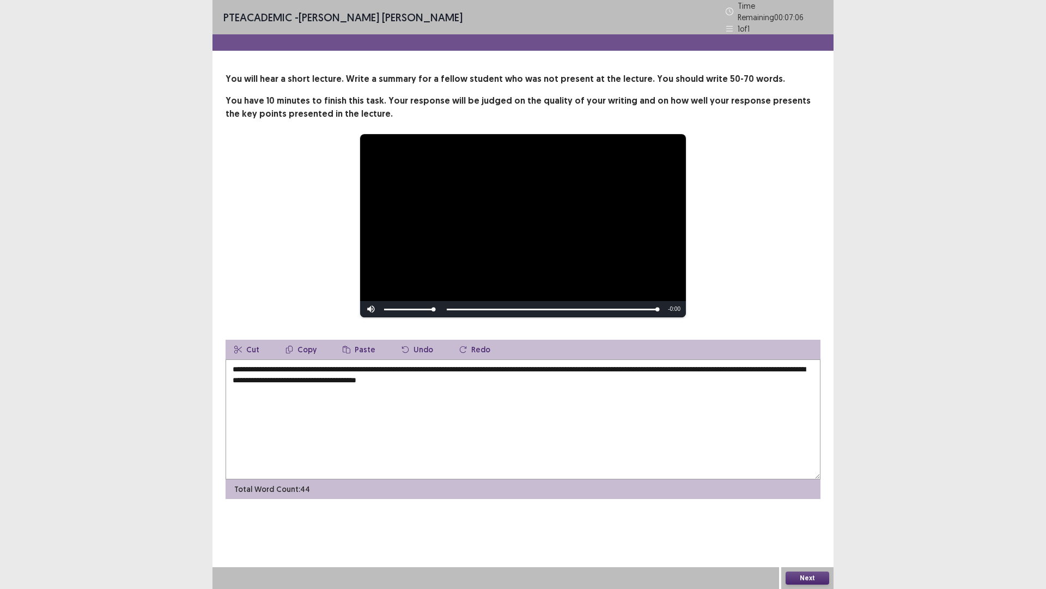
click at [264, 371] on textarea "**********" at bounding box center [523, 419] width 595 height 120
drag, startPoint x: 275, startPoint y: 375, endPoint x: 227, endPoint y: 375, distance: 48.0
click at [227, 375] on textarea "**********" at bounding box center [523, 419] width 595 height 120
click at [482, 382] on textarea "**********" at bounding box center [523, 419] width 595 height 120
click at [372, 368] on textarea "**********" at bounding box center [523, 419] width 595 height 120
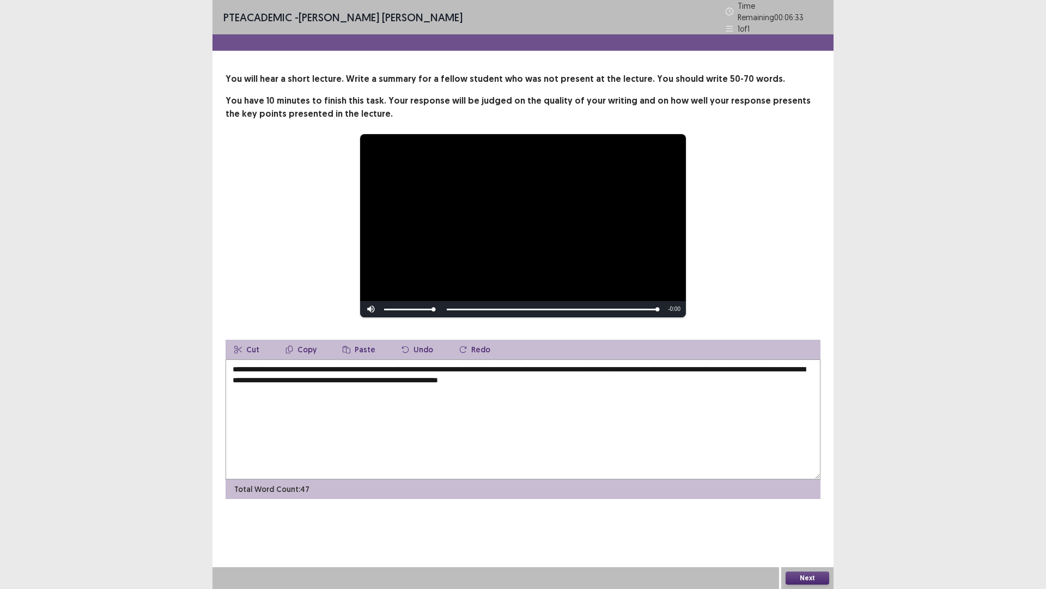
click at [594, 375] on textarea "**********" at bounding box center [523, 419] width 595 height 120
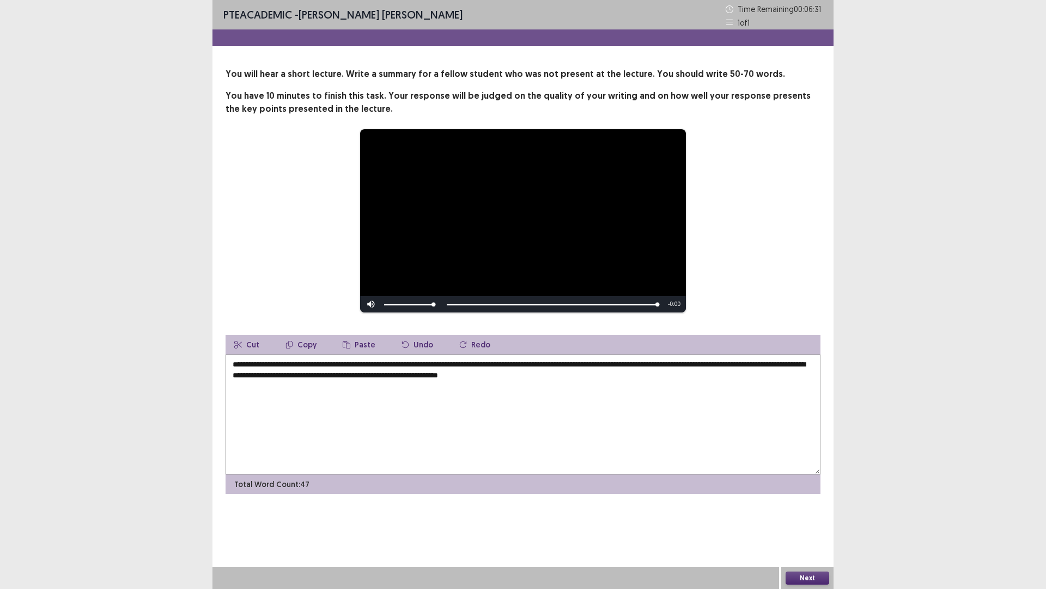
click at [674, 365] on textarea "**********" at bounding box center [523, 414] width 595 height 120
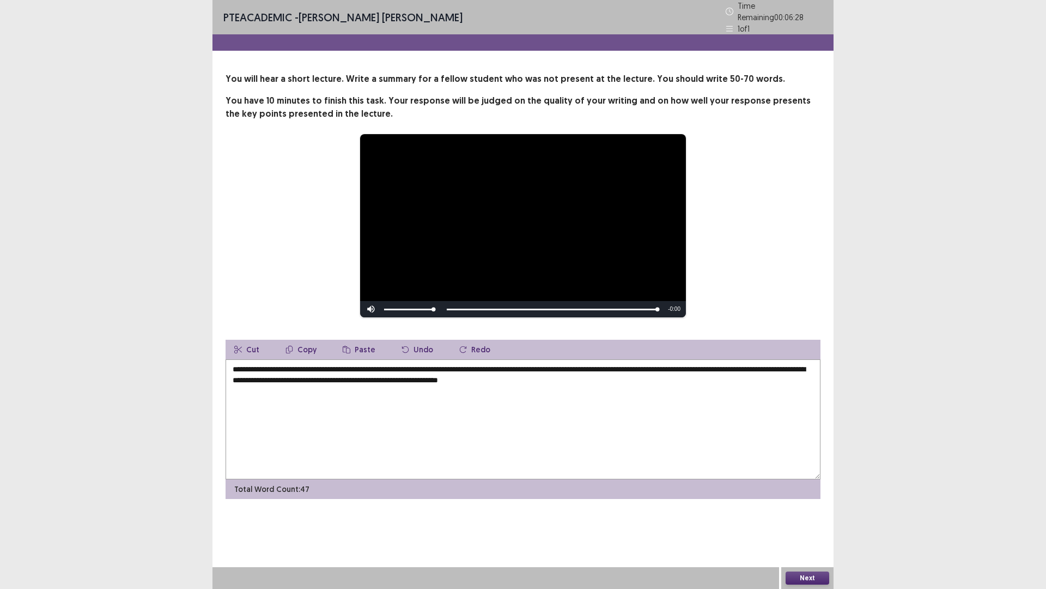
click at [448, 376] on textarea "**********" at bounding box center [523, 419] width 595 height 120
click at [604, 378] on textarea "**********" at bounding box center [523, 419] width 595 height 120
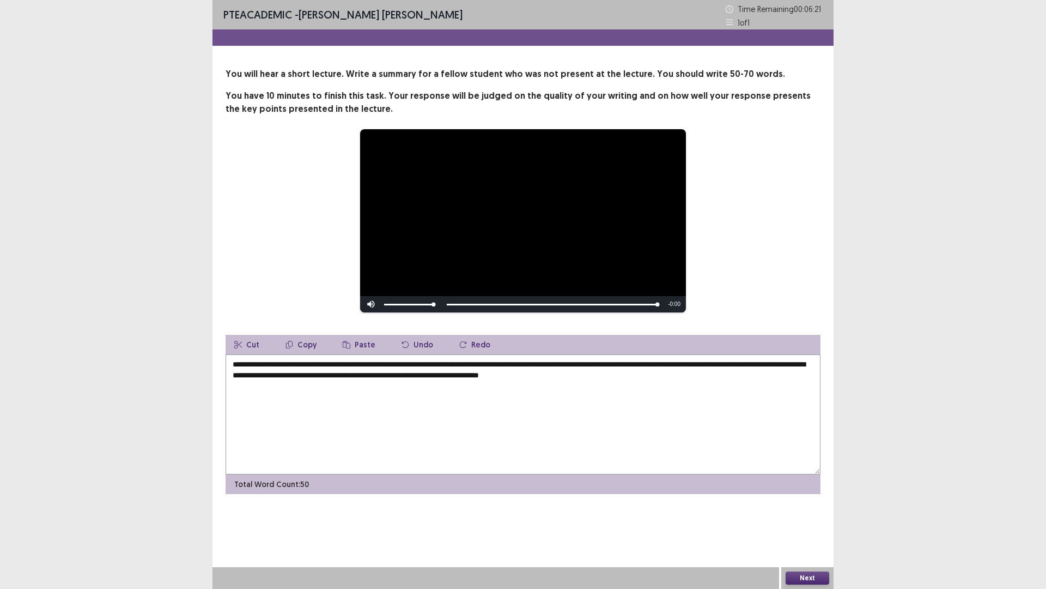
type textarea "**********"
click at [805, 577] on button "Next" at bounding box center [808, 577] width 44 height 13
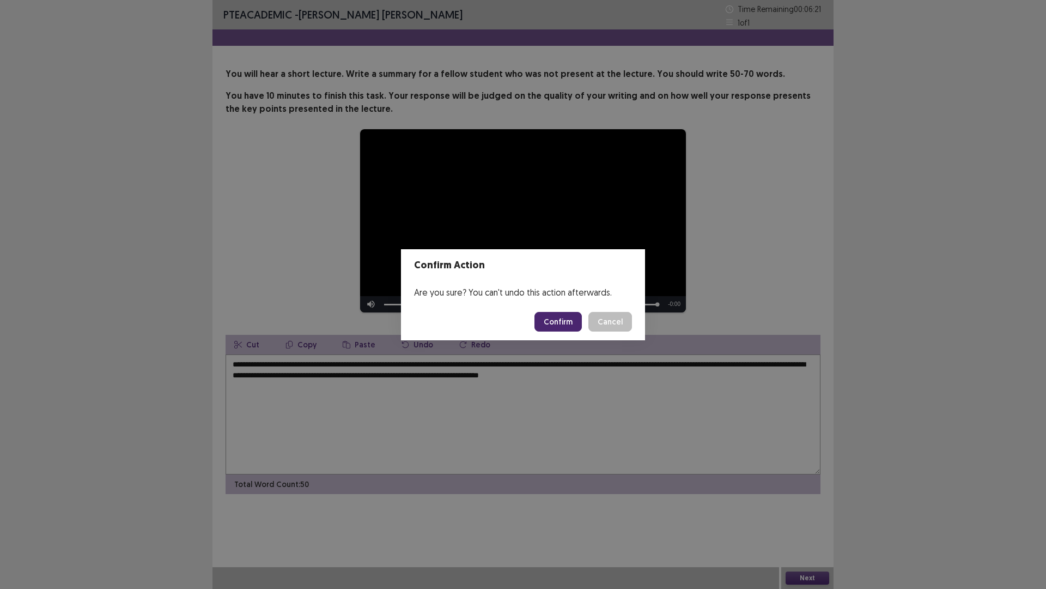
click at [559, 318] on button "Confirm" at bounding box center [558, 322] width 47 height 20
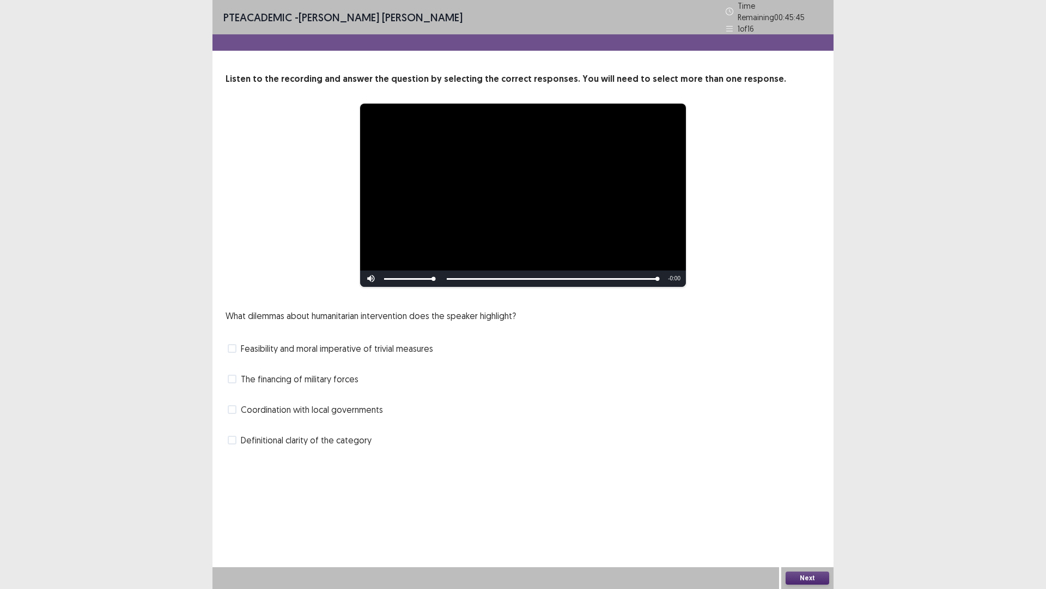
click at [308, 403] on span "Coordination with local governments" at bounding box center [312, 409] width 142 height 13
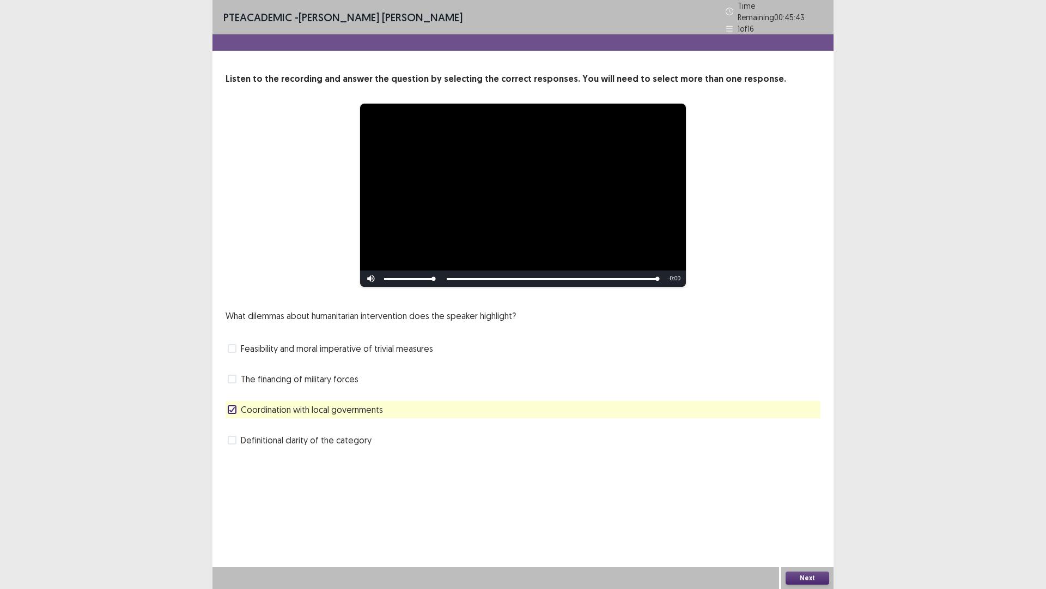
click at [353, 343] on span "Feasibility and moral imperative of trivial measures" at bounding box center [337, 348] width 192 height 13
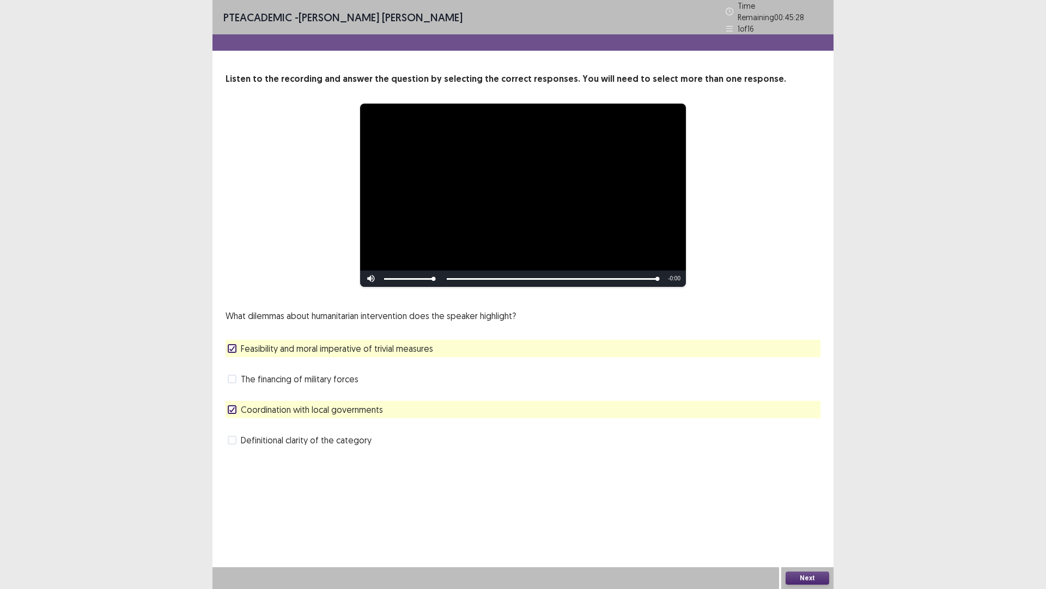
click at [798, 573] on button "Next" at bounding box center [808, 577] width 44 height 13
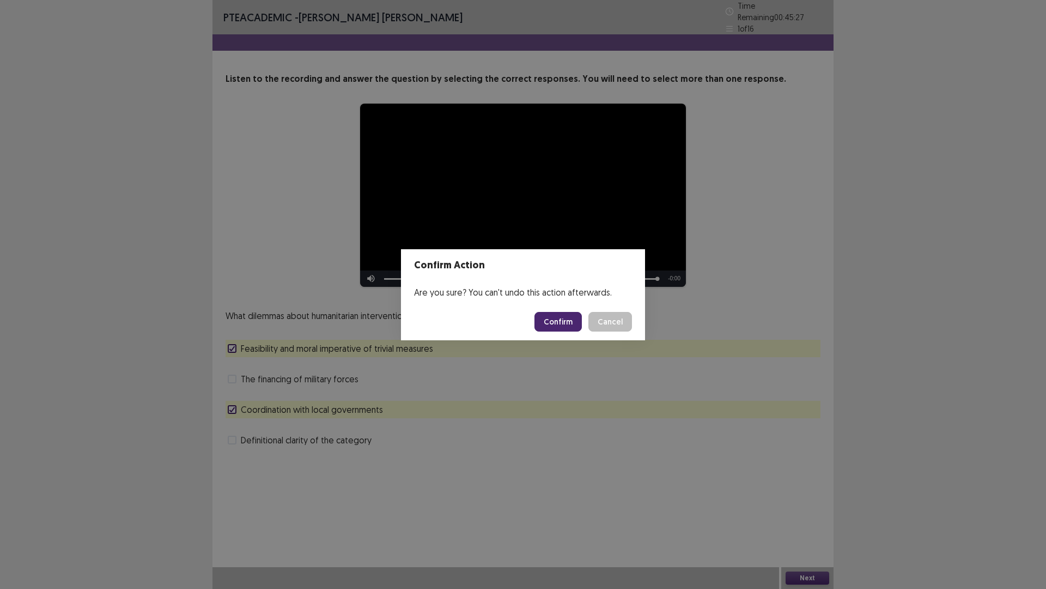
click at [549, 316] on button "Confirm" at bounding box center [558, 322] width 47 height 20
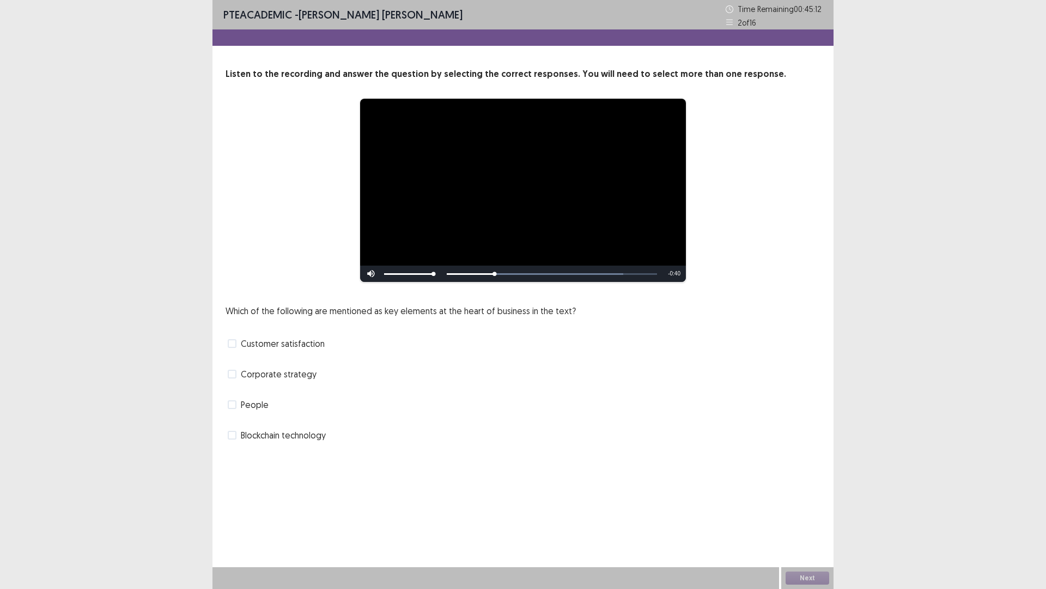
click at [252, 407] on span "People" at bounding box center [255, 404] width 28 height 13
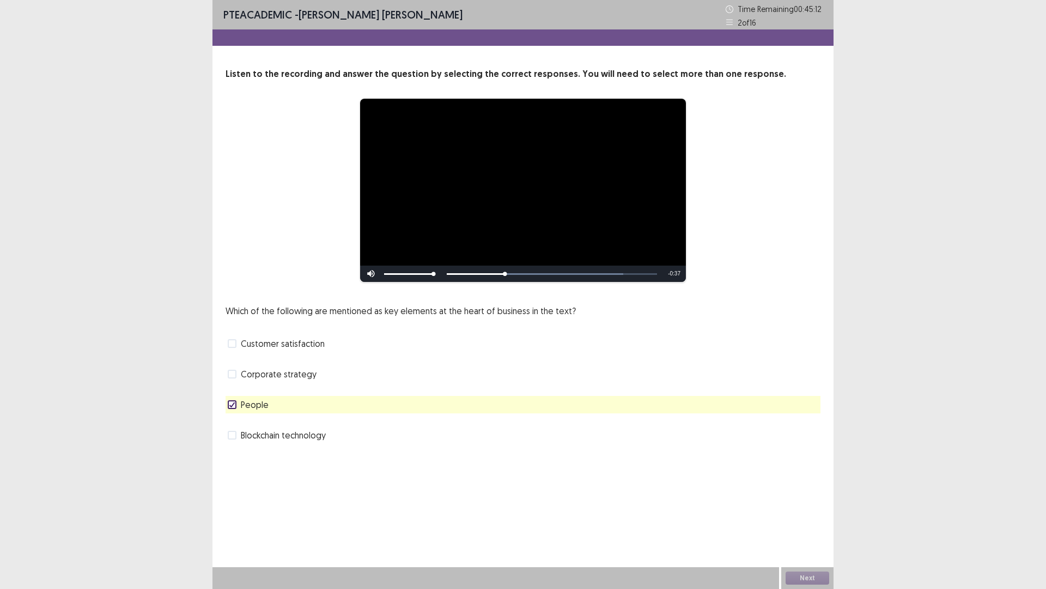
click at [287, 434] on span "Blockchain technology" at bounding box center [283, 434] width 85 height 13
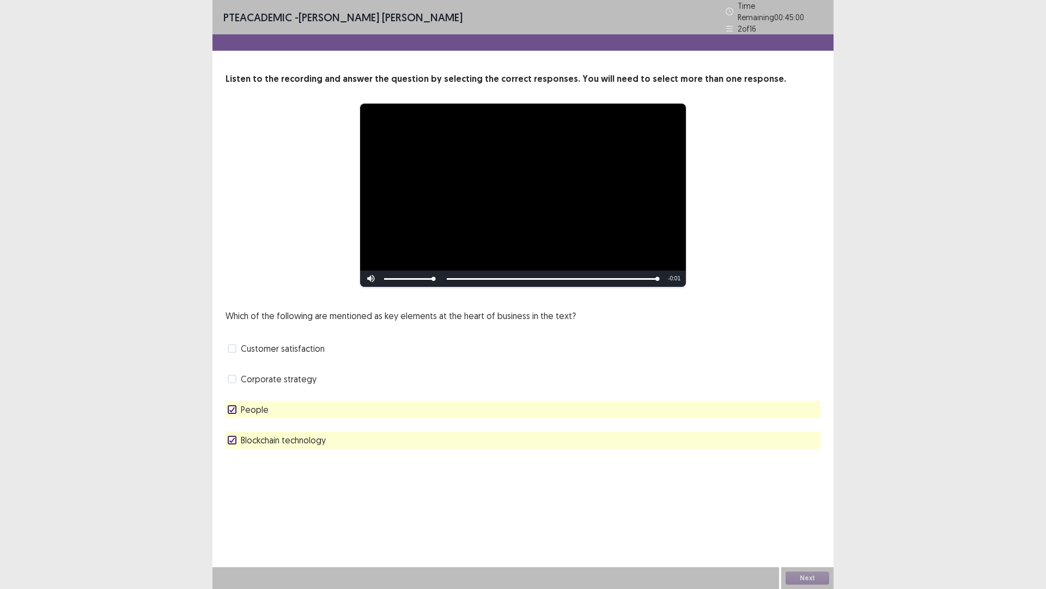
click at [458, 273] on div "Skip Backward Skip Forward Mute Current Time 0:49 / Duration 0:50 Loaded : 100.…" at bounding box center [523, 278] width 326 height 16
click at [821, 579] on button "Next" at bounding box center [808, 577] width 44 height 13
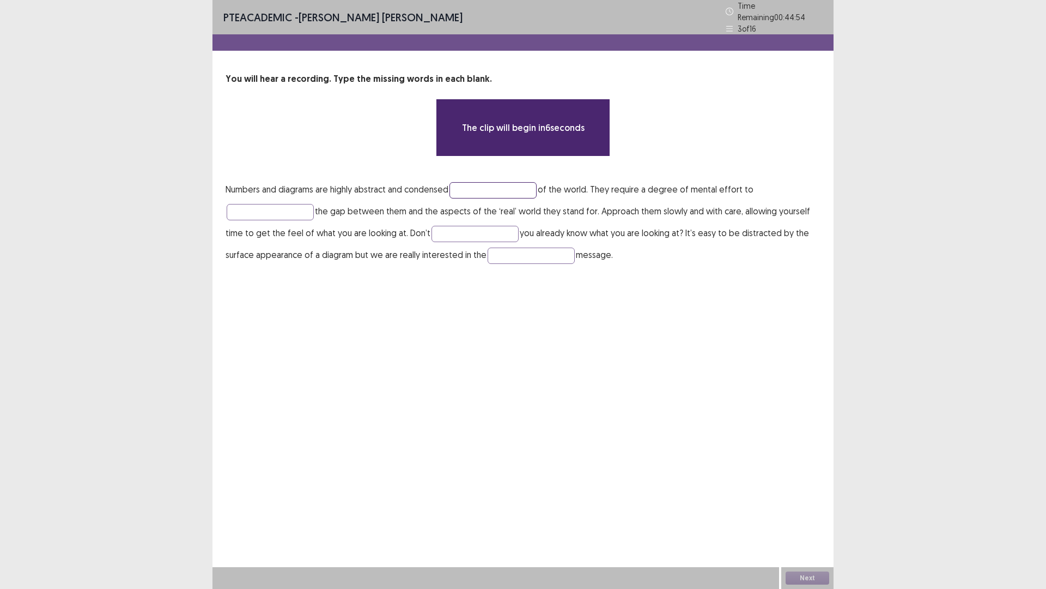
click at [483, 183] on input "text" at bounding box center [493, 190] width 87 height 16
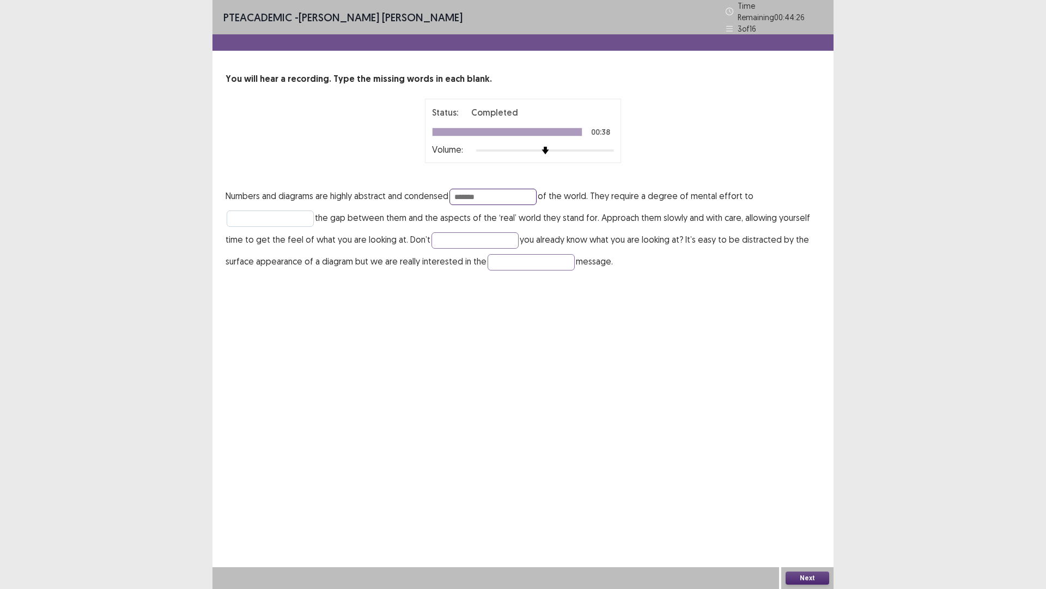
type input "*******"
click at [267, 215] on input "text" at bounding box center [270, 218] width 87 height 16
type input "******"
click at [461, 240] on input "text" at bounding box center [475, 240] width 87 height 16
type input "******"
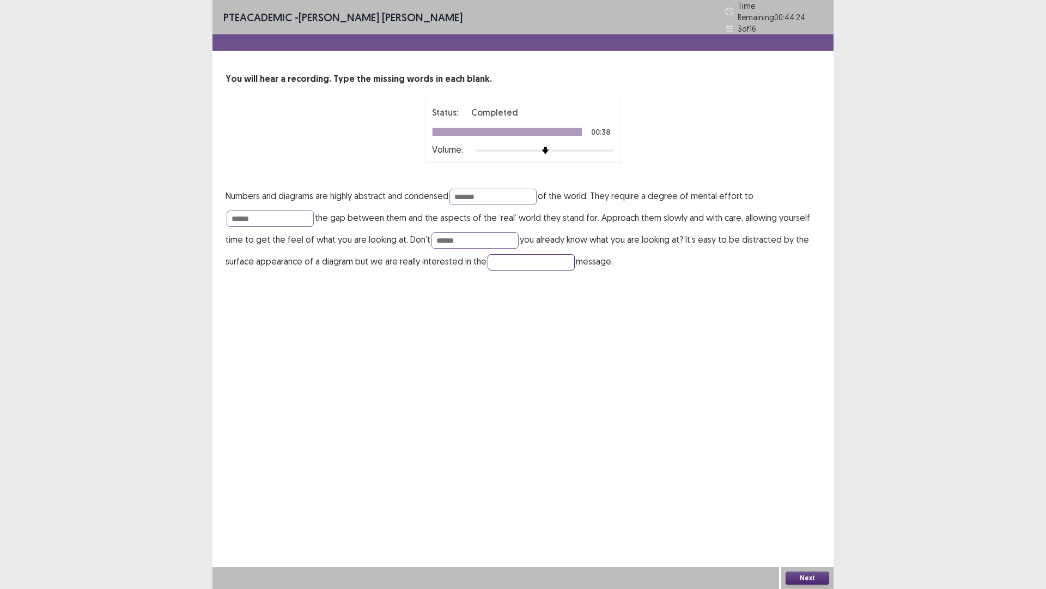
click at [551, 256] on input "text" at bounding box center [531, 262] width 87 height 16
type input "**********"
click at [810, 580] on button "Next" at bounding box center [808, 577] width 44 height 13
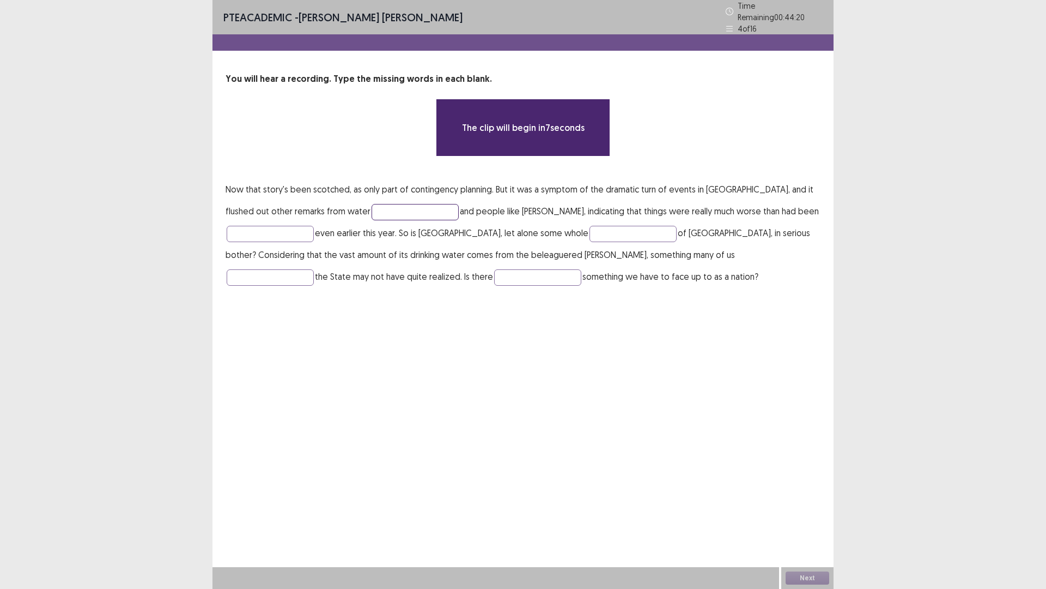
click at [372, 204] on input "text" at bounding box center [415, 212] width 87 height 16
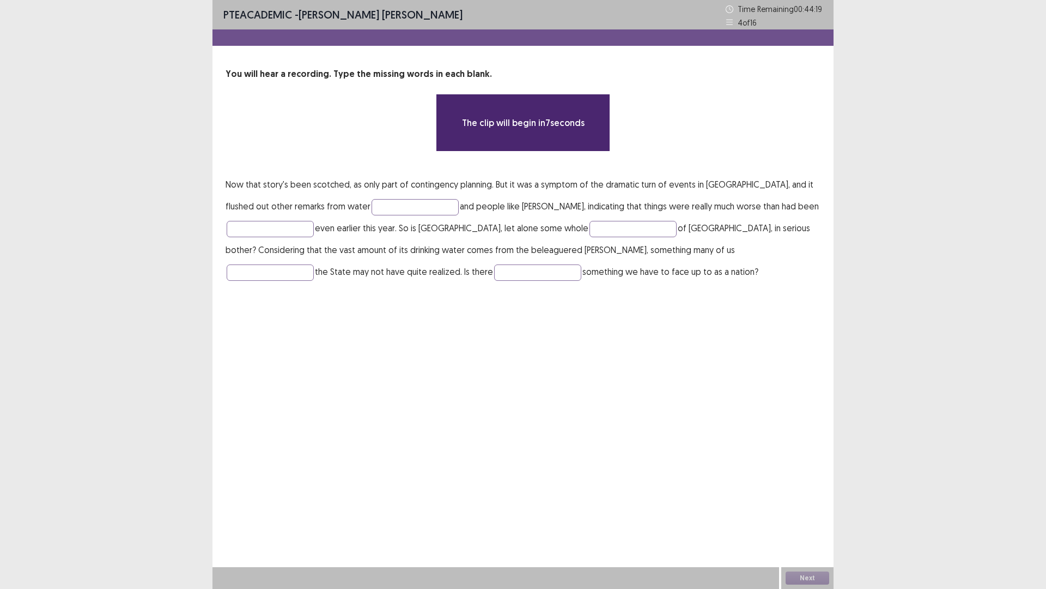
drag, startPoint x: 274, startPoint y: 183, endPoint x: 380, endPoint y: 189, distance: 106.4
click at [380, 189] on p "Now that story's been scotched, as only part of contingency planning. But it wa…" at bounding box center [523, 227] width 595 height 109
click at [385, 204] on input "text" at bounding box center [415, 207] width 87 height 16
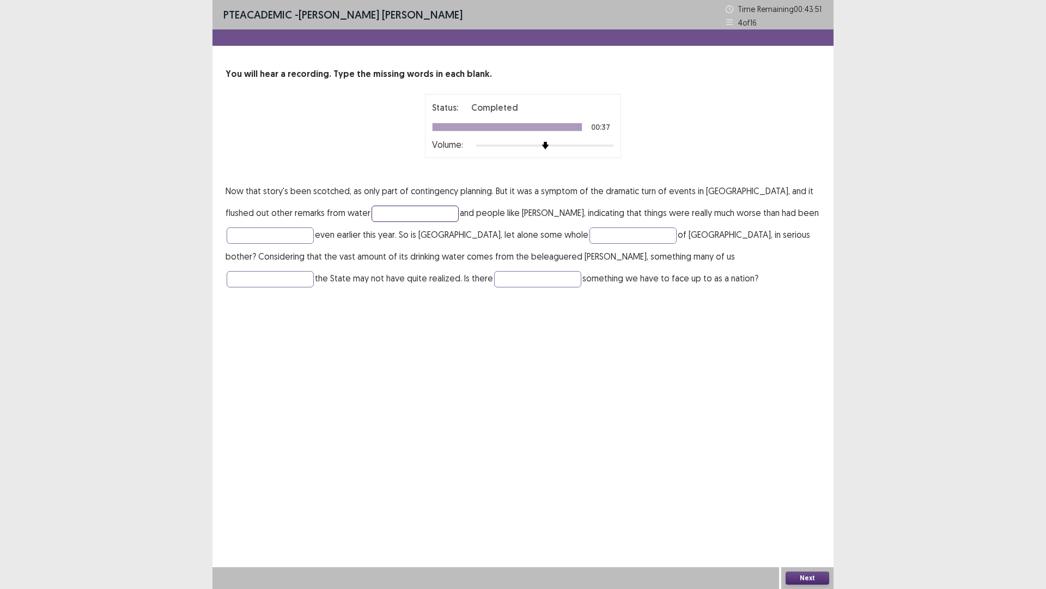
click at [393, 210] on input "text" at bounding box center [415, 213] width 87 height 16
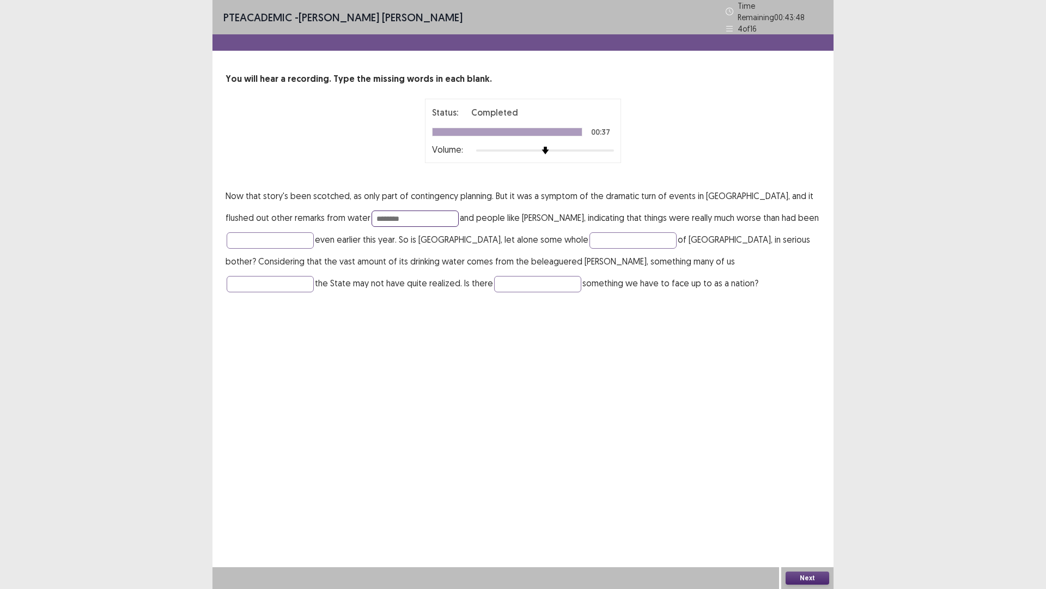
click at [372, 216] on input "********" at bounding box center [415, 218] width 87 height 16
type input "*********"
click at [295, 232] on input "text" at bounding box center [270, 240] width 87 height 16
type input "**********"
click at [590, 233] on input "text" at bounding box center [633, 240] width 87 height 16
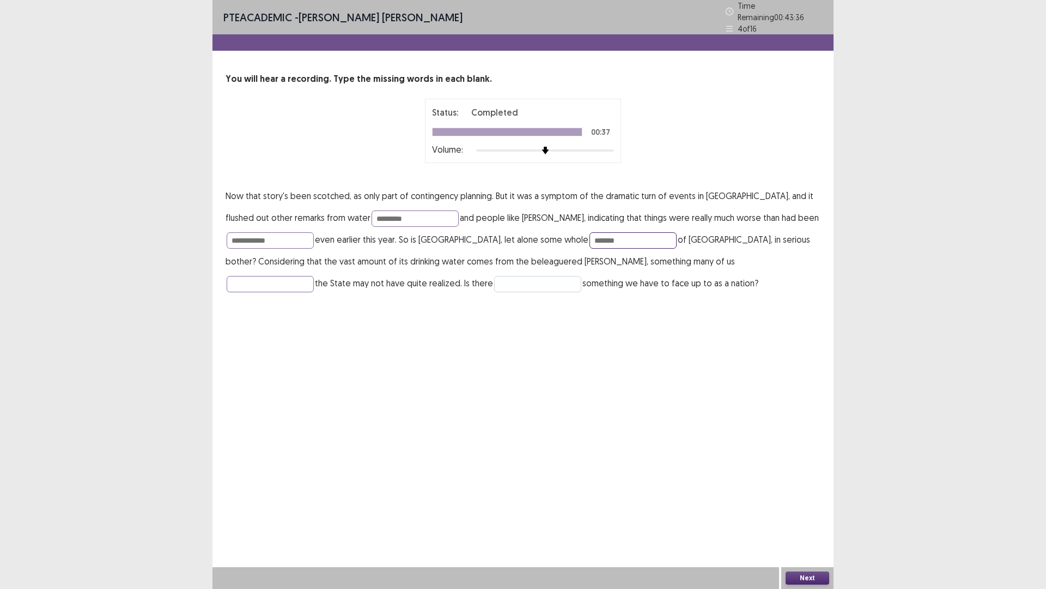
type input "*******"
click at [494, 278] on input "text" at bounding box center [537, 284] width 87 height 16
type input "**********"
click at [314, 276] on input "text" at bounding box center [270, 284] width 87 height 16
type input "*****"
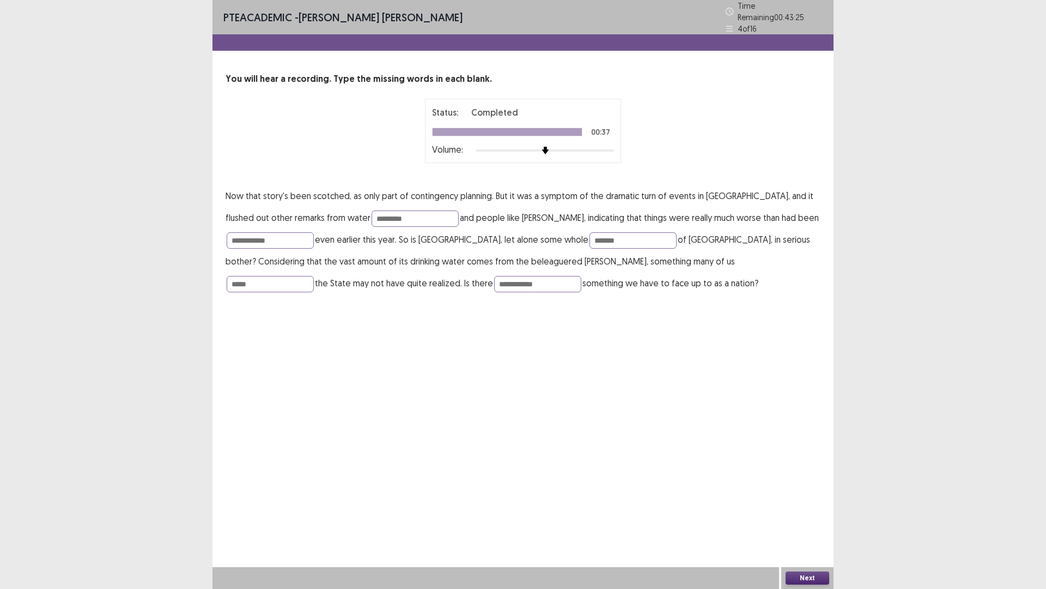
click at [805, 578] on button "Next" at bounding box center [808, 577] width 44 height 13
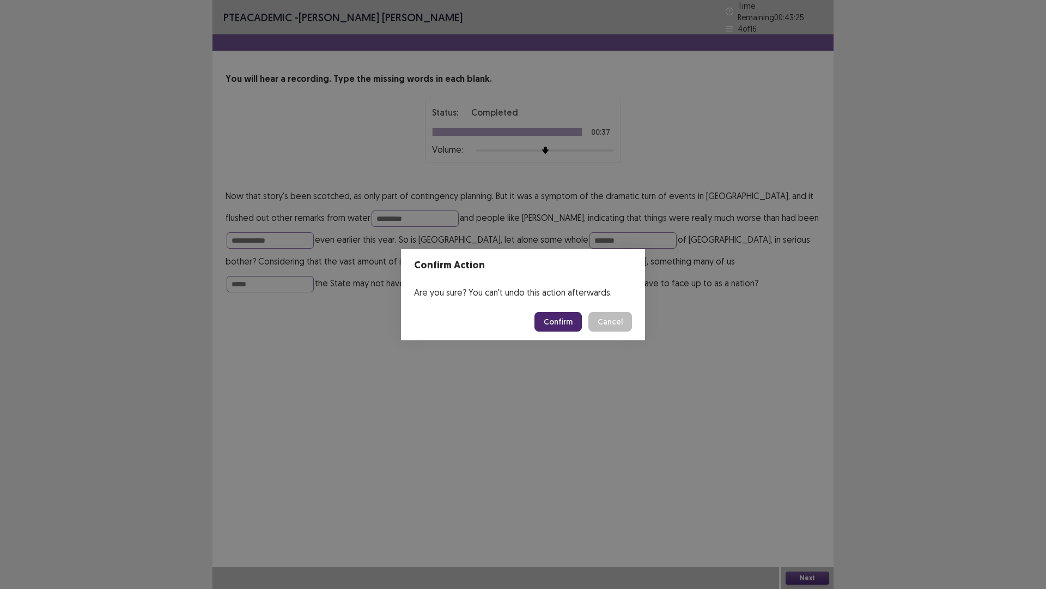
click at [555, 324] on button "Confirm" at bounding box center [558, 322] width 47 height 20
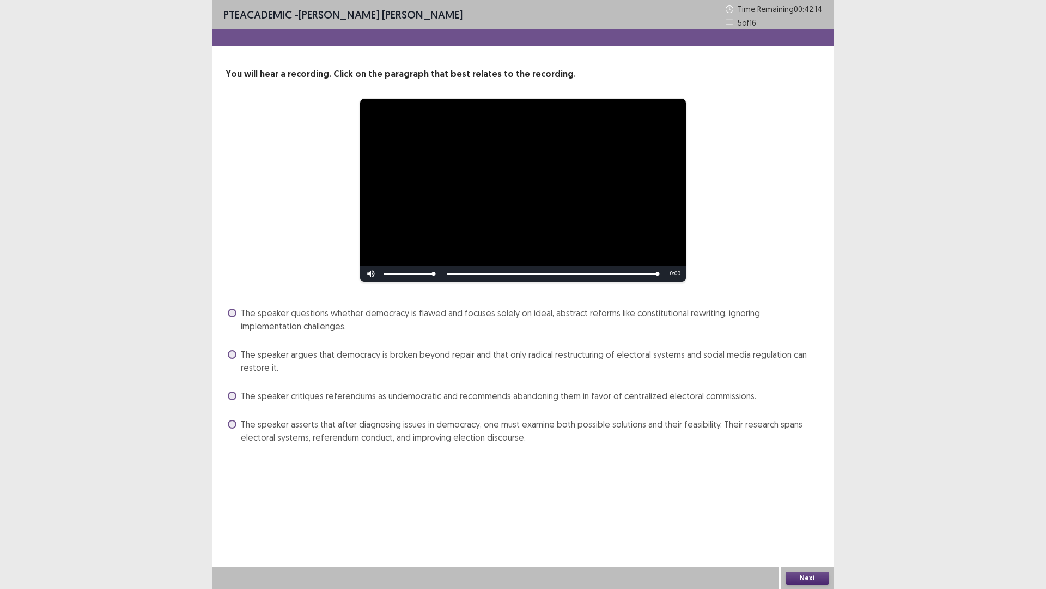
click at [446, 354] on span "The speaker argues that democracy is broken beyond repair and that only radical…" at bounding box center [531, 361] width 580 height 26
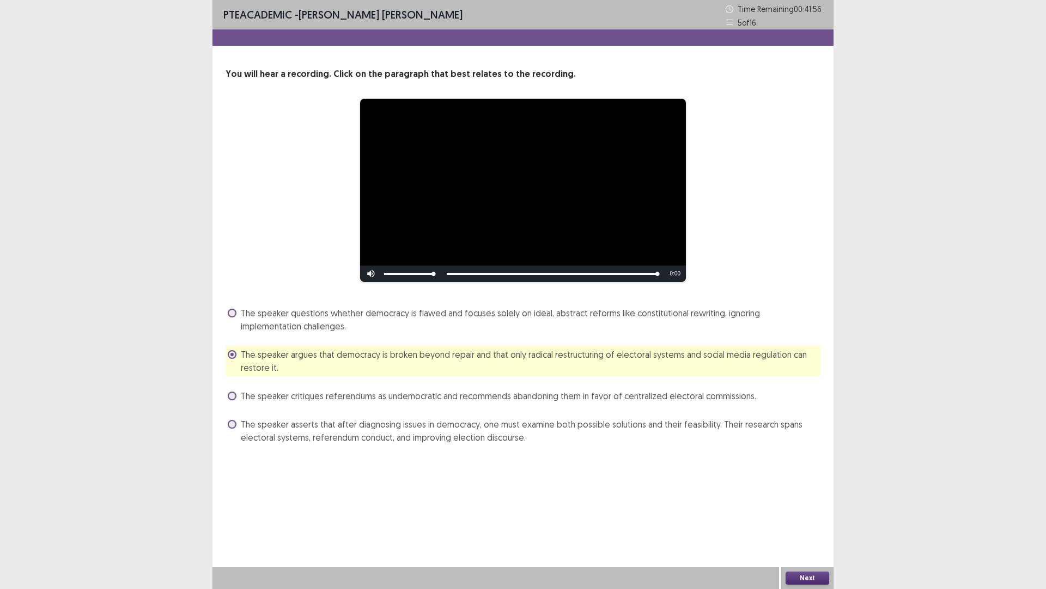
click at [576, 401] on span "The speaker critiques referendums as undemocratic and recommends abandoning the…" at bounding box center [499, 395] width 516 height 13
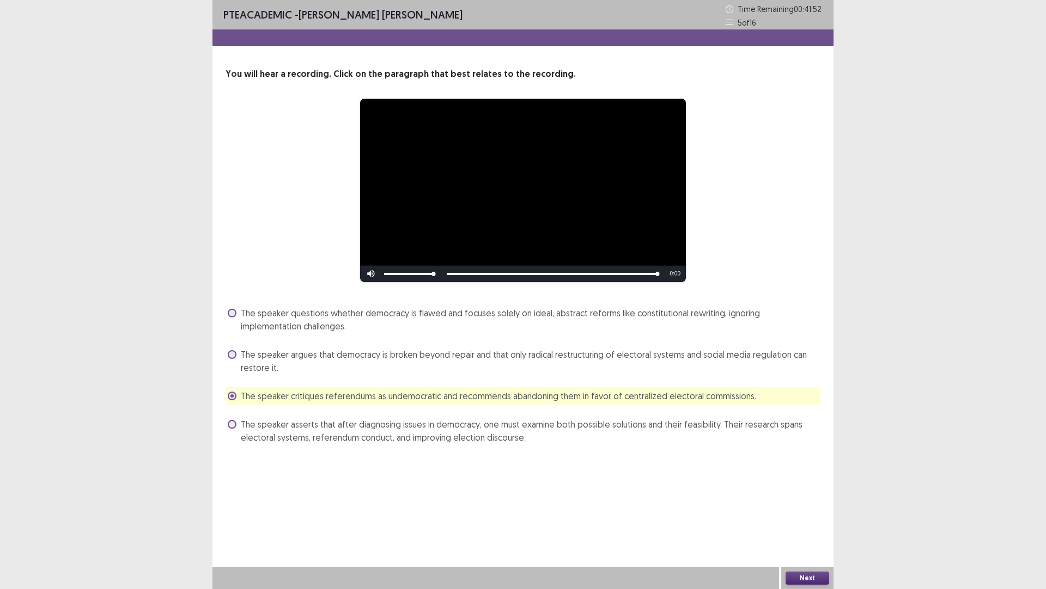
click at [802, 571] on div "Next" at bounding box center [808, 578] width 52 height 22
click at [801, 574] on button "Next" at bounding box center [808, 577] width 44 height 13
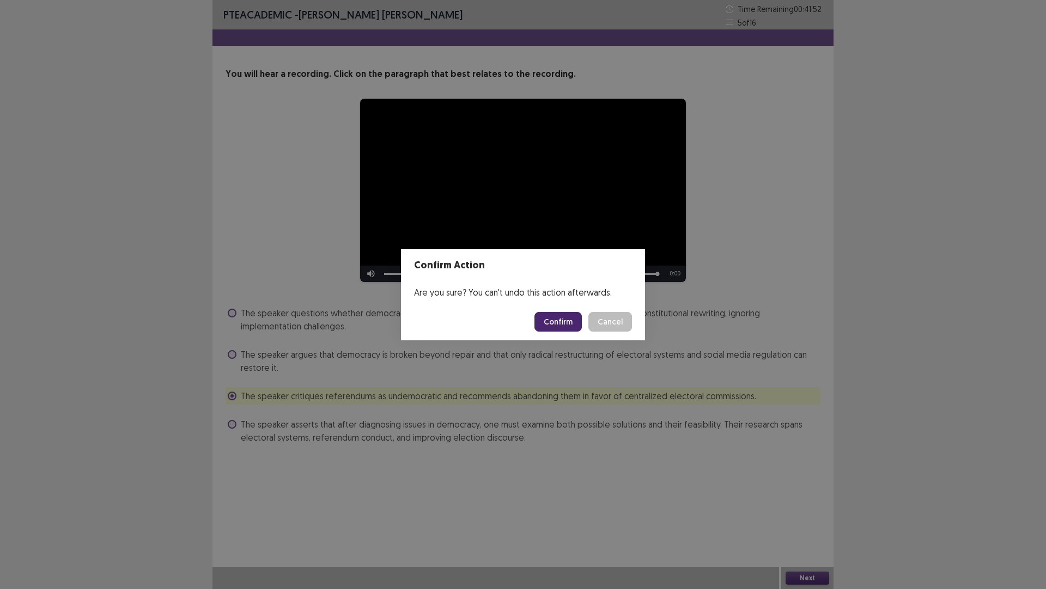
click at [615, 319] on button "Cancel" at bounding box center [611, 322] width 44 height 20
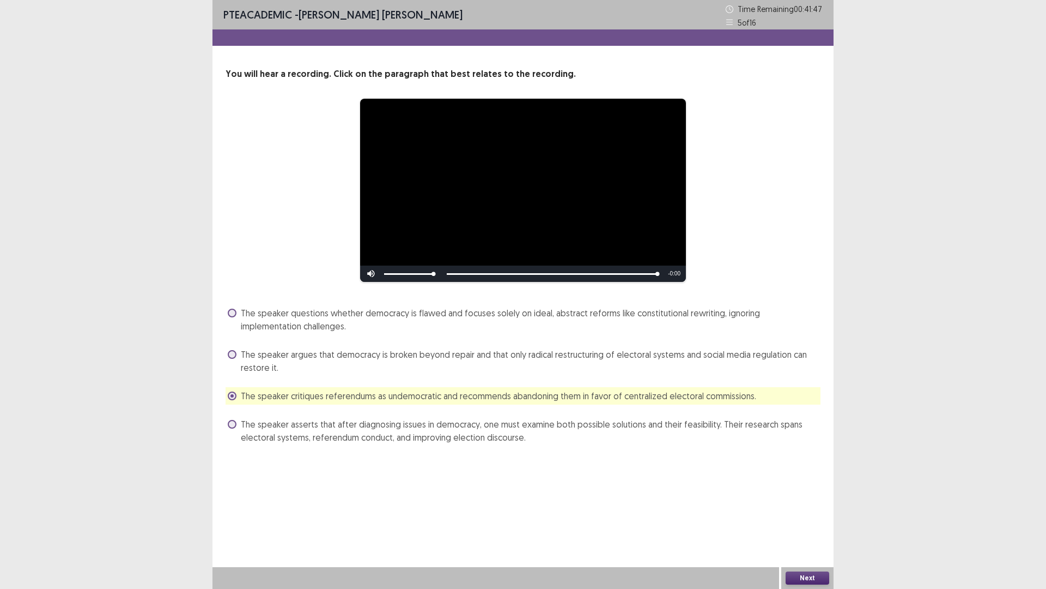
click at [813, 573] on button "Next" at bounding box center [808, 577] width 44 height 13
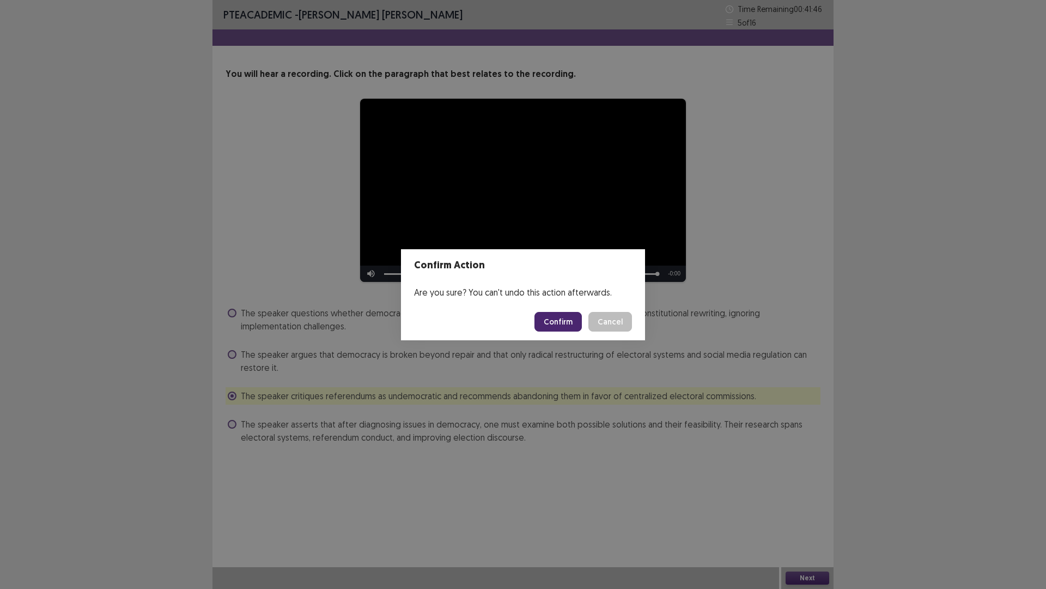
click at [551, 328] on button "Confirm" at bounding box center [558, 322] width 47 height 20
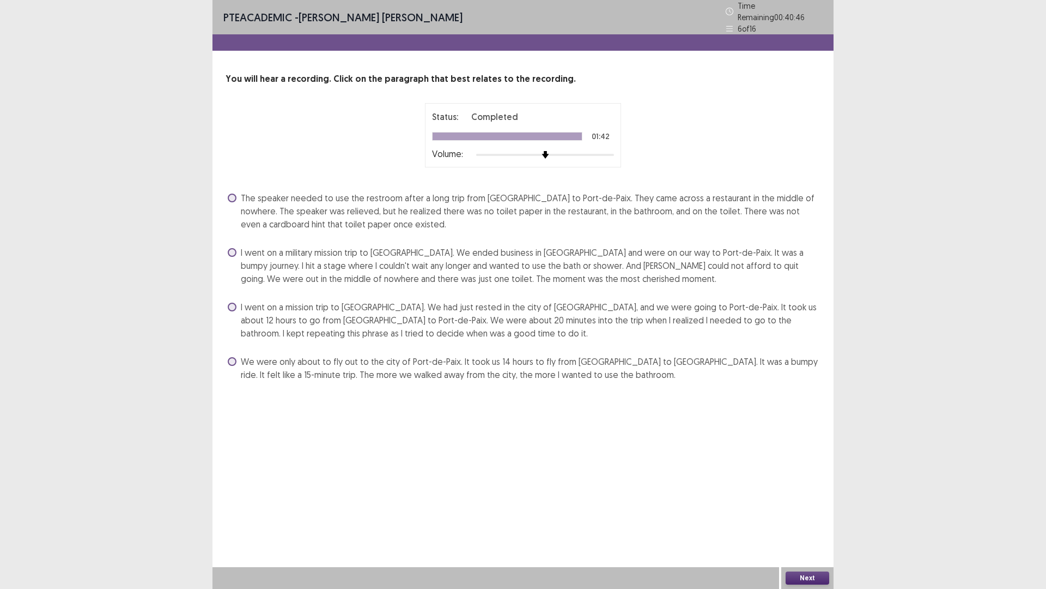
click at [417, 255] on span "I went on a military mission trip to Haiti. We ended business in Port-au-Prince…" at bounding box center [531, 265] width 580 height 39
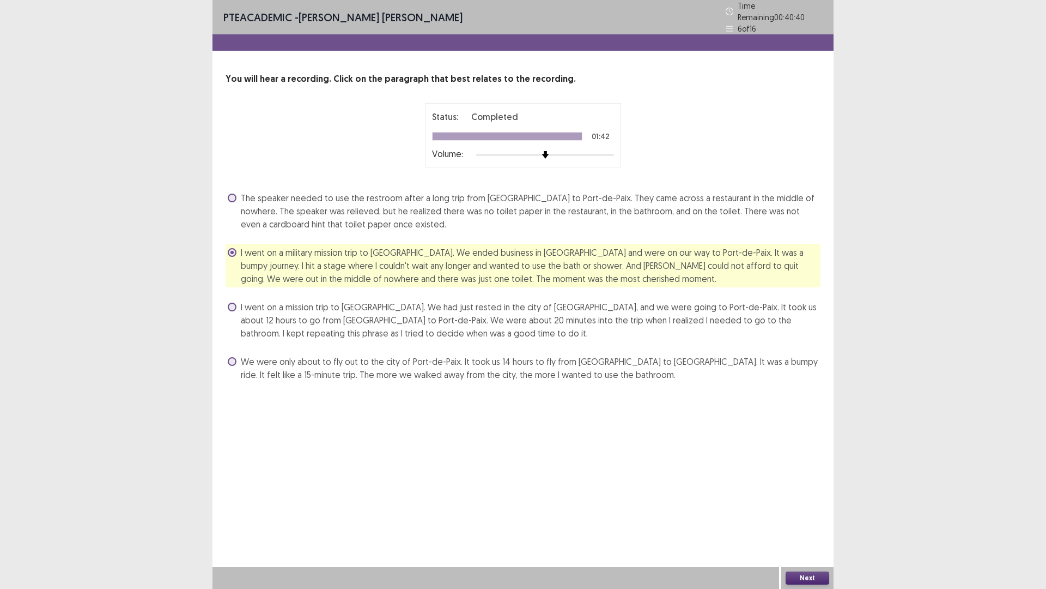
click at [812, 584] on div "Next" at bounding box center [808, 578] width 52 height 22
click at [820, 580] on button "Next" at bounding box center [808, 577] width 44 height 13
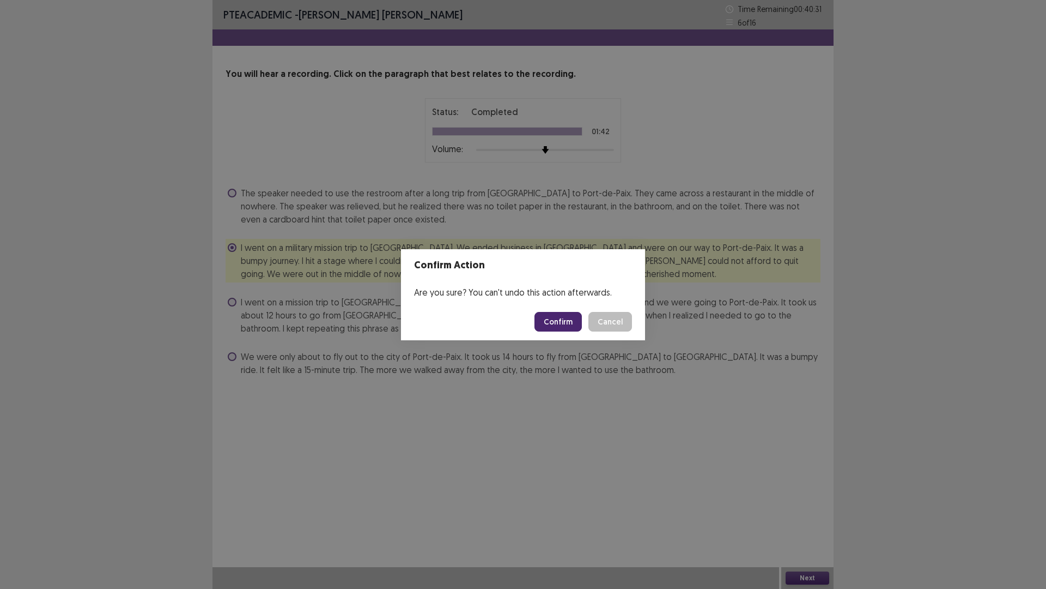
click at [575, 321] on button "Confirm" at bounding box center [558, 322] width 47 height 20
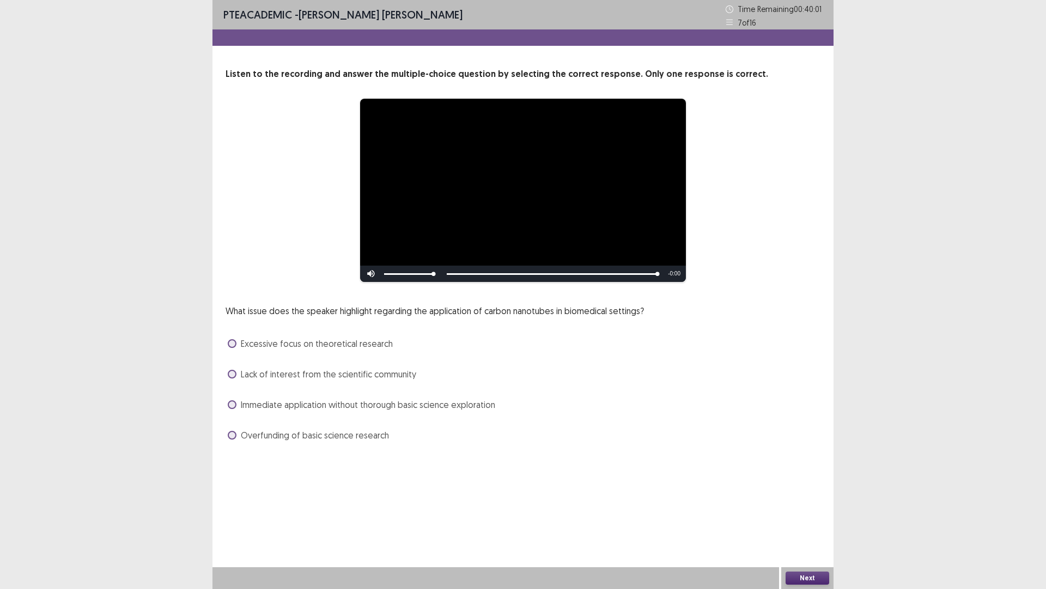
click at [425, 407] on span "Immediate application without thorough basic science exploration" at bounding box center [368, 404] width 255 height 13
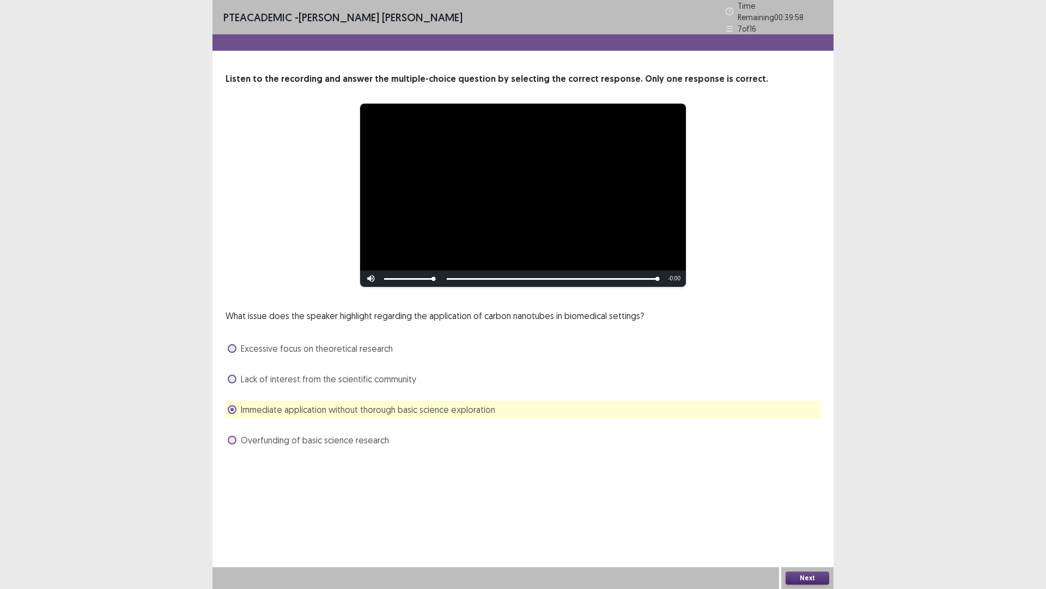
click at [397, 345] on div "Excessive focus on theoretical research" at bounding box center [523, 348] width 595 height 17
click at [391, 344] on div "Excessive focus on theoretical research" at bounding box center [523, 348] width 595 height 17
click at [387, 344] on span "Excessive focus on theoretical research" at bounding box center [317, 348] width 152 height 13
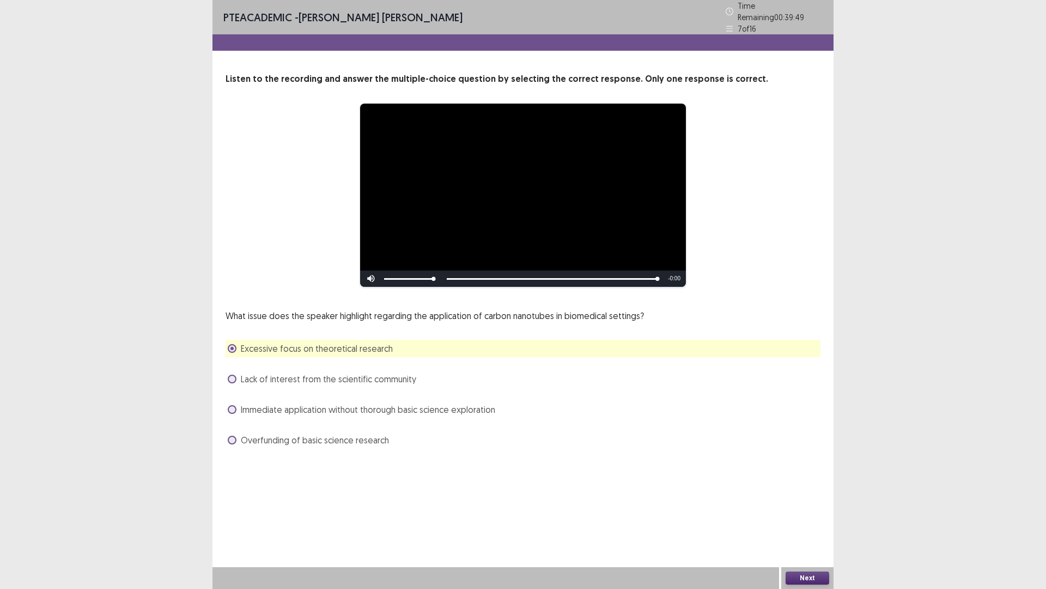
click at [796, 572] on button "Next" at bounding box center [808, 577] width 44 height 13
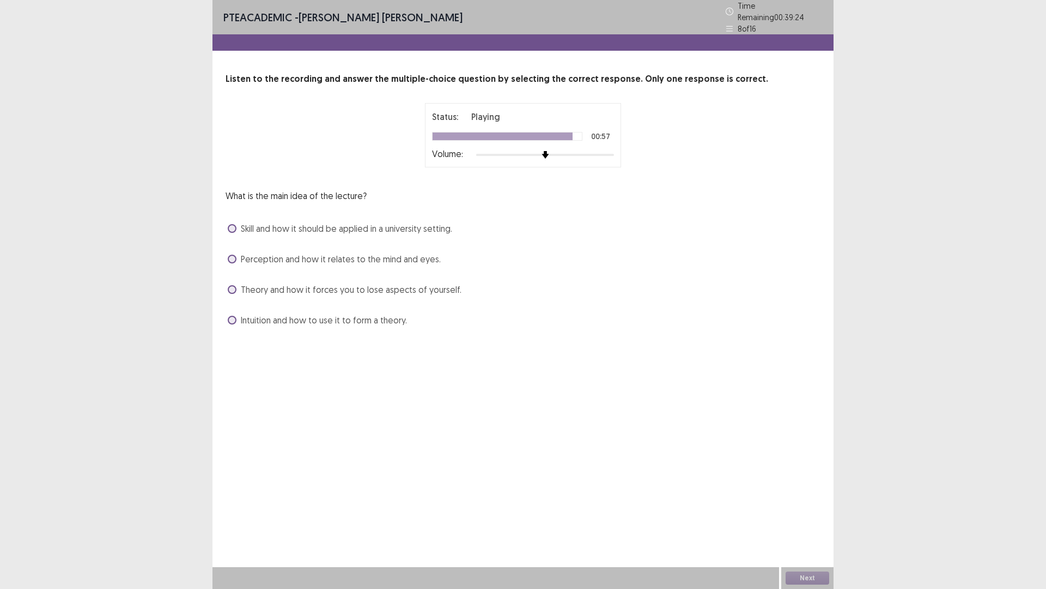
drag, startPoint x: 409, startPoint y: 283, endPoint x: 421, endPoint y: 271, distance: 16.6
click at [410, 283] on span "Theory and how it forces you to lose aspects of yourself." at bounding box center [351, 289] width 221 height 13
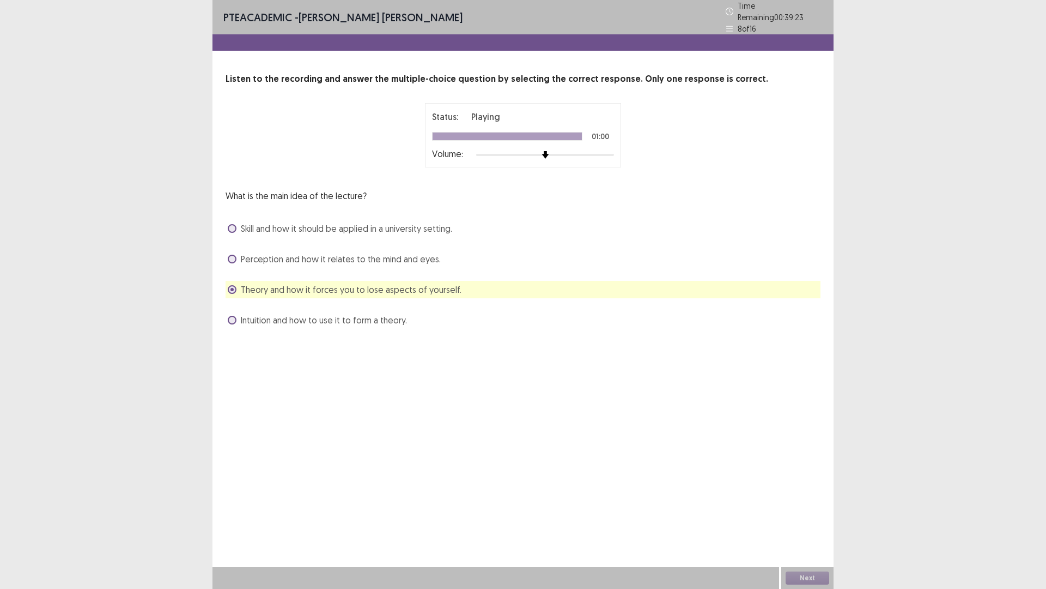
click at [466, 250] on div "Perception and how it relates to the mind and eyes." at bounding box center [523, 258] width 595 height 17
click at [477, 281] on div "Theory and how it forces you to lose aspects of yourself." at bounding box center [523, 289] width 595 height 17
click at [646, 463] on div "PTE academic - Syed Ibrahim Amir Time Remaining 00 : 39 : 22 8 of 16 Listen to …" at bounding box center [523, 294] width 621 height 589
click at [416, 312] on div "Intuition and how to use it to form a theory." at bounding box center [523, 319] width 595 height 17
click at [384, 317] on span "Intuition and how to use it to form a theory." at bounding box center [324, 319] width 166 height 13
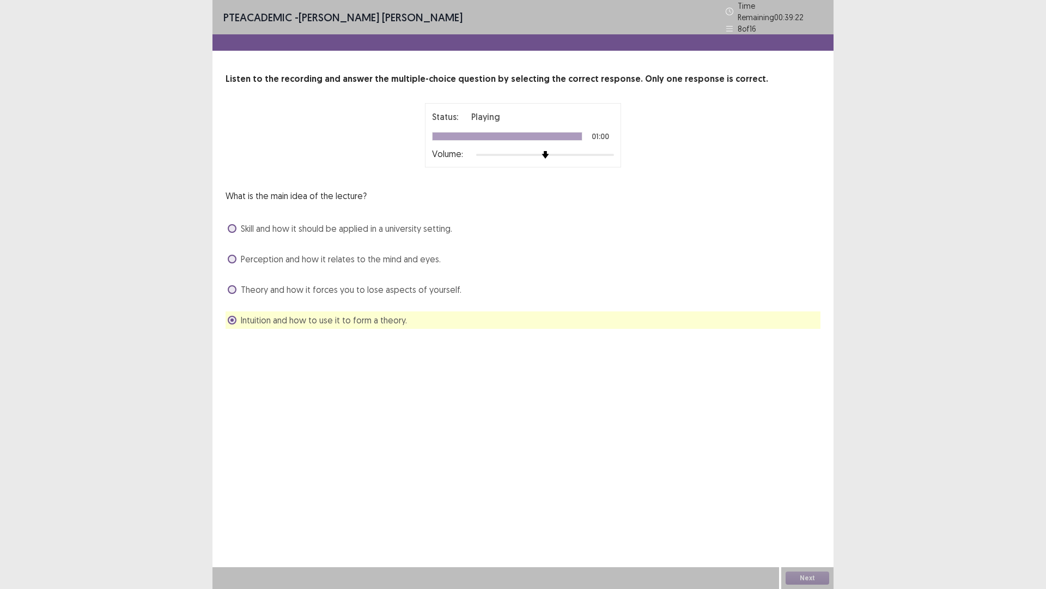
click at [409, 287] on span "Theory and how it forces you to lose aspects of yourself." at bounding box center [351, 289] width 221 height 13
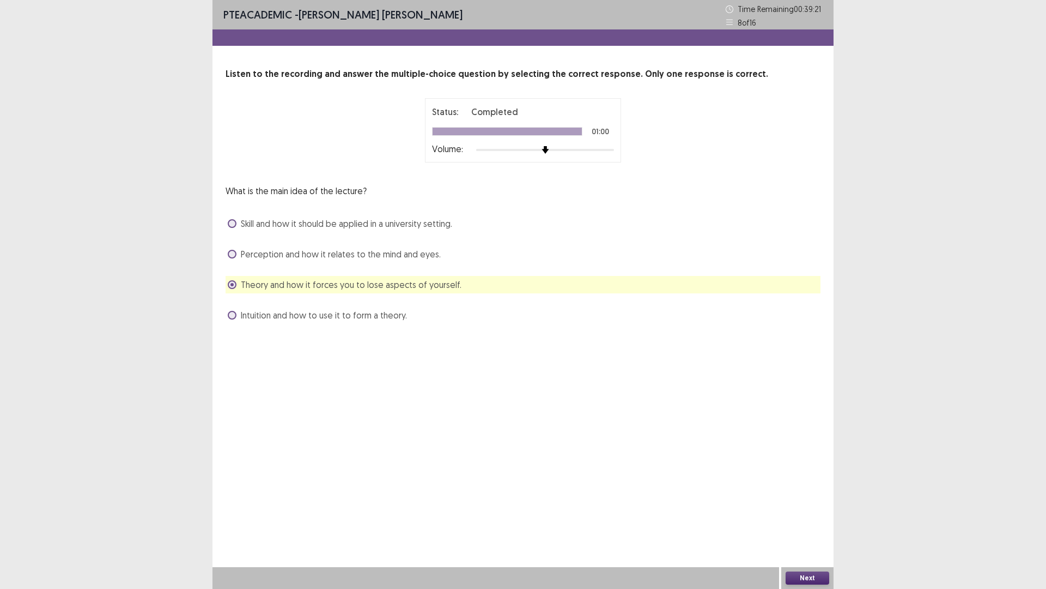
click at [811, 574] on button "Next" at bounding box center [808, 577] width 44 height 13
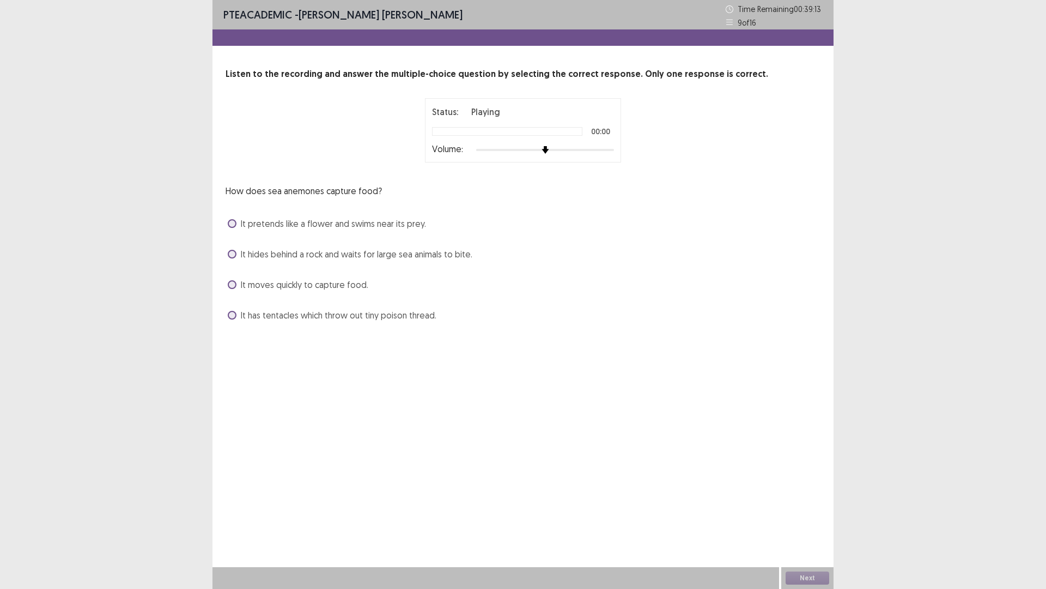
click at [614, 150] on div "Status: Playing 00:00 Volume:" at bounding box center [523, 130] width 196 height 64
click at [613, 150] on div at bounding box center [545, 150] width 138 height 9
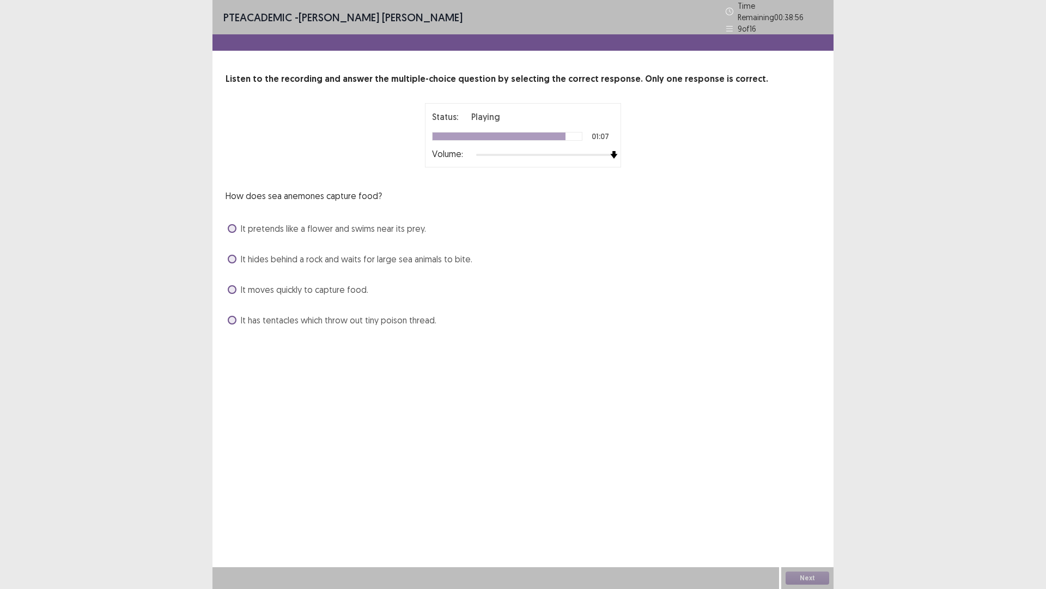
click at [346, 314] on span "It has tentacles which throw out tiny poison thread." at bounding box center [339, 319] width 196 height 13
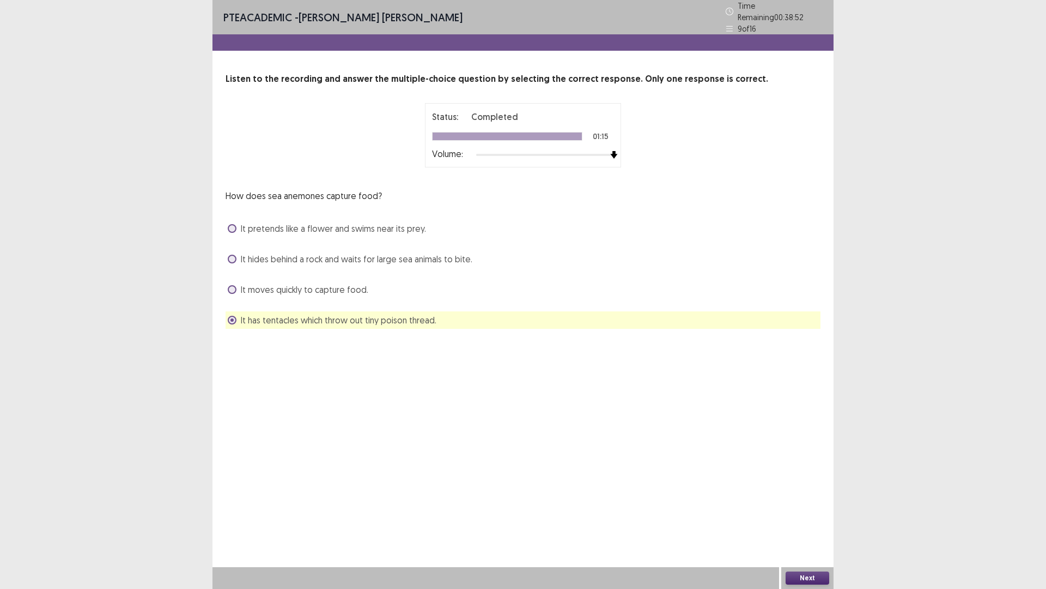
click at [814, 577] on button "Next" at bounding box center [808, 577] width 44 height 13
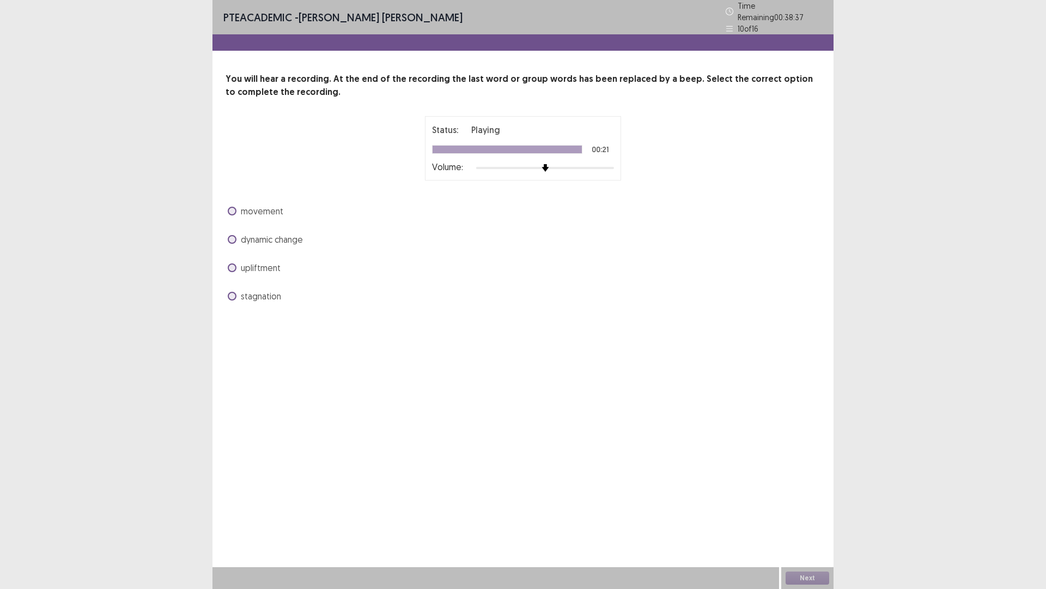
click at [270, 239] on span "dynamic change" at bounding box center [272, 239] width 62 height 13
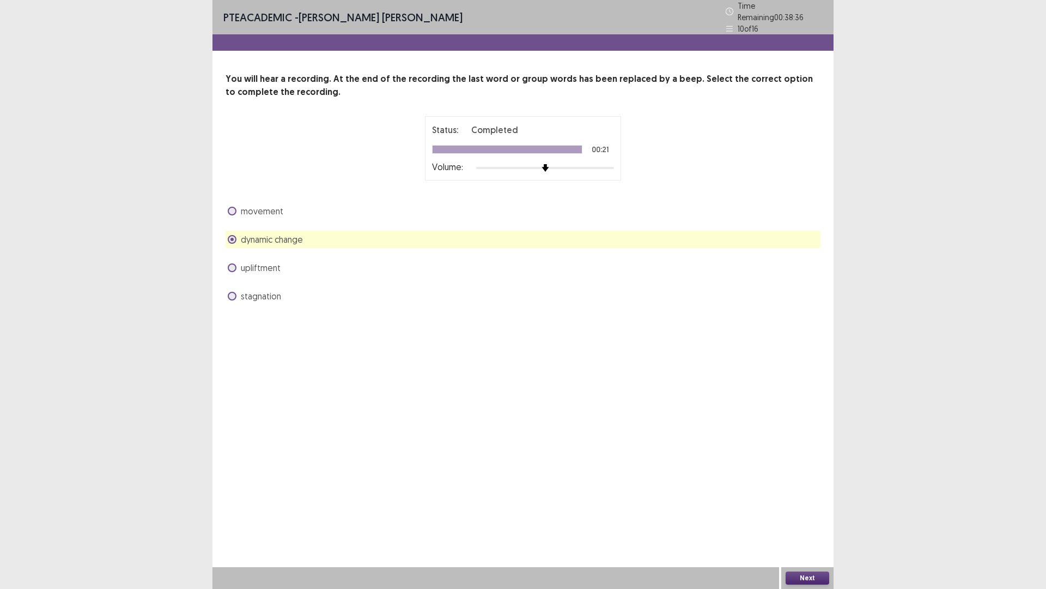
click at [812, 578] on button "Next" at bounding box center [808, 577] width 44 height 13
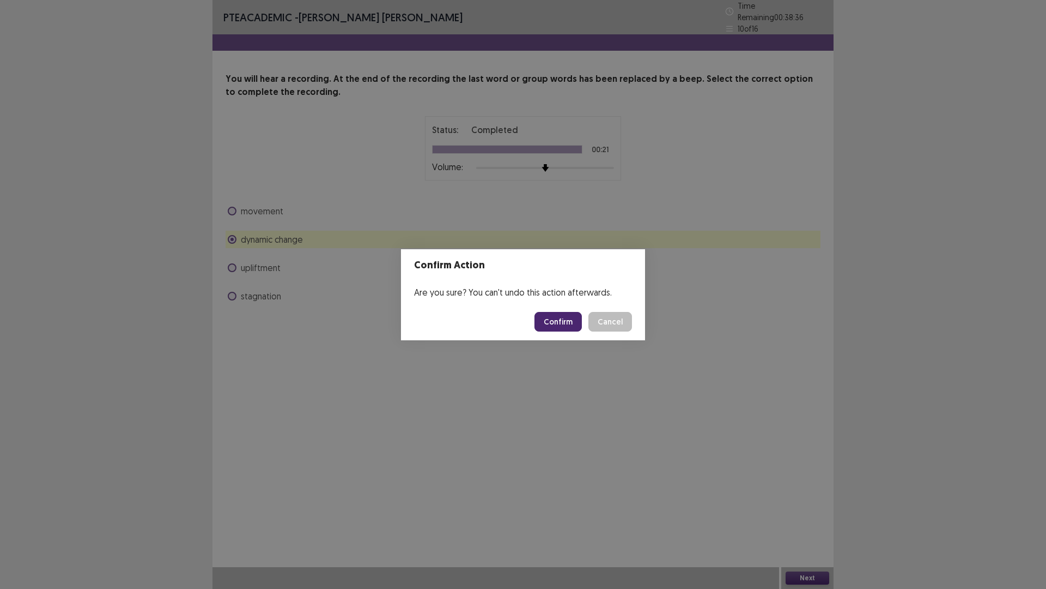
click at [562, 319] on button "Confirm" at bounding box center [558, 322] width 47 height 20
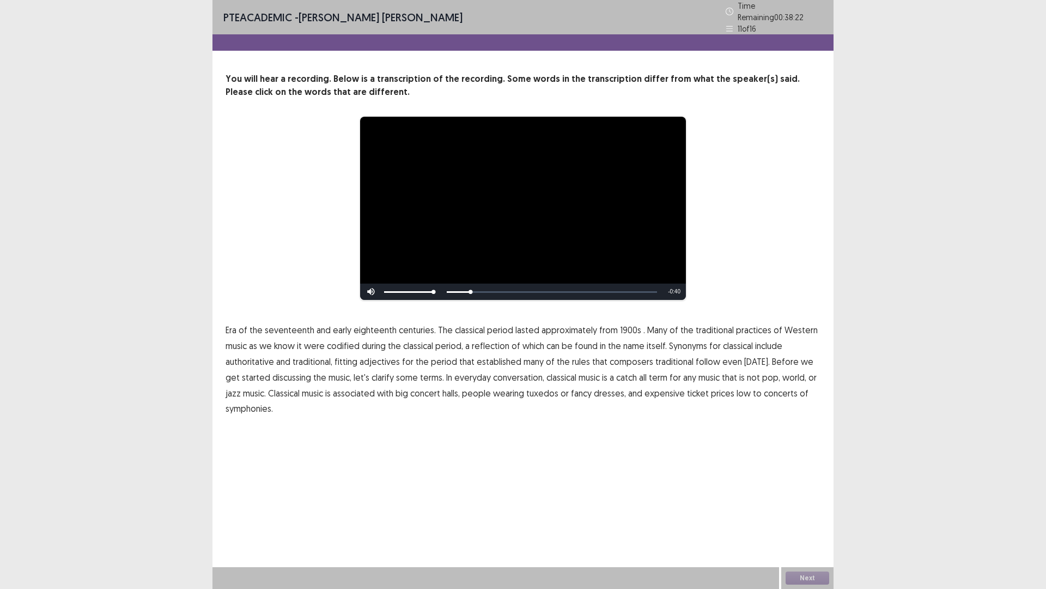
click at [630, 324] on span "1900s" at bounding box center [630, 329] width 21 height 13
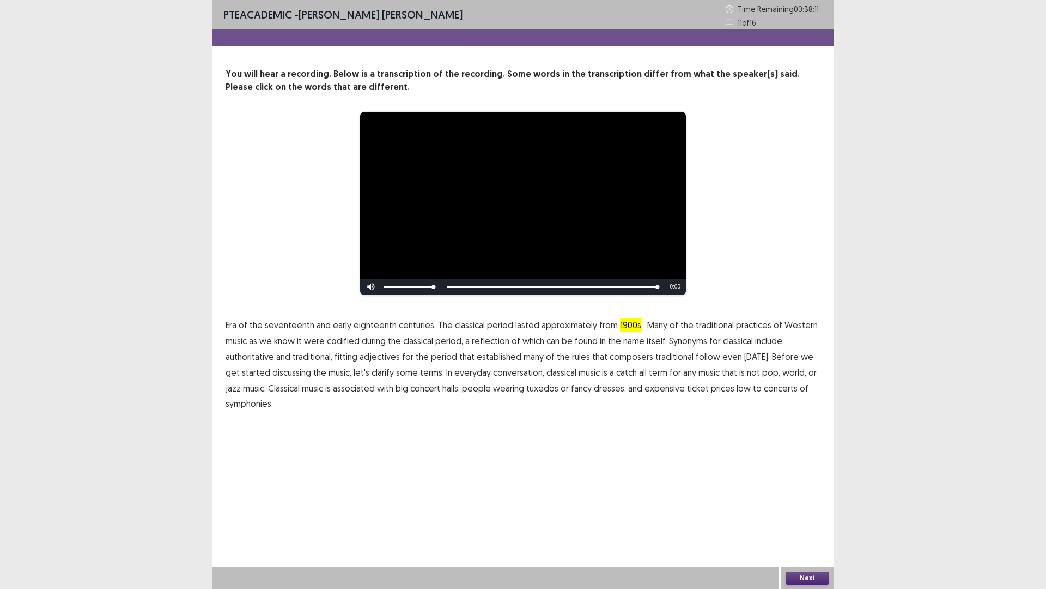
click at [234, 325] on span "Era" at bounding box center [231, 324] width 11 height 13
click at [806, 576] on button "Next" at bounding box center [808, 577] width 44 height 13
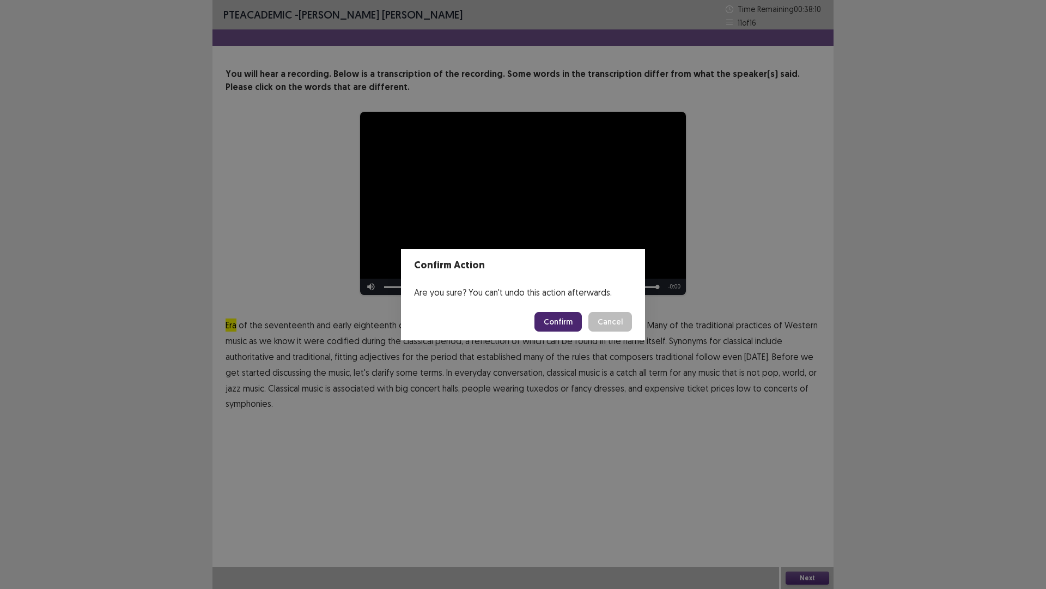
click at [574, 322] on button "Confirm" at bounding box center [558, 322] width 47 height 20
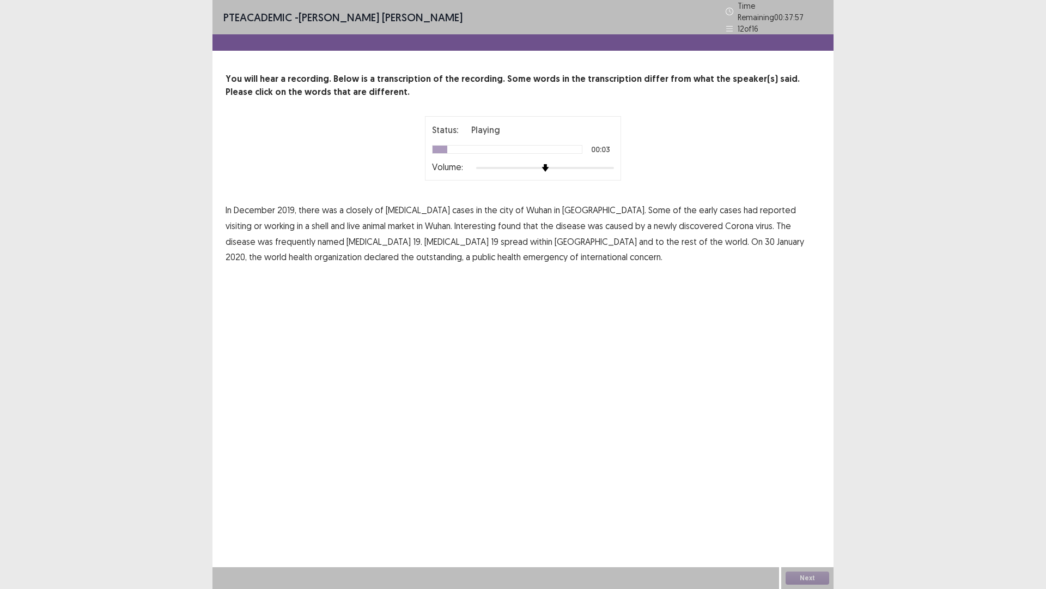
drag, startPoint x: 353, startPoint y: 207, endPoint x: 445, endPoint y: 208, distance: 92.1
click at [353, 207] on span "closely" at bounding box center [359, 209] width 27 height 13
click at [329, 219] on span "shell" at bounding box center [320, 225] width 17 height 13
drag, startPoint x: 365, startPoint y: 220, endPoint x: 459, endPoint y: 219, distance: 94.3
click at [455, 220] on span "Interesting" at bounding box center [475, 225] width 41 height 13
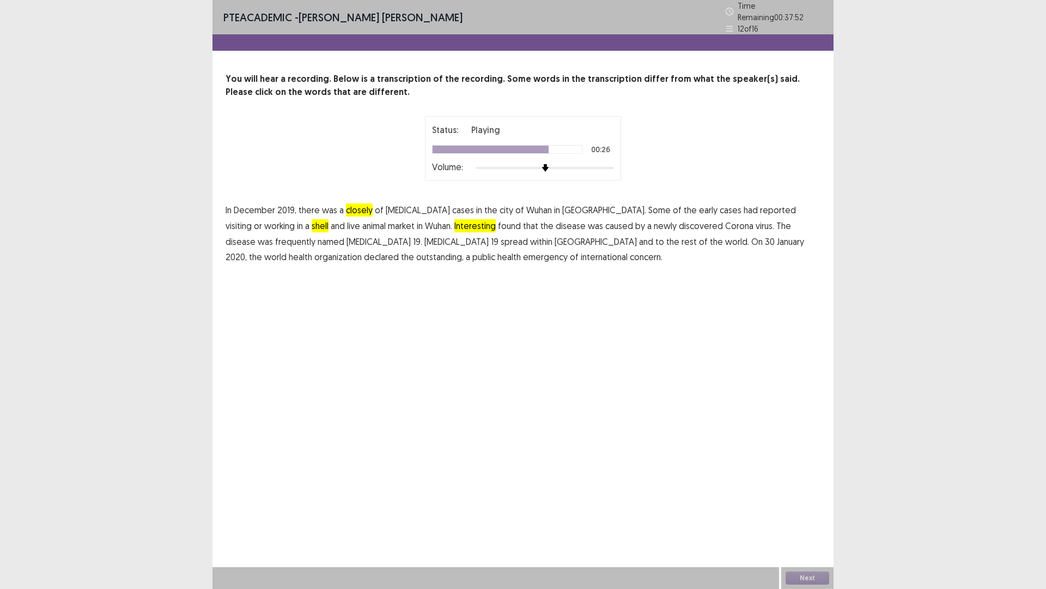
click at [464, 250] on span "outstanding," at bounding box center [439, 256] width 47 height 13
click at [806, 576] on button "Next" at bounding box center [808, 577] width 44 height 13
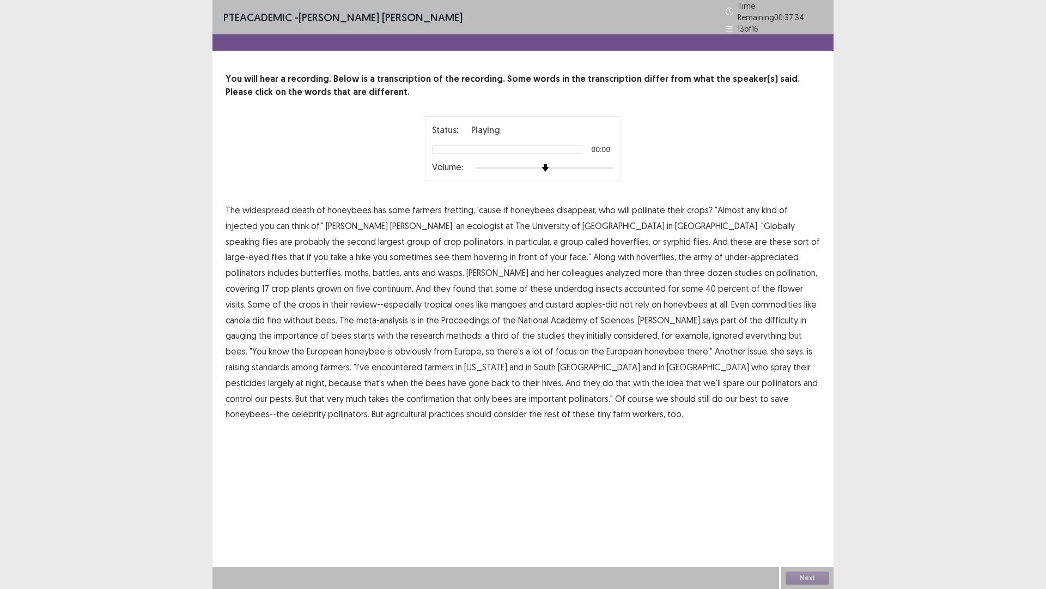
click at [258, 219] on span "injected" at bounding box center [242, 225] width 32 height 13
click at [402, 266] on span "battles," at bounding box center [387, 272] width 29 height 13
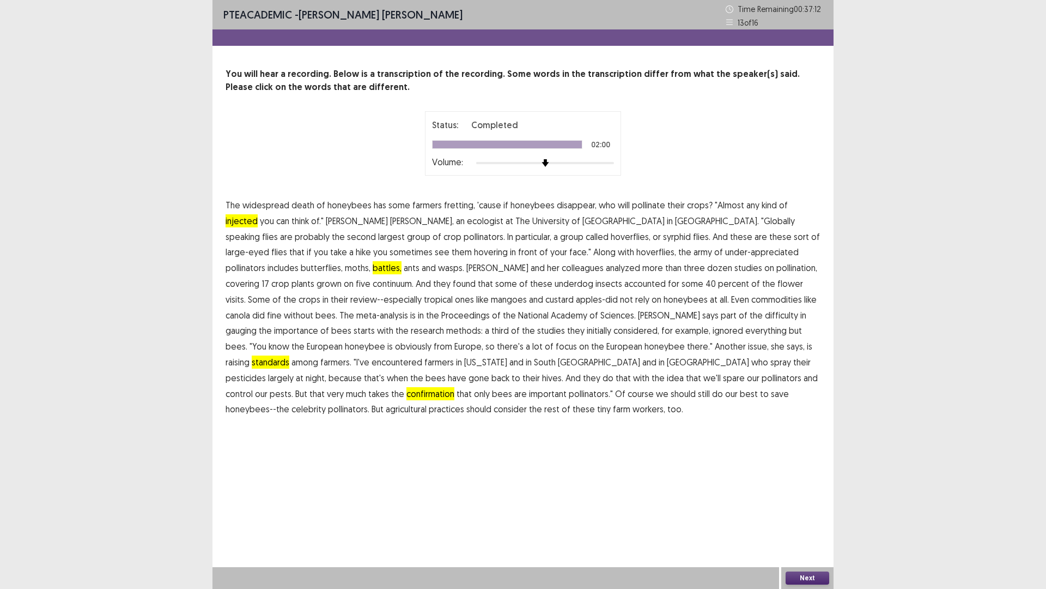
click at [807, 577] on button "Next" at bounding box center [808, 577] width 44 height 13
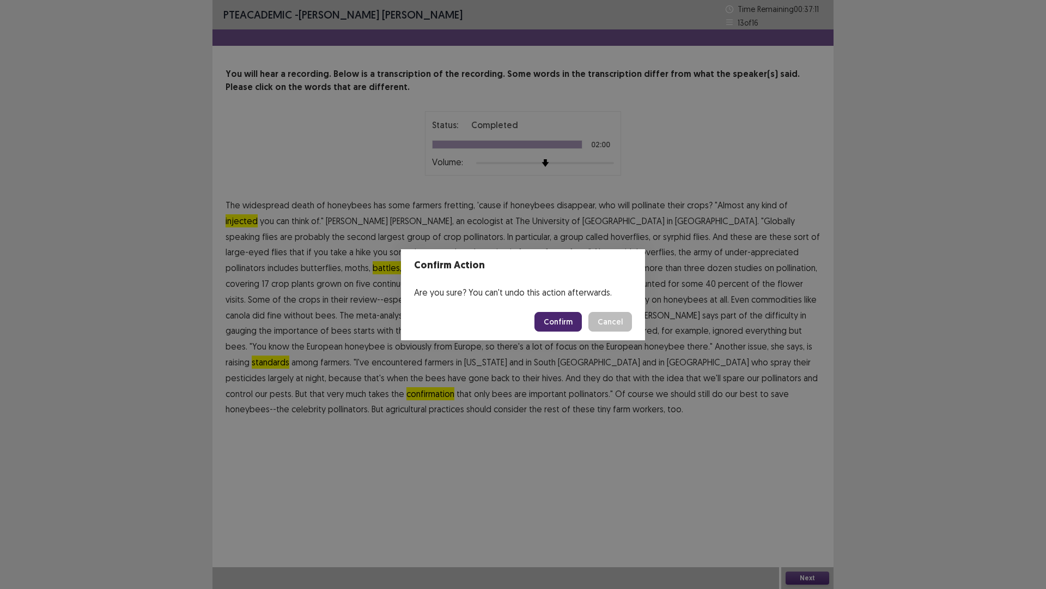
click at [569, 318] on button "Confirm" at bounding box center [558, 322] width 47 height 20
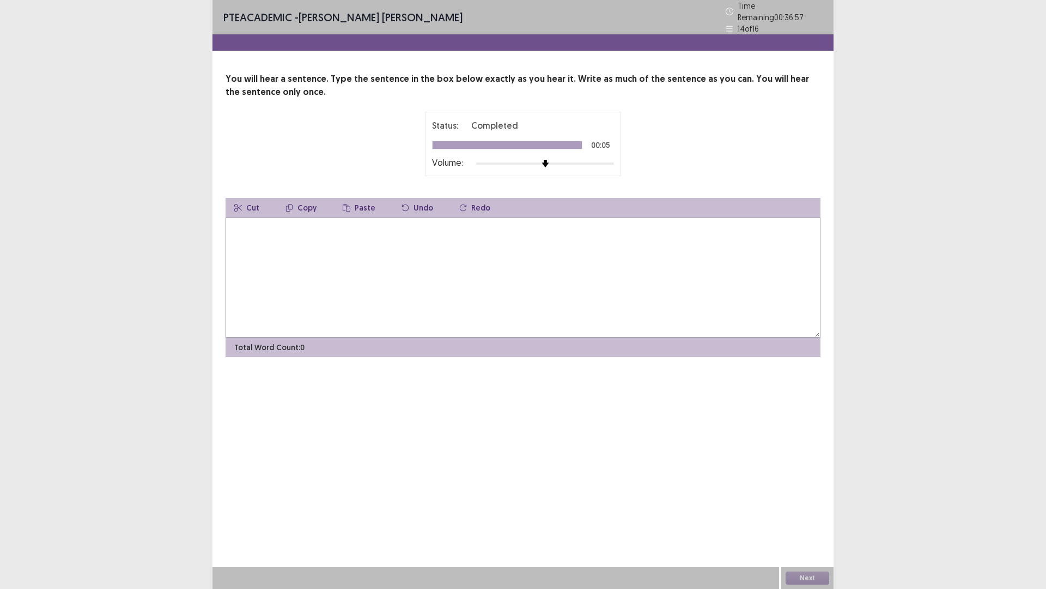
click at [339, 224] on textarea at bounding box center [523, 277] width 595 height 120
type textarea "**********"
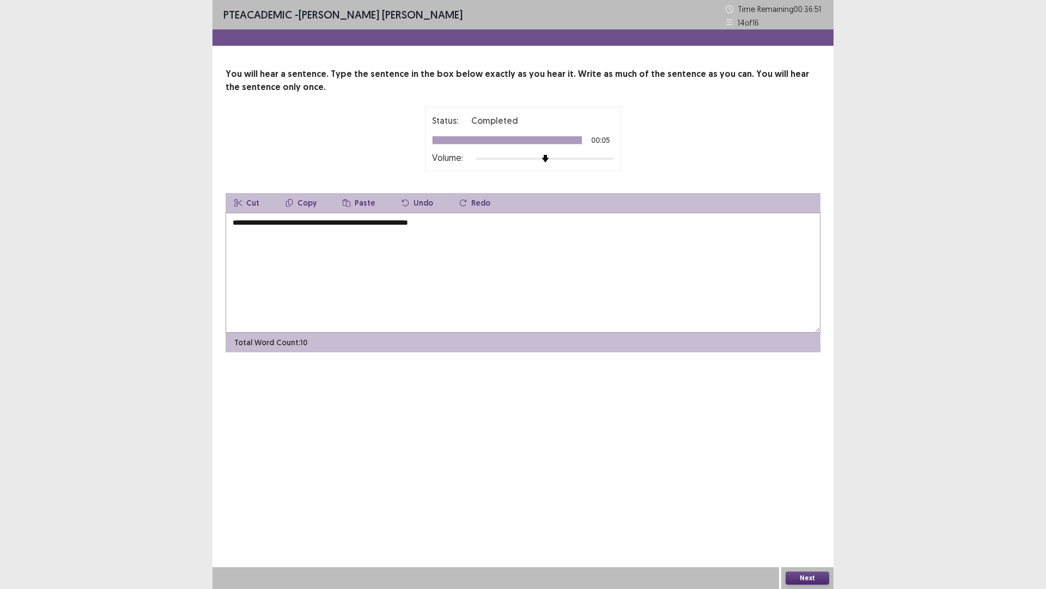
drag, startPoint x: 820, startPoint y: 585, endPoint x: 808, endPoint y: 574, distance: 16.2
click at [820, 584] on div "Next" at bounding box center [808, 578] width 52 height 22
click at [808, 574] on button "Next" at bounding box center [808, 577] width 44 height 13
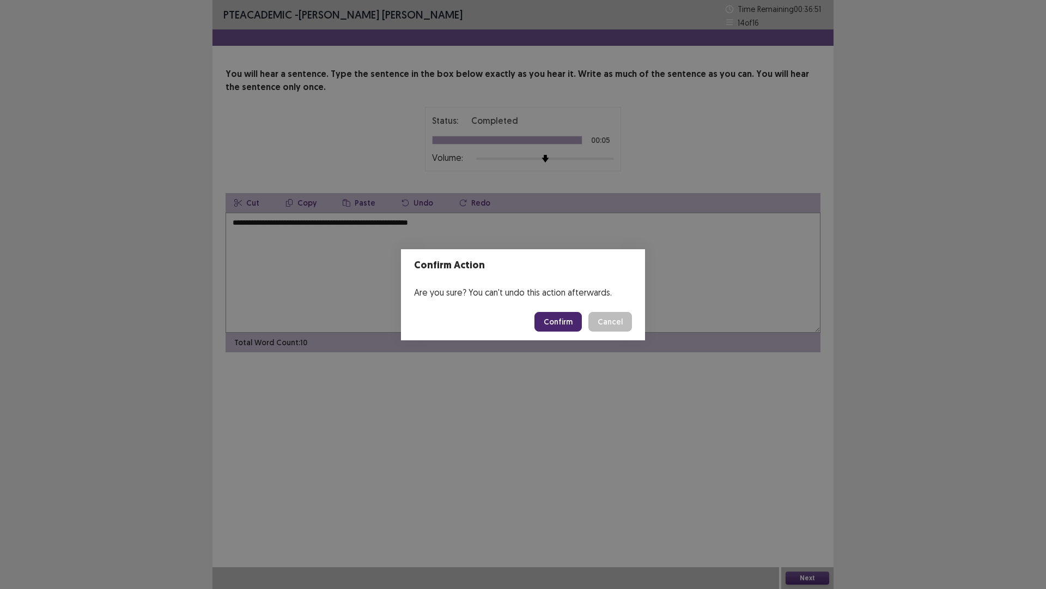
click at [560, 324] on button "Confirm" at bounding box center [558, 322] width 47 height 20
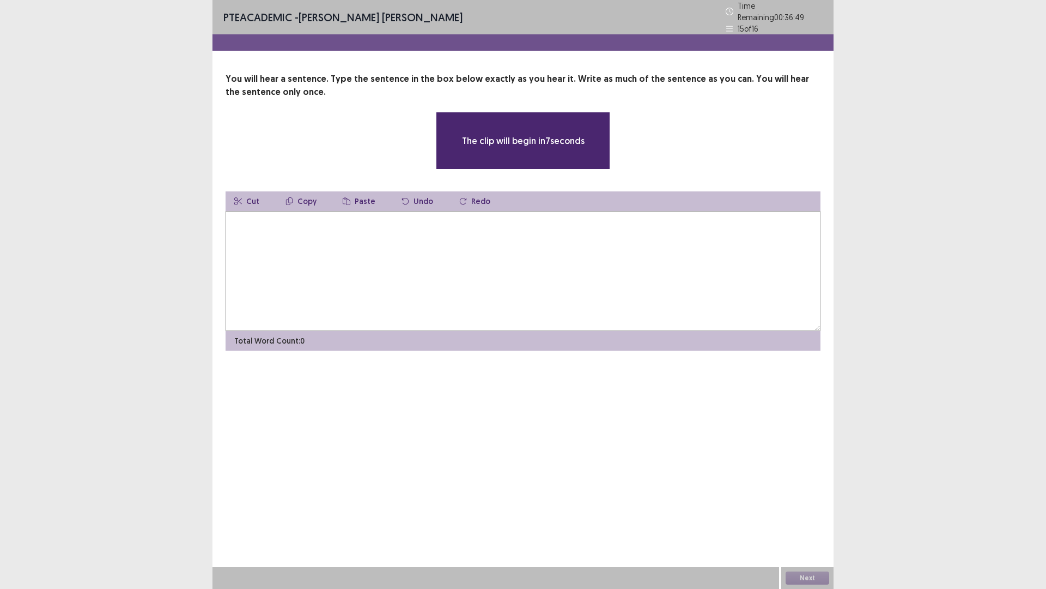
click at [497, 222] on textarea at bounding box center [523, 271] width 595 height 120
click at [477, 239] on textarea at bounding box center [523, 271] width 595 height 120
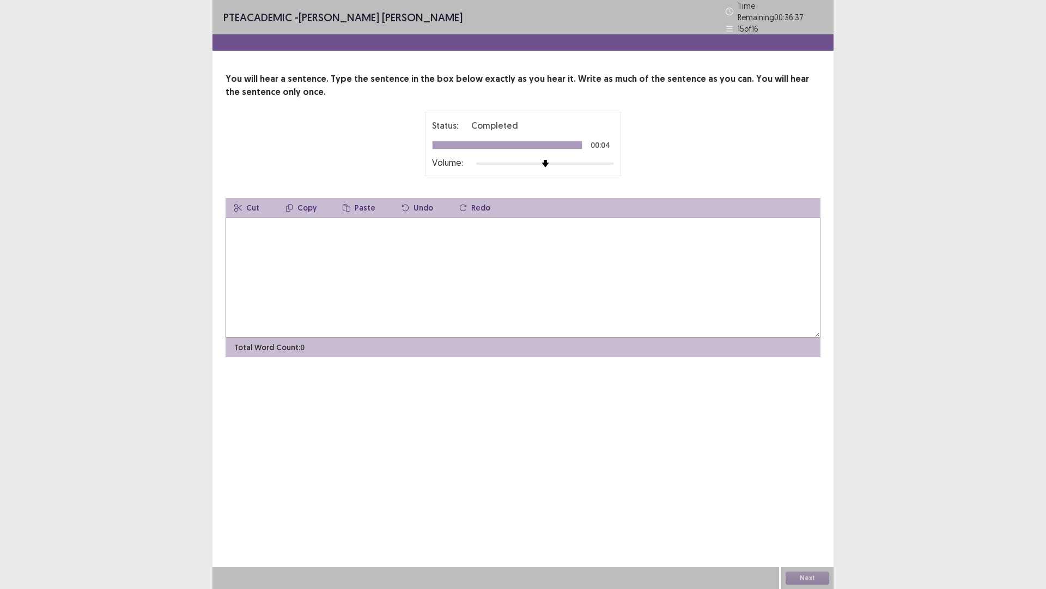
click at [477, 239] on textarea at bounding box center [523, 277] width 595 height 120
type textarea "**********"
click at [792, 573] on button "Next" at bounding box center [808, 577] width 44 height 13
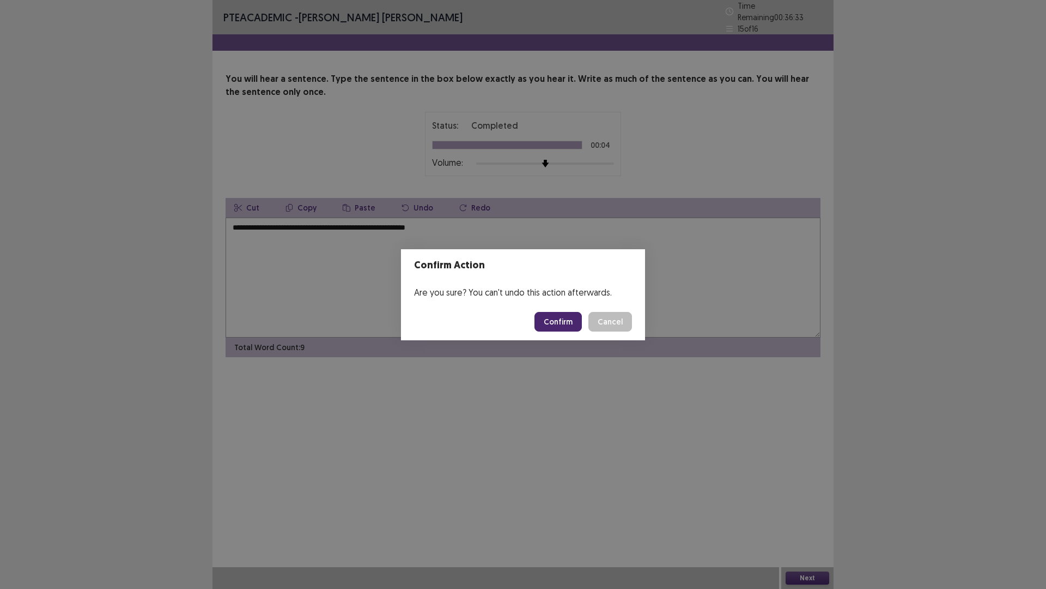
drag, startPoint x: 568, startPoint y: 308, endPoint x: 568, endPoint y: 315, distance: 6.5
click at [568, 310] on footer "Confirm Cancel" at bounding box center [523, 321] width 244 height 37
click at [568, 318] on button "Confirm" at bounding box center [558, 322] width 47 height 20
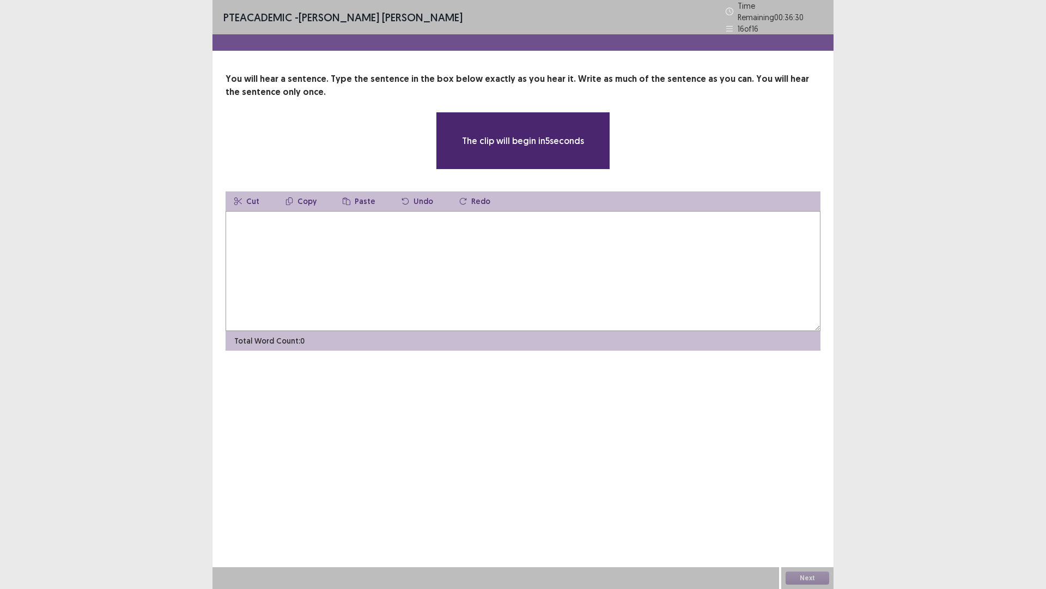
click at [504, 265] on textarea at bounding box center [523, 271] width 595 height 120
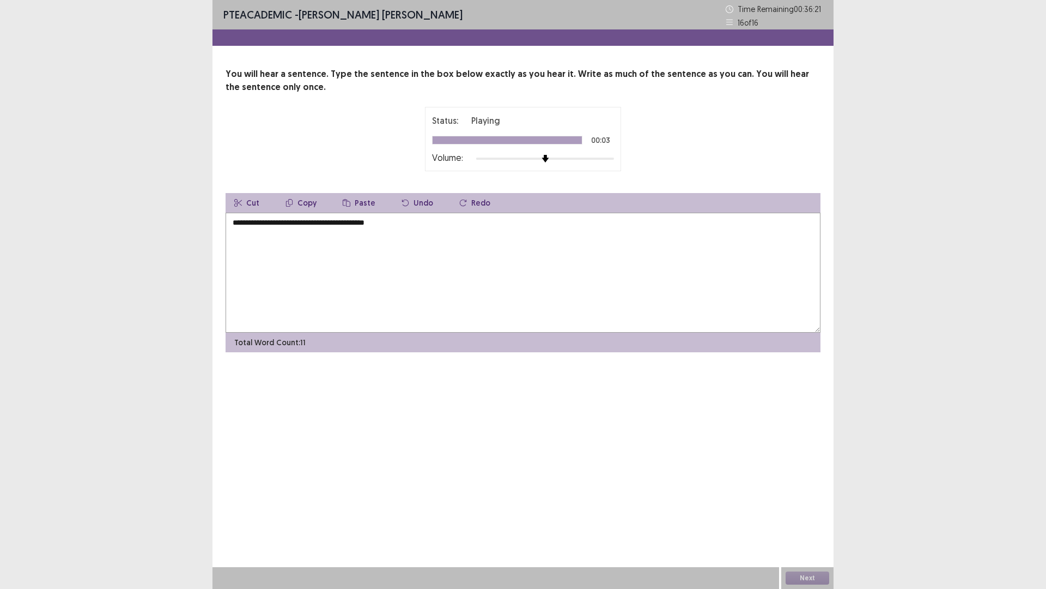
click at [234, 226] on textarea "**********" at bounding box center [523, 273] width 595 height 120
click at [238, 227] on textarea "**********" at bounding box center [523, 273] width 595 height 120
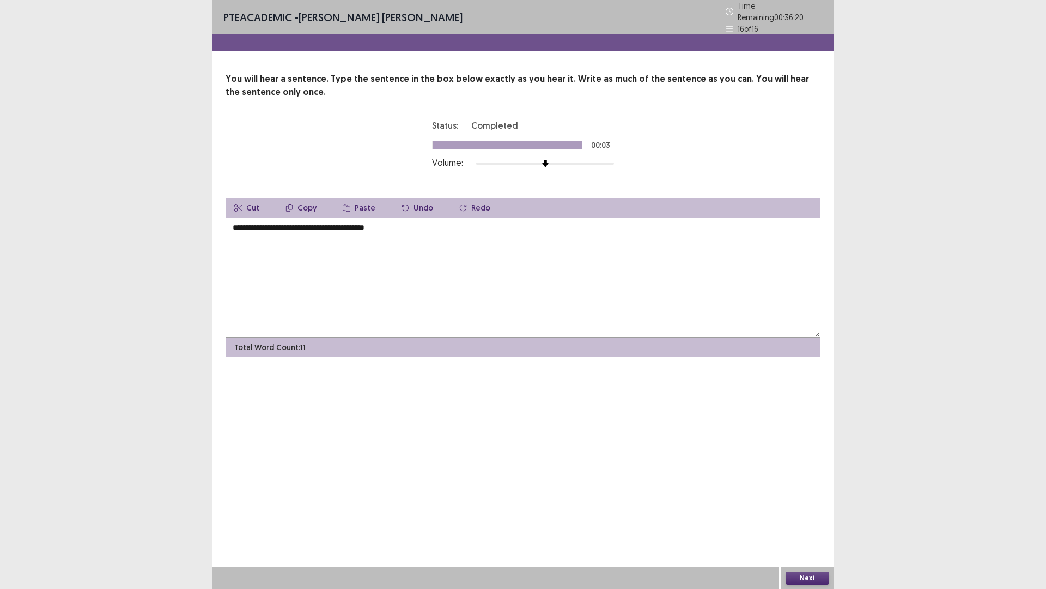
click at [319, 227] on textarea "**********" at bounding box center [523, 277] width 595 height 120
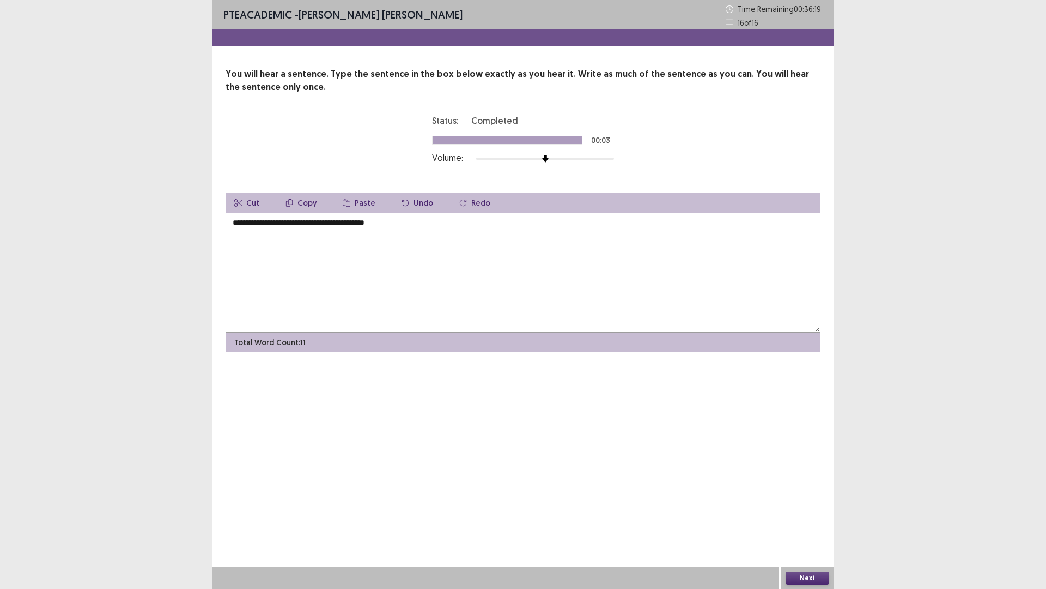
click at [377, 226] on textarea "**********" at bounding box center [523, 273] width 595 height 120
type textarea "**********"
click at [803, 581] on button "Next" at bounding box center [808, 577] width 44 height 13
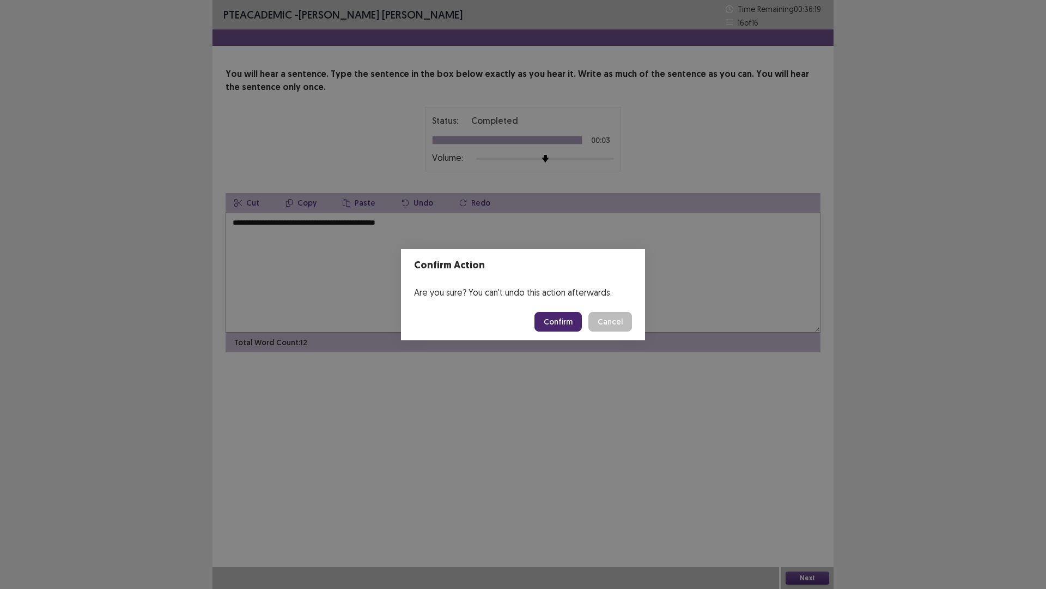
click at [566, 323] on button "Confirm" at bounding box center [558, 322] width 47 height 20
